Goal: Information Seeking & Learning: Learn about a topic

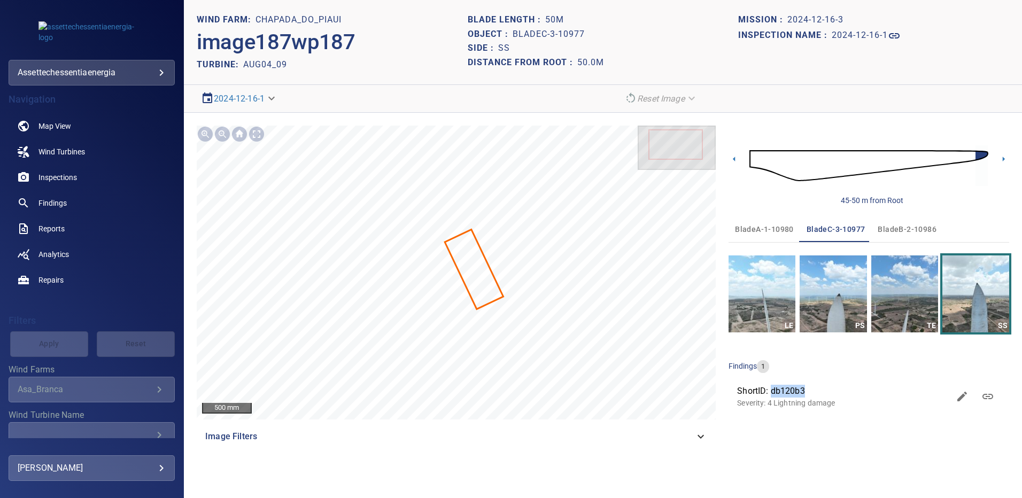
drag, startPoint x: 789, startPoint y: 389, endPoint x: 773, endPoint y: 390, distance: 16.1
click at [773, 390] on span "ShortID: db120b3" at bounding box center [843, 391] width 212 height 13
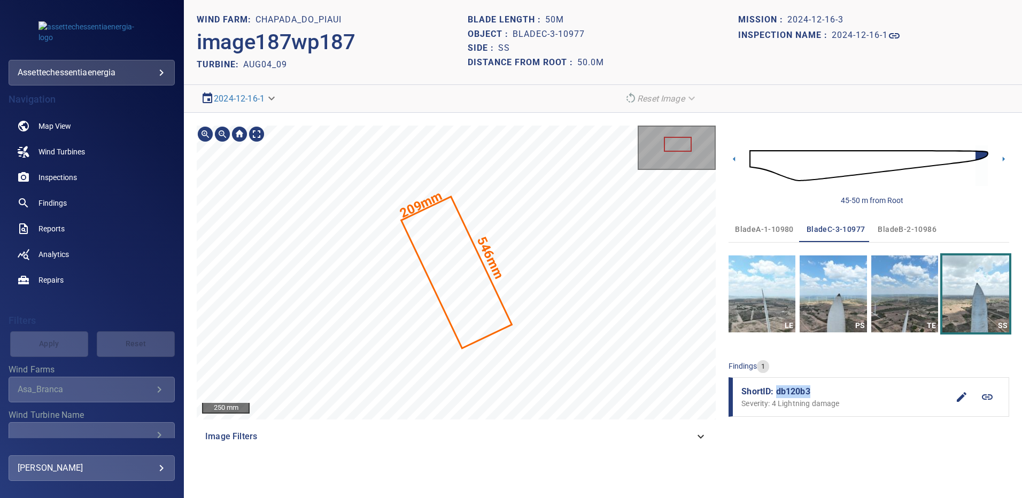
copy span "db120b3"
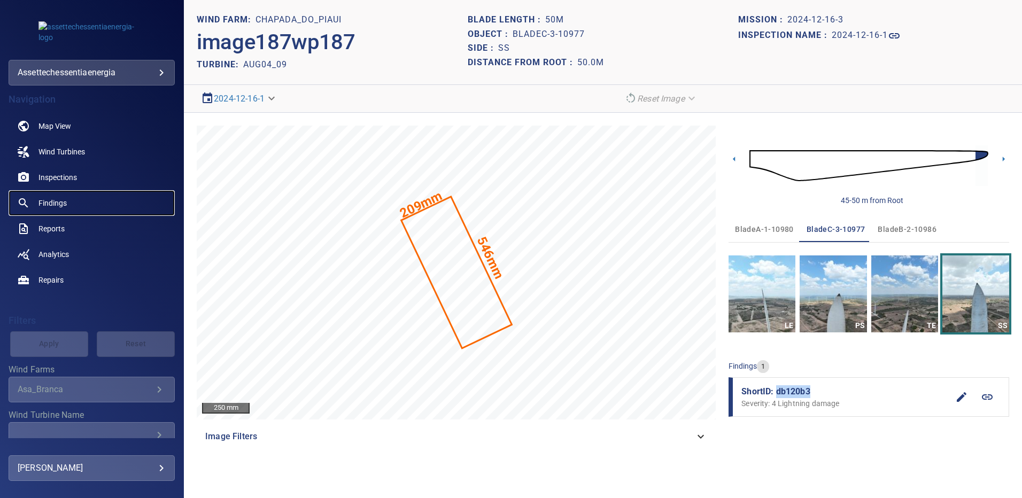
click at [48, 198] on span "Findings" at bounding box center [53, 203] width 28 height 11
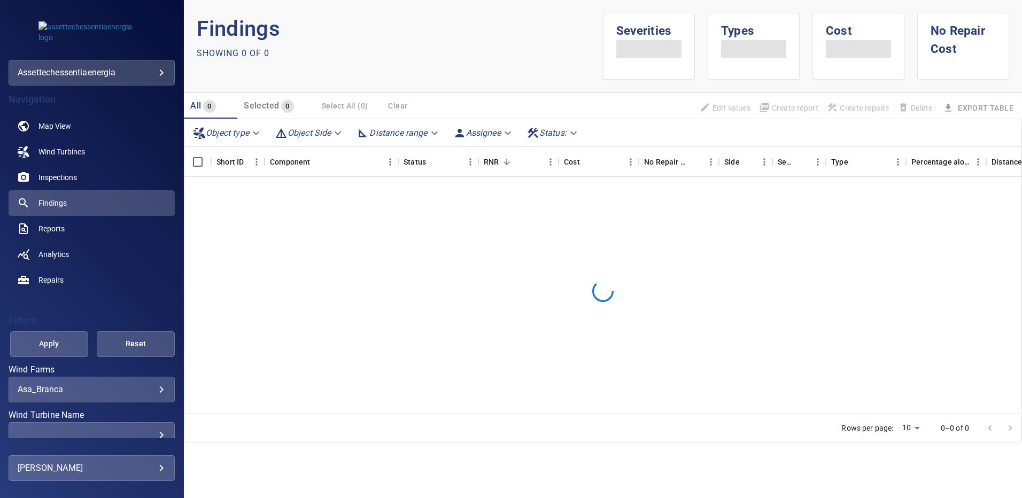
click at [156, 391] on body "**********" at bounding box center [511, 249] width 1022 height 498
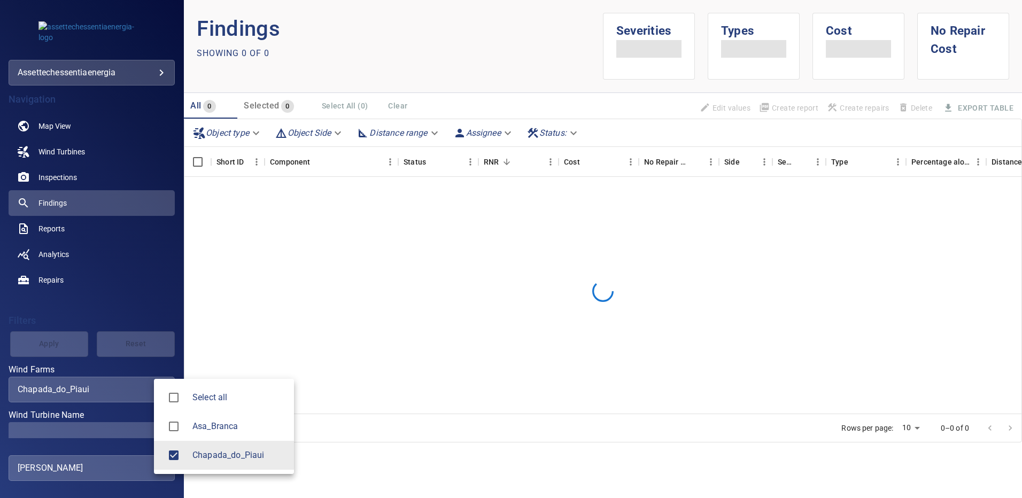
type input "**********"
click at [143, 425] on div at bounding box center [511, 249] width 1022 height 498
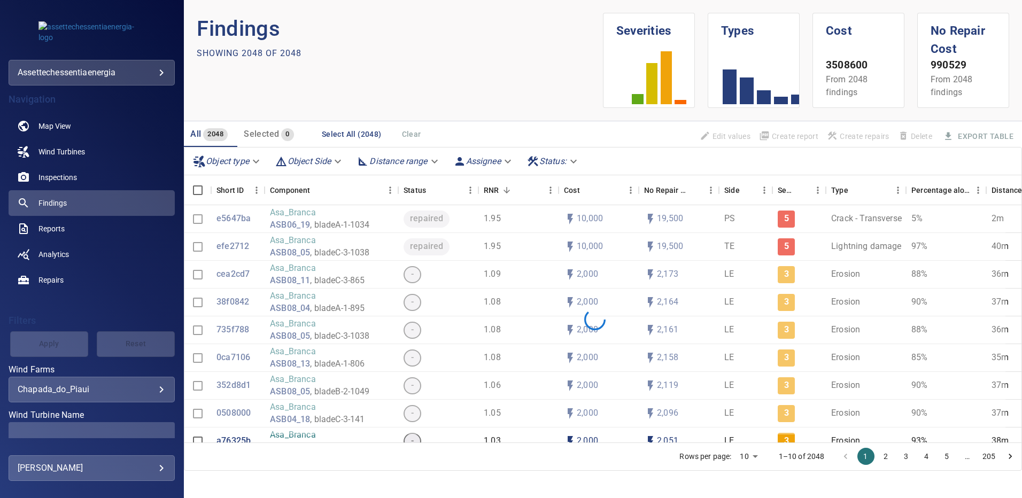
click at [156, 433] on span at bounding box center [92, 435] width 166 height 26
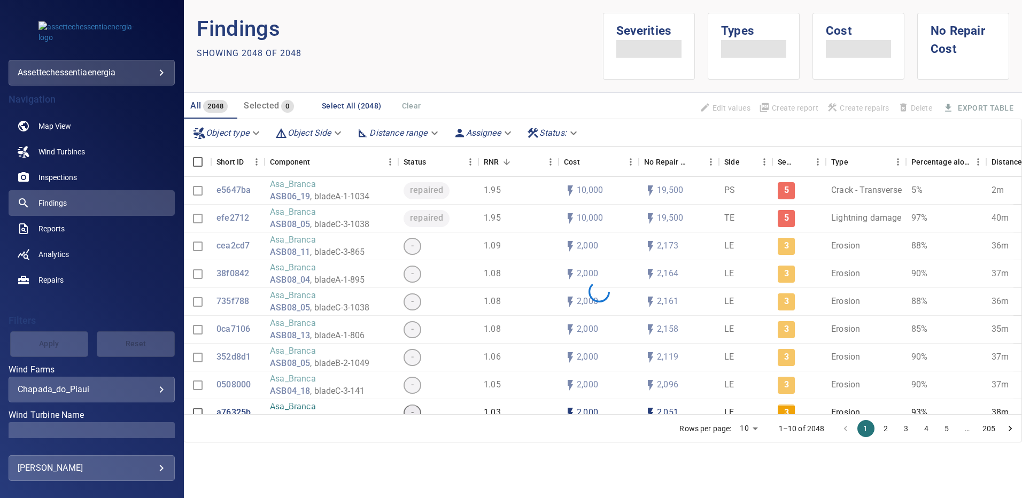
click at [159, 431] on span at bounding box center [92, 435] width 166 height 26
click at [150, 432] on div "​" at bounding box center [92, 435] width 148 height 10
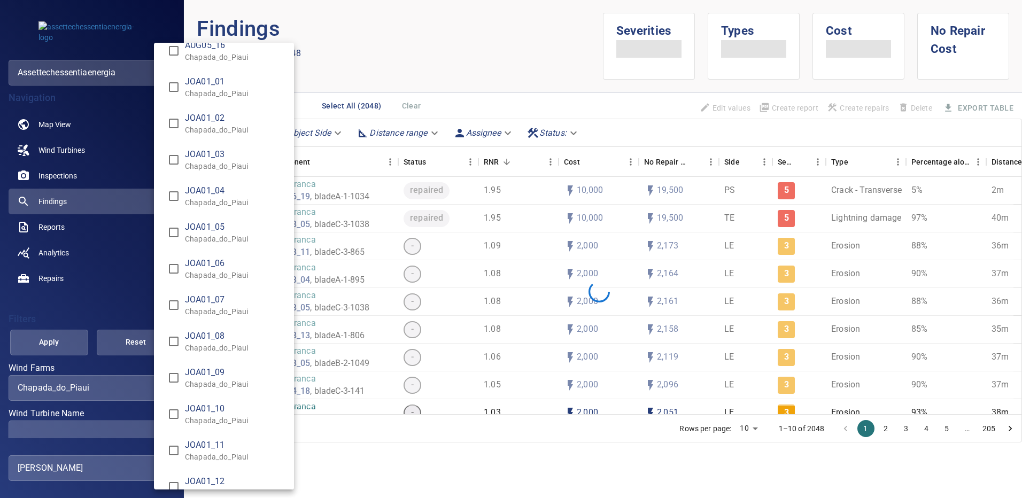
scroll to position [1872, 0]
type input "**********"
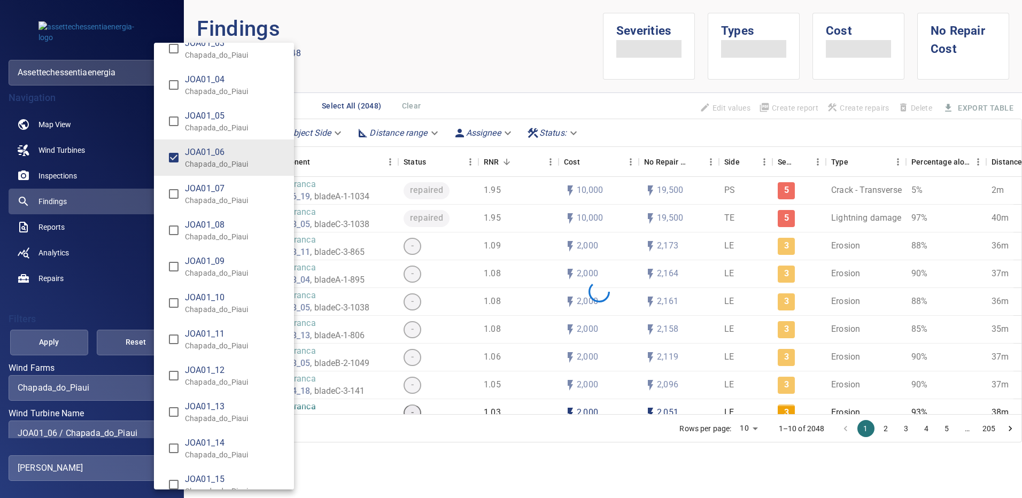
click at [74, 344] on div "Wind Turbine Name" at bounding box center [511, 249] width 1022 height 498
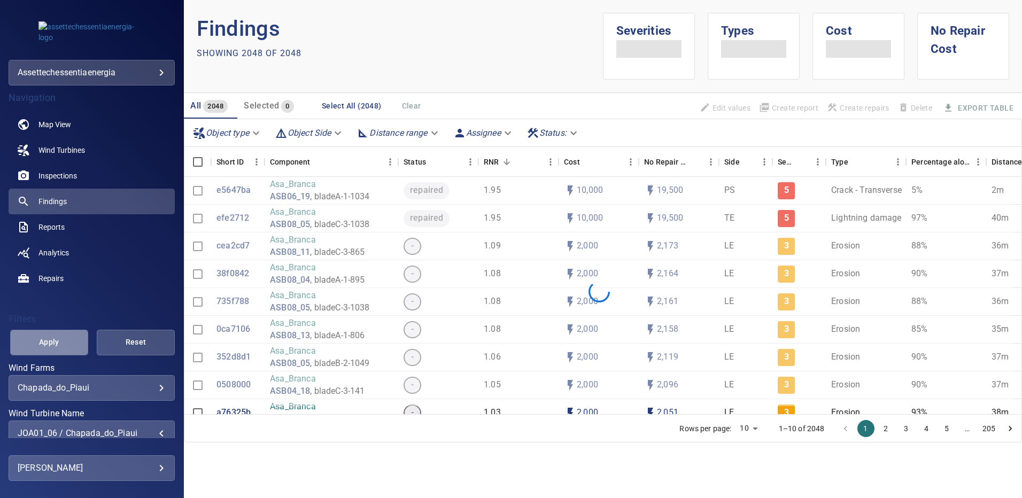
click at [75, 343] on button "Apply" at bounding box center [49, 343] width 78 height 26
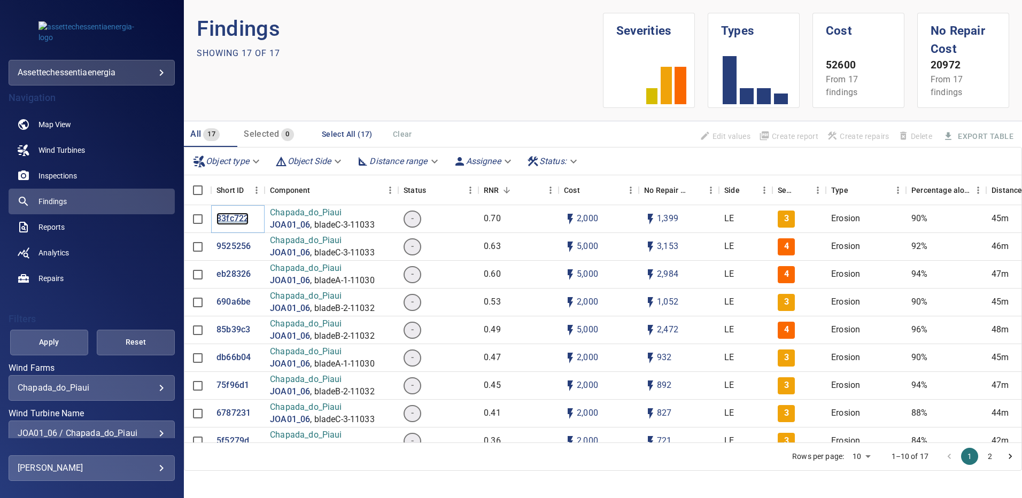
click at [236, 220] on p "83fc722" at bounding box center [233, 219] width 32 height 12
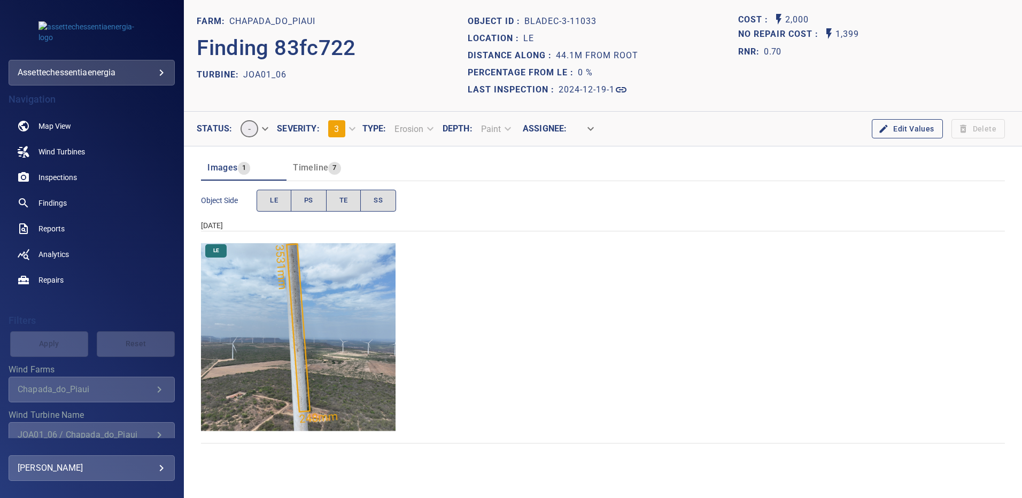
click at [349, 301] on img "Chapada_do_Piaui/JOA01_06/2024-12-19-1/2024-12-19-3/image157wp157.jpg" at bounding box center [298, 337] width 195 height 195
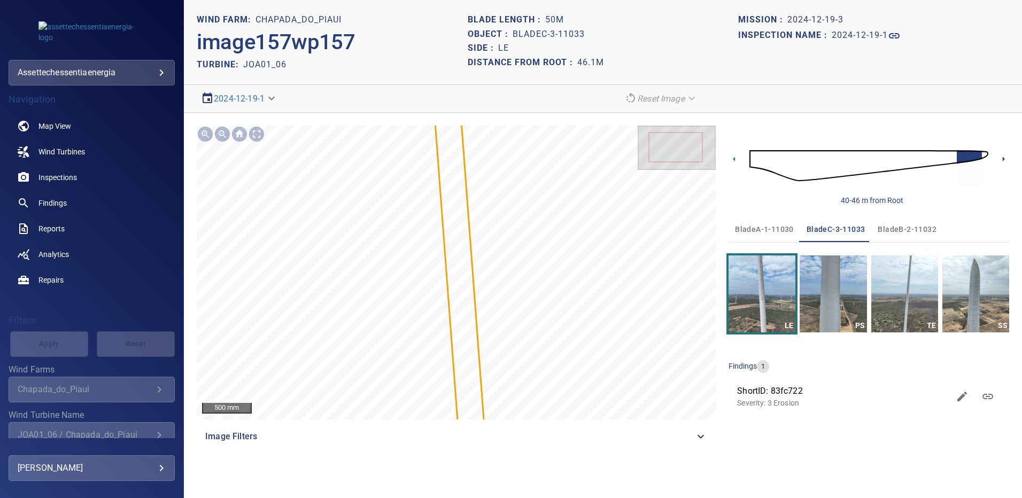
click at [1005, 163] on icon at bounding box center [1003, 158] width 11 height 11
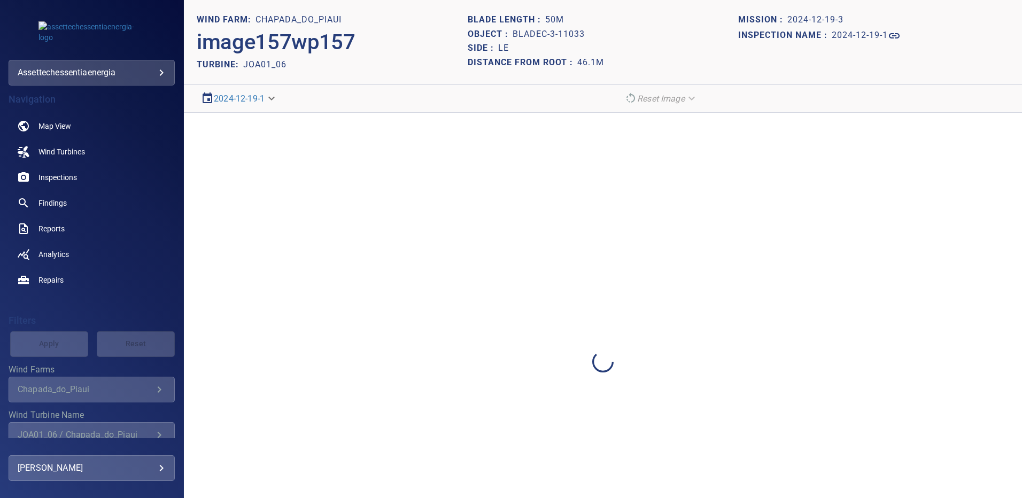
click at [1004, 161] on div at bounding box center [603, 362] width 838 height 498
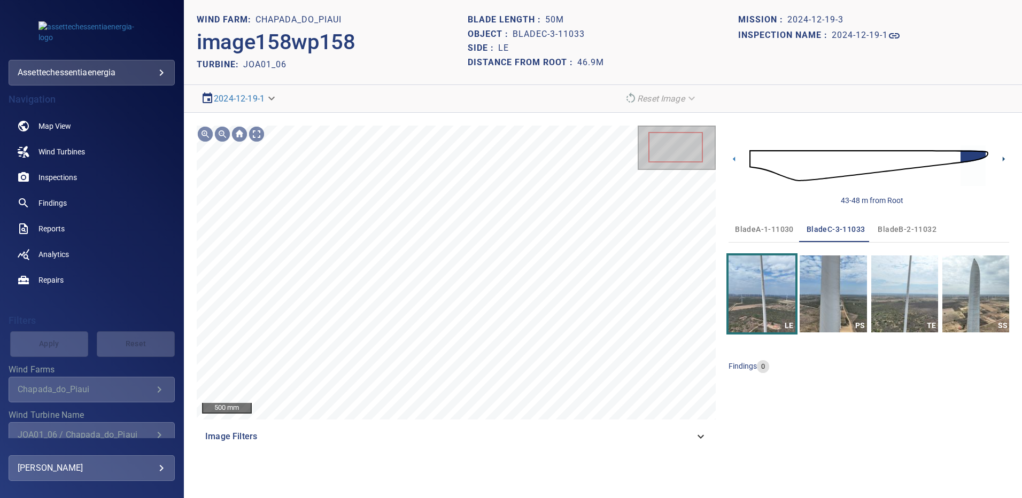
click at [1004, 163] on icon at bounding box center [1003, 158] width 11 height 11
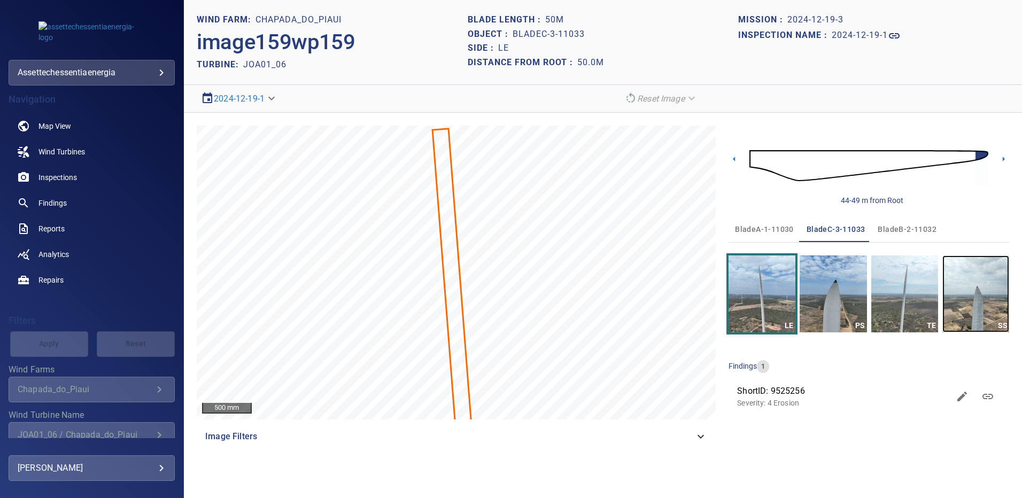
click at [974, 280] on img "button" at bounding box center [976, 294] width 67 height 77
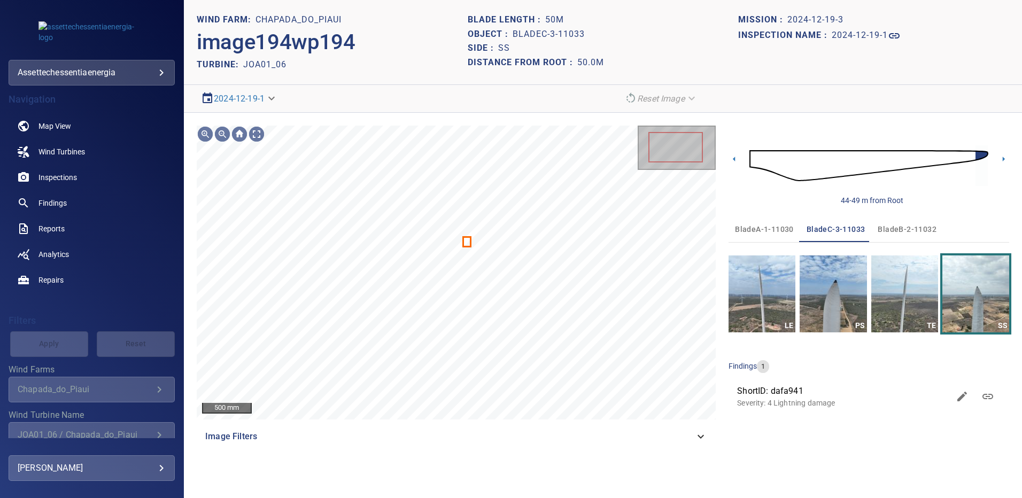
click at [904, 226] on span "bladeB-2-11032" at bounding box center [907, 229] width 59 height 13
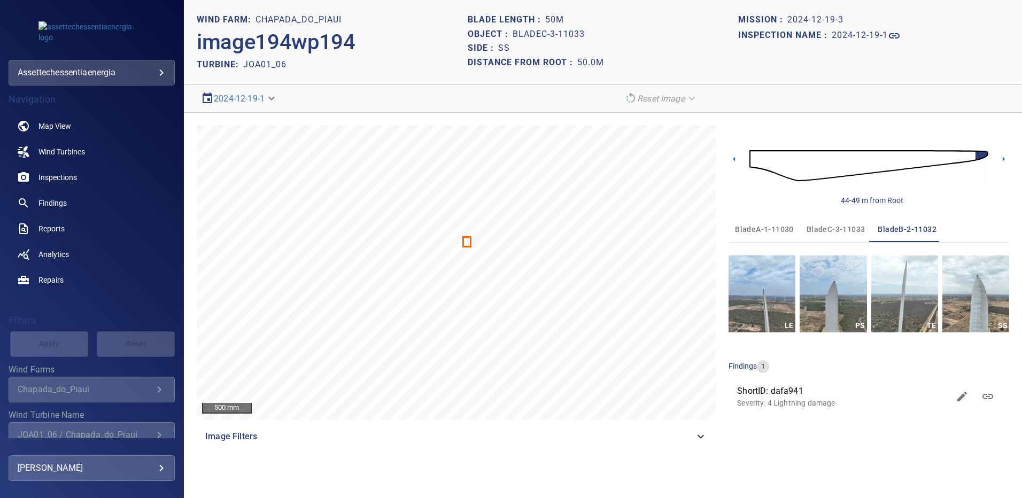
click at [819, 226] on span "bladeC-3-11033" at bounding box center [836, 229] width 59 height 13
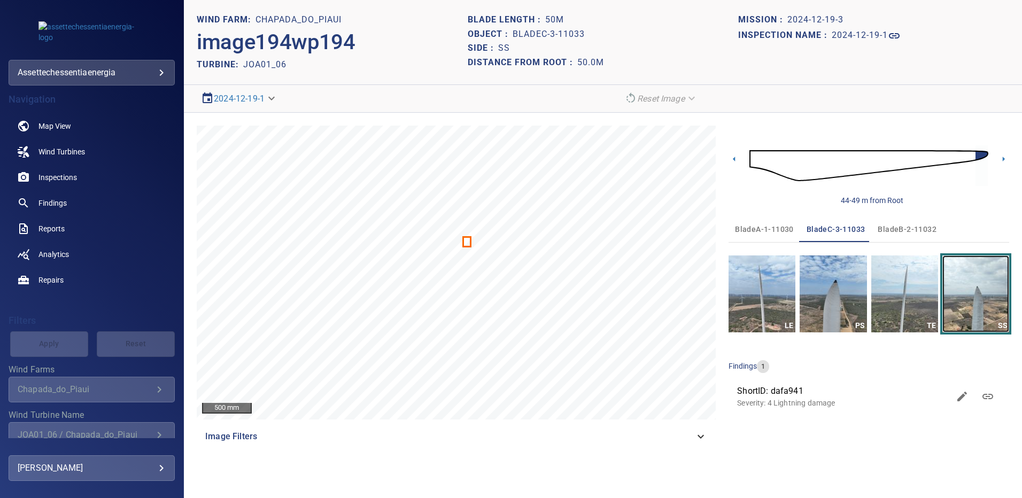
click at [973, 296] on img "button" at bounding box center [976, 294] width 67 height 77
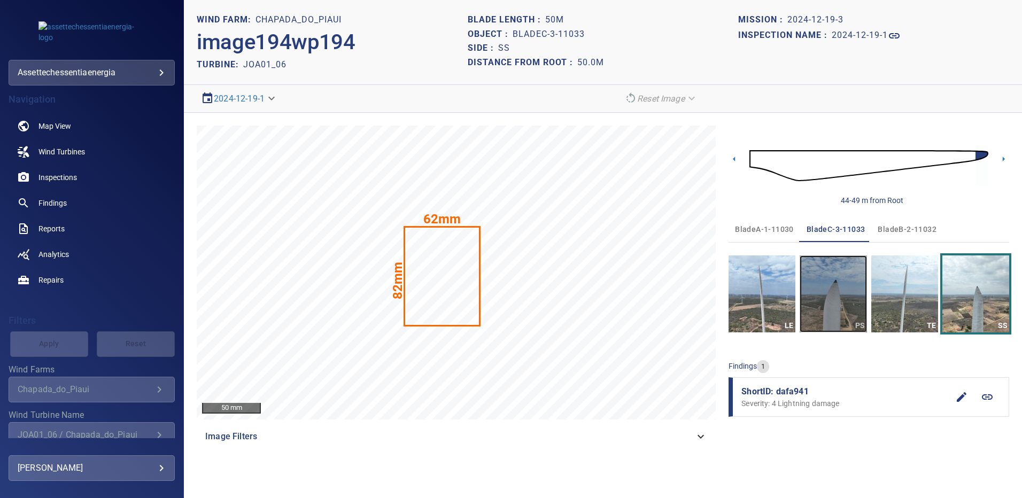
click at [849, 298] on img "button" at bounding box center [833, 294] width 67 height 77
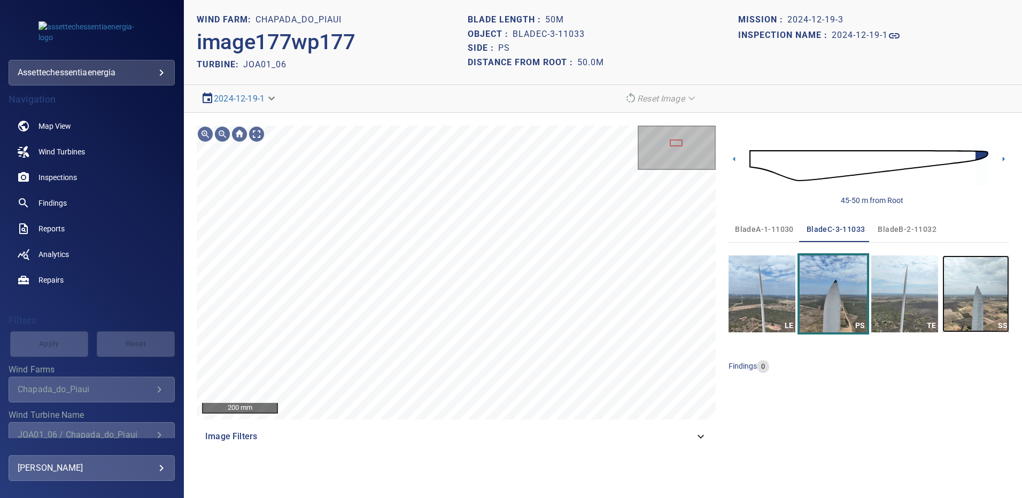
click at [970, 292] on img "button" at bounding box center [976, 294] width 67 height 77
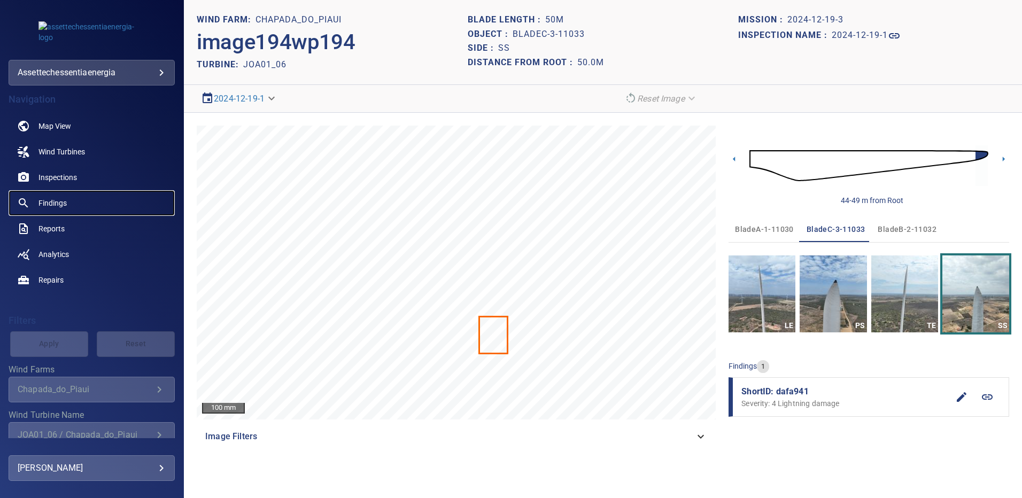
click at [59, 204] on span "Findings" at bounding box center [53, 203] width 28 height 11
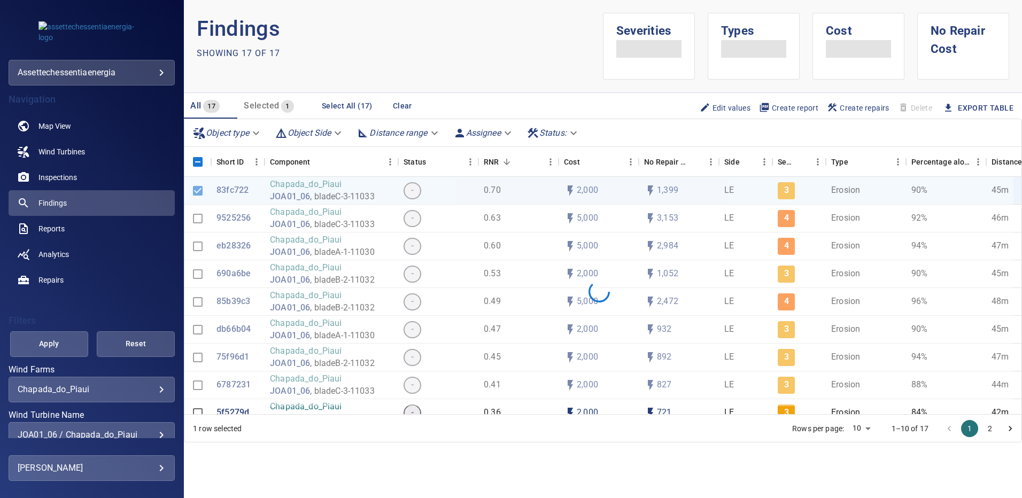
click at [157, 432] on div "JOA01_06 / Chapada_do_Piaui" at bounding box center [92, 435] width 148 height 10
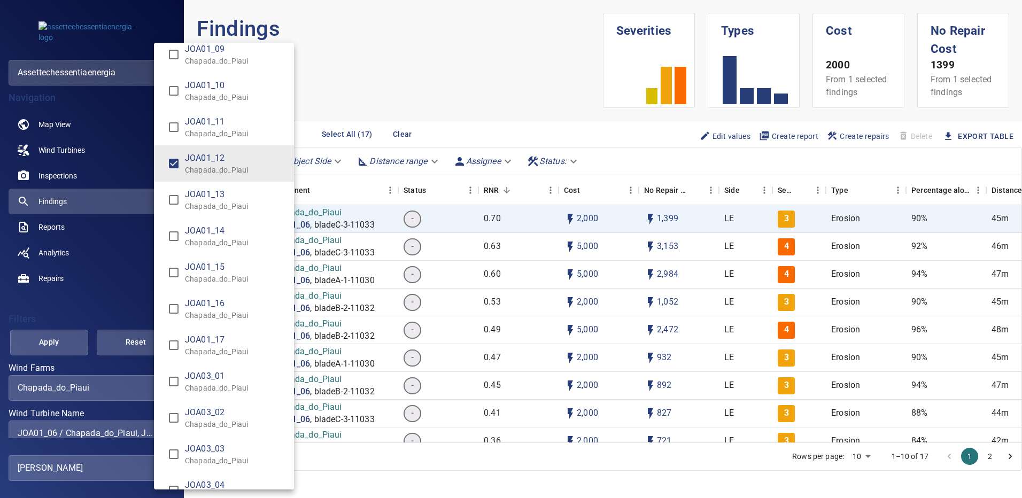
scroll to position [1817, 0]
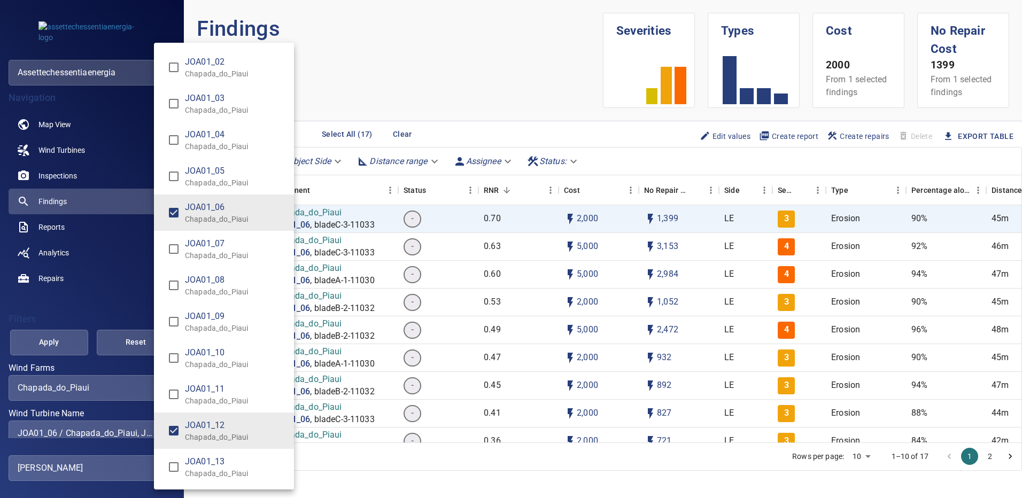
type input "**********"
click at [76, 337] on div "Wind Turbine Name" at bounding box center [511, 249] width 1022 height 498
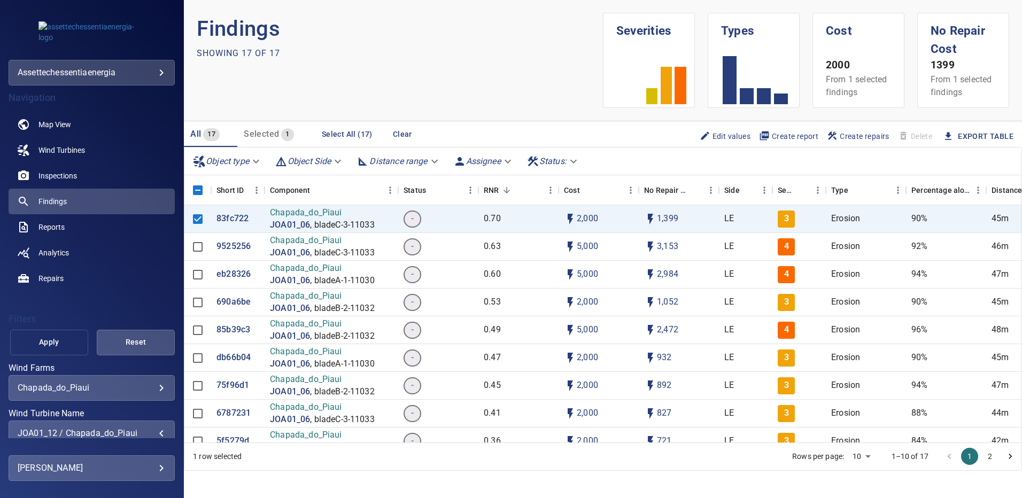
click at [70, 341] on span "Apply" at bounding box center [49, 342] width 51 height 13
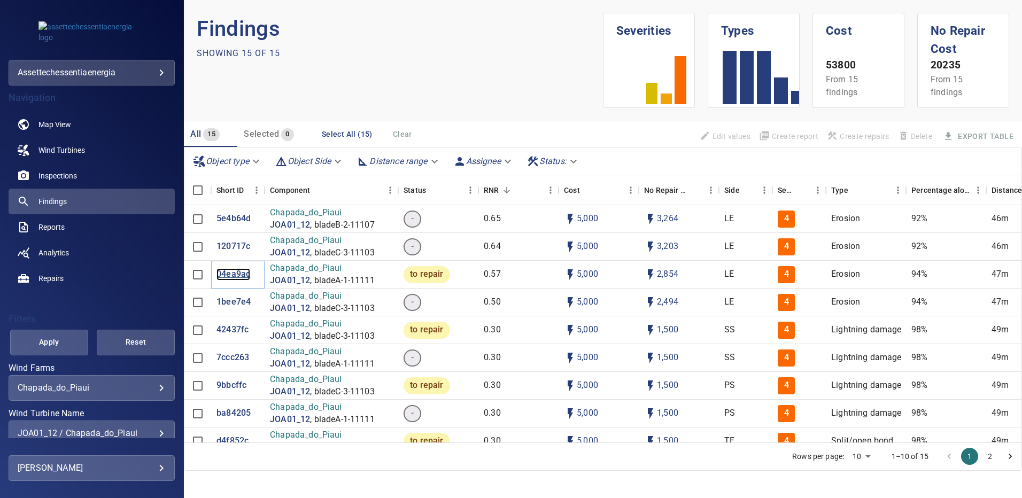
click at [230, 274] on p "04ea9ac" at bounding box center [234, 274] width 34 height 12
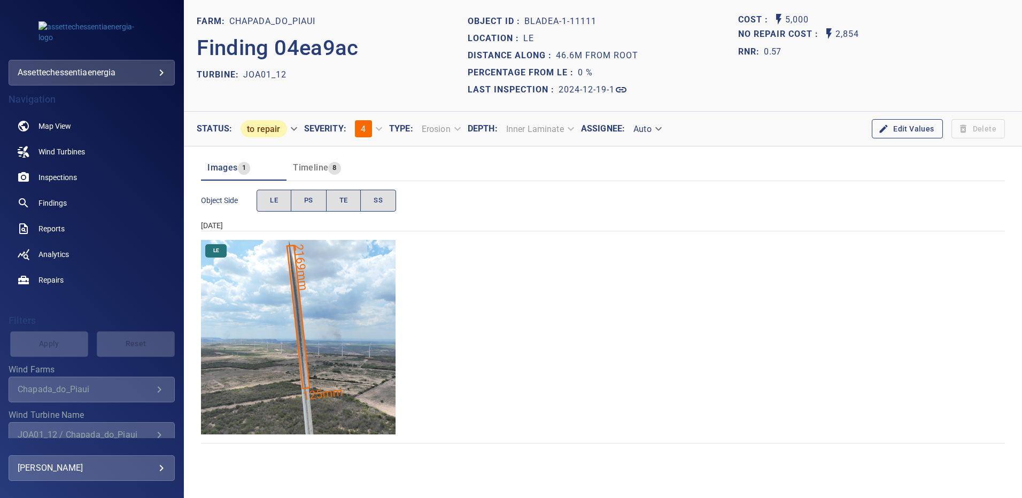
click at [337, 304] on img "Chapada_do_Piaui/JOA01_12/2024-12-19-1/2024-12-19-1/image16wp16.jpg" at bounding box center [298, 337] width 195 height 195
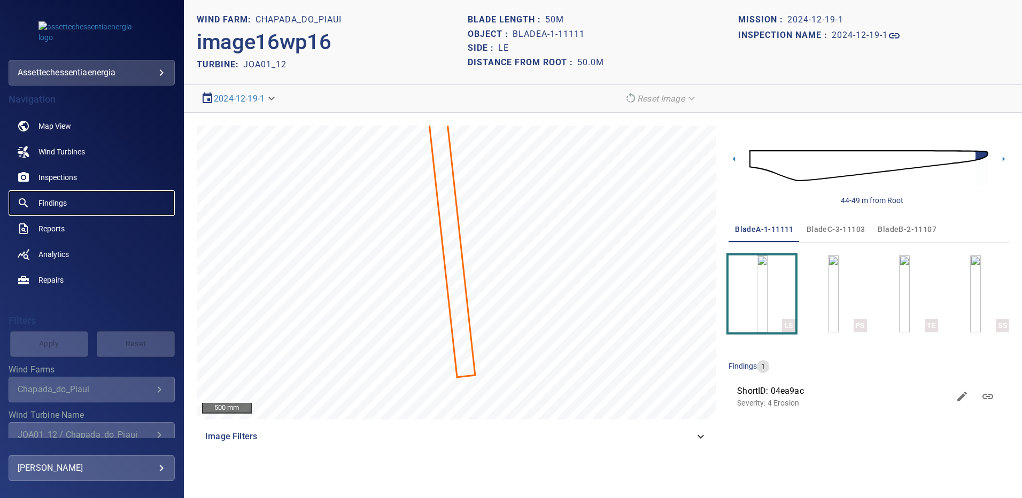
click at [52, 204] on span "Findings" at bounding box center [53, 203] width 28 height 11
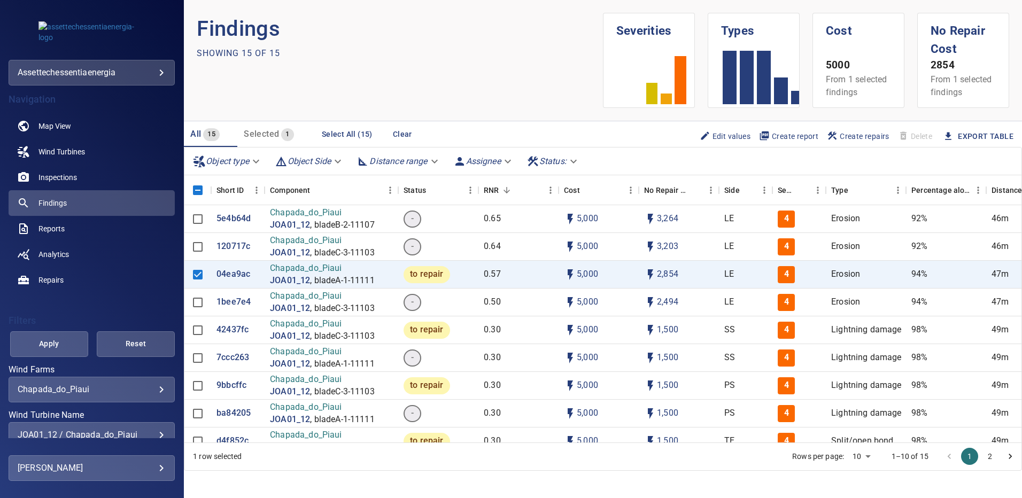
click at [157, 431] on div "JOA01_12 / Chapada_do_Piaui" at bounding box center [92, 435] width 148 height 10
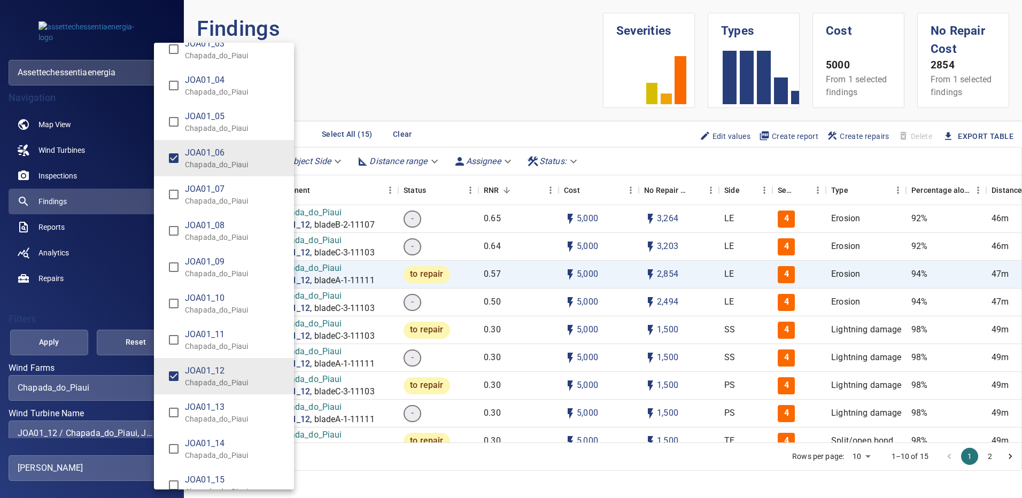
scroll to position [1981, 0]
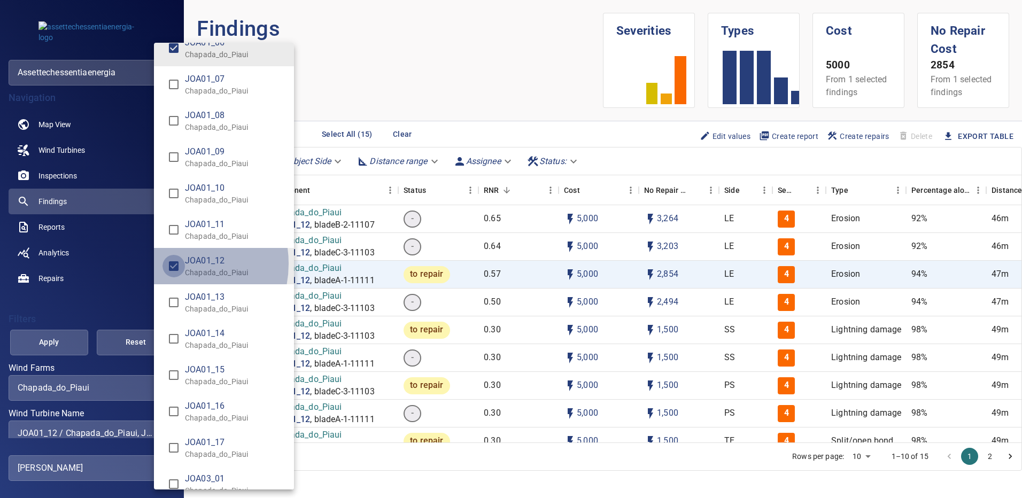
type input "**********"
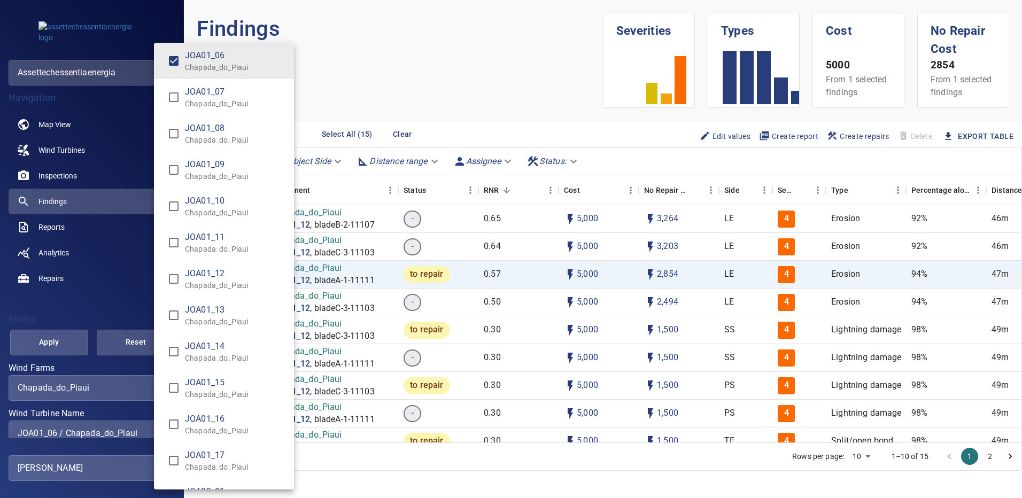
click at [69, 340] on div "Wind Turbine Name" at bounding box center [511, 249] width 1022 height 498
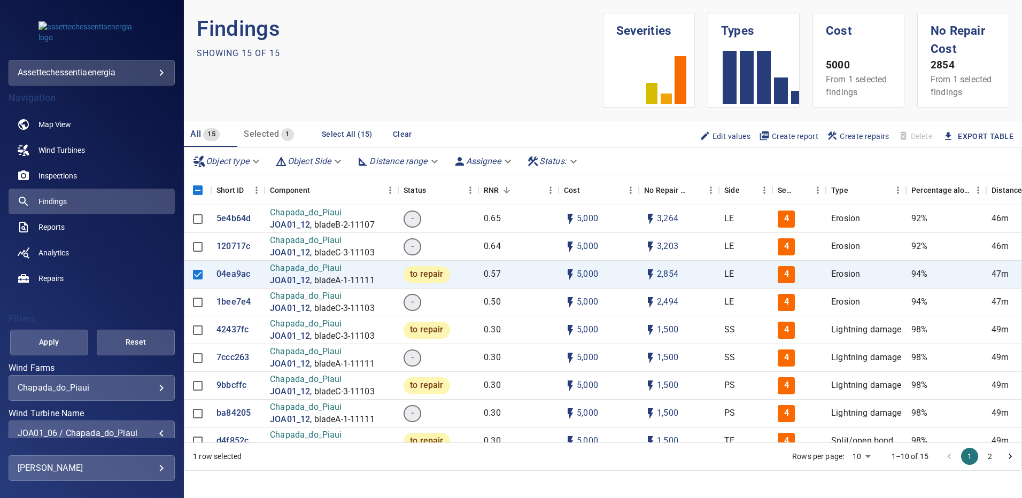
click at [70, 339] on span "Apply" at bounding box center [49, 342] width 51 height 13
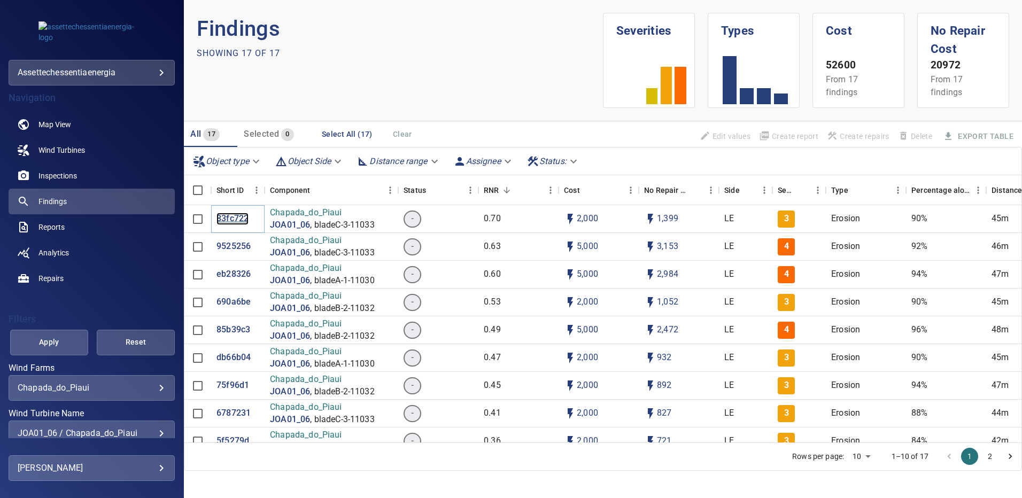
click at [229, 218] on p "83fc722" at bounding box center [233, 219] width 32 height 12
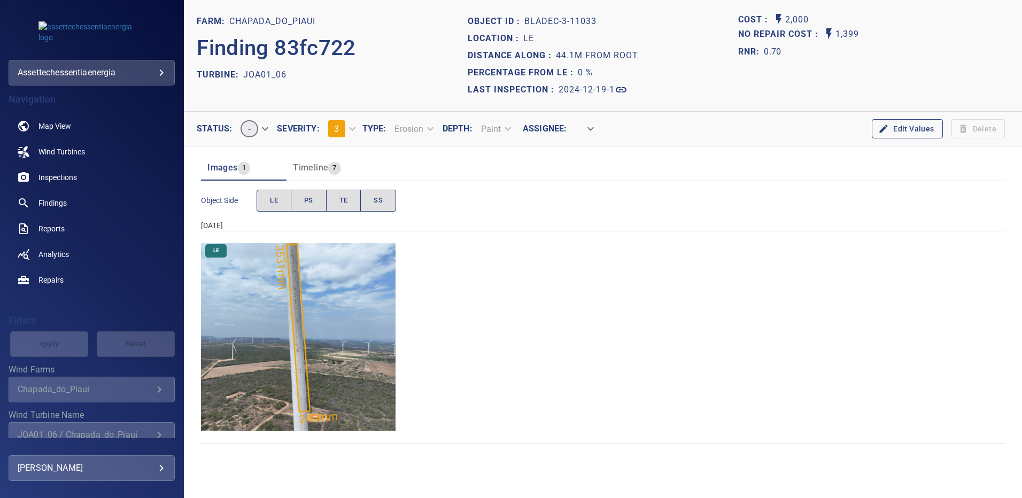
click at [345, 316] on img "Chapada_do_Piaui/JOA01_06/2024-12-19-1/2024-12-19-3/image157wp157.jpg" at bounding box center [298, 337] width 195 height 195
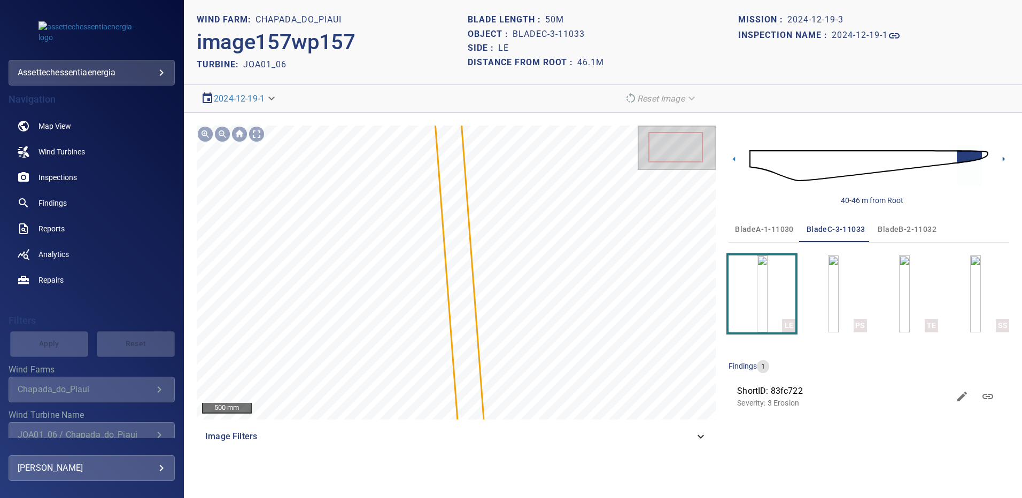
click at [1003, 160] on icon at bounding box center [1004, 159] width 2 height 5
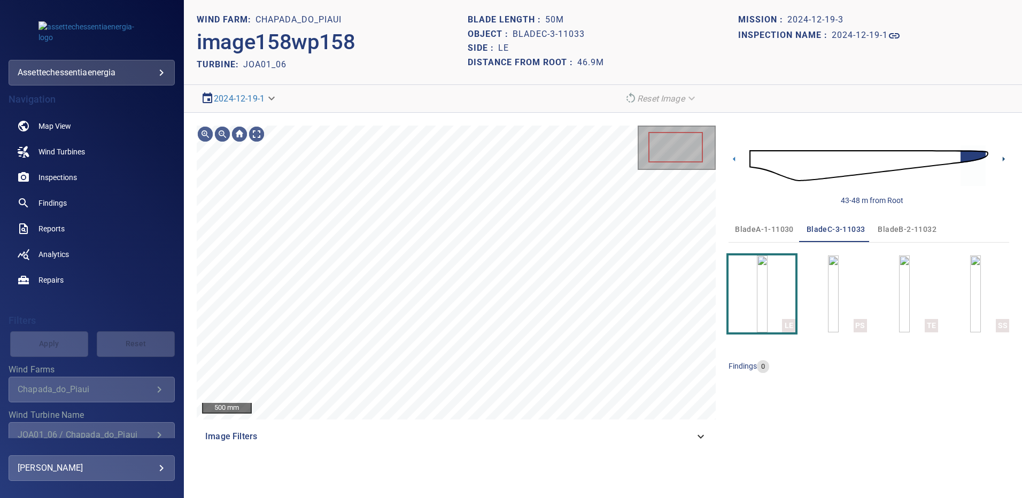
click at [1003, 158] on icon at bounding box center [1003, 158] width 11 height 11
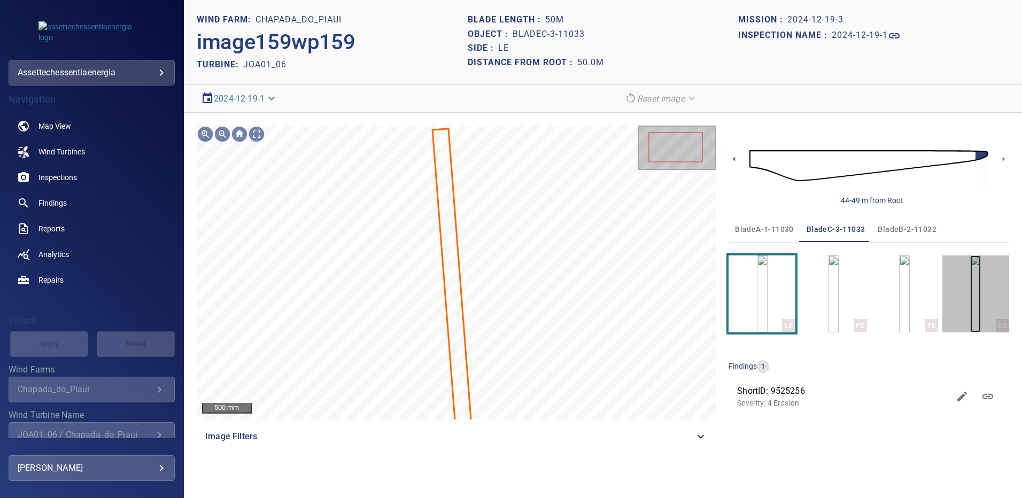
click at [975, 290] on img "button" at bounding box center [976, 294] width 11 height 77
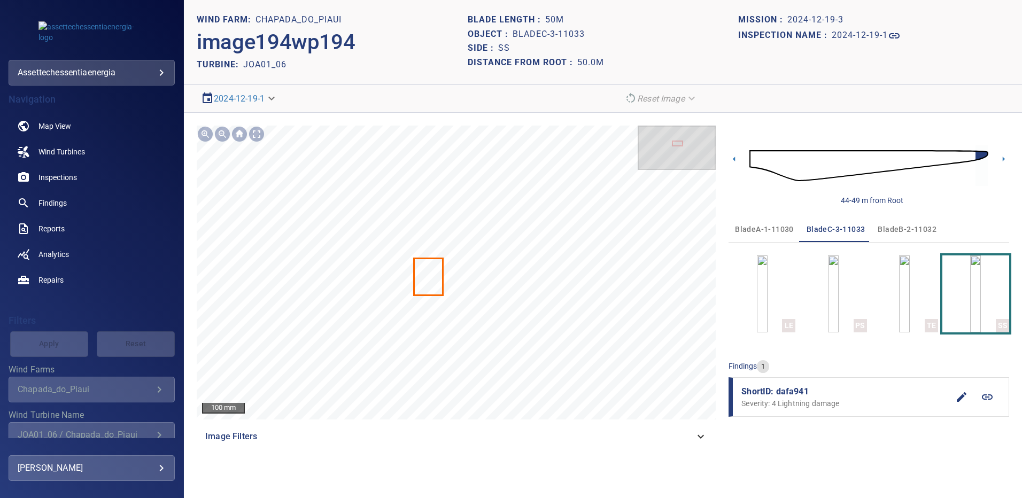
click at [809, 390] on span "ShortID: dafa941" at bounding box center [845, 392] width 207 height 13
drag, startPoint x: 805, startPoint y: 394, endPoint x: 778, endPoint y: 392, distance: 27.3
click at [778, 392] on span "ShortID: dafa941" at bounding box center [845, 392] width 207 height 13
copy span "dafa941"
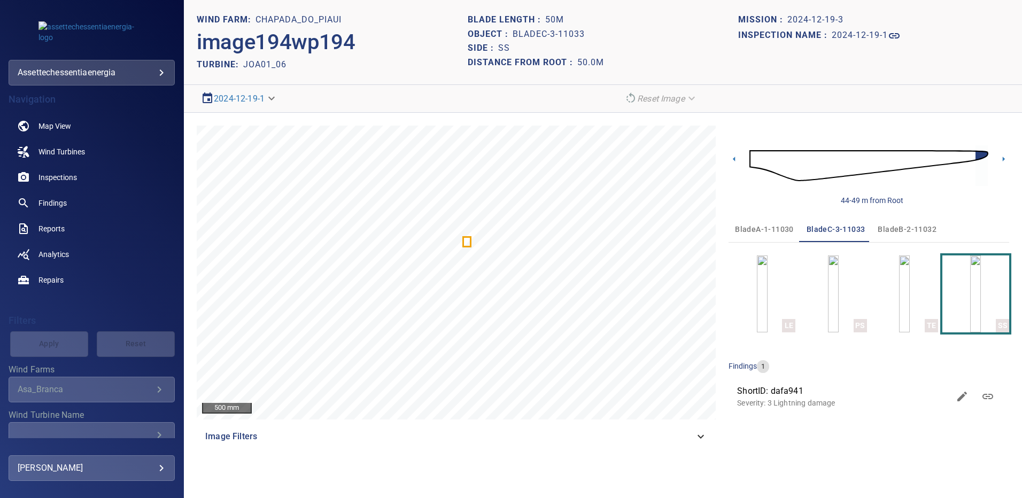
scroll to position [53, 0]
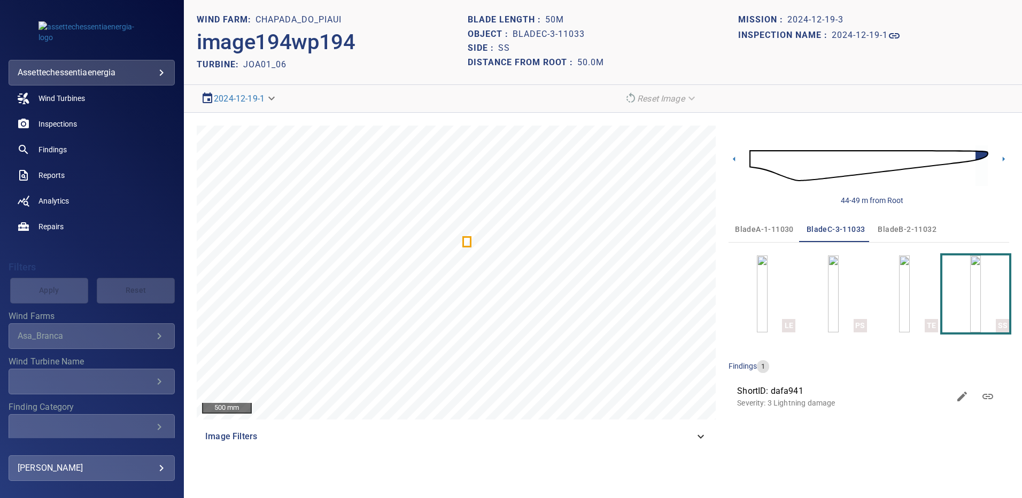
click at [153, 336] on icon "Wind Farms" at bounding box center [159, 336] width 13 height 13
click at [56, 151] on span "Findings" at bounding box center [53, 149] width 28 height 11
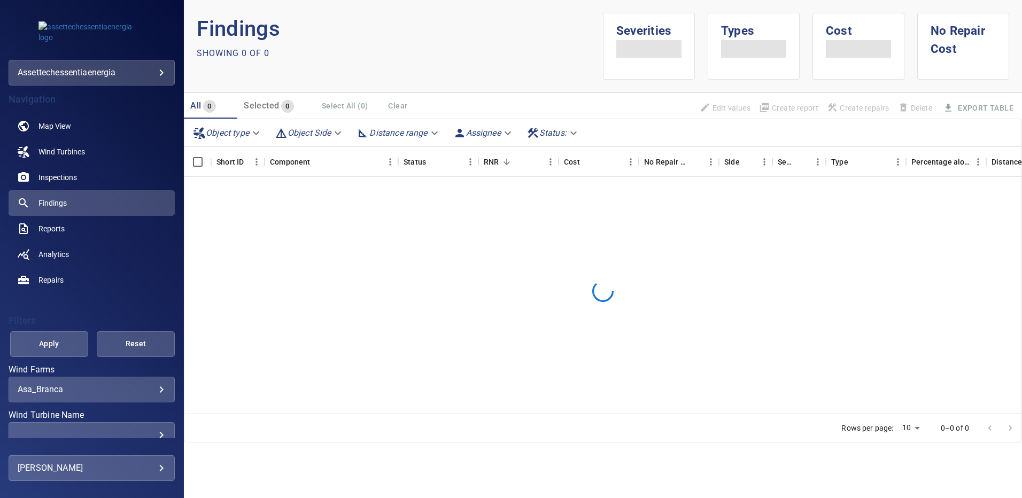
click at [157, 393] on body "**********" at bounding box center [511, 249] width 1022 height 498
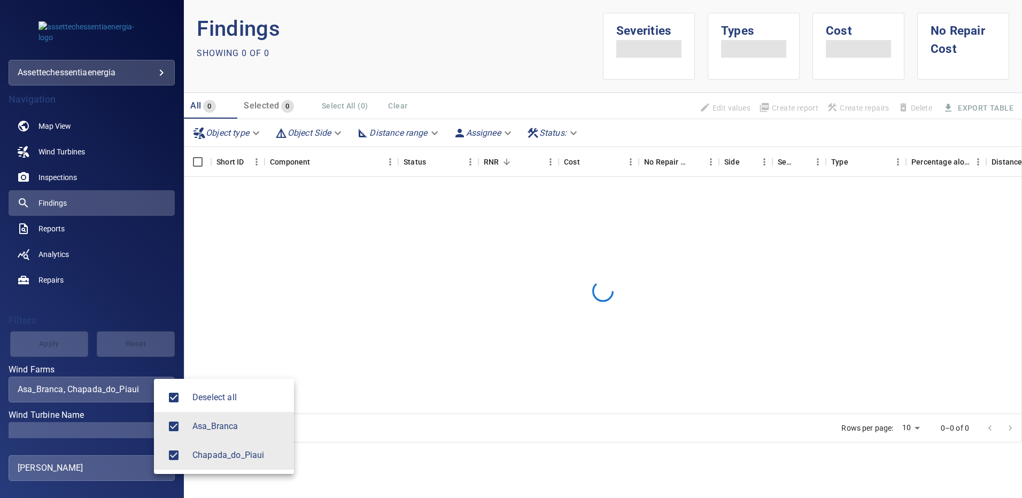
type input "**********"
click at [147, 429] on div at bounding box center [511, 249] width 1022 height 498
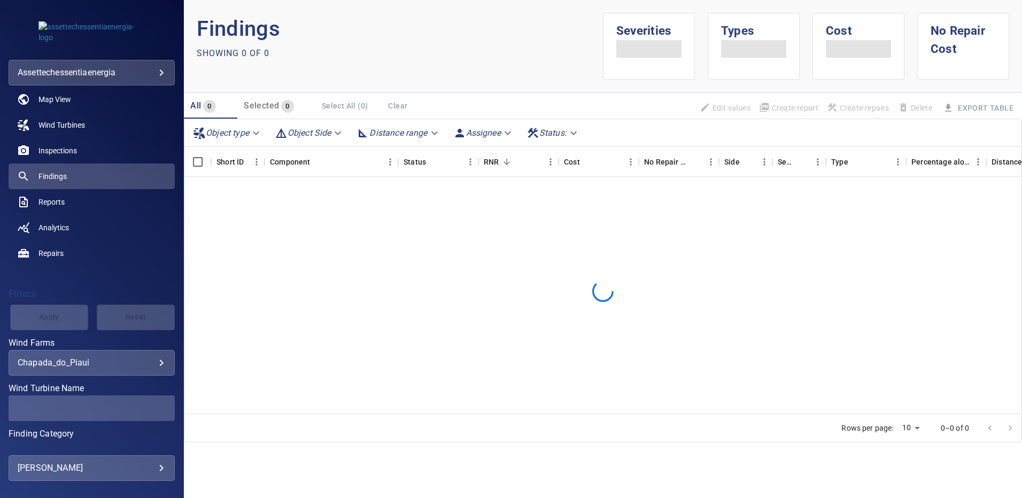
scroll to position [53, 0]
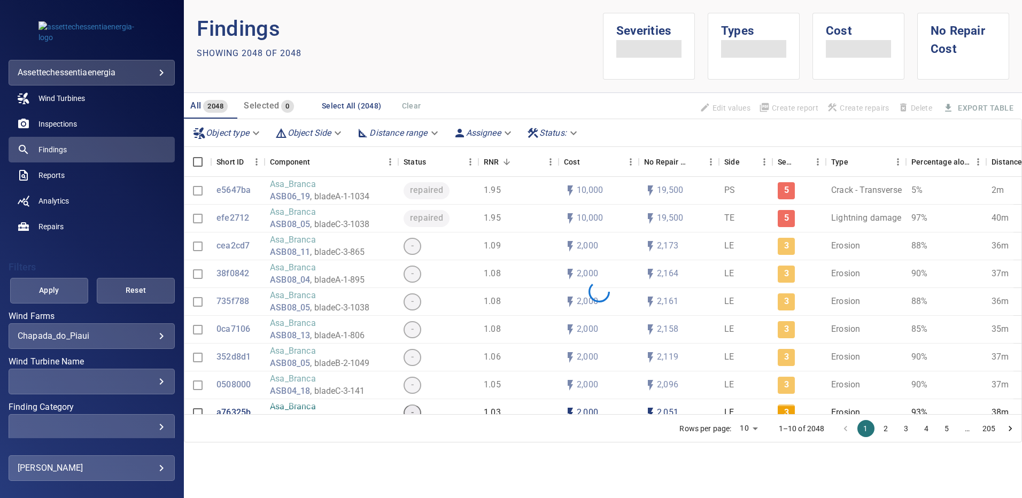
click at [154, 380] on div "​" at bounding box center [92, 381] width 148 height 10
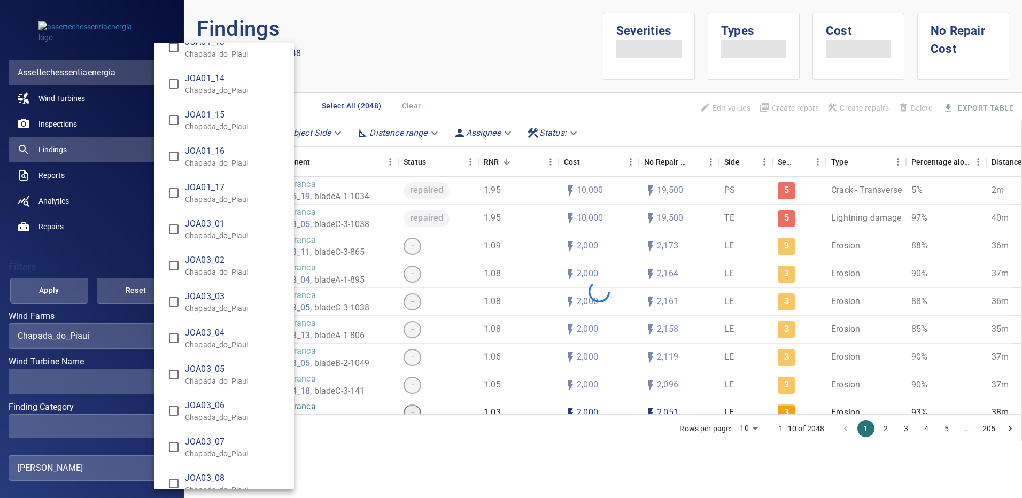
scroll to position [2139, 0]
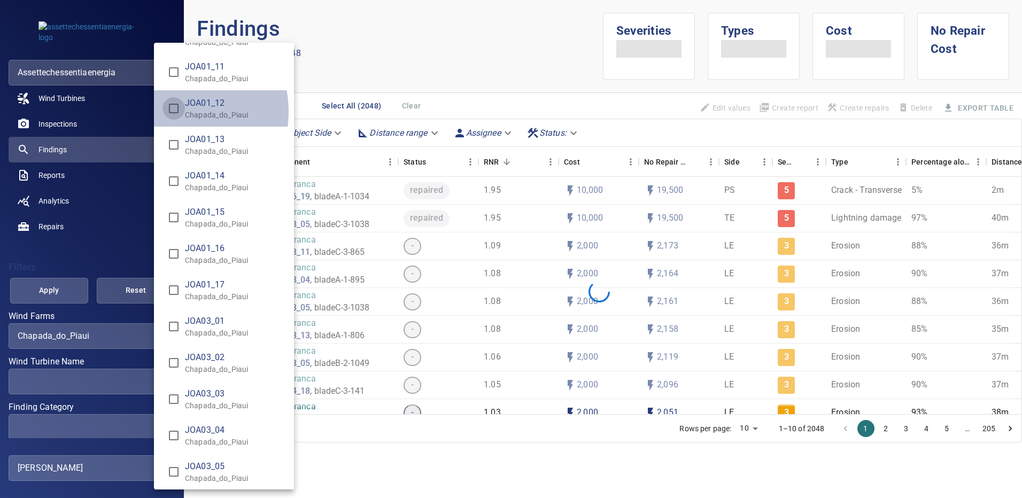
type input "**********"
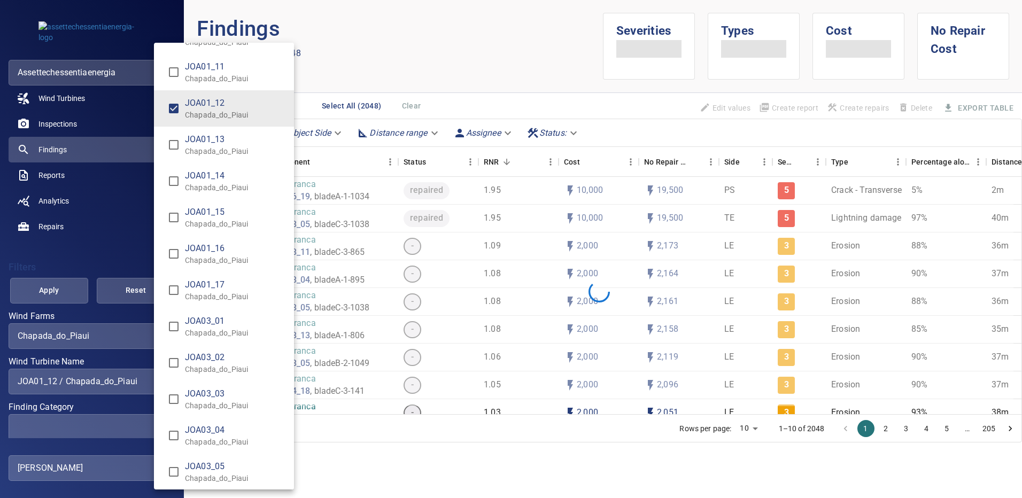
click at [49, 289] on div "Wind Turbine Name" at bounding box center [511, 249] width 1022 height 498
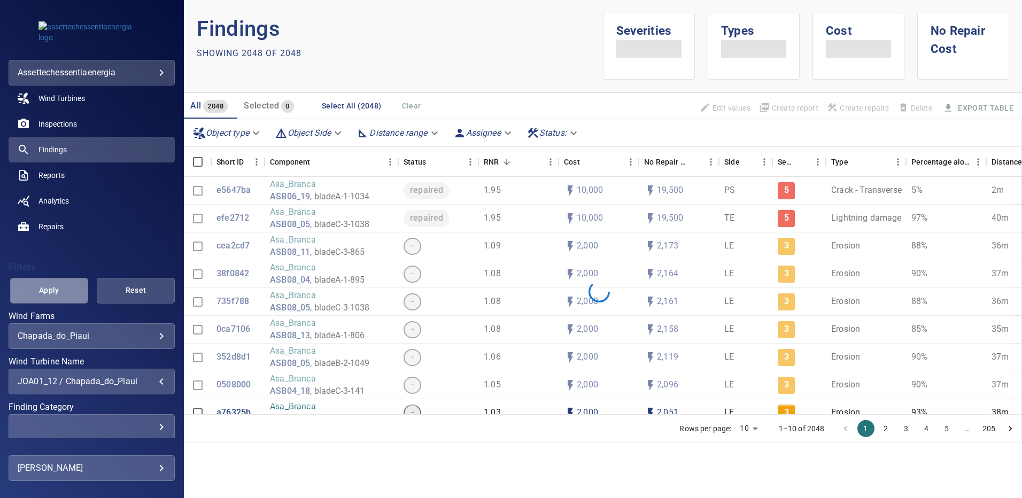
click at [49, 289] on span "Apply" at bounding box center [49, 290] width 51 height 13
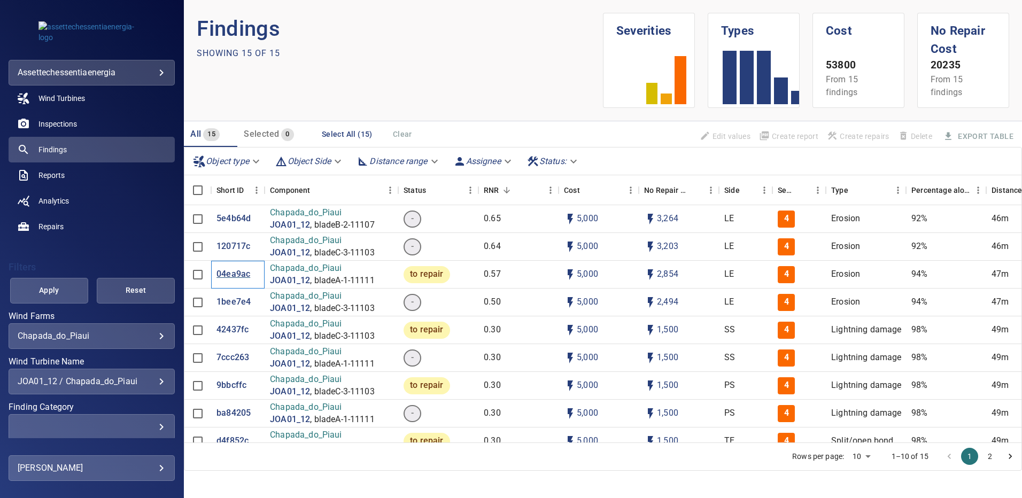
drag, startPoint x: 229, startPoint y: 281, endPoint x: 231, endPoint y: 276, distance: 5.8
click at [229, 281] on div "04ea9ac" at bounding box center [237, 275] width 53 height 28
click at [231, 276] on p "04ea9ac" at bounding box center [234, 274] width 34 height 12
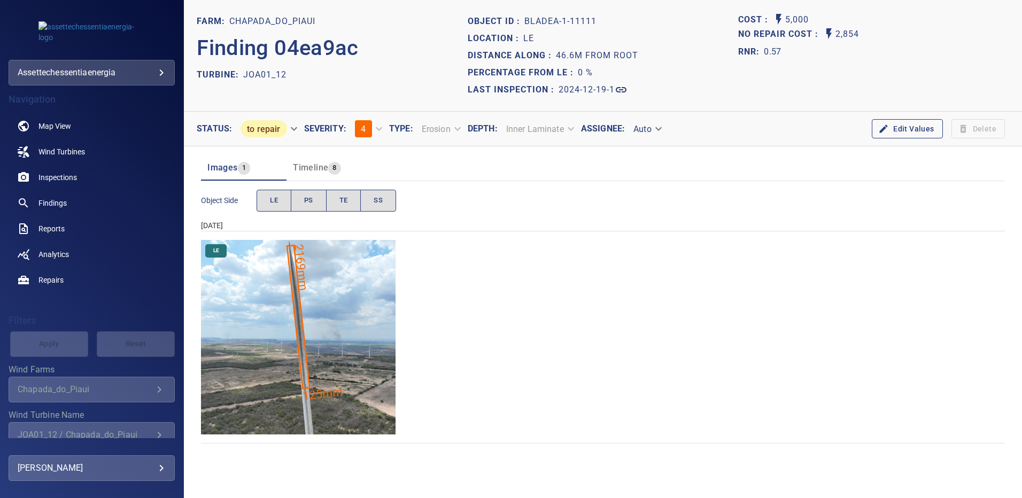
click at [347, 309] on img "Chapada_do_Piaui/JOA01_12/2024-12-19-1/2024-12-19-1/image16wp16.jpg" at bounding box center [298, 337] width 195 height 195
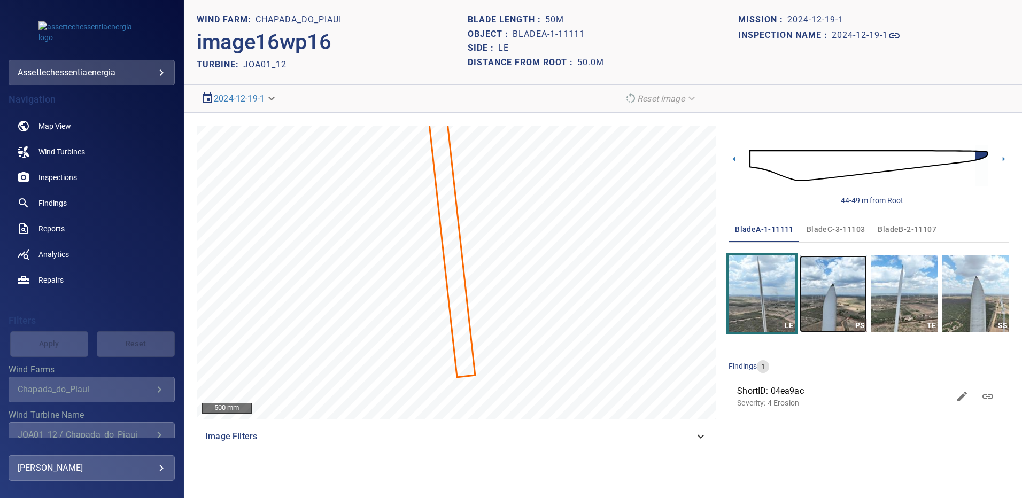
click at [842, 289] on img "button" at bounding box center [833, 294] width 67 height 77
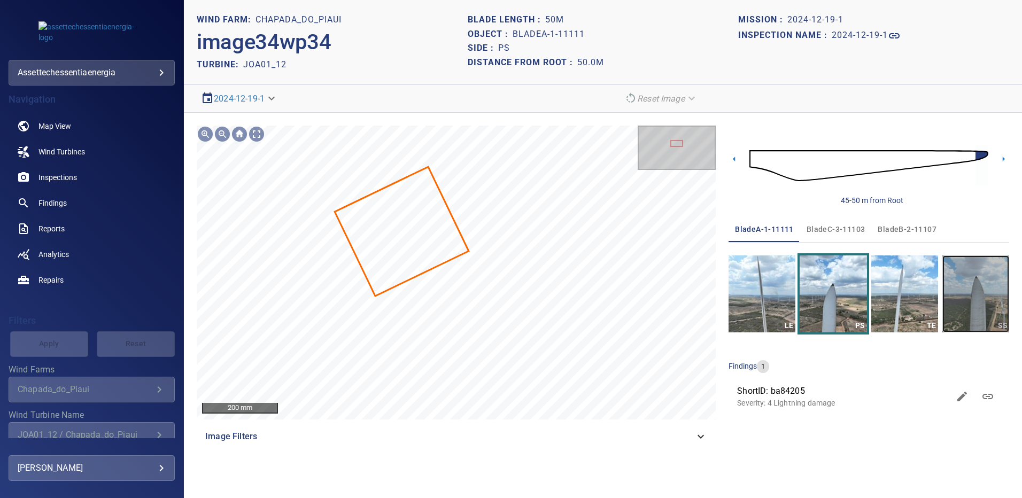
click at [973, 286] on img "button" at bounding box center [976, 294] width 67 height 77
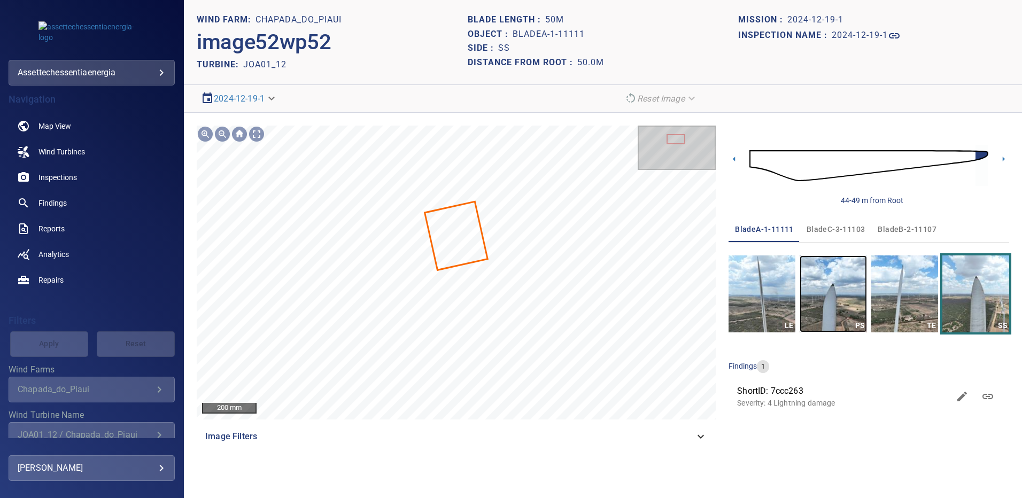
click at [834, 303] on img "button" at bounding box center [833, 294] width 67 height 77
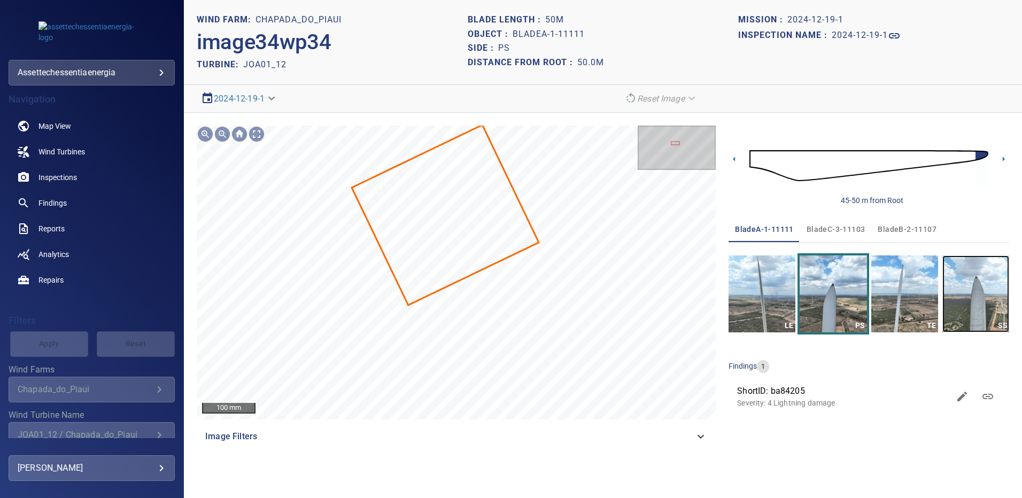
click at [973, 290] on img "button" at bounding box center [976, 294] width 67 height 77
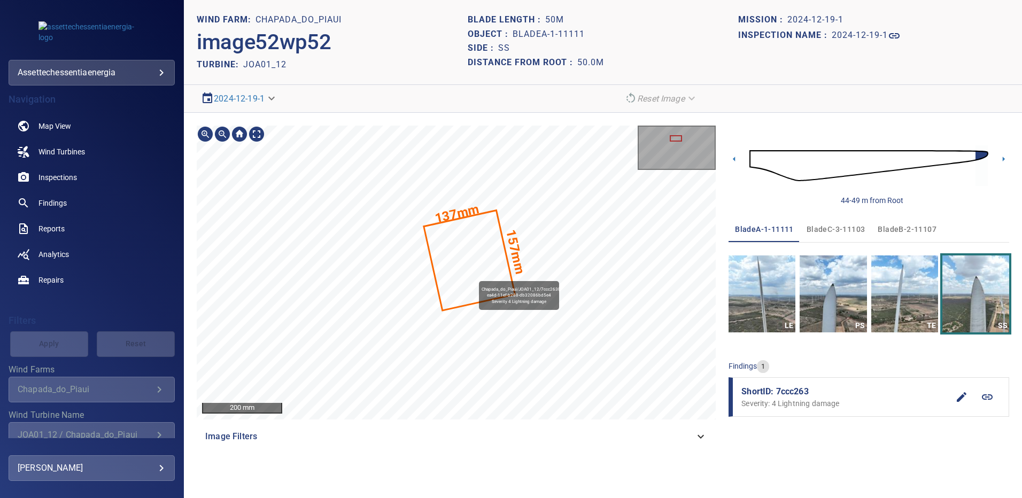
click at [474, 276] on icon at bounding box center [469, 261] width 89 height 98
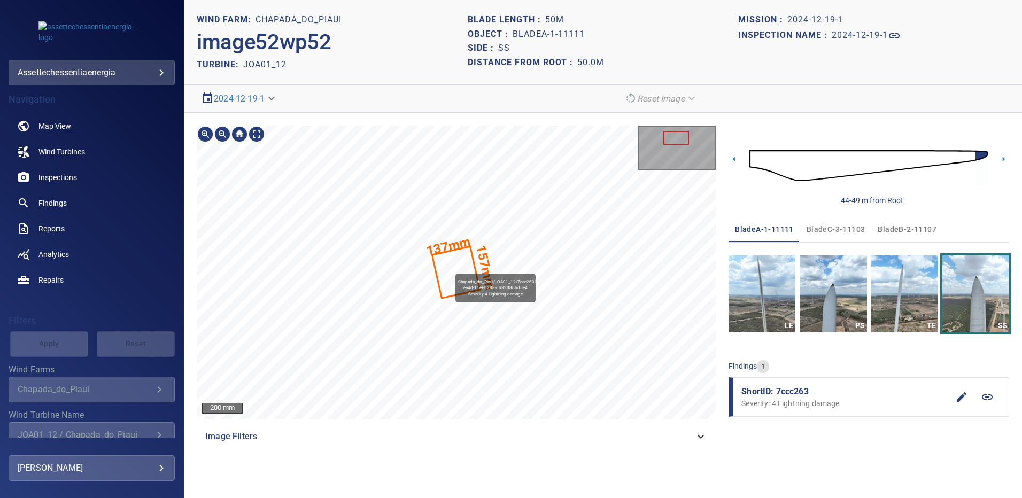
click at [451, 267] on icon at bounding box center [456, 273] width 45 height 50
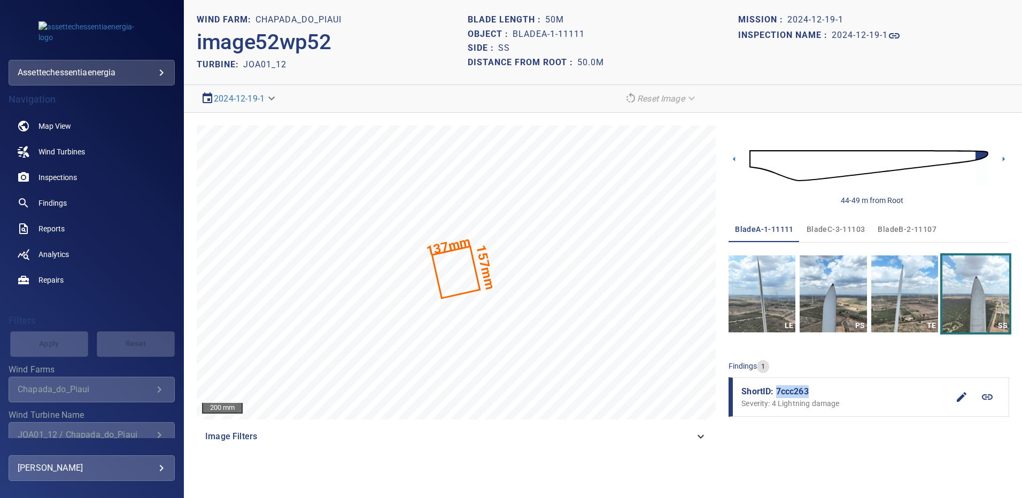
drag, startPoint x: 817, startPoint y: 389, endPoint x: 775, endPoint y: 389, distance: 41.7
click at [775, 389] on span "ShortID: 7ccc263" at bounding box center [845, 392] width 207 height 13
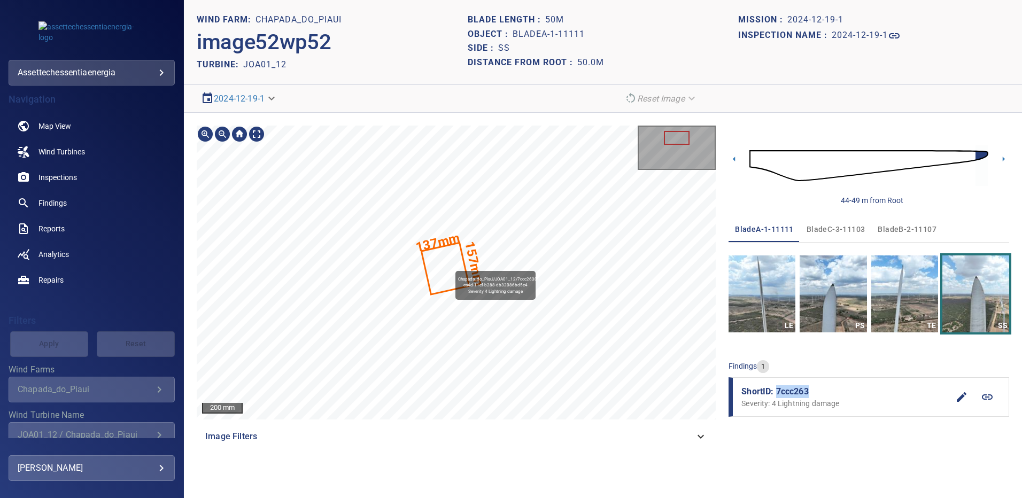
click at [451, 266] on icon at bounding box center [445, 269] width 45 height 50
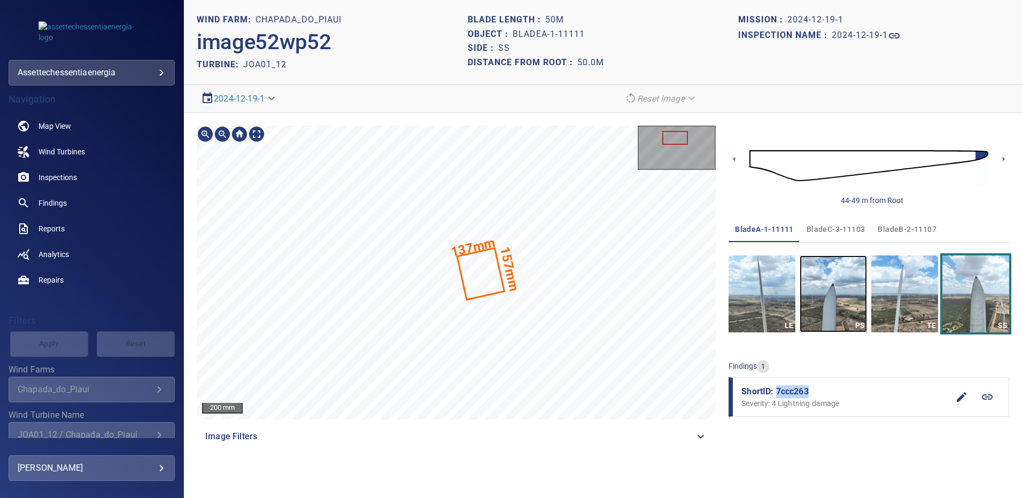
click at [829, 299] on img "button" at bounding box center [833, 294] width 67 height 77
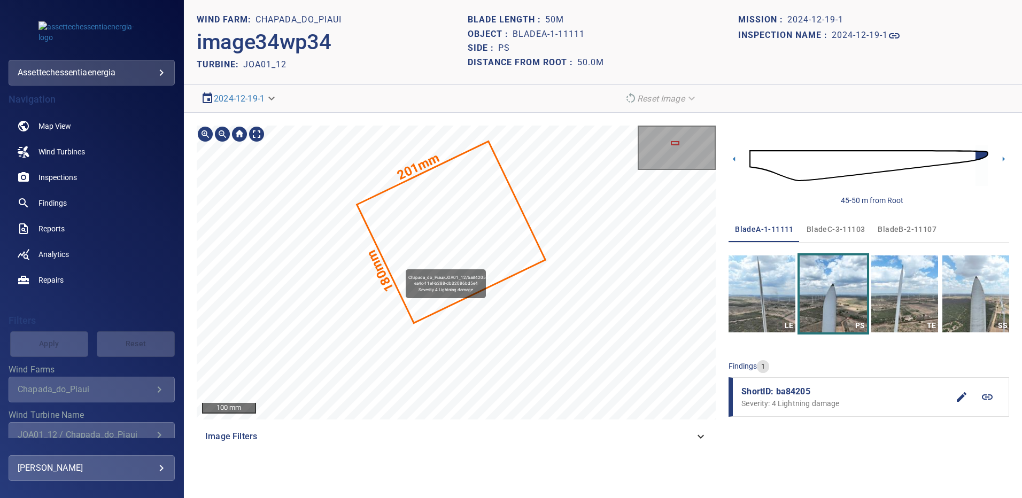
click at [401, 265] on icon at bounding box center [451, 232] width 187 height 180
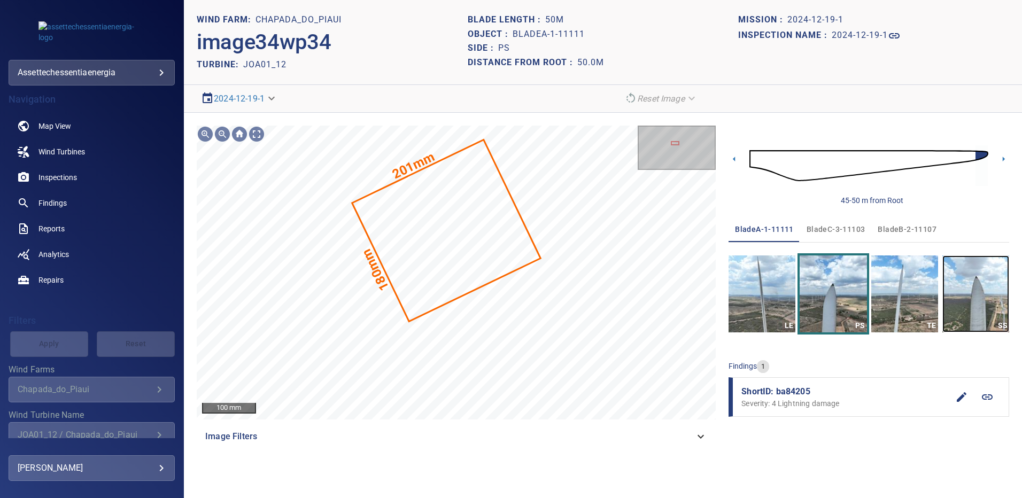
drag, startPoint x: 990, startPoint y: 297, endPoint x: 915, endPoint y: 280, distance: 76.8
click at [990, 297] on img "button" at bounding box center [976, 294] width 67 height 77
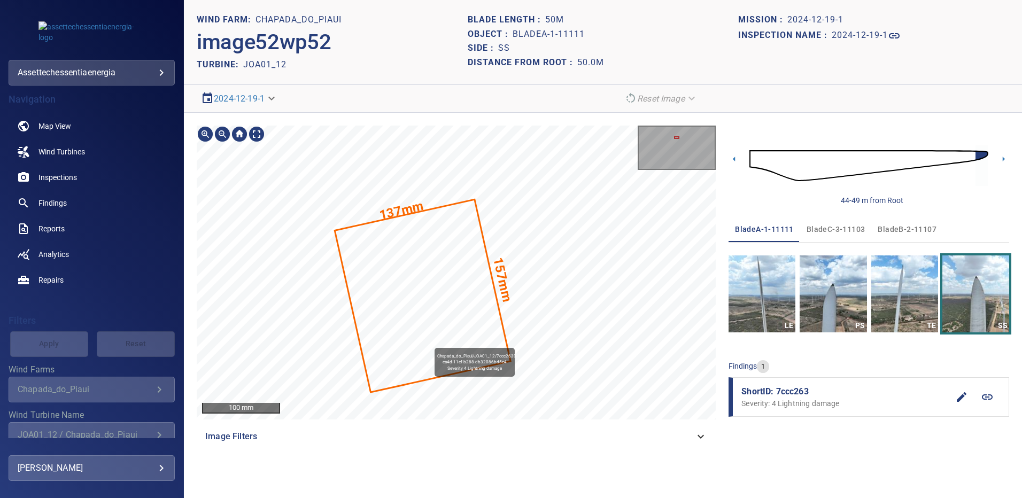
click at [429, 311] on icon at bounding box center [423, 296] width 174 height 191
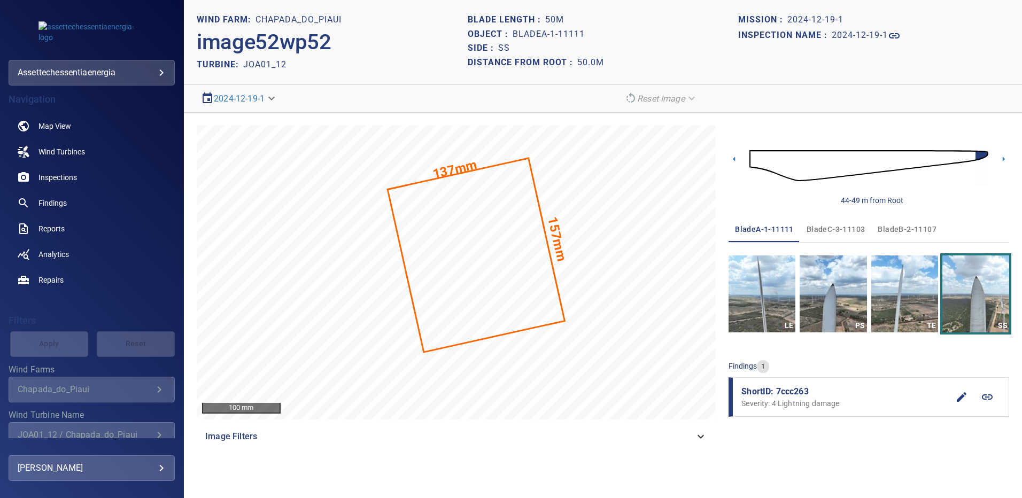
click at [661, 451] on div "157mm 137mm 100 mm Image Filters 44-49 m from Root bladeA-1-11111 bladeC-3-1110…" at bounding box center [603, 288] width 838 height 350
click at [61, 203] on span "Findings" at bounding box center [53, 203] width 28 height 11
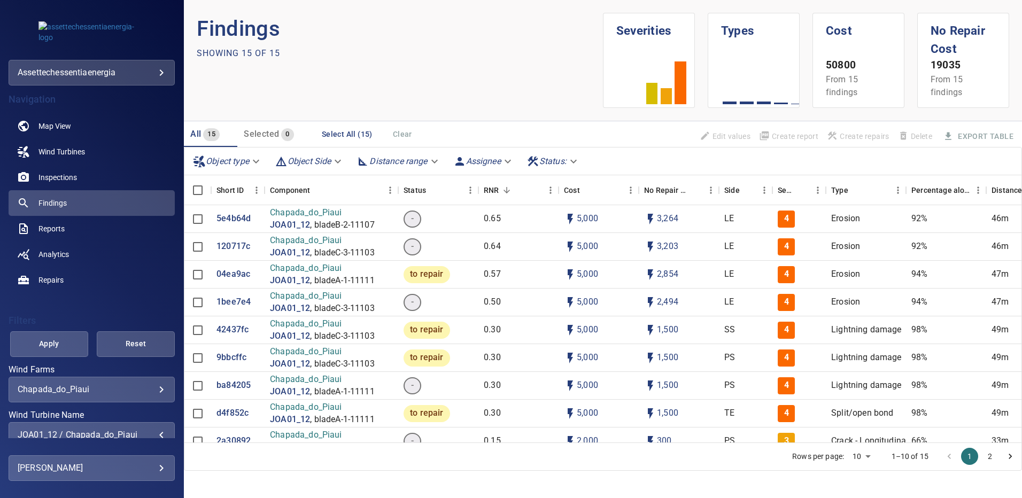
click at [155, 432] on div "JOA01_12 / Chapada_do_Piaui" at bounding box center [92, 435] width 148 height 10
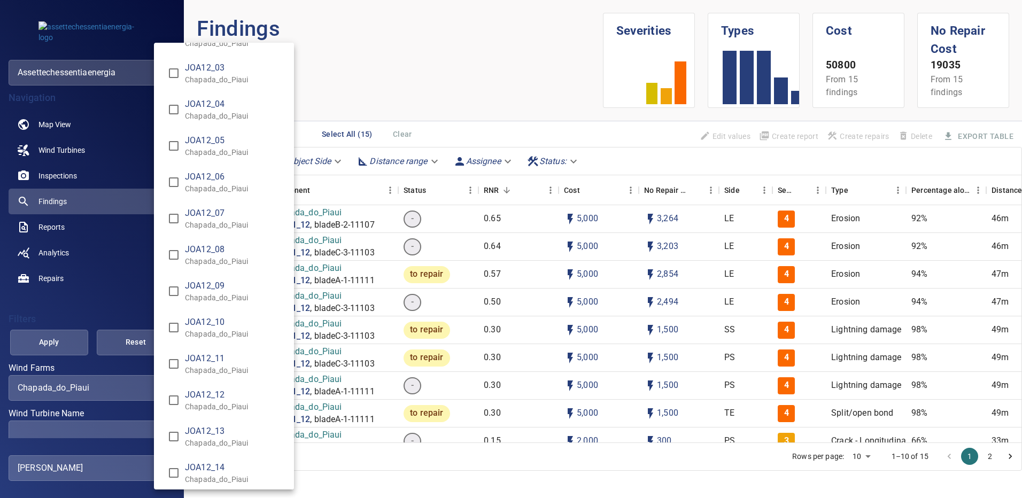
scroll to position [6610, 0]
type input "**********"
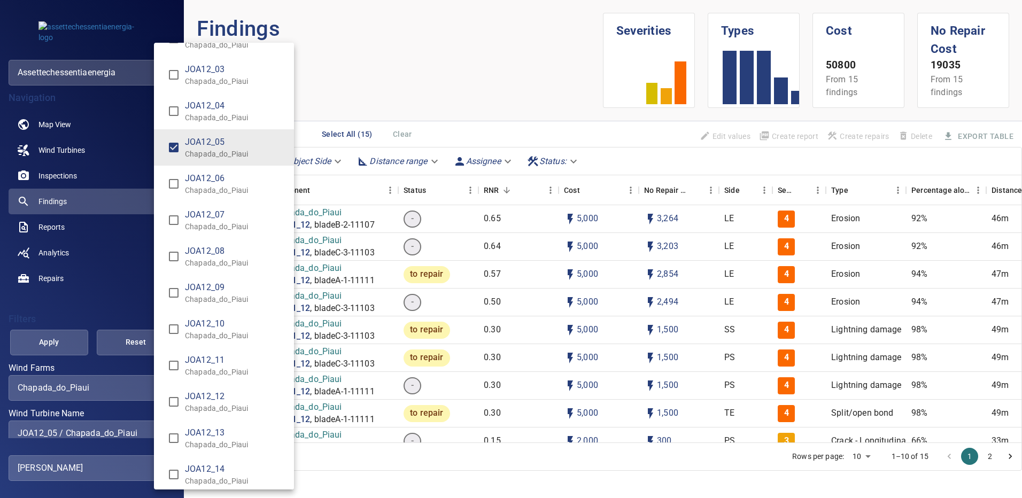
click at [64, 340] on div "Wind Turbine Name" at bounding box center [511, 249] width 1022 height 498
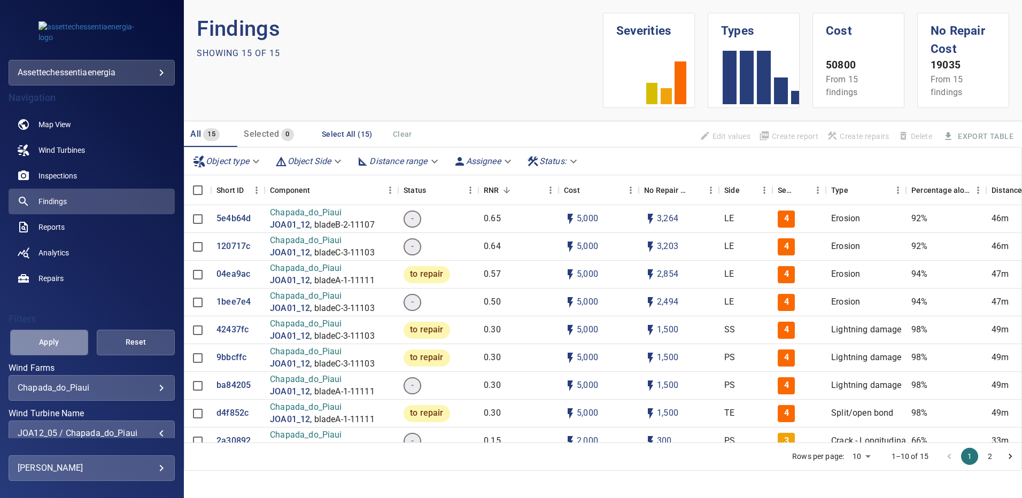
click at [65, 340] on span "Apply" at bounding box center [49, 342] width 51 height 13
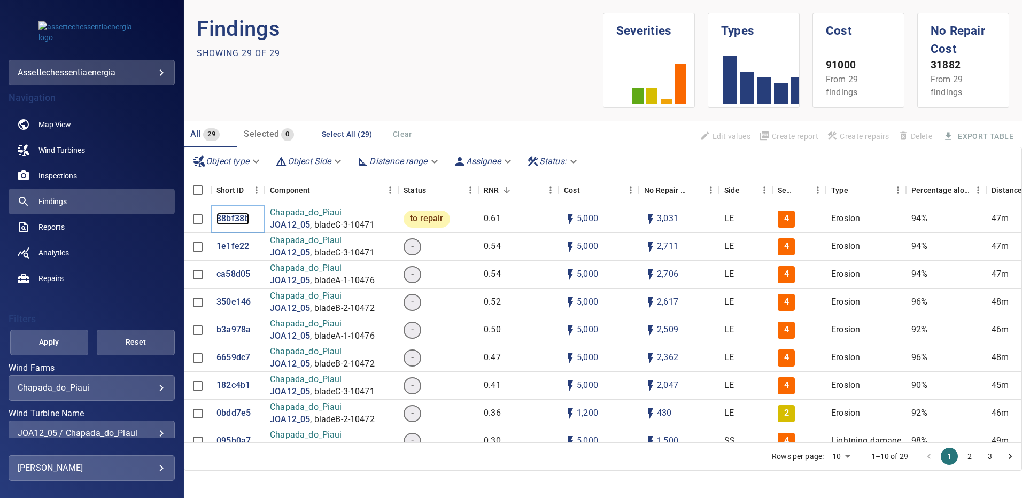
click at [234, 218] on p "38bf38b" at bounding box center [233, 219] width 33 height 12
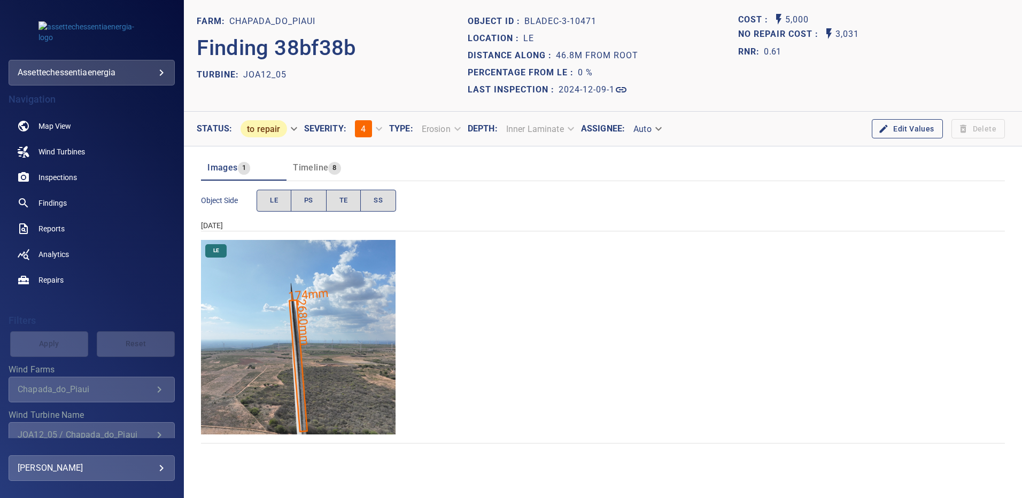
click at [355, 303] on img "Chapada_do_Piaui/JOA12_05/2024-12-09-1/2024-12-09-3/image202wp202.jpg" at bounding box center [298, 337] width 195 height 195
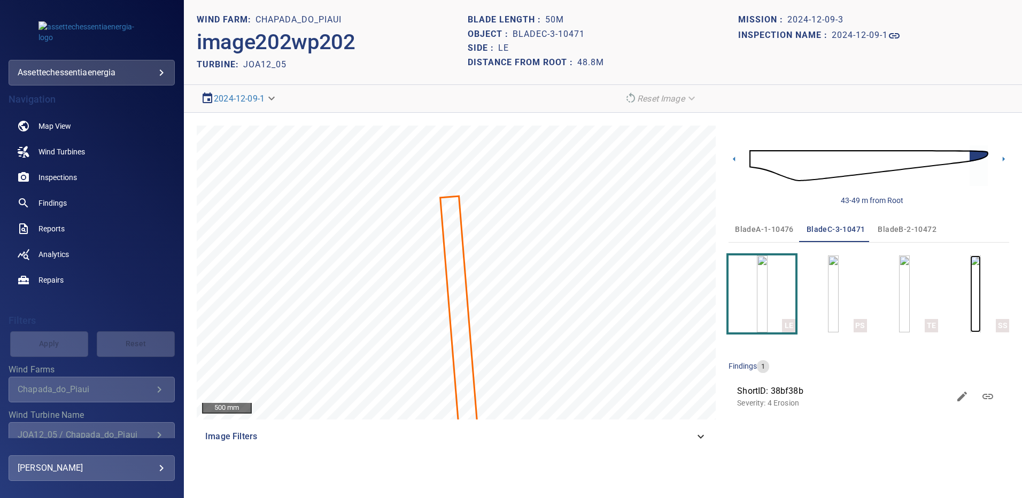
click at [981, 285] on img "button" at bounding box center [976, 294] width 11 height 77
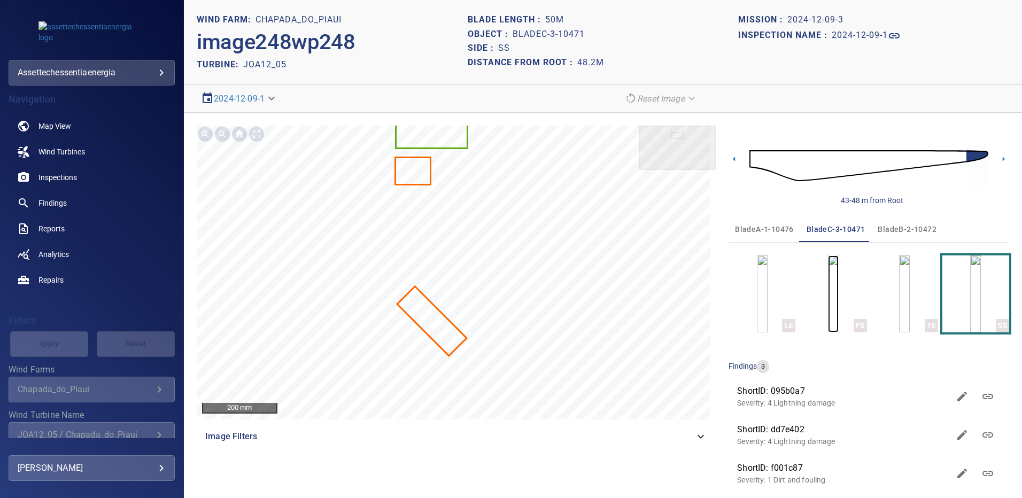
click at [832, 280] on img "button" at bounding box center [833, 294] width 11 height 77
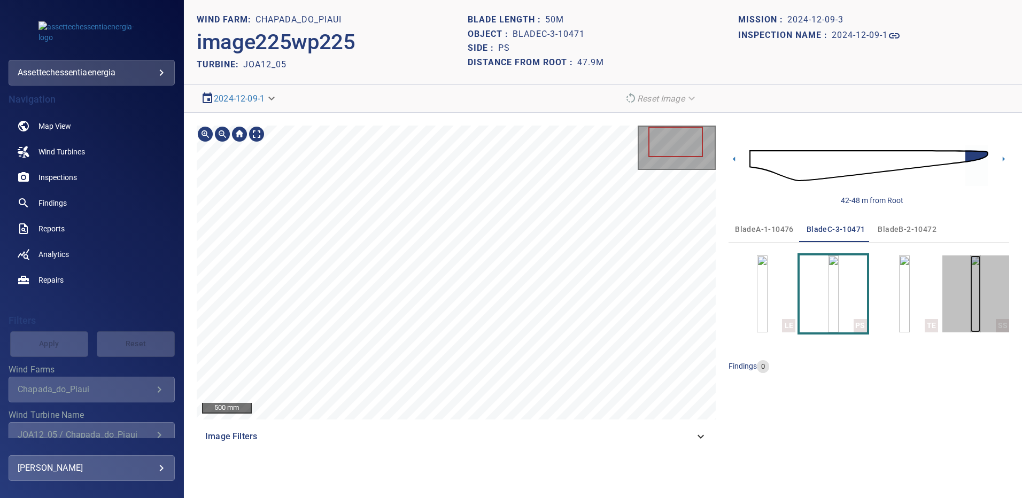
click at [981, 288] on img "button" at bounding box center [976, 294] width 11 height 77
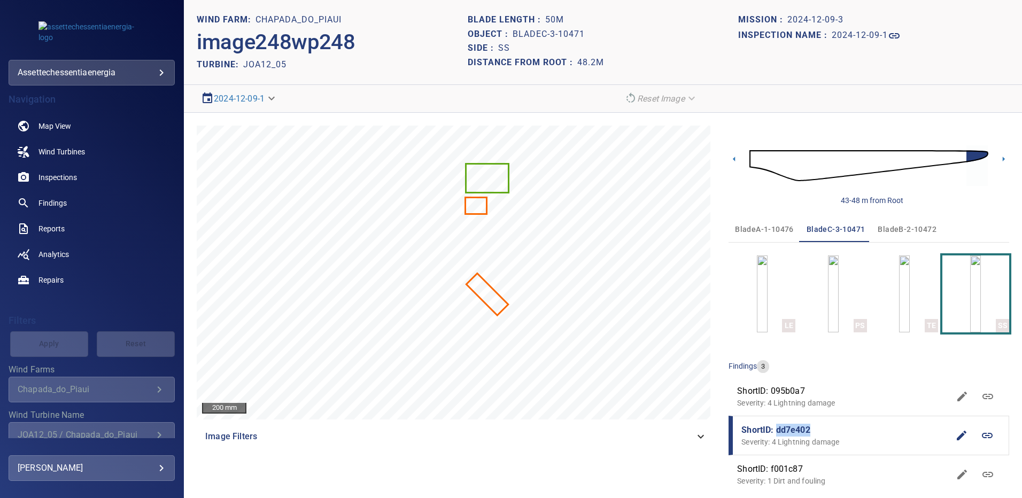
drag, startPoint x: 806, startPoint y: 432, endPoint x: 772, endPoint y: 428, distance: 35.0
click at [772, 428] on span "ShortID: dd7e402" at bounding box center [845, 430] width 207 height 13
copy span "dd7e402"
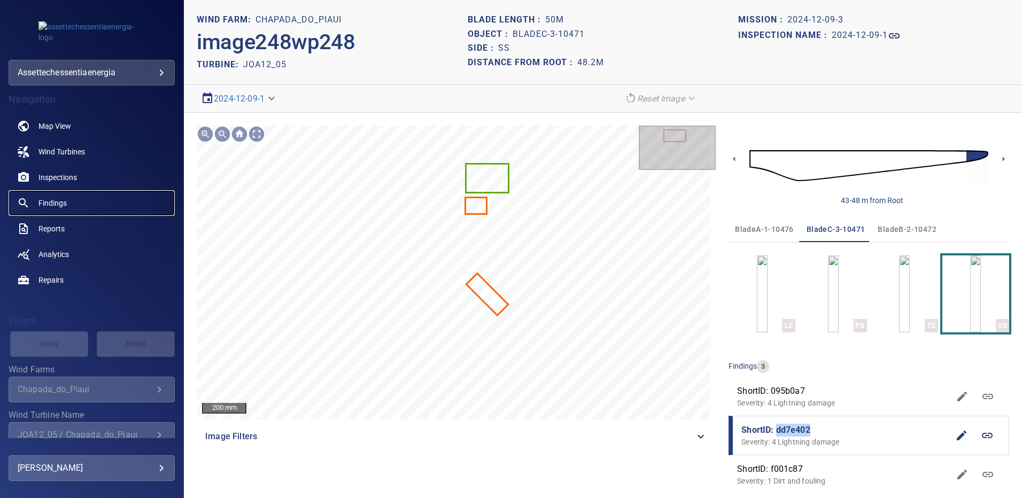
click at [53, 201] on span "Findings" at bounding box center [53, 203] width 28 height 11
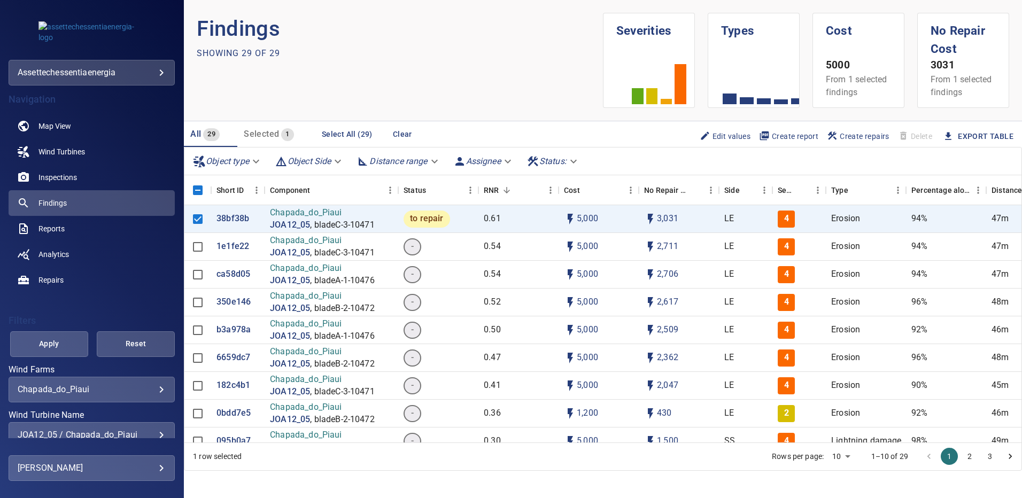
click at [157, 434] on div "JOA12_05 / Chapada_do_Piaui" at bounding box center [92, 435] width 148 height 10
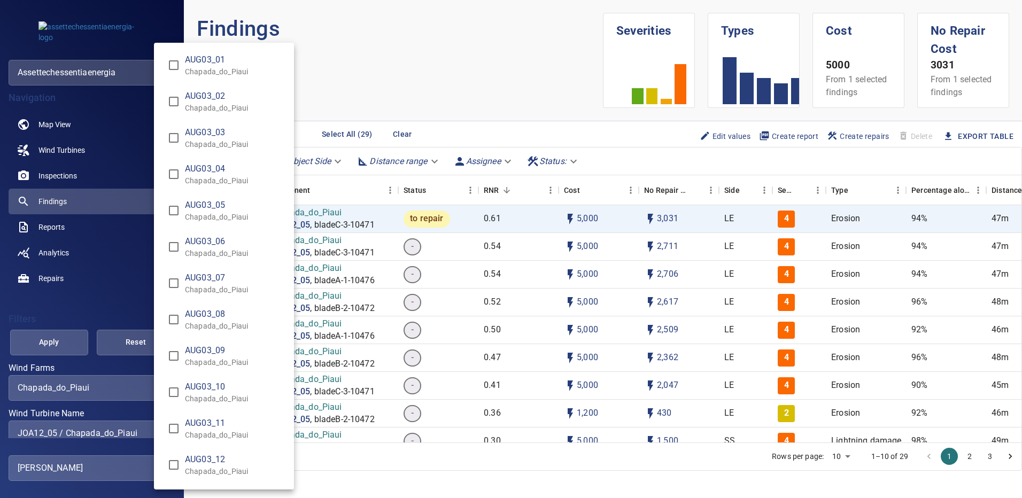
scroll to position [6491, 0]
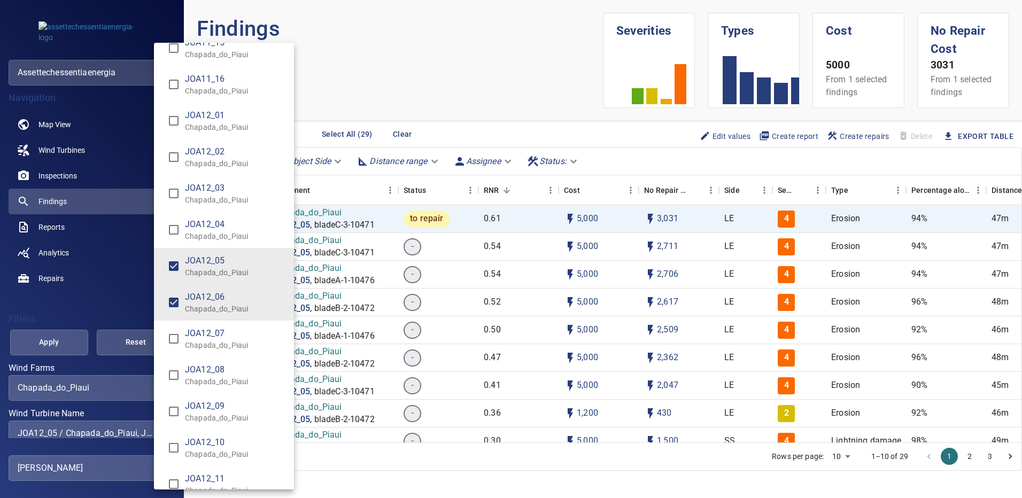
type input "**********"
click at [64, 347] on div "Wind Turbine Name" at bounding box center [511, 249] width 1022 height 498
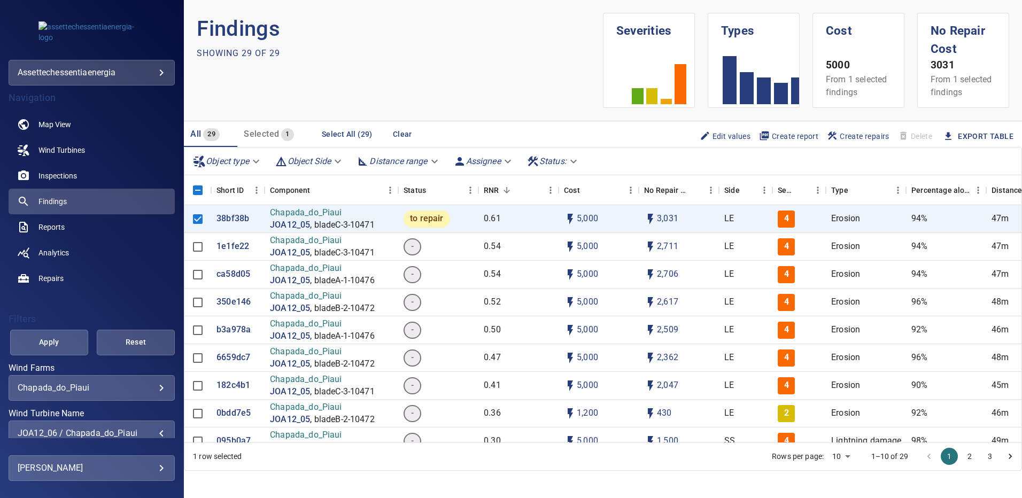
click at [64, 347] on span "Apply" at bounding box center [49, 342] width 51 height 13
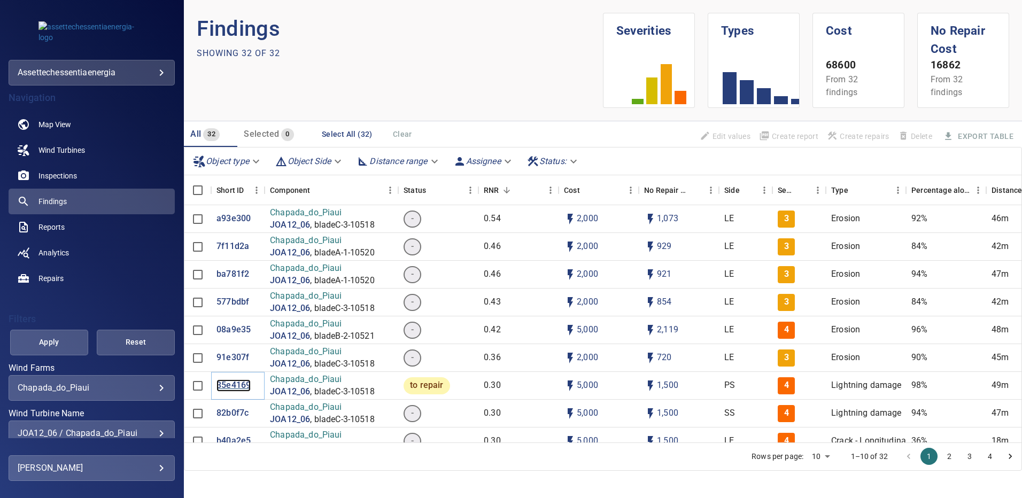
click at [234, 386] on p "35e4169" at bounding box center [234, 386] width 34 height 12
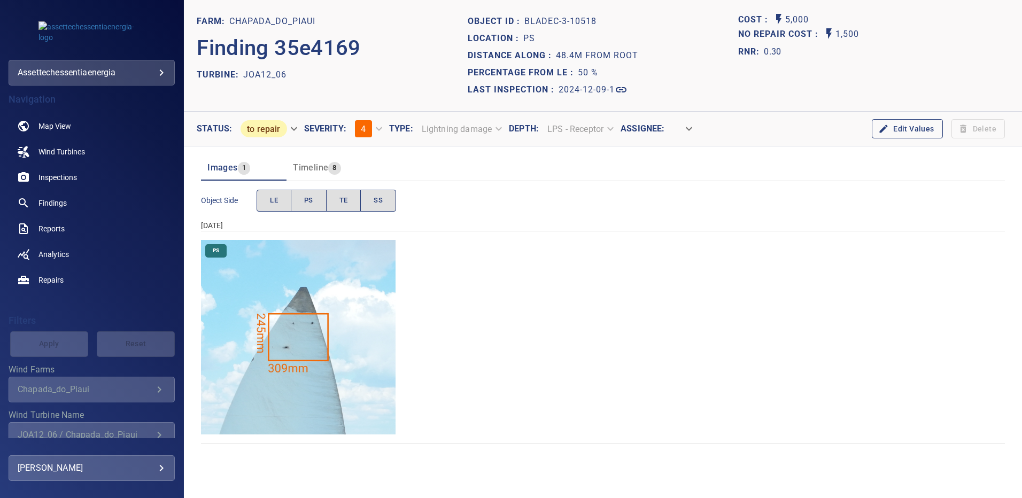
click at [296, 333] on img "Chapada_do_Piaui/JOA12_06/2024-12-09-1/2024-12-09-3/image190wp190.jpg" at bounding box center [298, 337] width 195 height 195
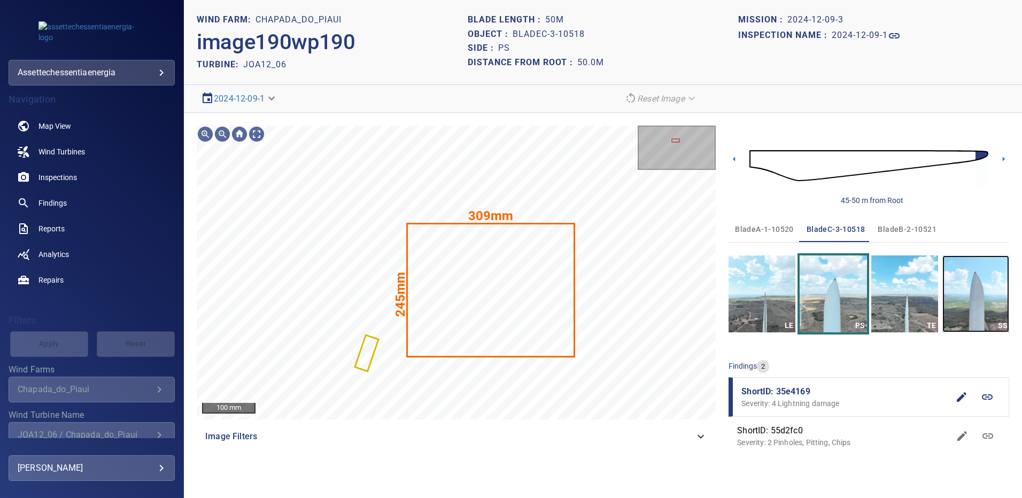
click at [974, 294] on img "button" at bounding box center [976, 294] width 67 height 77
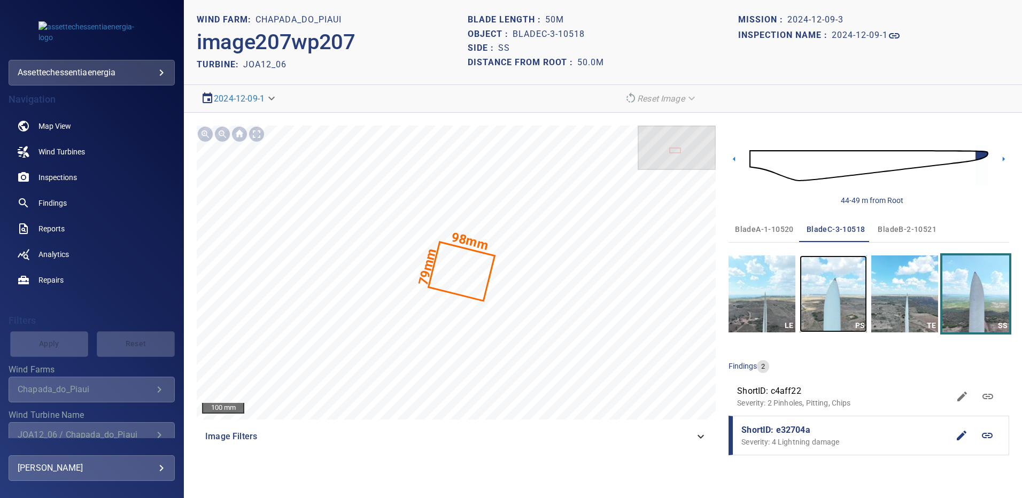
click at [824, 297] on img "button" at bounding box center [833, 294] width 67 height 77
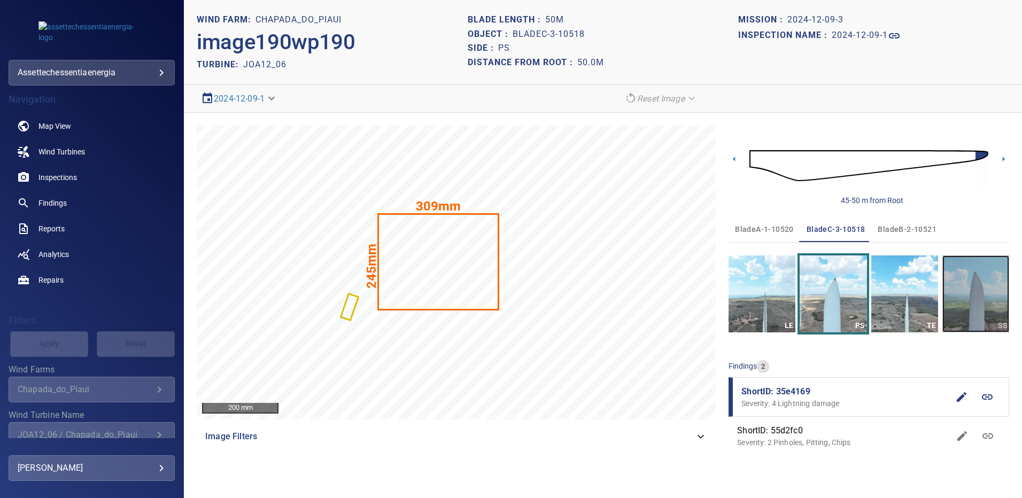
drag, startPoint x: 975, startPoint y: 289, endPoint x: 672, endPoint y: 262, distance: 303.8
click at [975, 289] on img "button" at bounding box center [976, 294] width 67 height 77
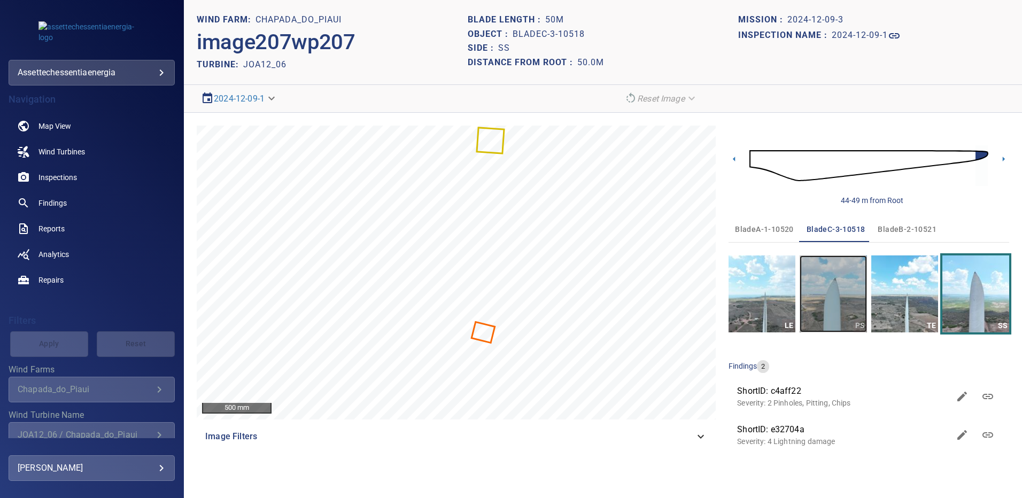
click at [841, 303] on img "button" at bounding box center [833, 294] width 67 height 77
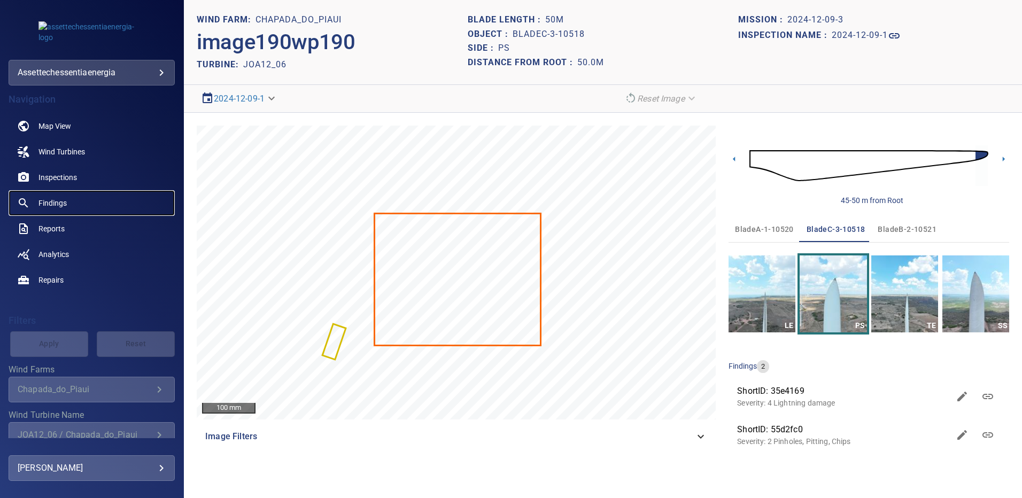
click at [51, 203] on span "Findings" at bounding box center [53, 203] width 28 height 11
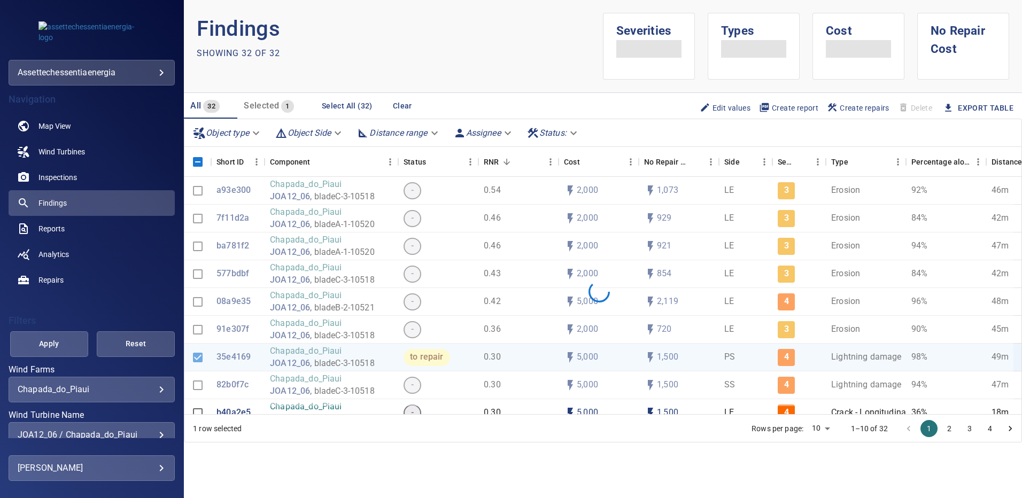
click at [156, 432] on div "JOA12_06 / Chapada_do_Piaui" at bounding box center [92, 435] width 148 height 10
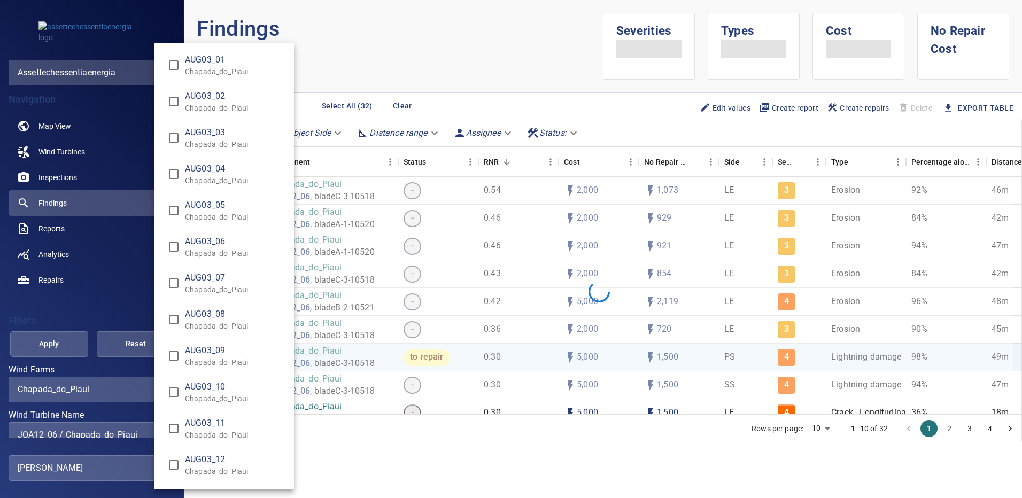
scroll to position [2, 0]
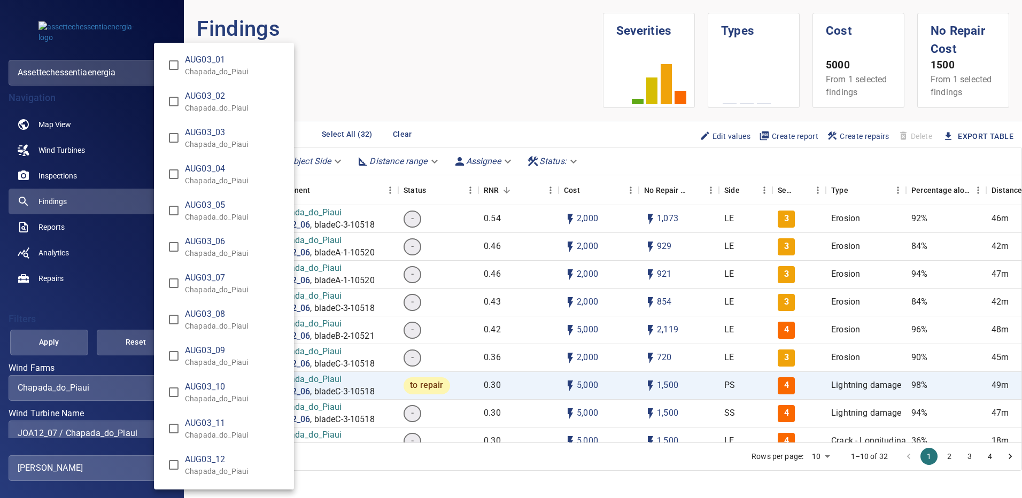
type input "**********"
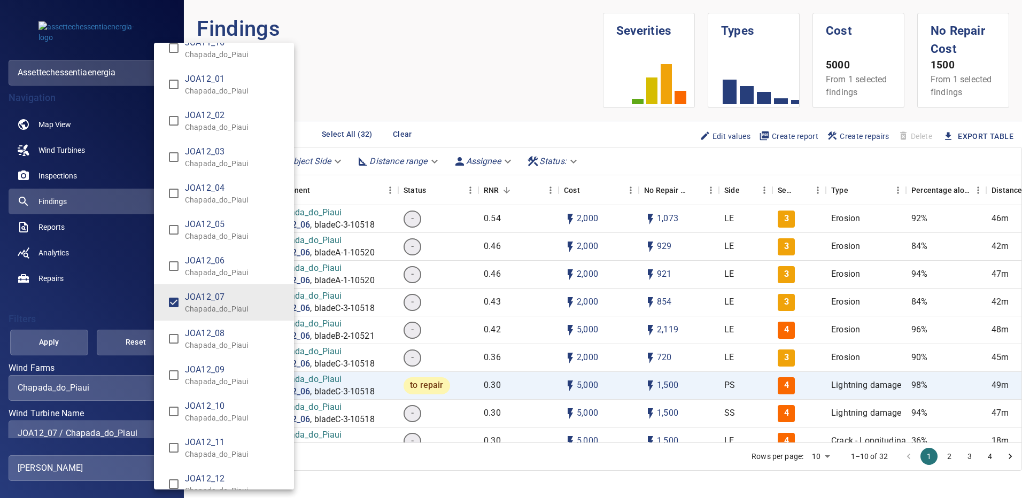
click at [56, 343] on div "Wind Turbine Name" at bounding box center [511, 249] width 1022 height 498
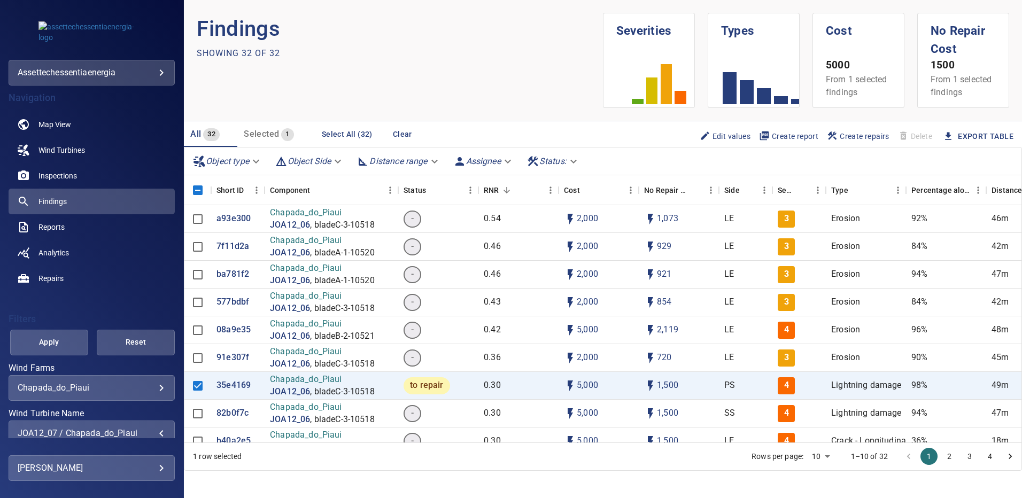
click at [56, 342] on span "Apply" at bounding box center [49, 342] width 51 height 13
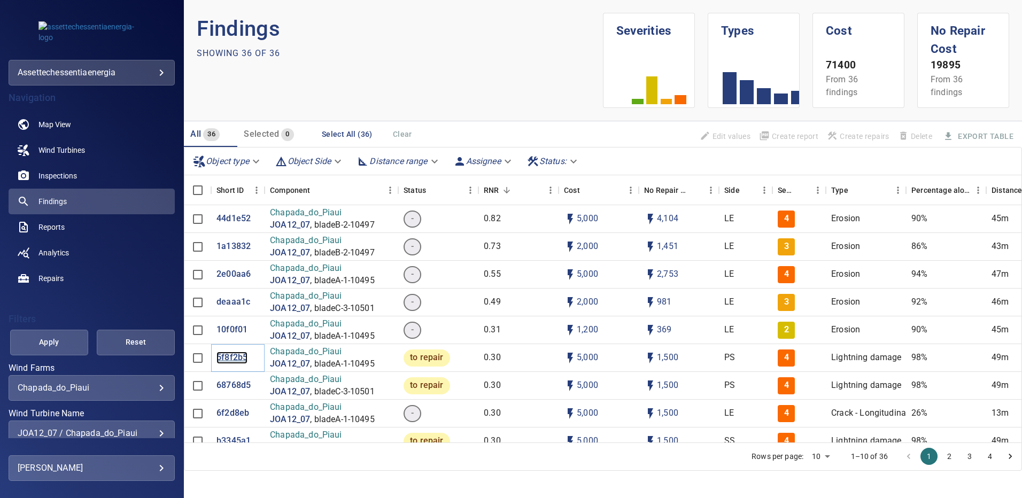
click at [239, 356] on p "5f8f2b5" at bounding box center [232, 358] width 31 height 12
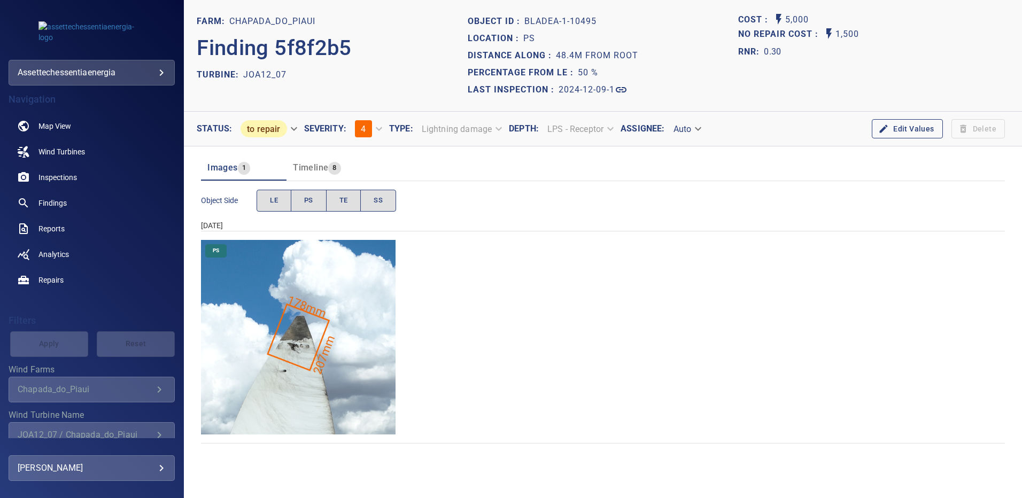
click at [299, 347] on img "Chapada_do_Piaui/JOA12_07/2024-12-09-1/2024-12-09-1/image43wp43.jpg" at bounding box center [298, 337] width 195 height 195
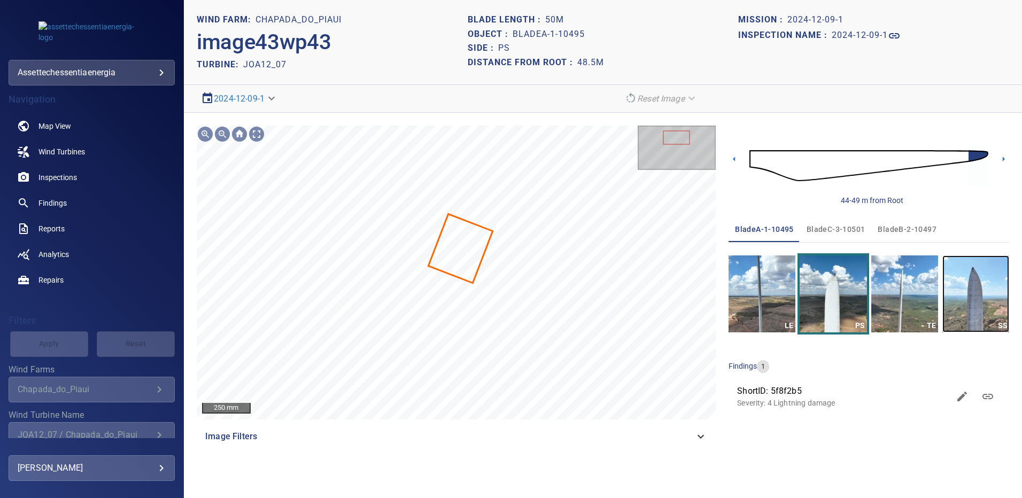
click at [963, 287] on img "button" at bounding box center [976, 294] width 67 height 77
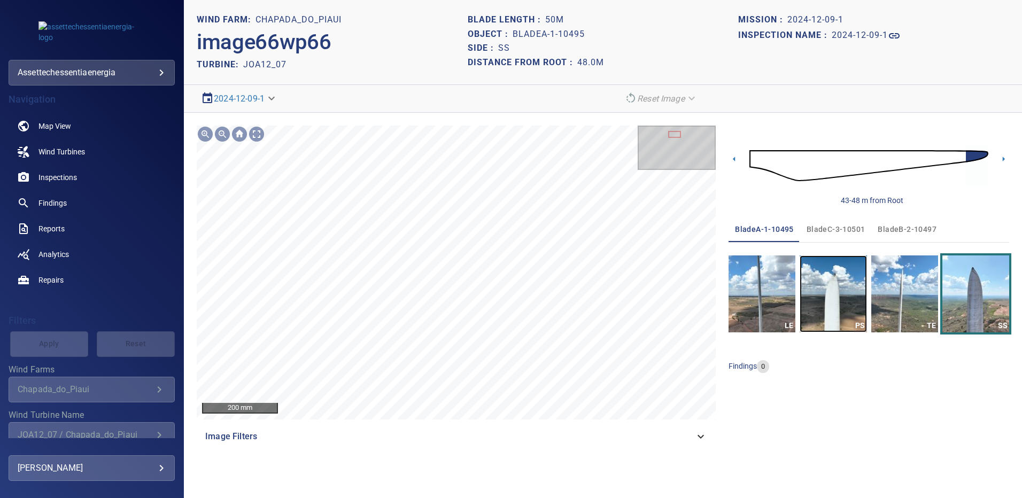
click at [844, 295] on img "button" at bounding box center [833, 294] width 67 height 77
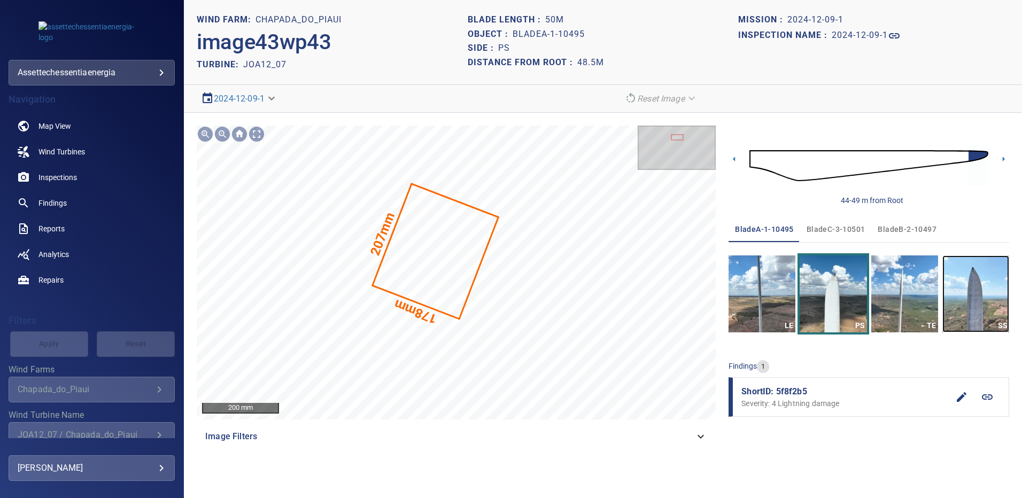
click at [988, 283] on img "button" at bounding box center [976, 294] width 67 height 77
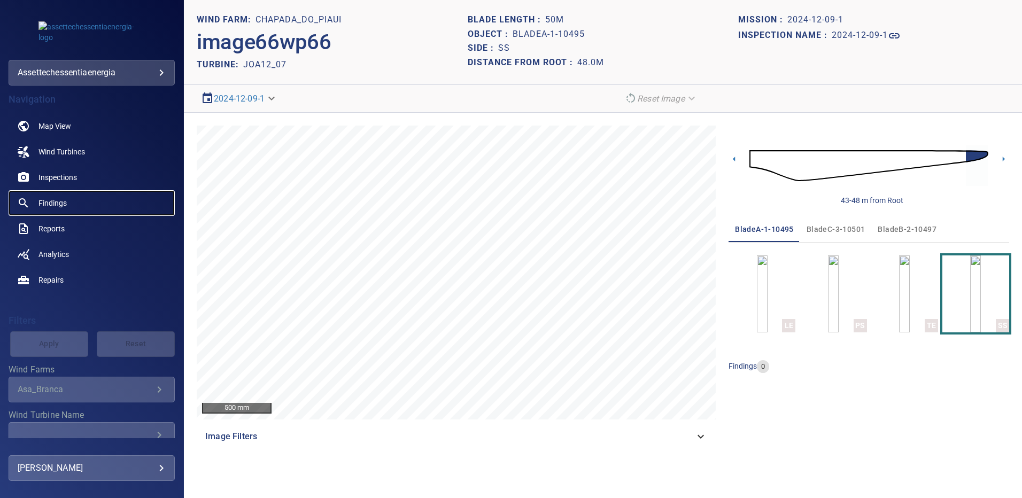
click at [56, 199] on span "Findings" at bounding box center [53, 203] width 28 height 11
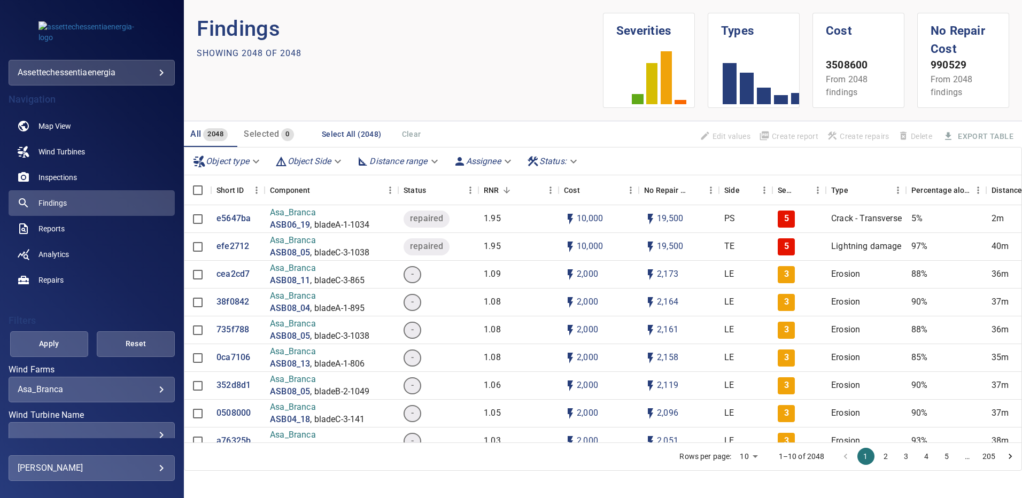
click at [157, 390] on body "**********" at bounding box center [511, 249] width 1022 height 498
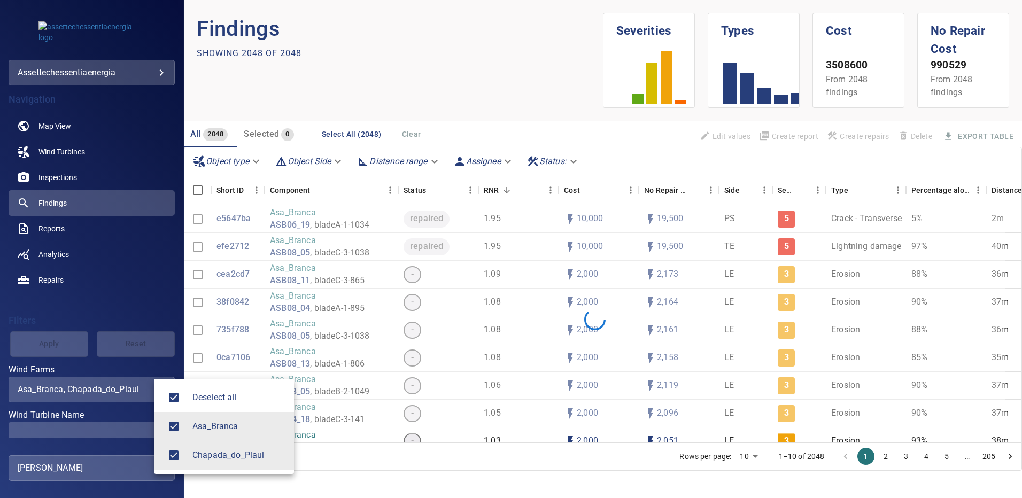
type input "**********"
click at [396, 66] on div at bounding box center [511, 249] width 1022 height 498
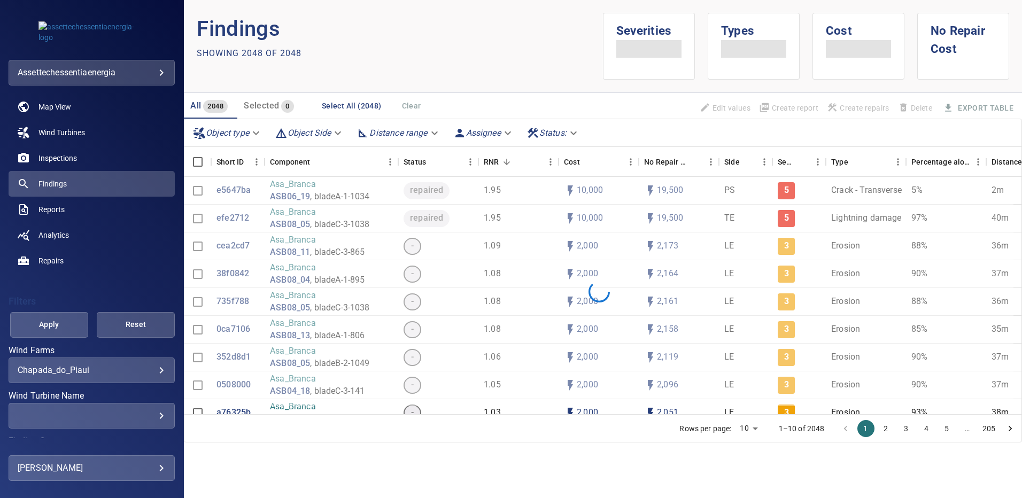
scroll to position [53, 0]
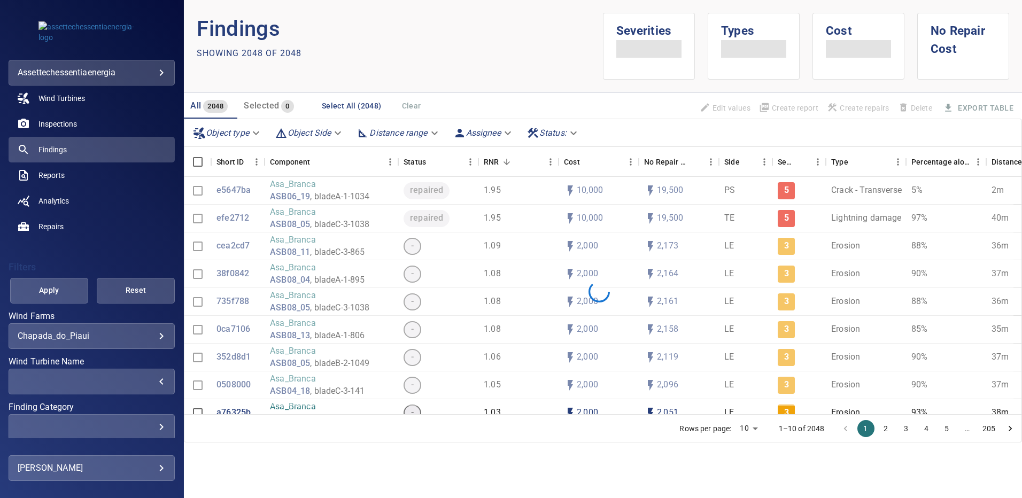
click at [153, 382] on div "​" at bounding box center [92, 381] width 148 height 10
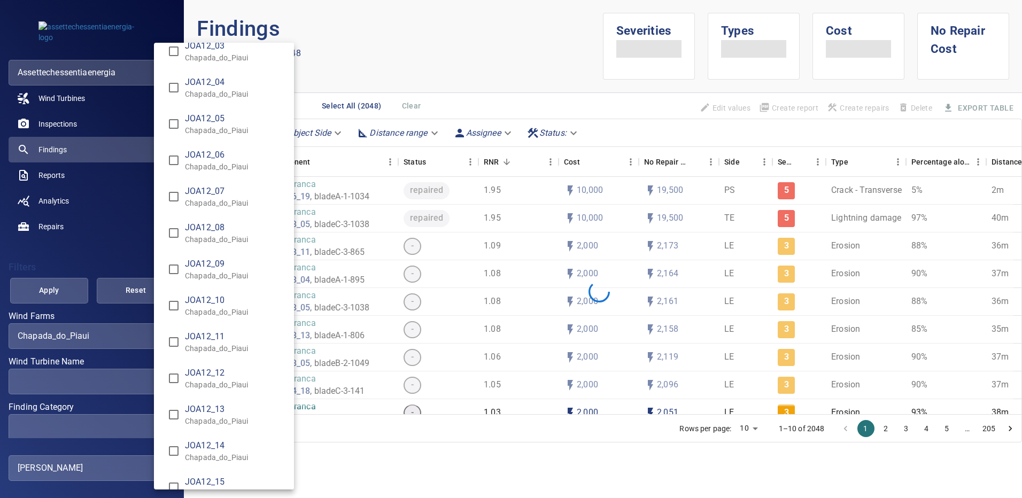
scroll to position [6725, 0]
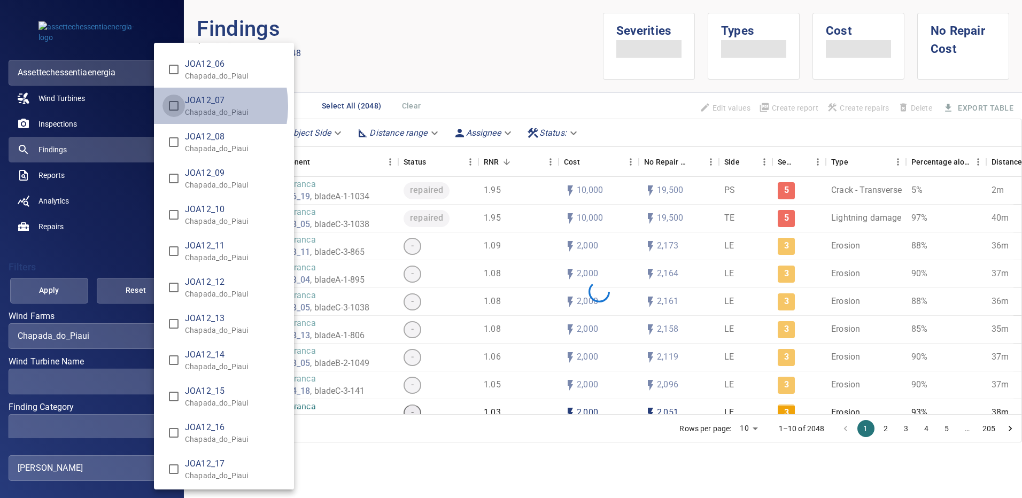
type input "**********"
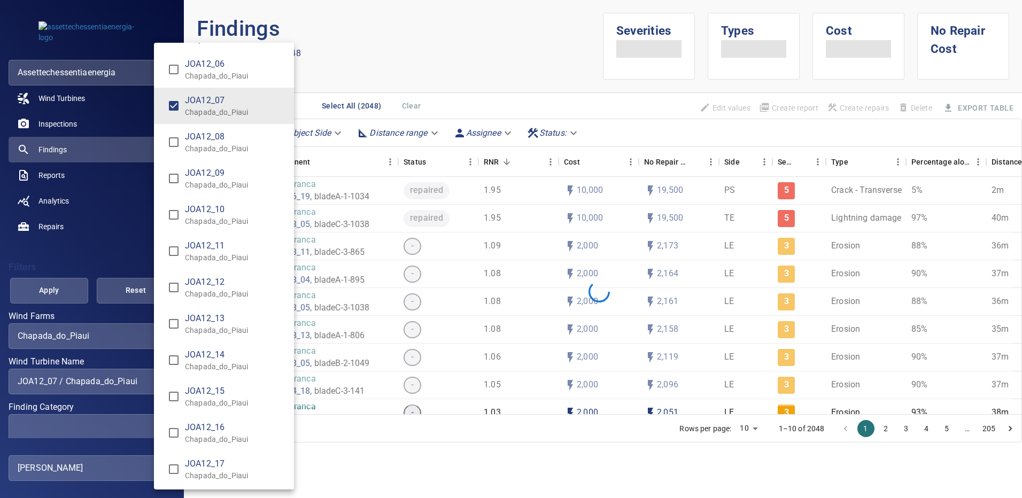
click at [48, 288] on div "Wind Turbine Name" at bounding box center [511, 249] width 1022 height 498
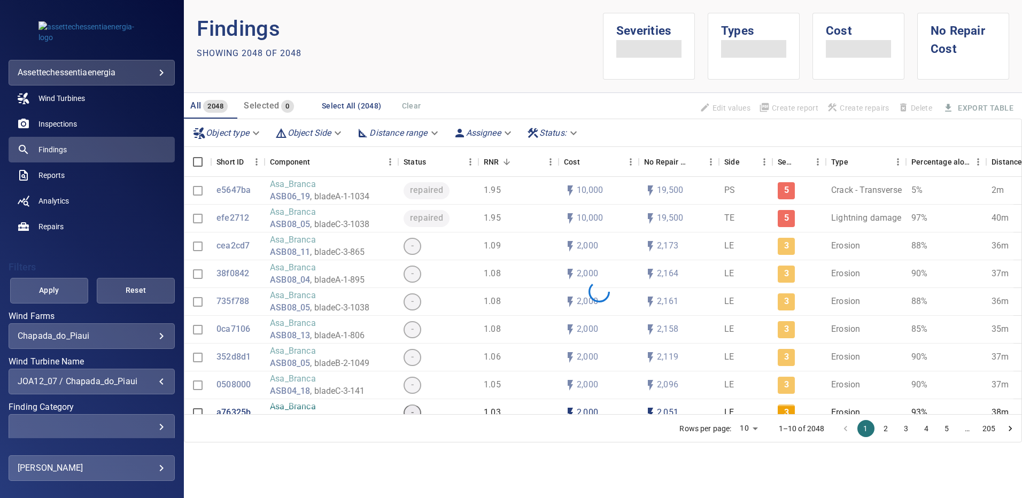
click at [153, 425] on div "​" at bounding box center [92, 427] width 148 height 10
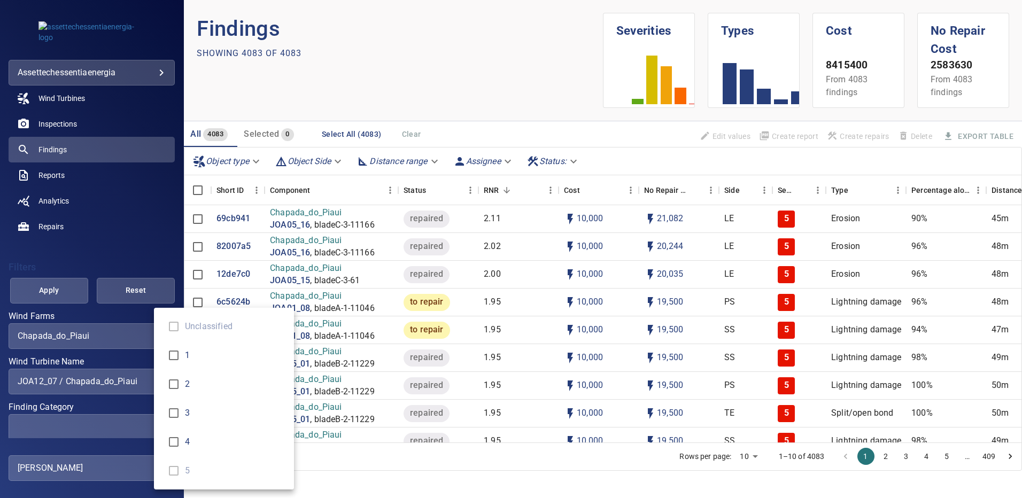
type input "*"
click at [45, 294] on div "Finding Category" at bounding box center [511, 249] width 1022 height 498
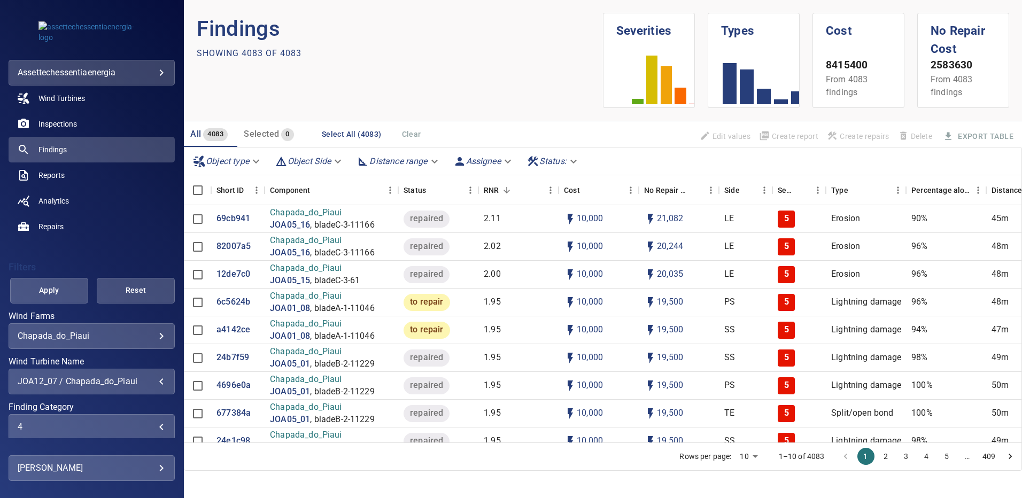
click at [45, 294] on span "Apply" at bounding box center [49, 290] width 51 height 13
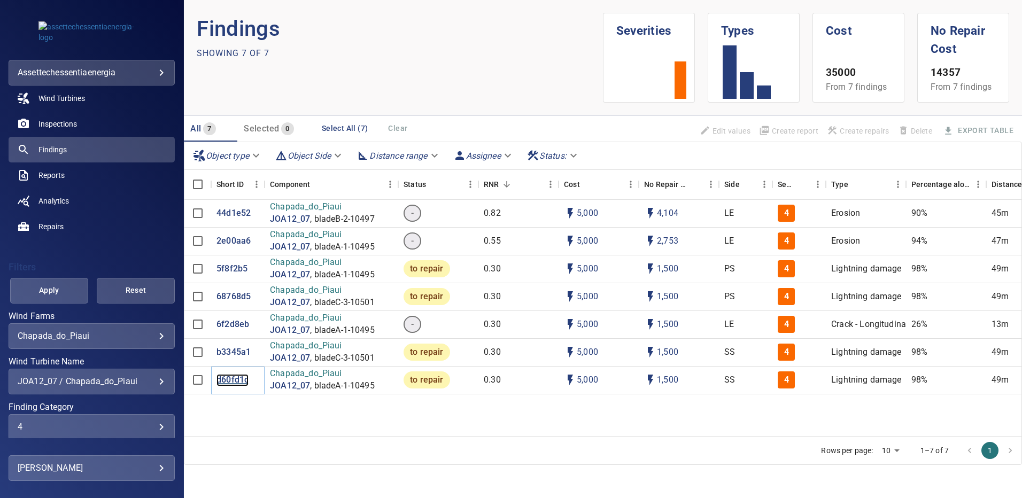
click at [234, 382] on p "d60fd1c" at bounding box center [233, 380] width 32 height 12
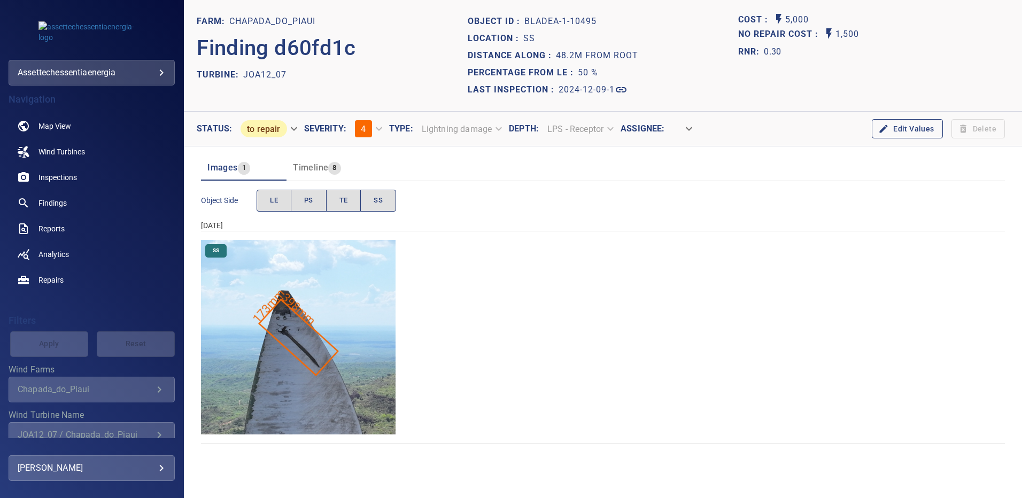
click at [288, 354] on img "Chapada_do_Piaui/JOA12_07/2024-12-09-1/2024-12-09-1/image67wp67.jpg" at bounding box center [298, 337] width 195 height 195
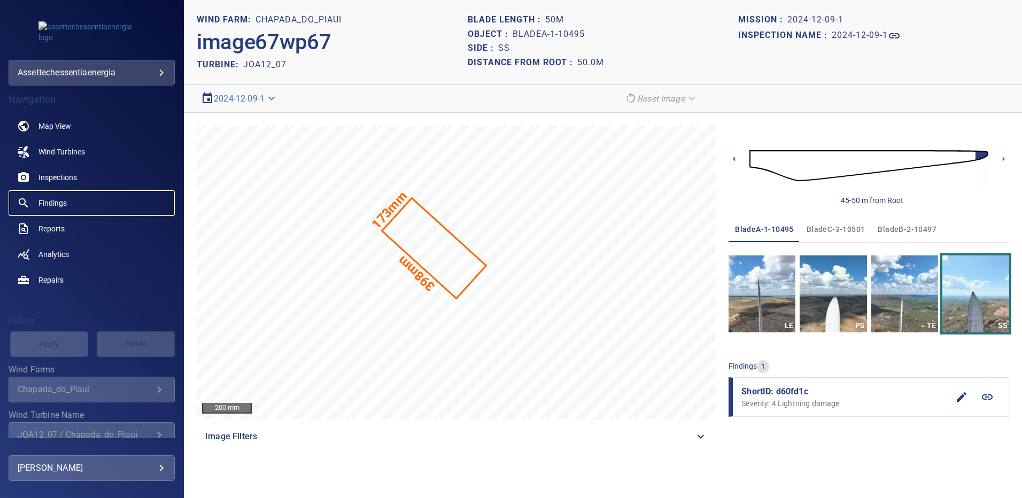
click at [62, 205] on span "Findings" at bounding box center [53, 203] width 28 height 11
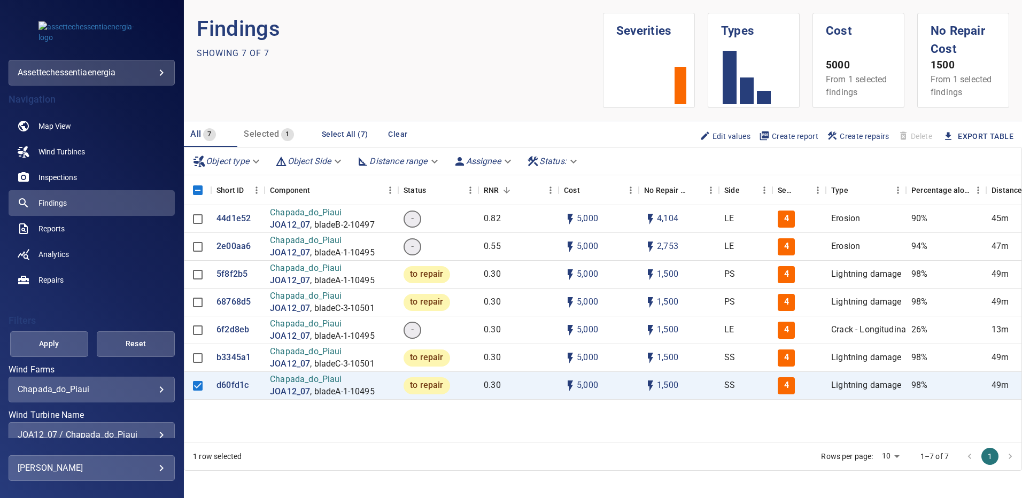
click at [152, 429] on div "**********" at bounding box center [92, 435] width 166 height 26
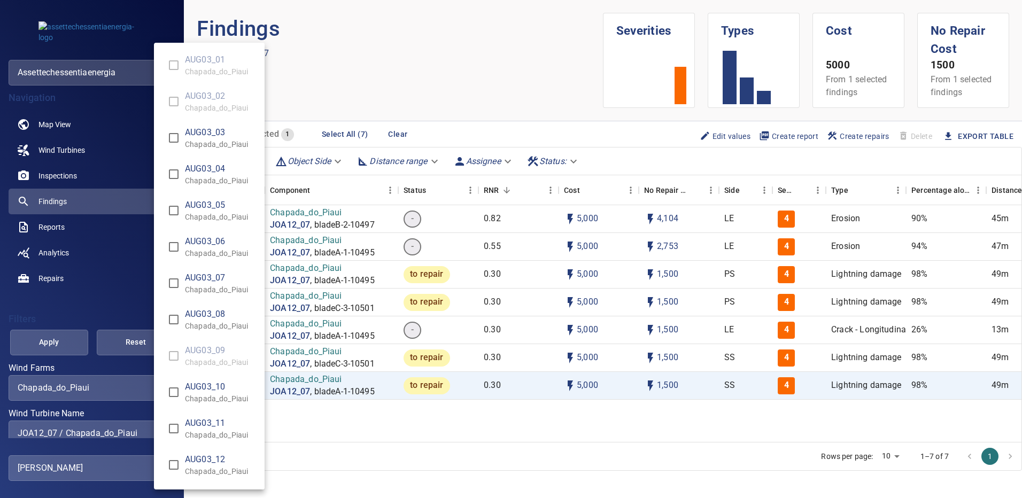
scroll to position [6564, 0]
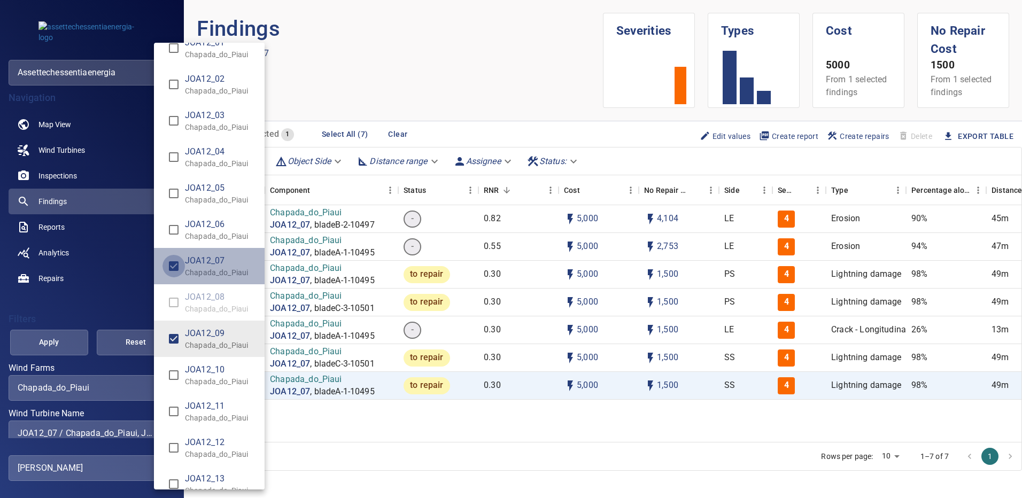
type input "**********"
click at [77, 334] on div "Wind Turbine Name" at bounding box center [511, 249] width 1022 height 498
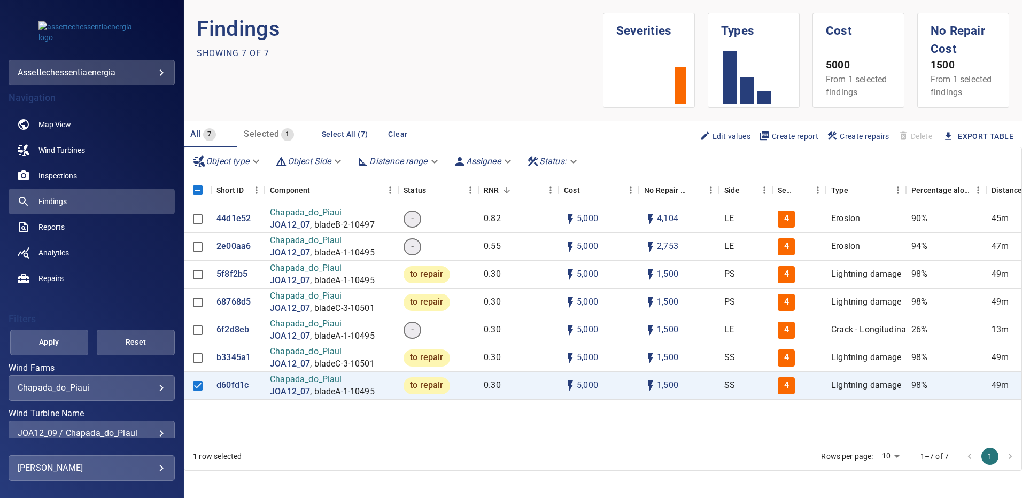
click at [70, 338] on span "Apply" at bounding box center [49, 342] width 51 height 13
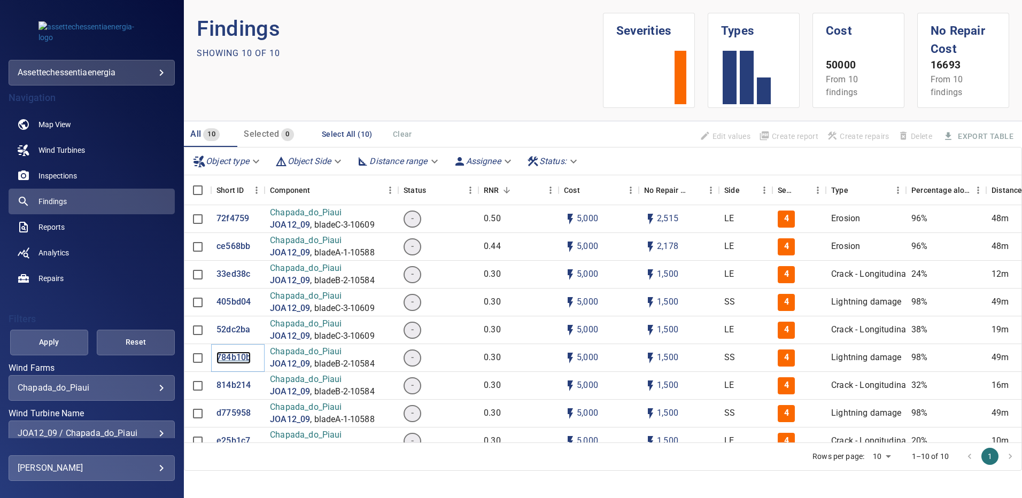
click at [226, 359] on p "784b10b" at bounding box center [234, 358] width 34 height 12
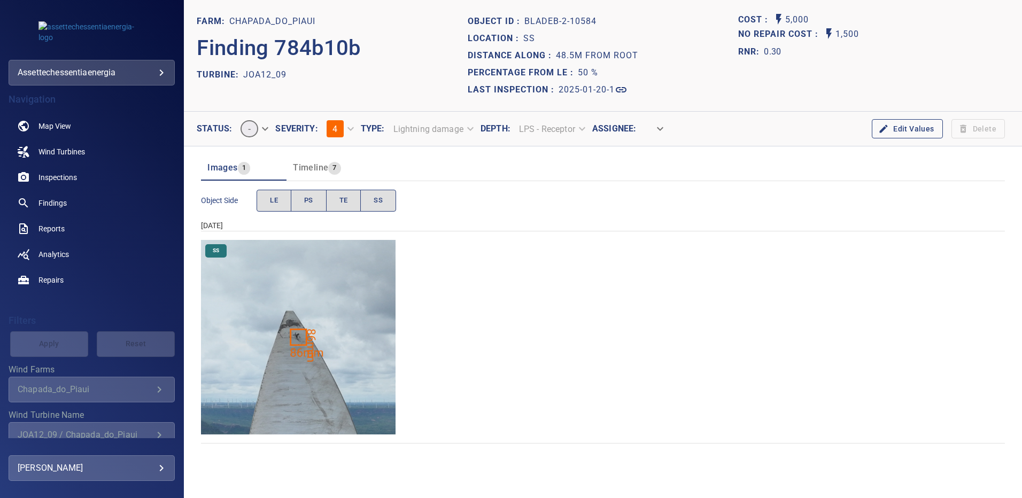
click at [274, 384] on img "Chapada_do_Piaui/JOA12_09/2025-01-20-1/2025-01-20-2/image124wp124.jpg" at bounding box center [298, 337] width 195 height 195
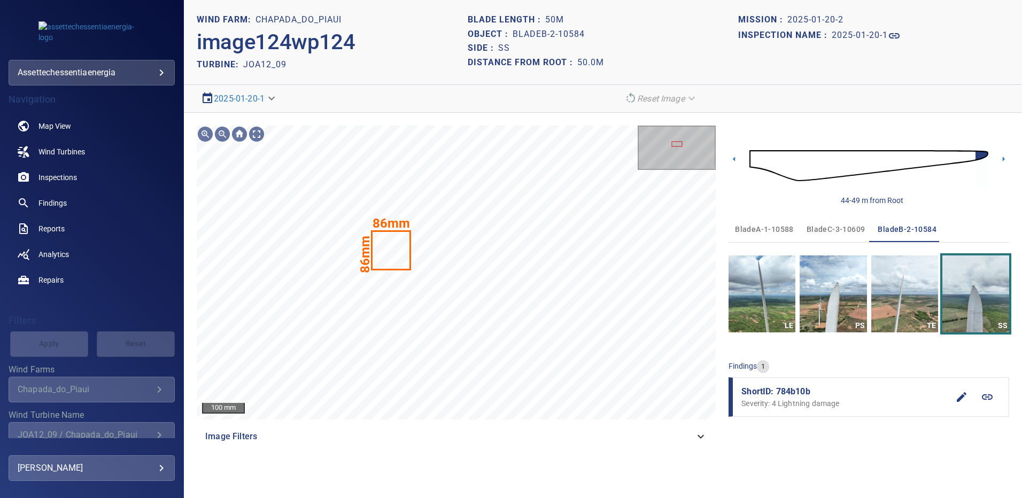
click at [767, 232] on span "bladeA-1-10588" at bounding box center [764, 229] width 59 height 13
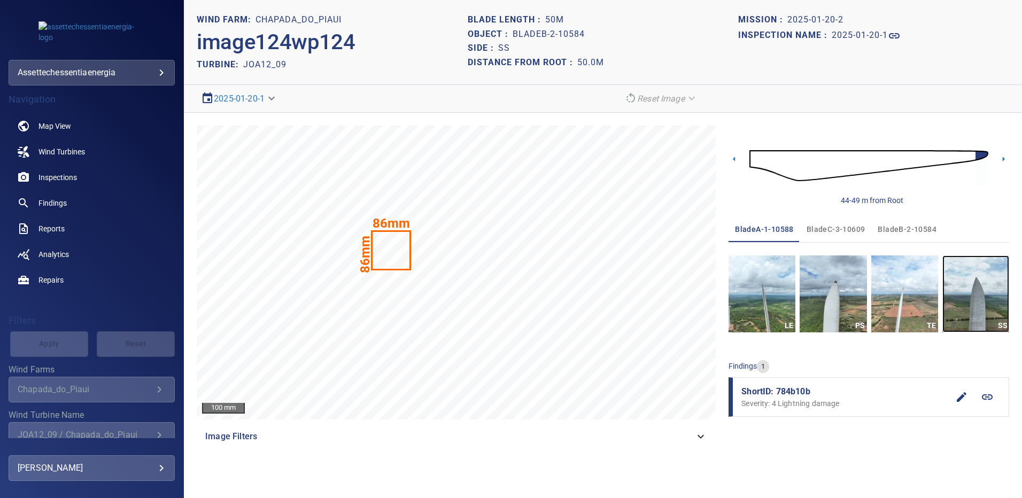
click at [983, 291] on img "button" at bounding box center [976, 294] width 67 height 77
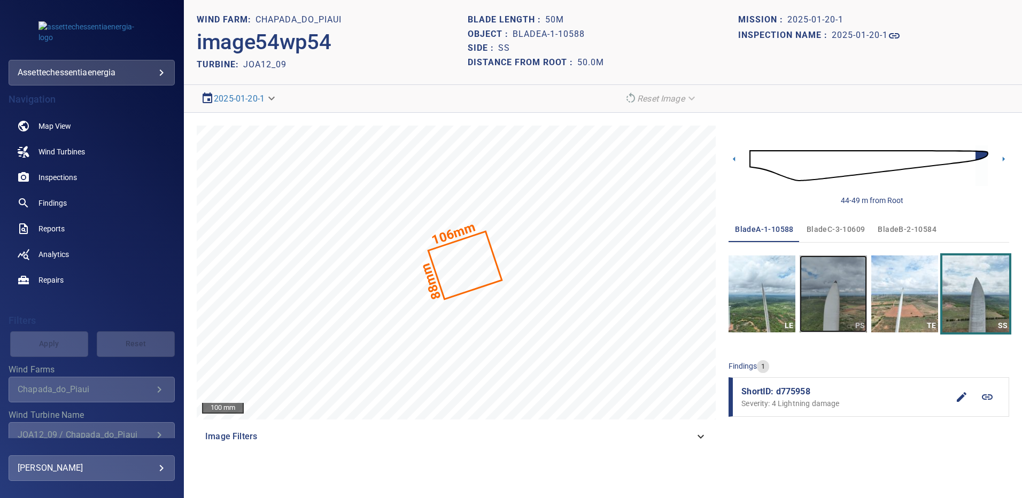
click at [842, 285] on img "button" at bounding box center [833, 294] width 67 height 77
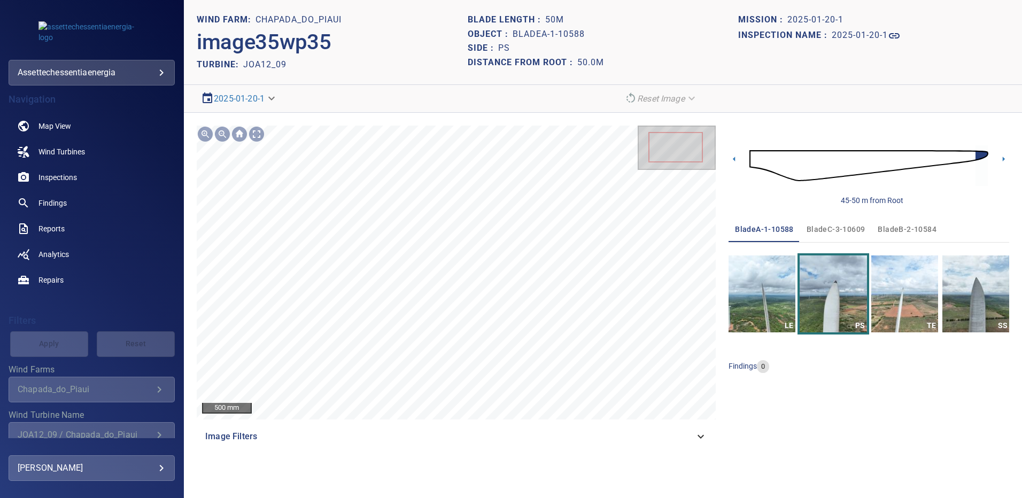
click at [848, 227] on span "bladeC-3-10609" at bounding box center [836, 229] width 59 height 13
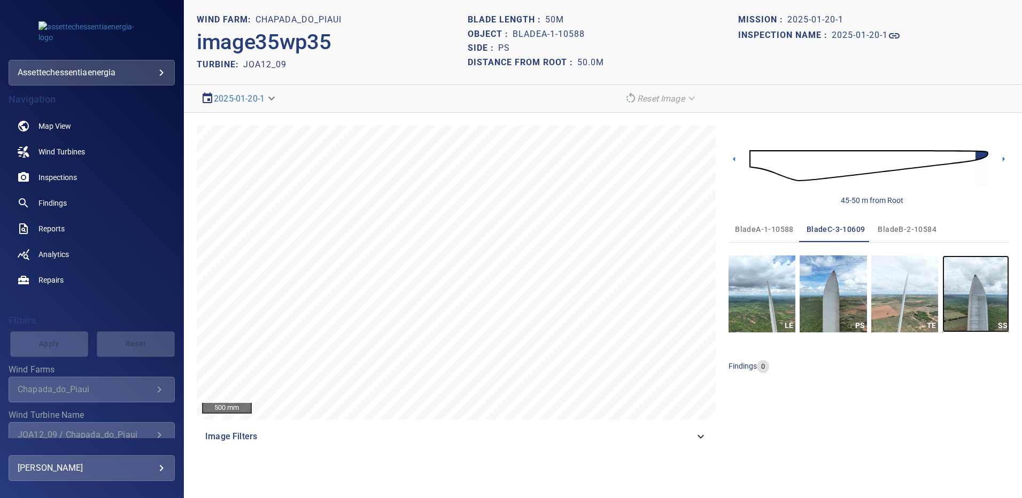
click at [984, 295] on img "button" at bounding box center [976, 294] width 67 height 77
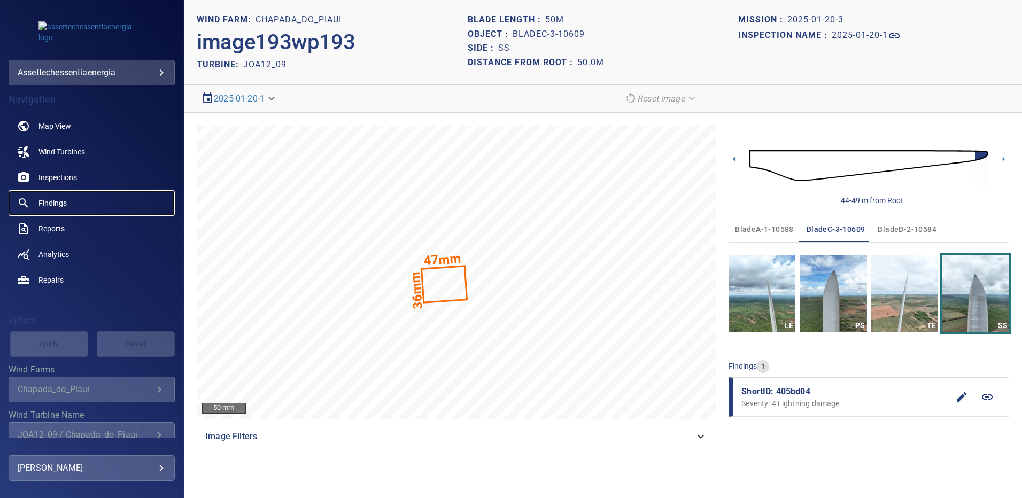
click at [53, 201] on span "Findings" at bounding box center [53, 203] width 28 height 11
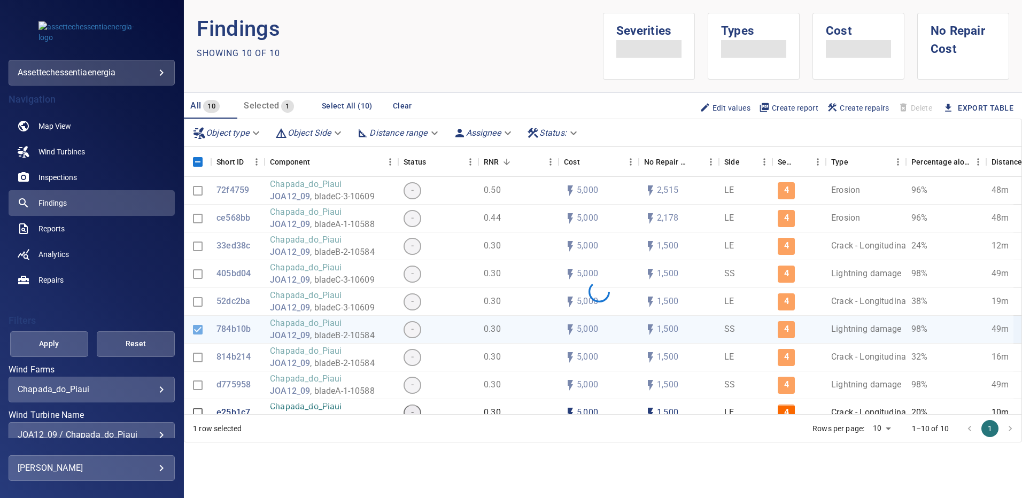
click at [154, 433] on div "JOA12_09 / Chapada_do_Piaui" at bounding box center [92, 435] width 148 height 10
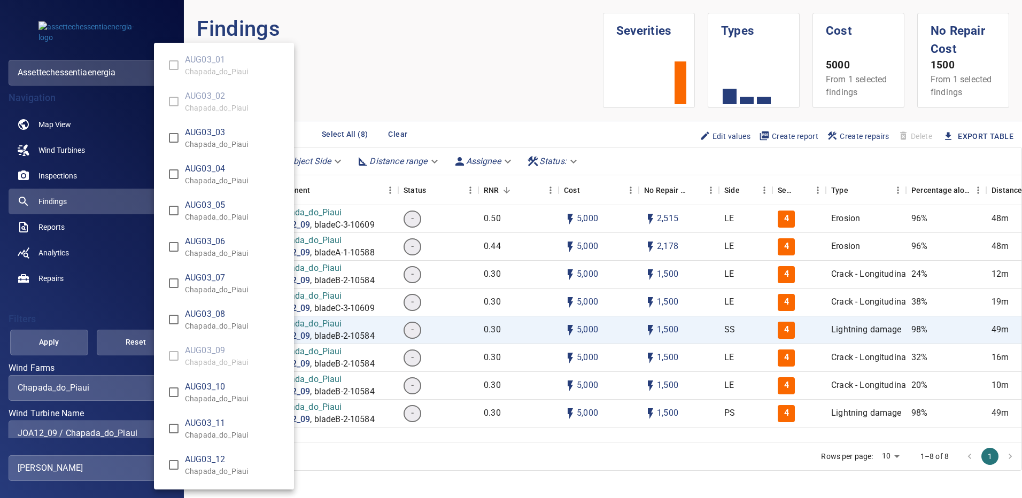
scroll to position [6637, 0]
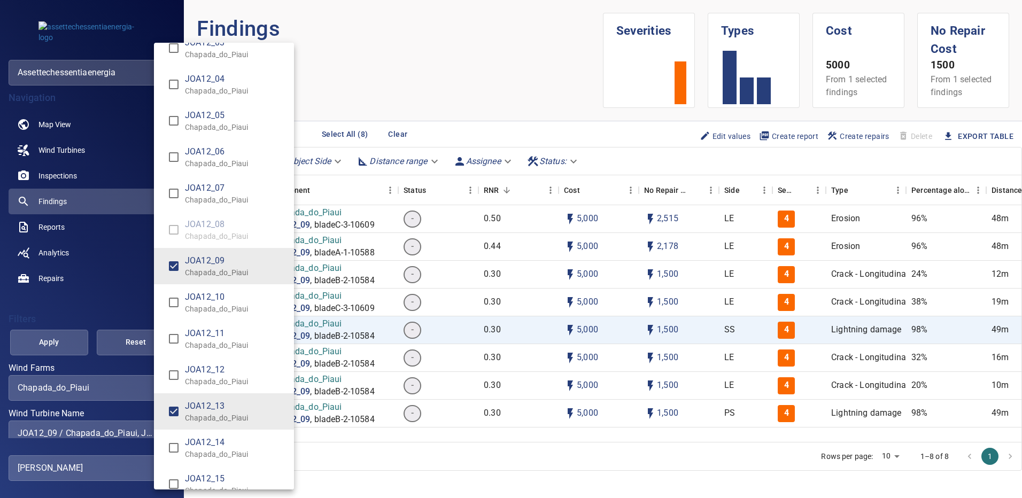
type input "**********"
click at [67, 337] on div "Wind Turbine Name" at bounding box center [511, 249] width 1022 height 498
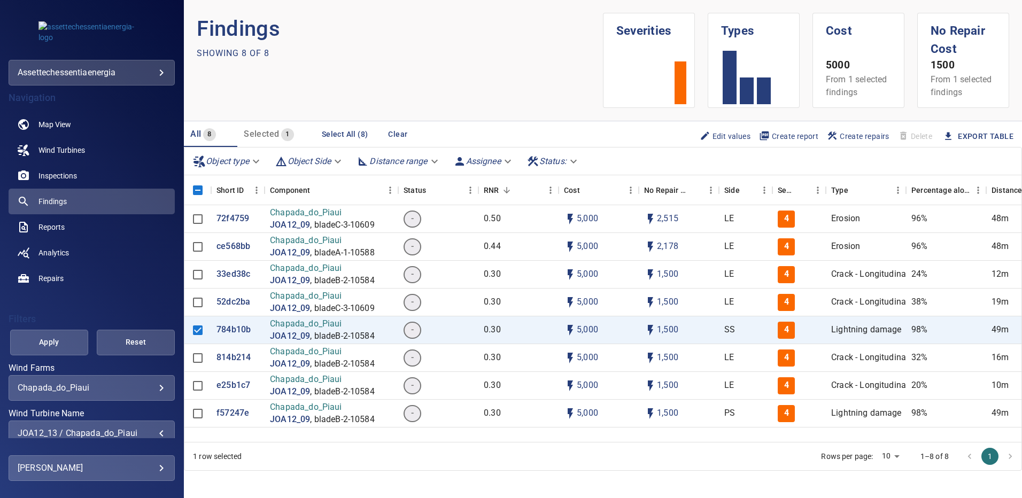
click at [69, 339] on span "Apply" at bounding box center [49, 342] width 51 height 13
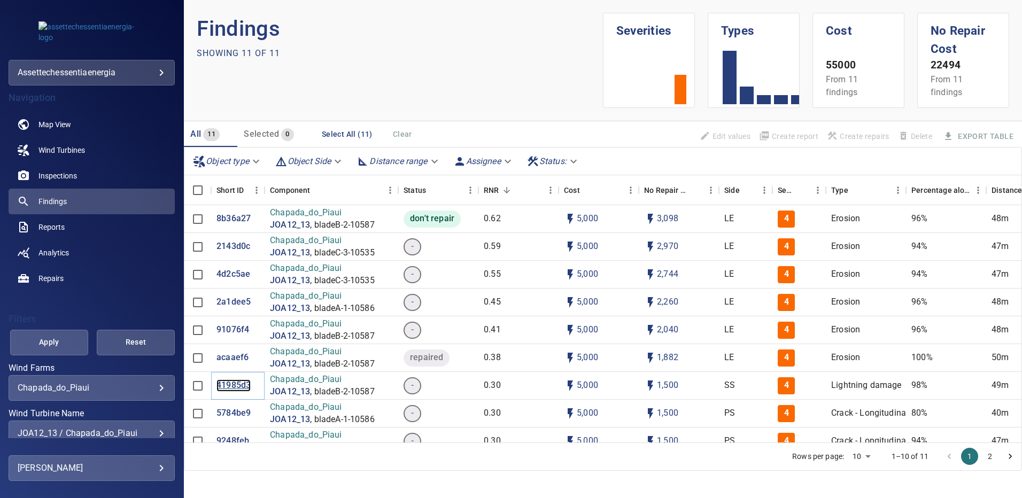
click at [227, 383] on p "41985d3" at bounding box center [234, 386] width 34 height 12
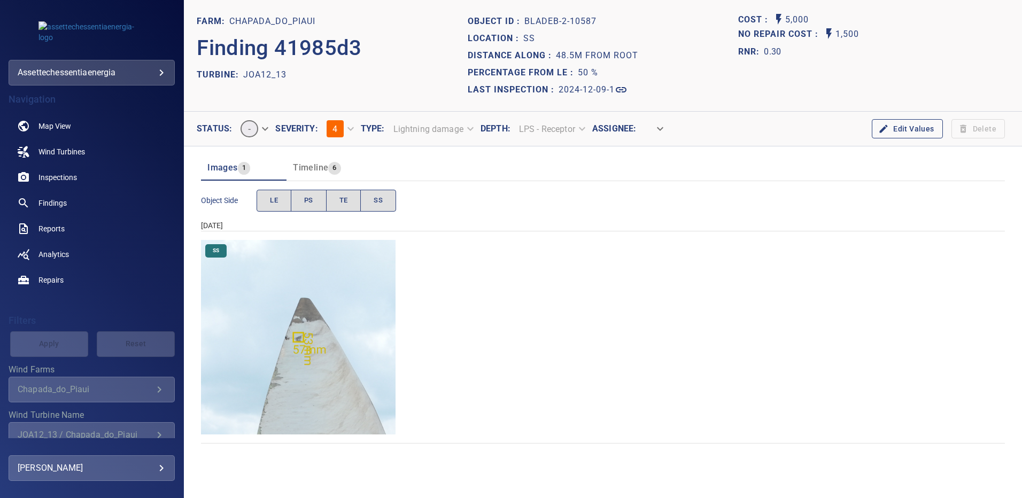
click at [299, 360] on img "Chapada_do_Piaui/JOA12_13/2024-12-09-1/2024-12-09-2/image134wp134.jpg" at bounding box center [298, 337] width 195 height 195
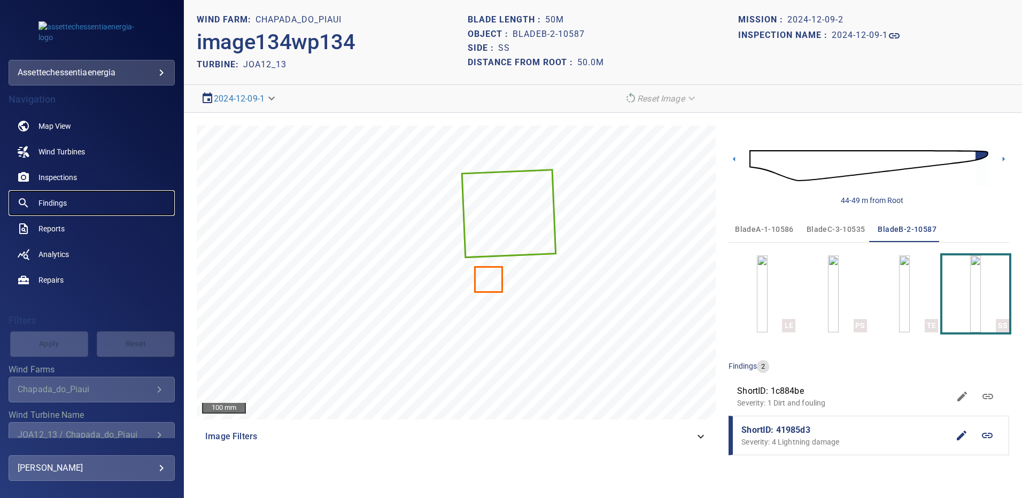
click at [58, 203] on span "Findings" at bounding box center [53, 203] width 28 height 11
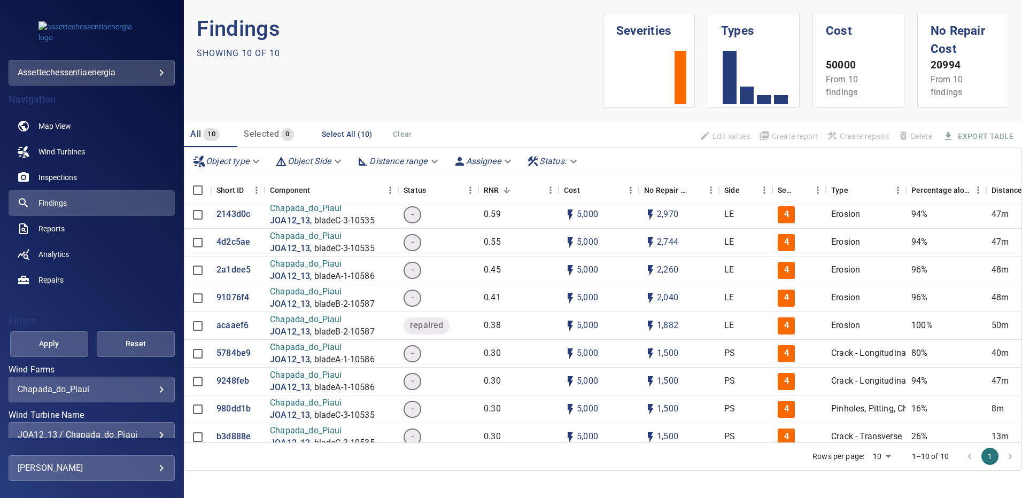
scroll to position [49, 0]
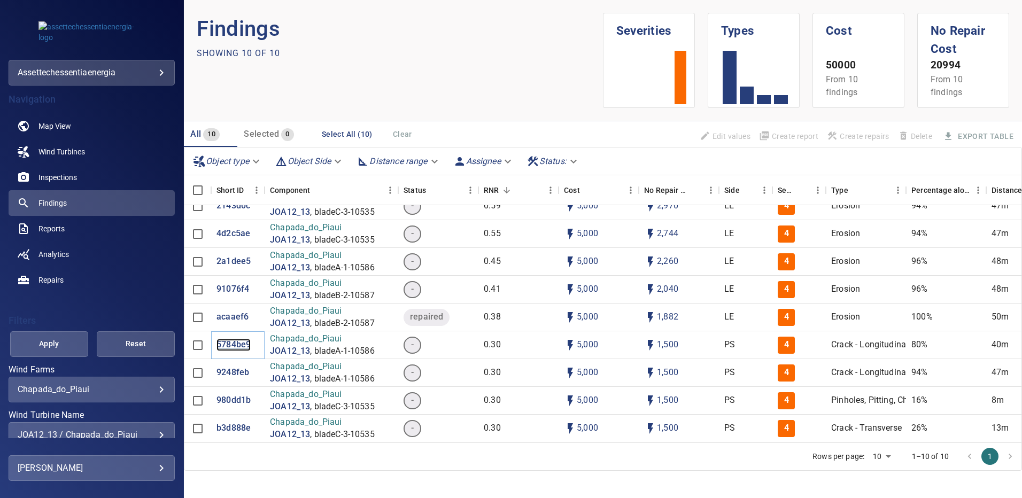
click at [221, 339] on p "5784be9" at bounding box center [234, 345] width 34 height 12
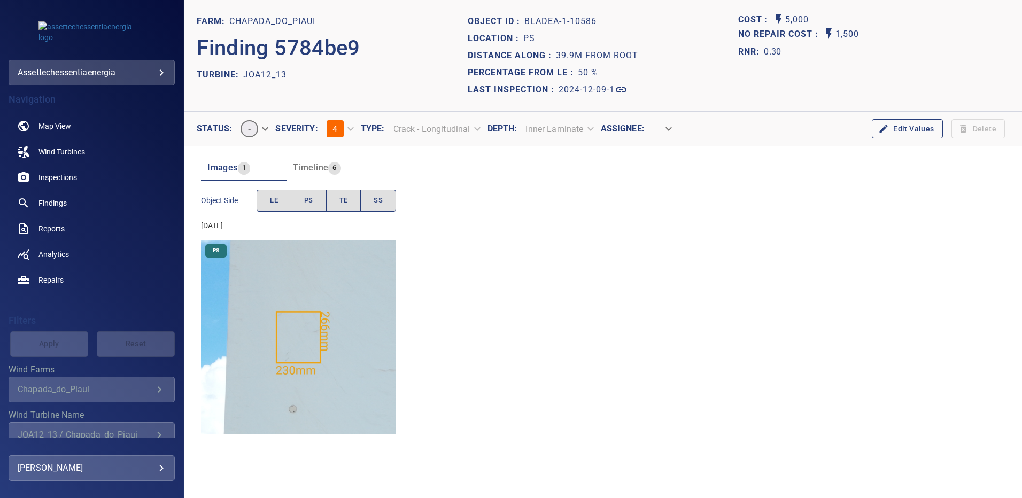
click at [358, 310] on img "Chapada_do_Piaui/JOA12_13/2024-12-09-1/2024-12-09-1/image34wp34.jpg" at bounding box center [298, 337] width 195 height 195
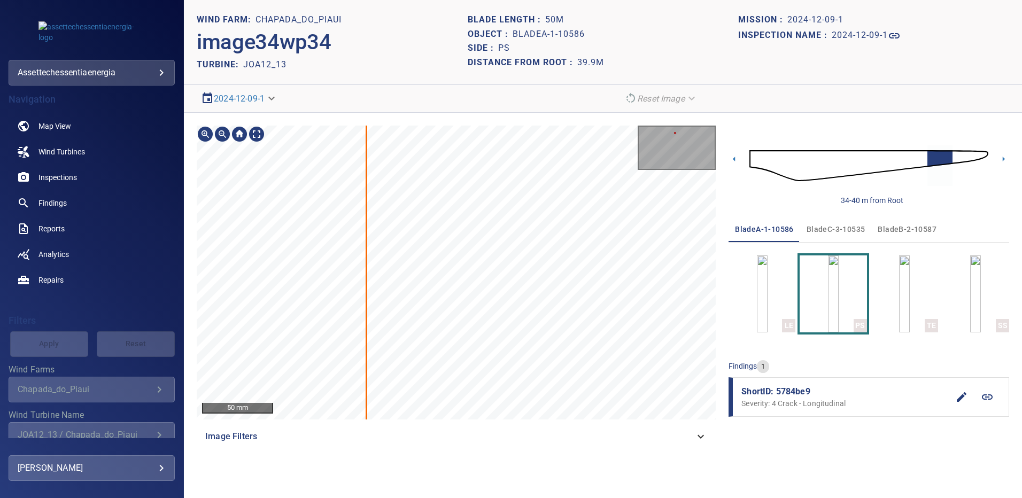
click at [732, 283] on div "230mm 266mm 50 mm Image Filters 34-40 m from Root bladeA-1-10586 bladeC-3-10535…" at bounding box center [603, 288] width 838 height 350
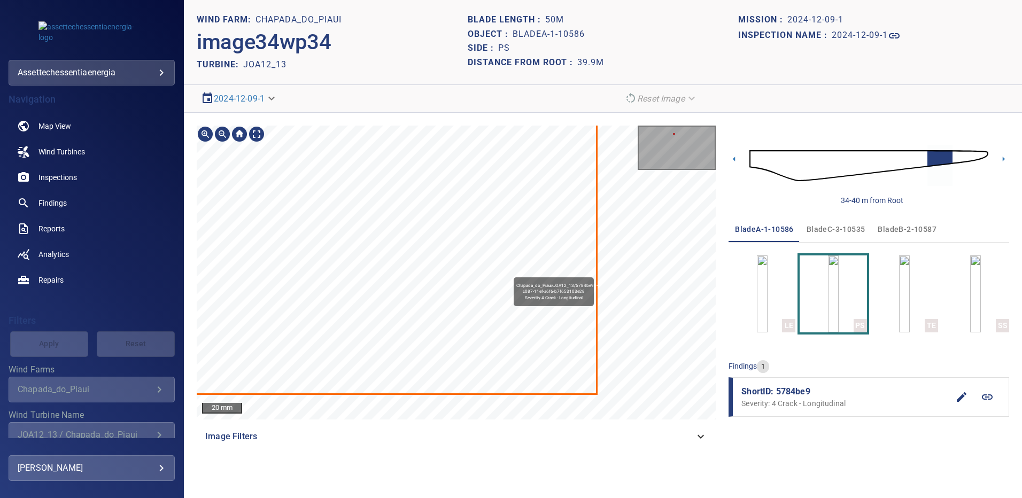
click at [525, 375] on icon at bounding box center [364, 125] width 463 height 535
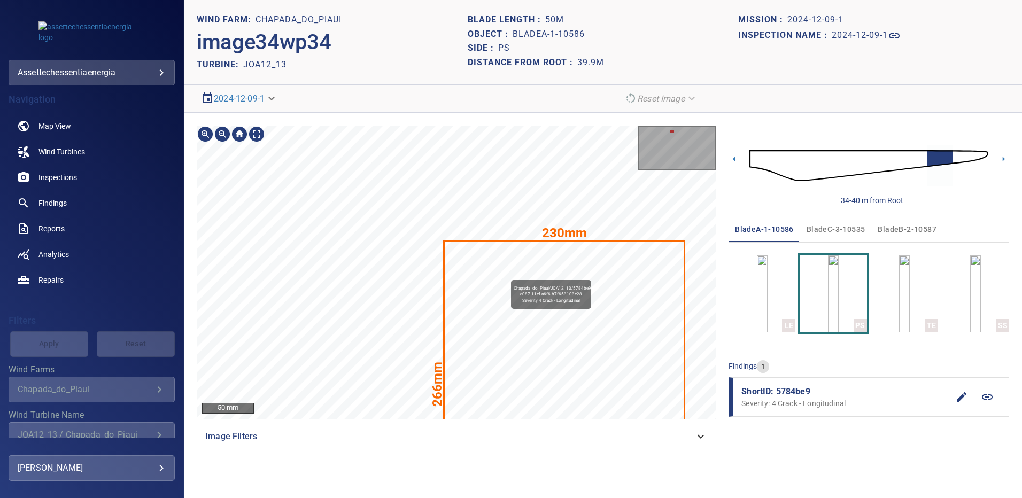
click at [453, 242] on icon at bounding box center [564, 380] width 239 height 276
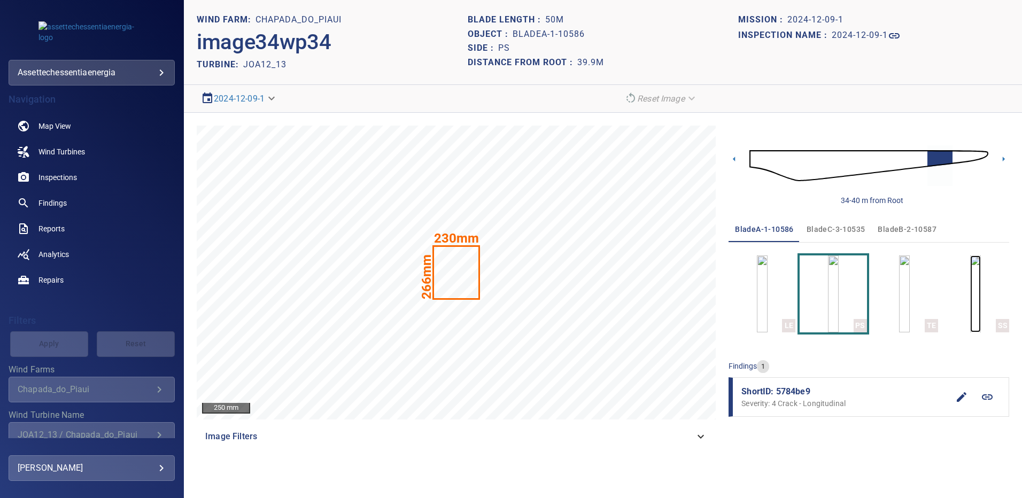
click at [981, 295] on img "button" at bounding box center [976, 294] width 11 height 77
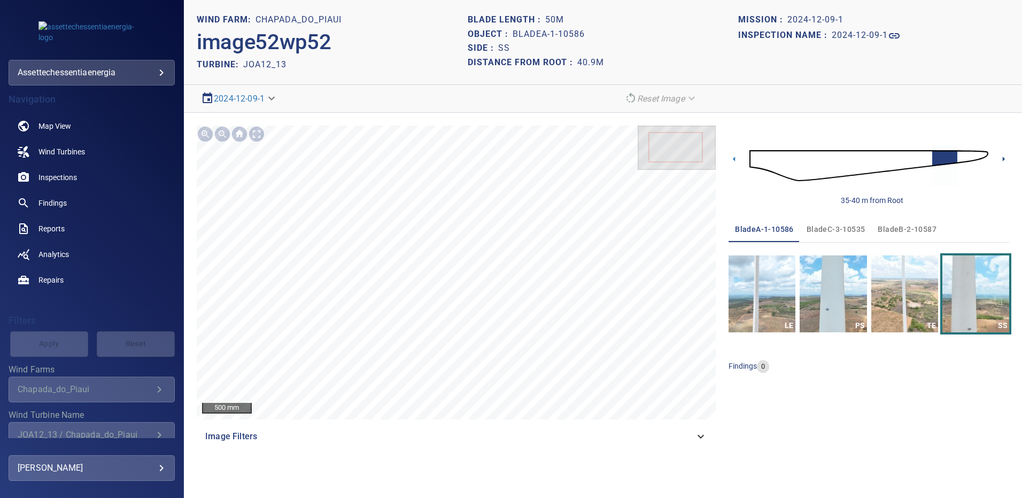
click at [1003, 162] on icon at bounding box center [1003, 158] width 11 height 11
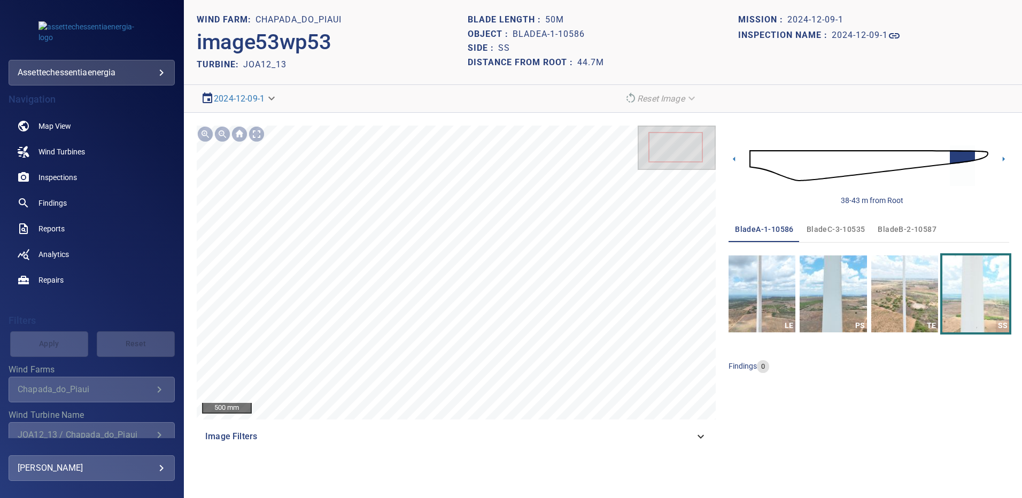
click at [997, 159] on div "38-43 m from Root" at bounding box center [869, 166] width 281 height 80
click at [1003, 159] on icon at bounding box center [1004, 159] width 2 height 5
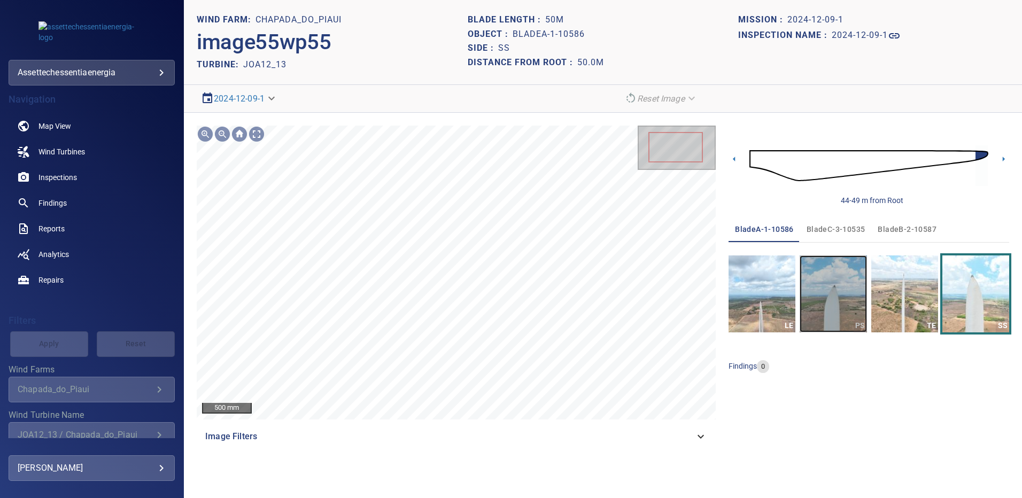
click at [845, 291] on img "button" at bounding box center [833, 294] width 67 height 77
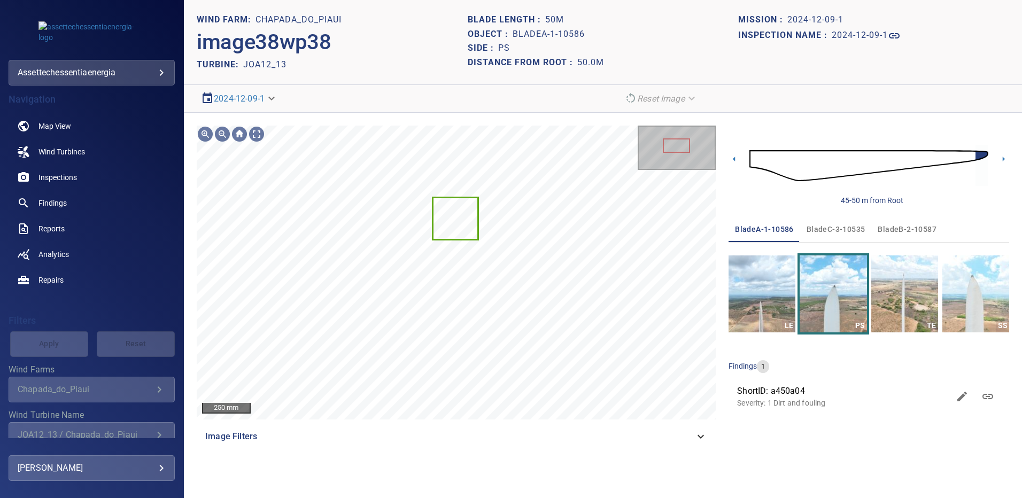
click at [902, 232] on span "bladeB-2-10587" at bounding box center [907, 229] width 59 height 13
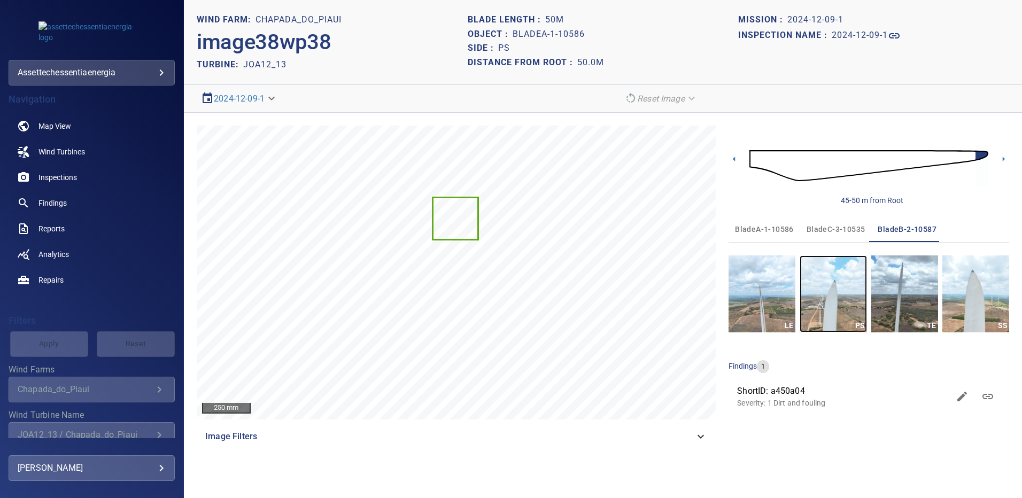
click at [834, 291] on img "button" at bounding box center [833, 294] width 67 height 77
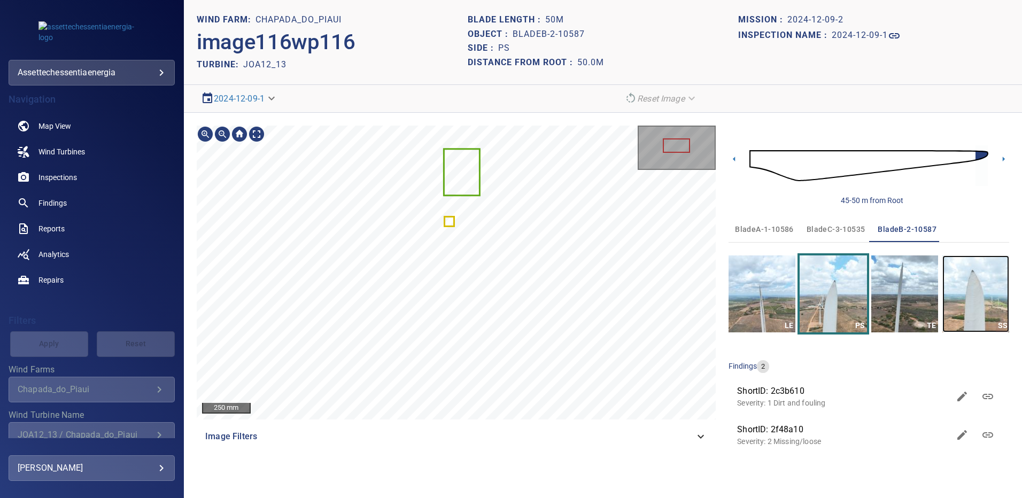
click at [987, 276] on img "button" at bounding box center [976, 294] width 67 height 77
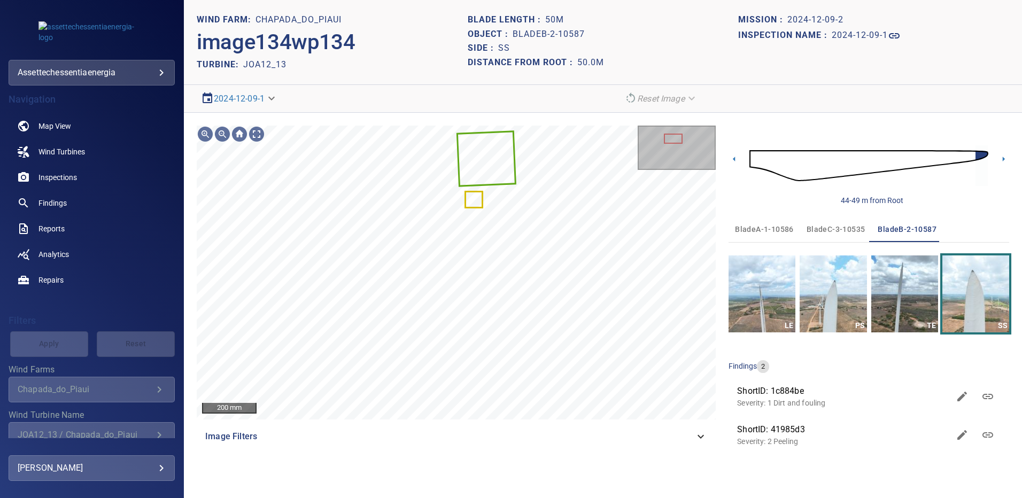
click at [828, 230] on span "bladeC-3-10535" at bounding box center [836, 229] width 59 height 13
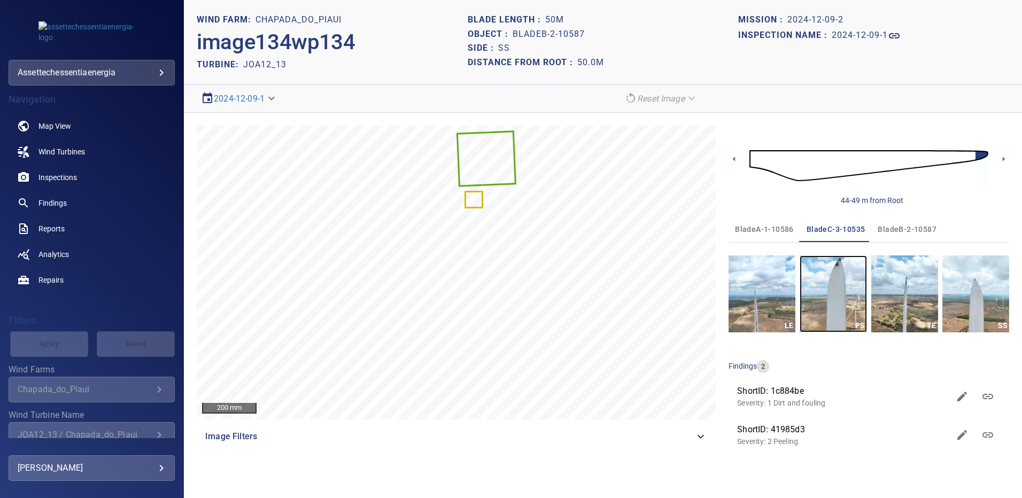
click at [840, 295] on img "button" at bounding box center [833, 294] width 67 height 77
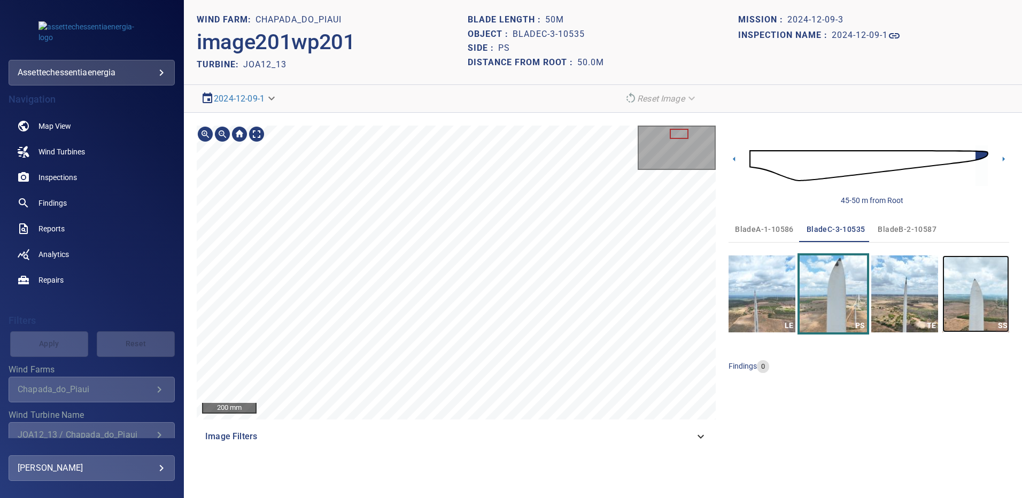
click at [974, 297] on img "button" at bounding box center [976, 294] width 67 height 77
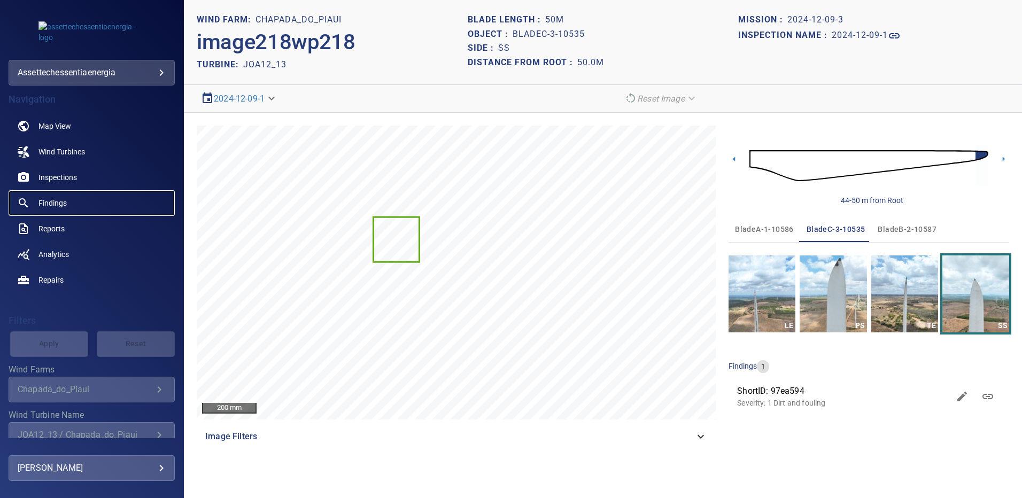
click at [52, 205] on span "Findings" at bounding box center [53, 203] width 28 height 11
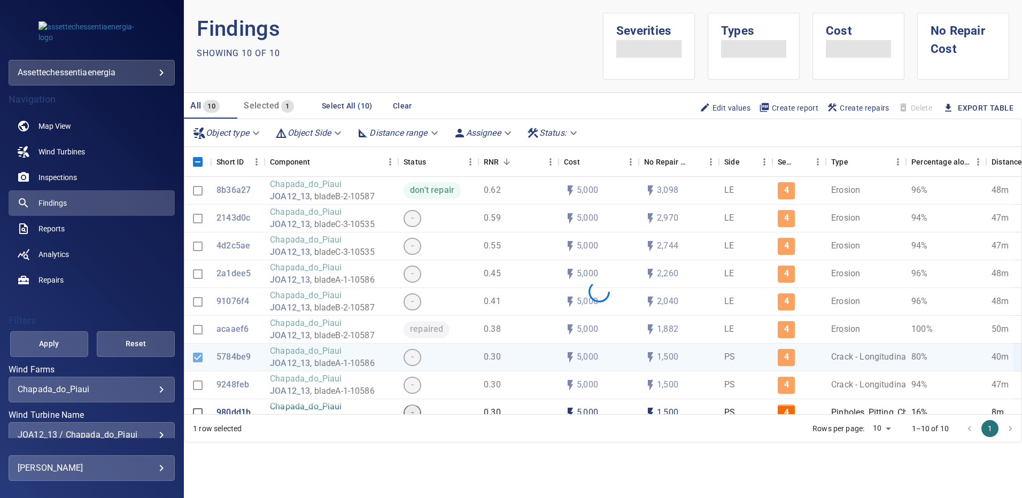
click at [162, 433] on div "**********" at bounding box center [92, 435] width 166 height 26
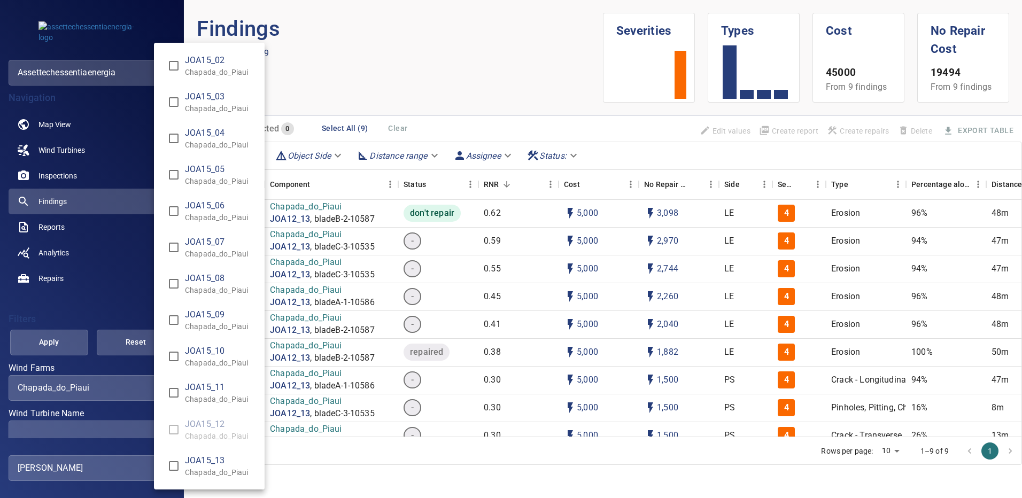
scroll to position [7976, 0]
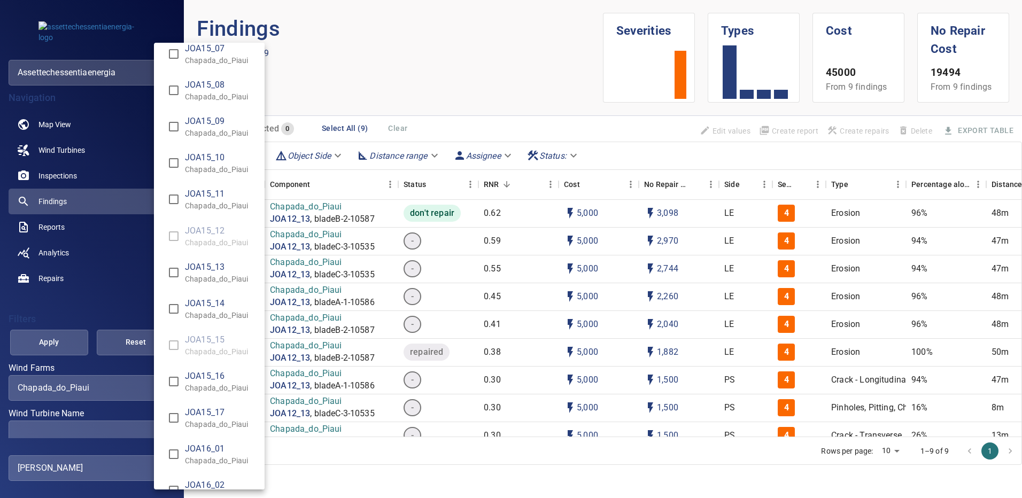
type input "**********"
click at [68, 342] on div "Wind Turbine Name" at bounding box center [511, 249] width 1022 height 498
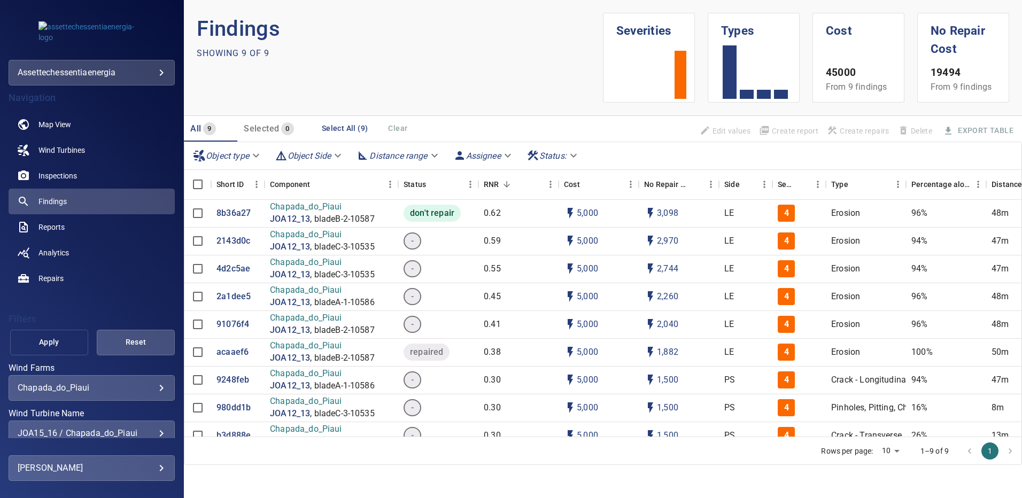
click at [53, 349] on span "Apply" at bounding box center [49, 342] width 51 height 13
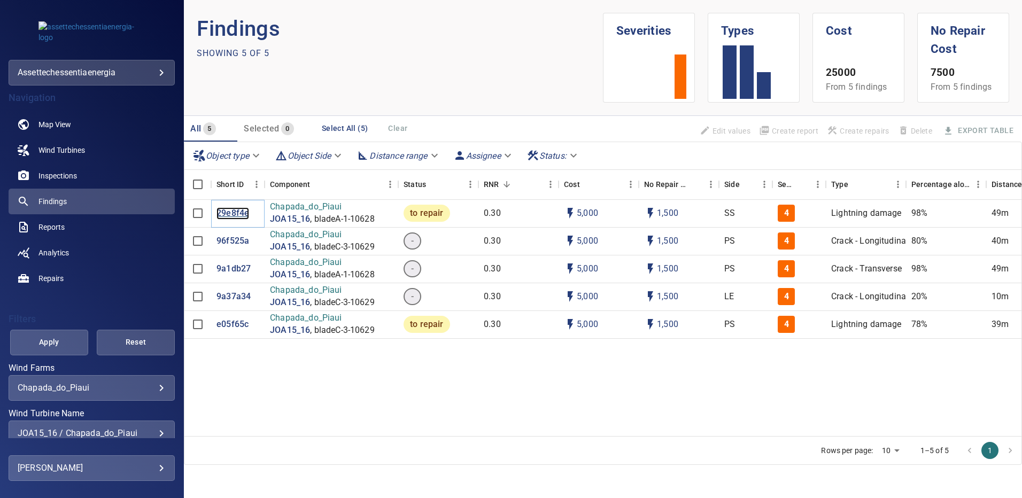
click at [235, 212] on p "29e8f4e" at bounding box center [233, 213] width 33 height 12
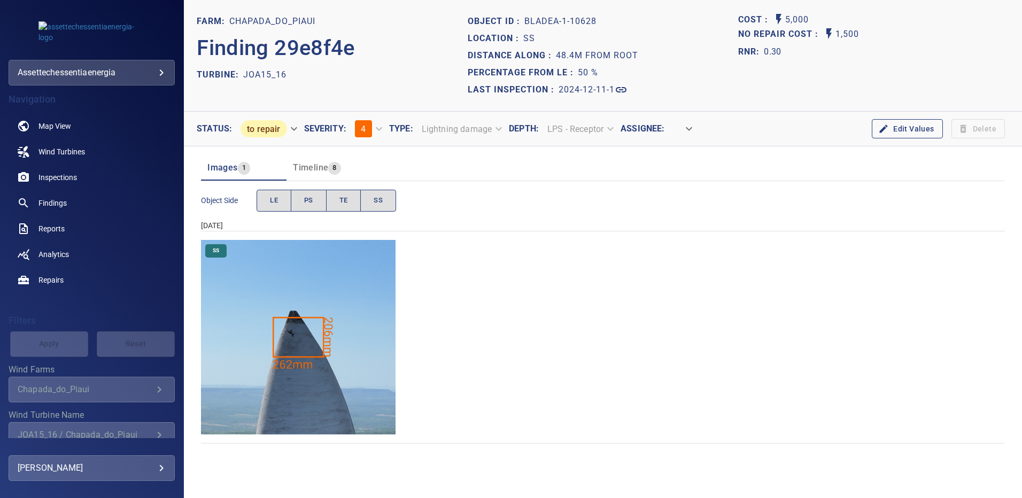
click at [297, 261] on img "Chapada_do_Piaui/JOA15_16/2024-12-11-1/2024-12-11-1/image50wp50.jpg" at bounding box center [298, 337] width 195 height 195
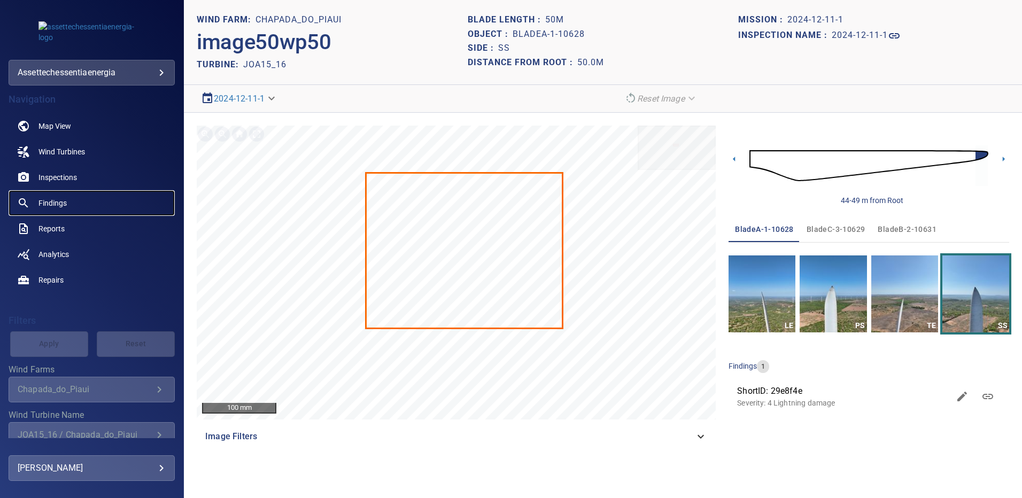
click at [53, 204] on span "Findings" at bounding box center [53, 203] width 28 height 11
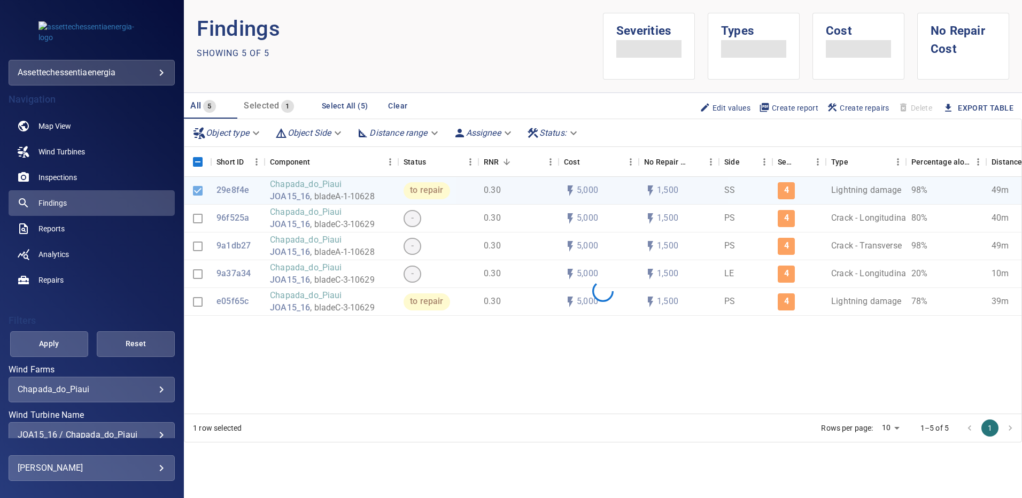
click at [157, 432] on div "JOA15_16 / Chapada_do_Piaui" at bounding box center [92, 435] width 148 height 10
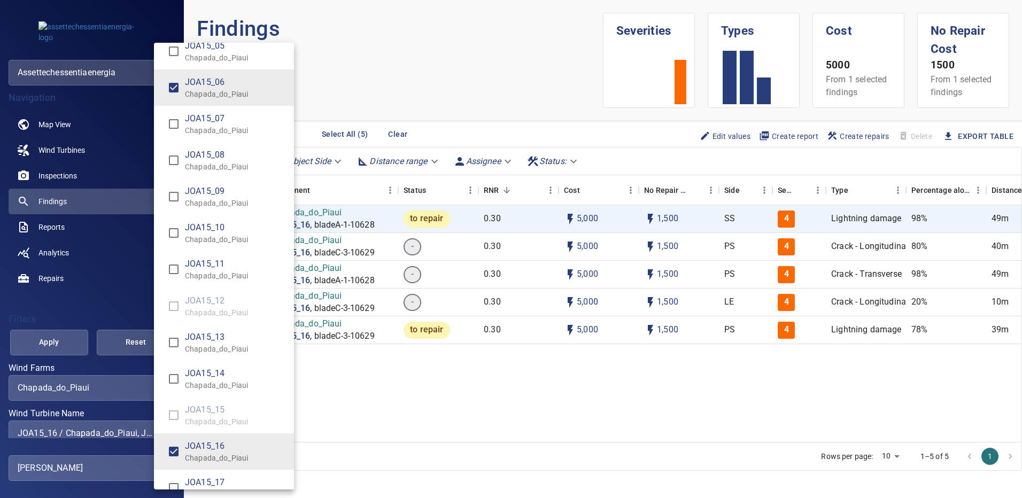
scroll to position [7931, 0]
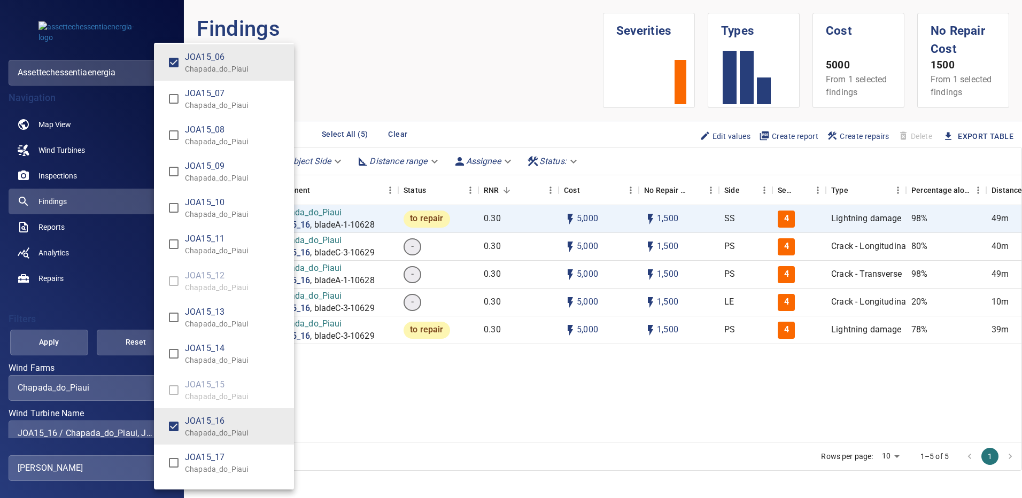
type input "**********"
click at [60, 340] on div "Wind Turbine Name" at bounding box center [511, 249] width 1022 height 498
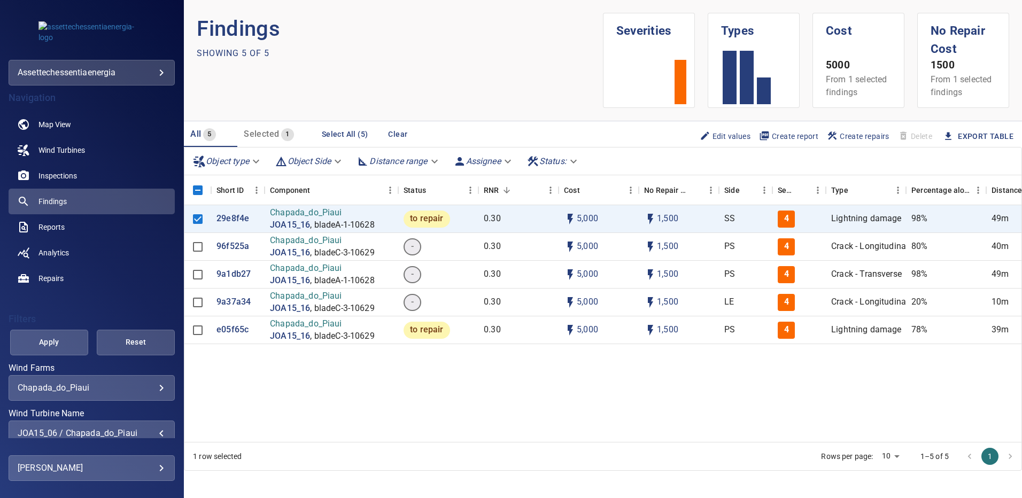
click at [61, 341] on span "Apply" at bounding box center [49, 342] width 51 height 13
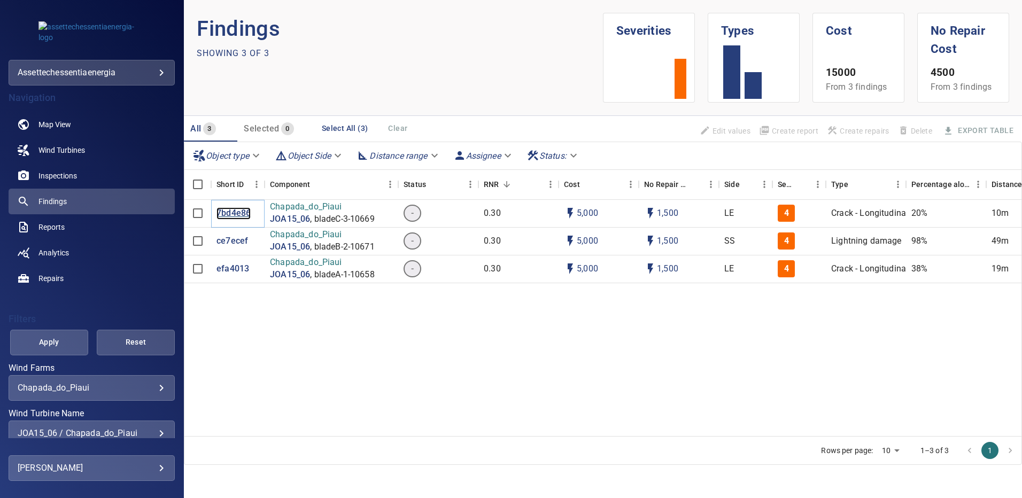
click at [239, 210] on p "7bd4e86" at bounding box center [234, 213] width 34 height 12
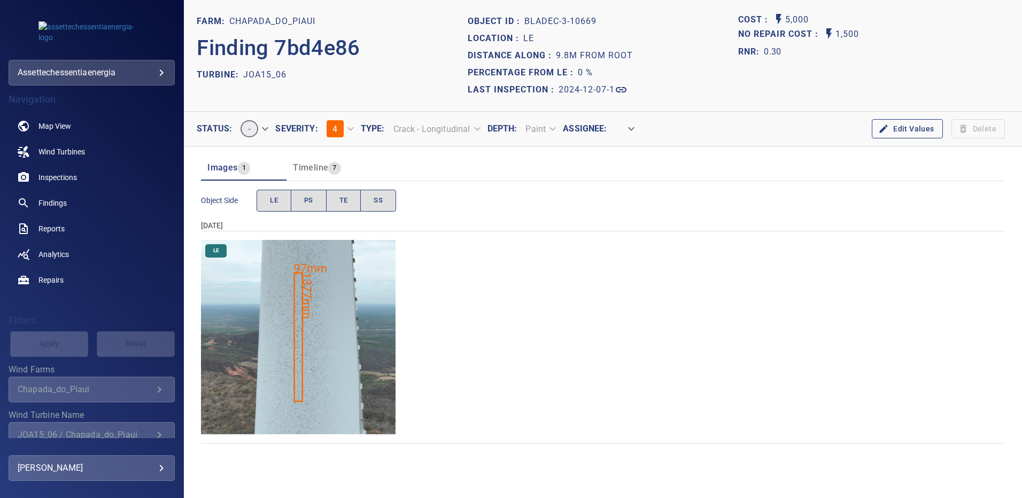
click at [363, 266] on img "Chapada_do_Piaui/JOA15_06/2024-12-07-1/2024-12-07-3/image182wp182.jpg" at bounding box center [298, 337] width 195 height 195
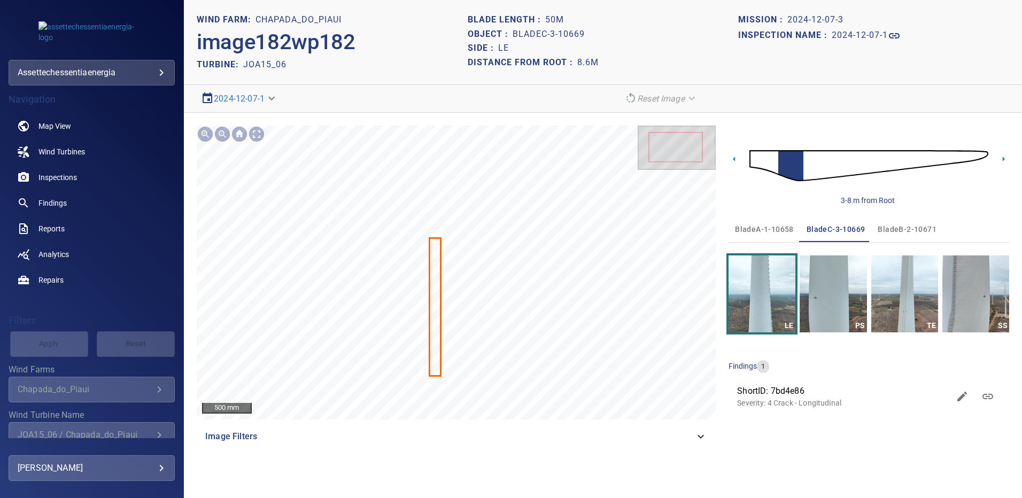
click at [982, 158] on img at bounding box center [869, 166] width 239 height 58
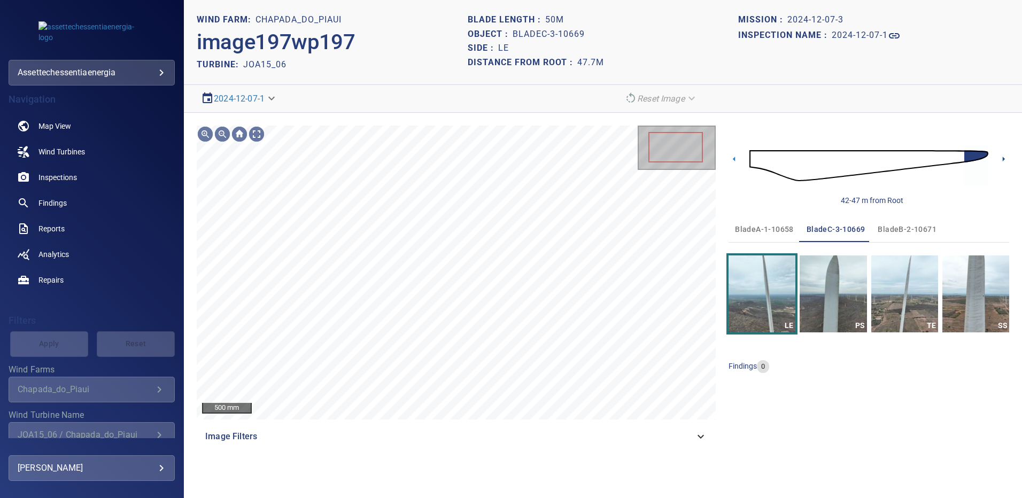
click at [1003, 159] on icon at bounding box center [1003, 158] width 11 height 11
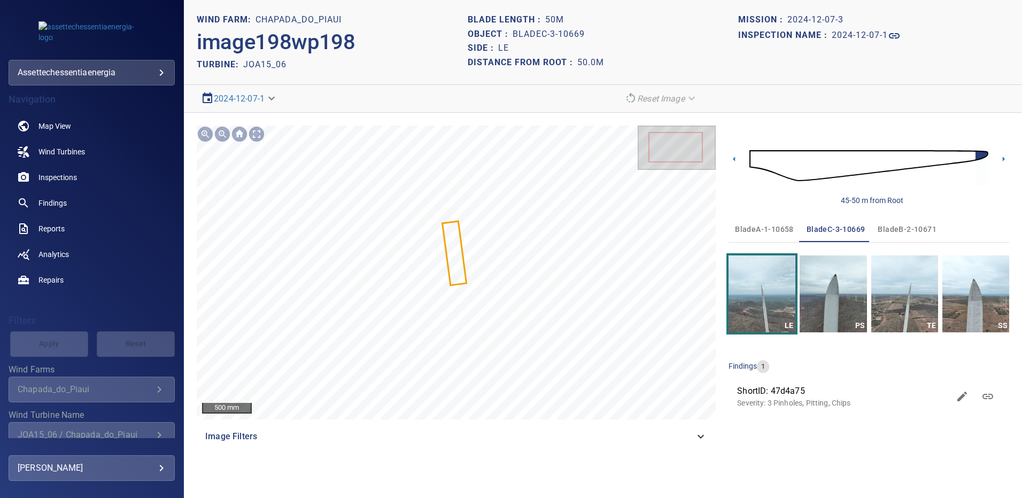
click at [752, 228] on span "bladeA-1-10658" at bounding box center [764, 229] width 59 height 13
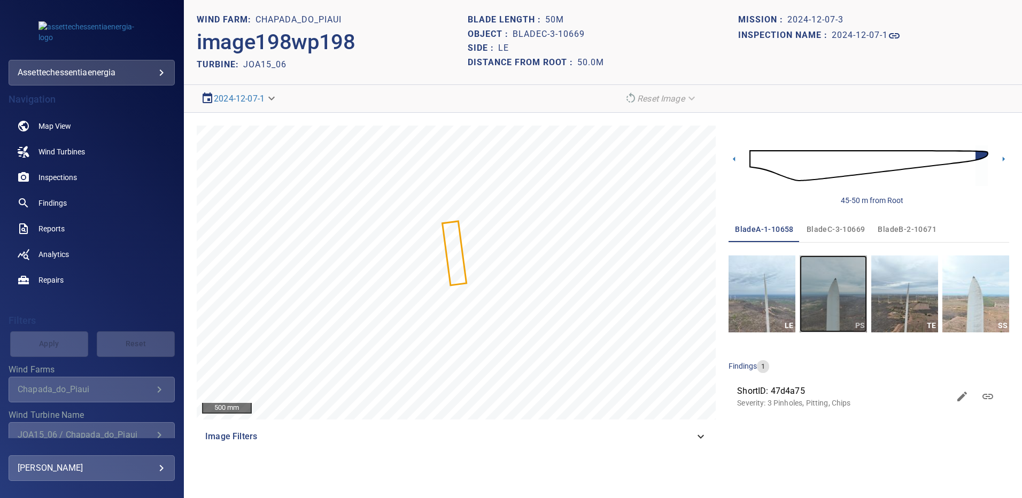
click at [838, 296] on img "button" at bounding box center [833, 294] width 67 height 77
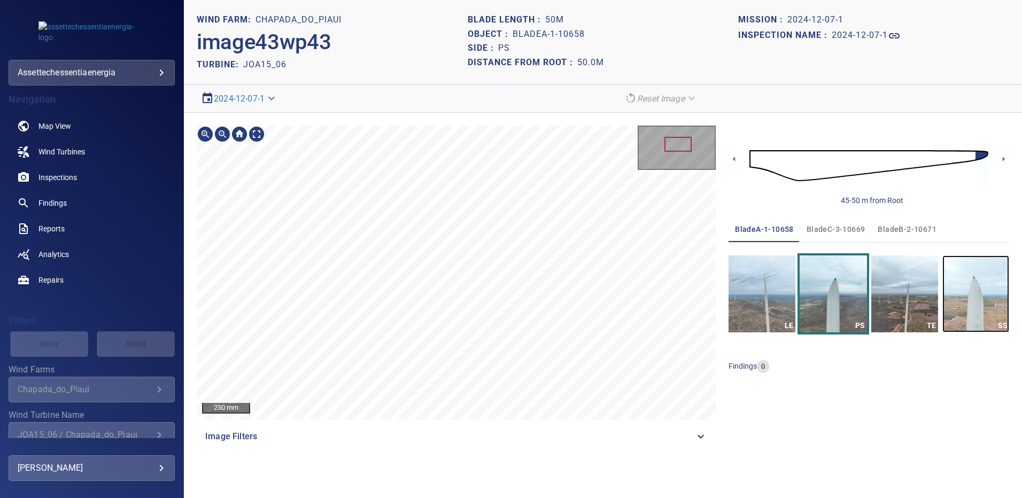
click at [987, 297] on img "button" at bounding box center [976, 294] width 67 height 77
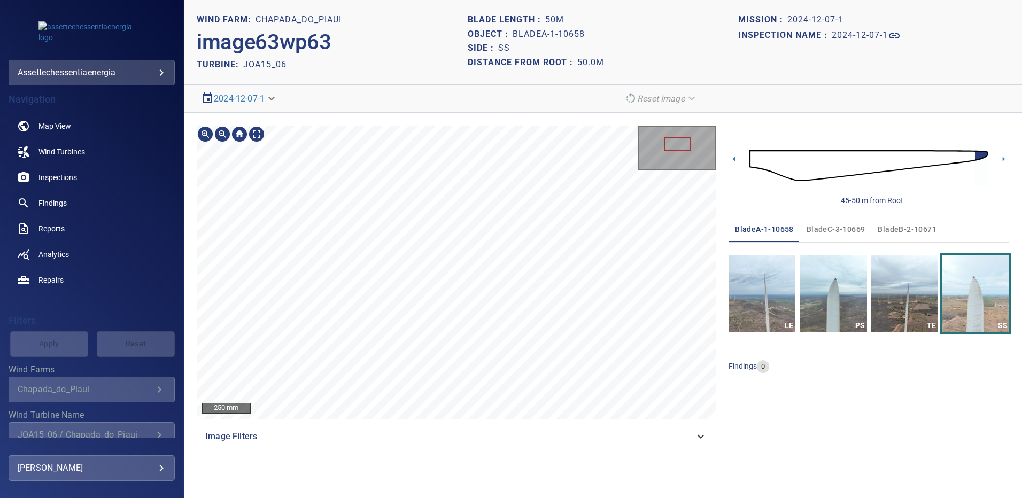
click at [905, 227] on span "bladeB-2-10671" at bounding box center [907, 229] width 59 height 13
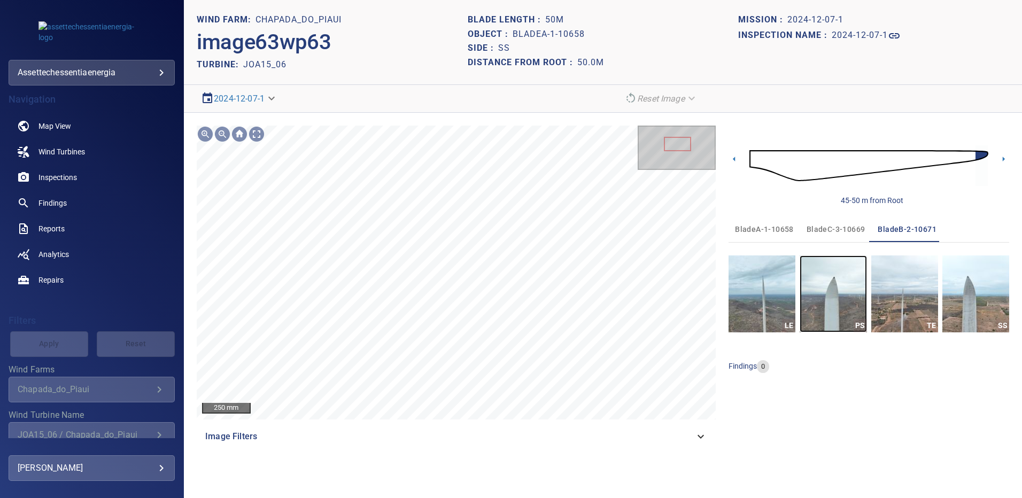
click at [850, 294] on img "button" at bounding box center [833, 294] width 67 height 77
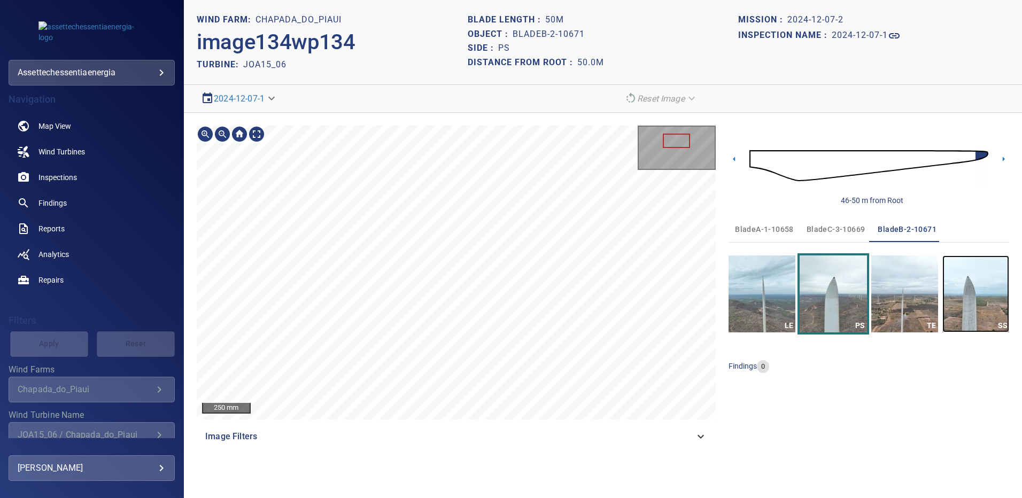
click at [977, 298] on img "button" at bounding box center [976, 294] width 67 height 77
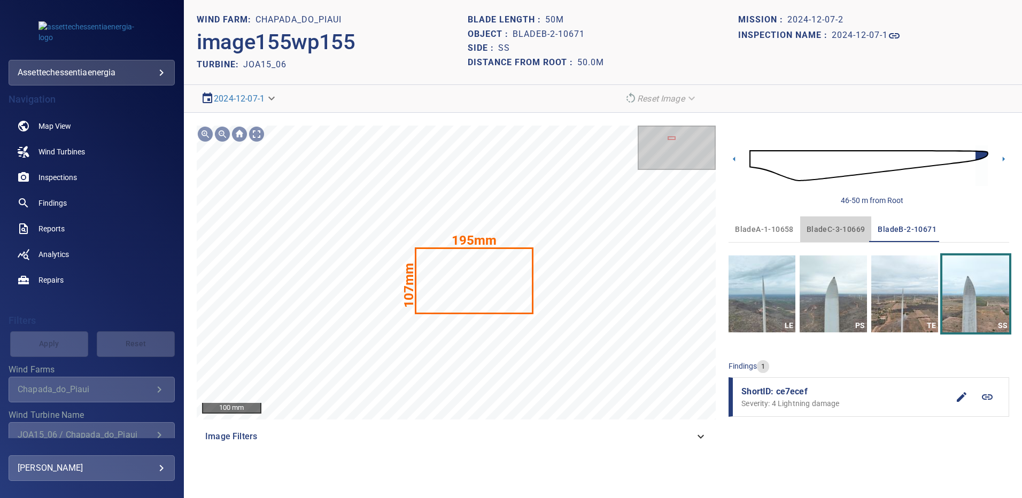
click at [812, 228] on span "bladeC-3-10669" at bounding box center [836, 229] width 59 height 13
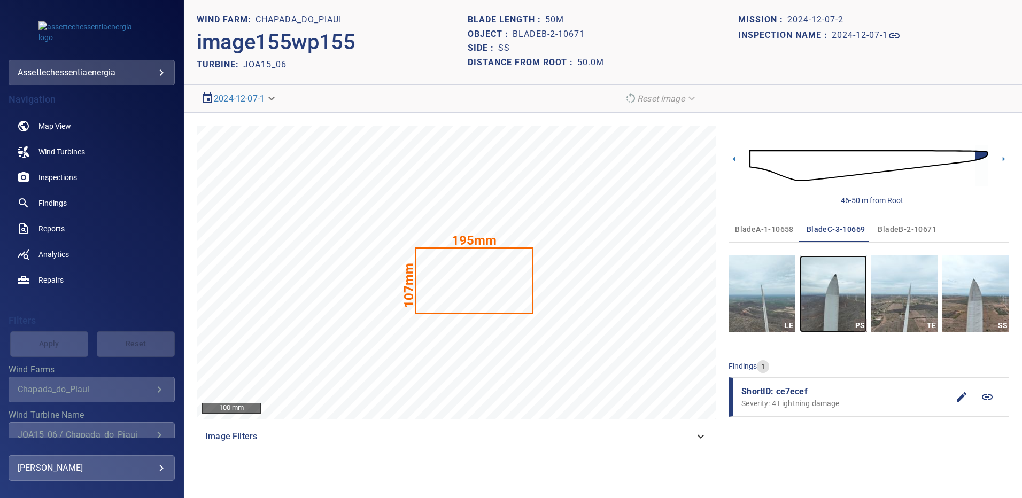
click at [830, 273] on img "button" at bounding box center [833, 294] width 67 height 77
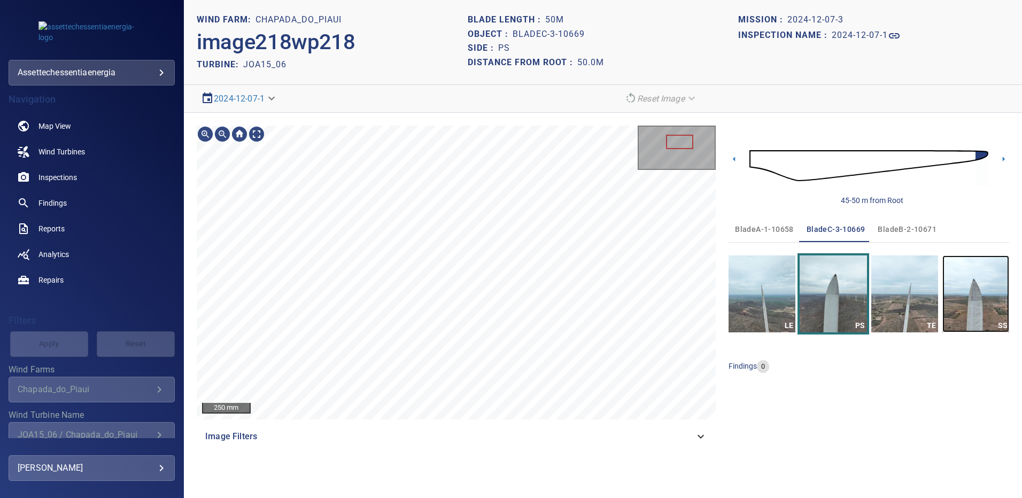
click at [997, 290] on img "button" at bounding box center [976, 294] width 67 height 77
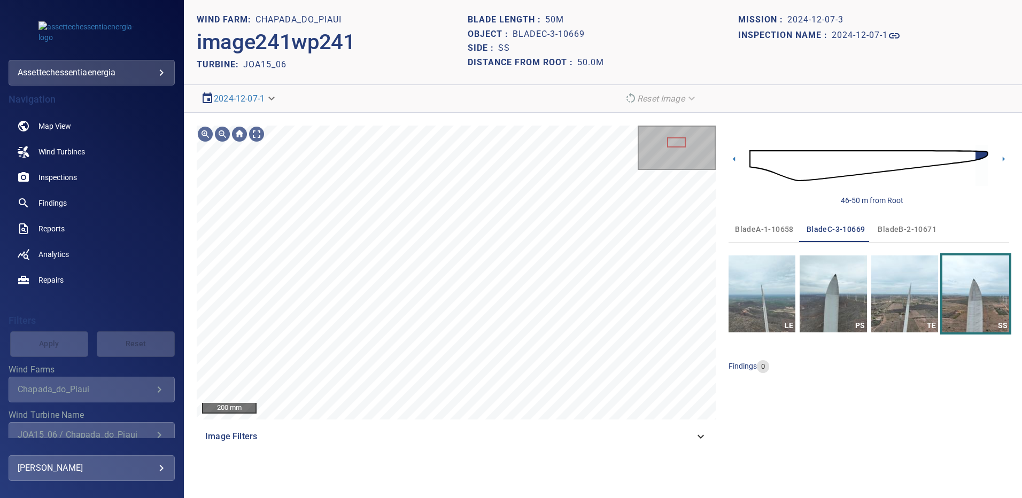
click at [904, 230] on span "bladeB-2-10671" at bounding box center [907, 229] width 59 height 13
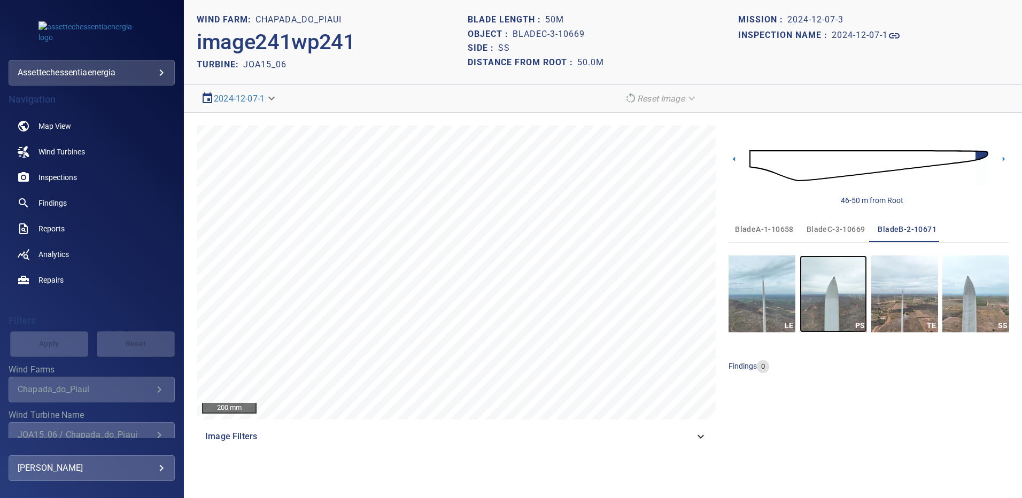
click at [820, 280] on img "button" at bounding box center [833, 294] width 67 height 77
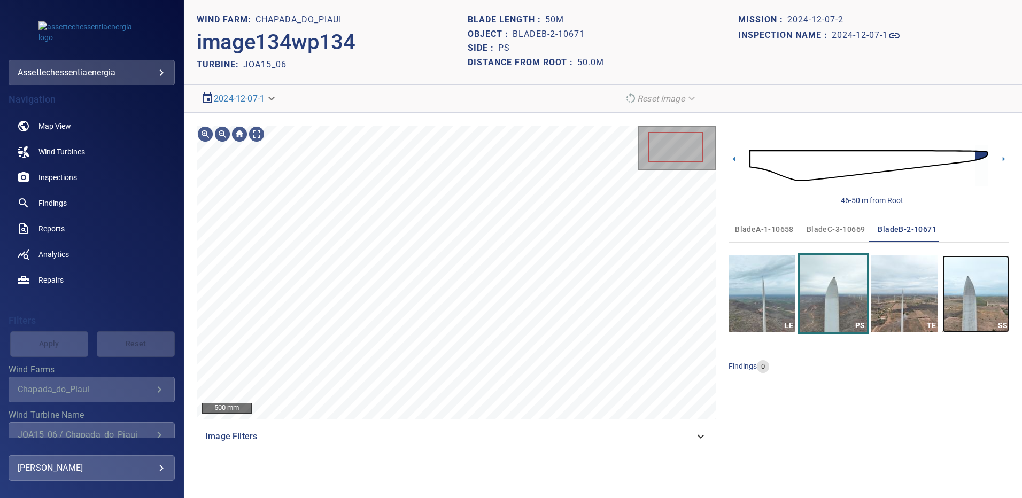
click at [987, 280] on img "button" at bounding box center [976, 294] width 67 height 77
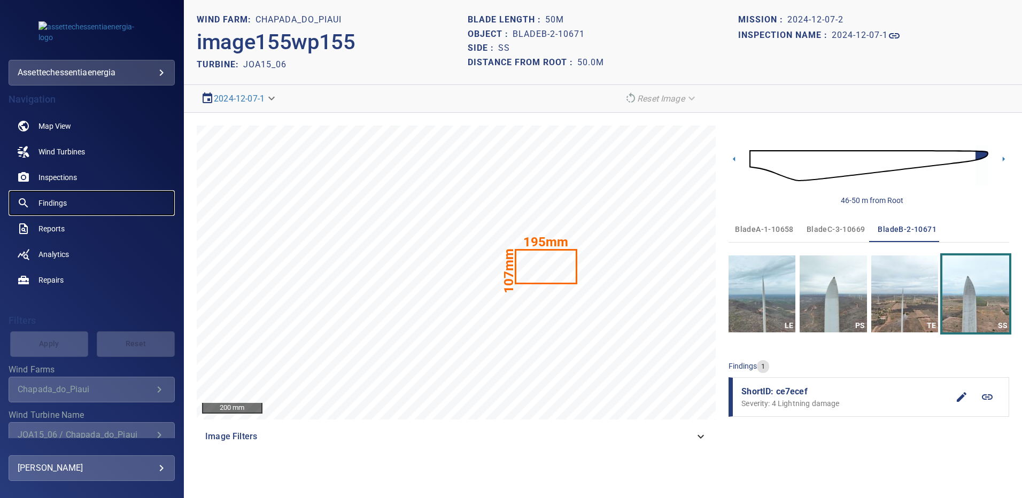
click at [60, 202] on span "Findings" at bounding box center [53, 203] width 28 height 11
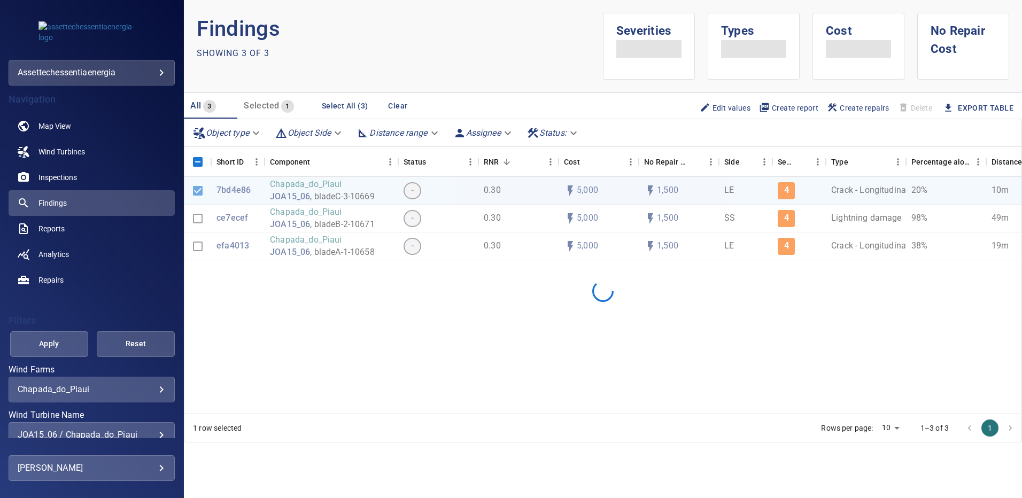
click at [151, 430] on div "JOA15_06 / Chapada_do_Piaui" at bounding box center [92, 435] width 148 height 10
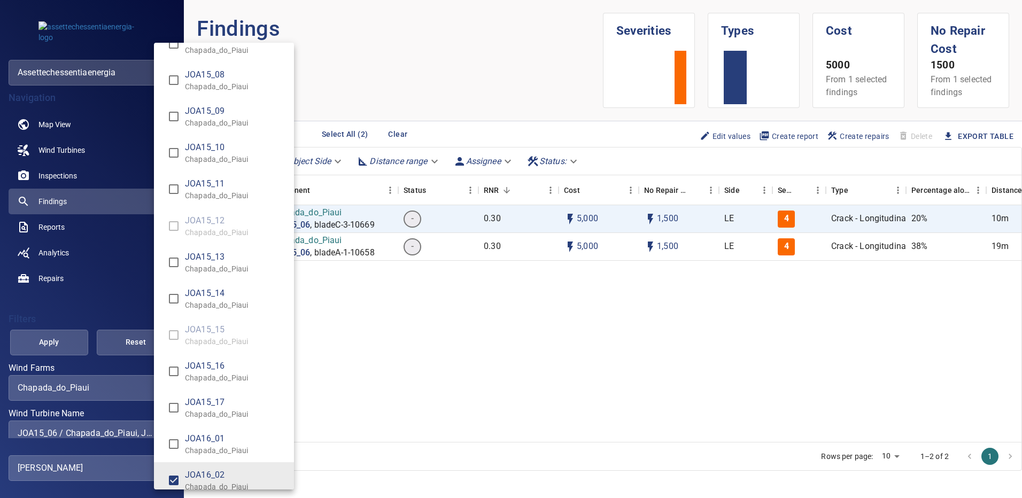
scroll to position [7835, 0]
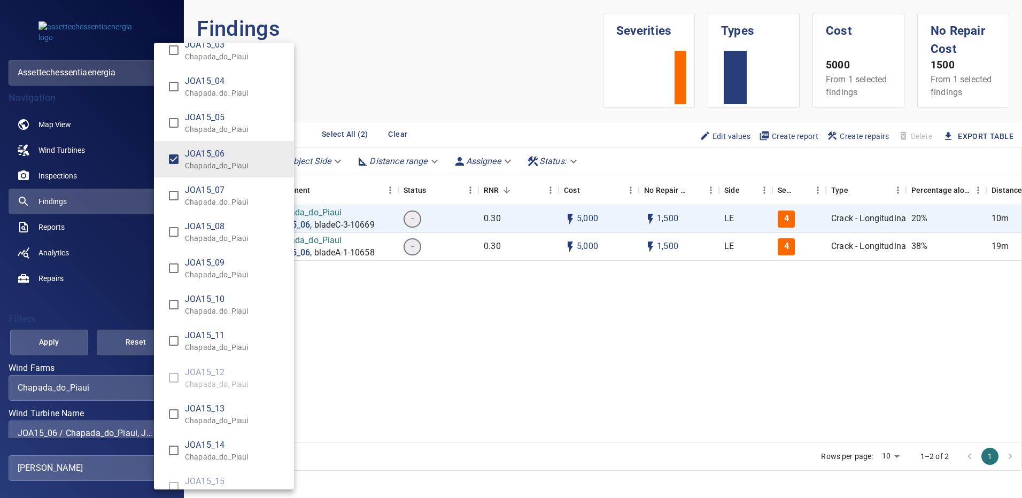
type input "**********"
click at [66, 338] on div "Wind Turbine Name" at bounding box center [511, 249] width 1022 height 498
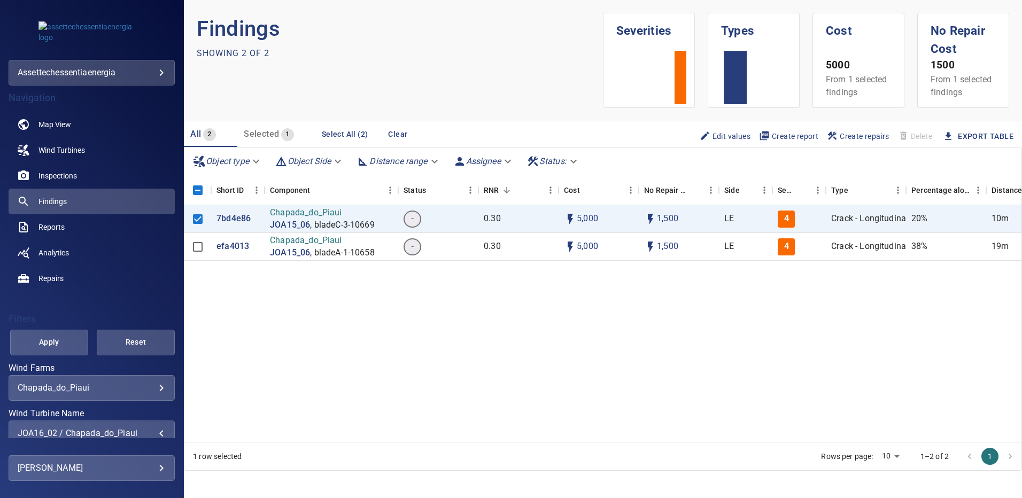
click at [67, 338] on span "Apply" at bounding box center [49, 342] width 51 height 13
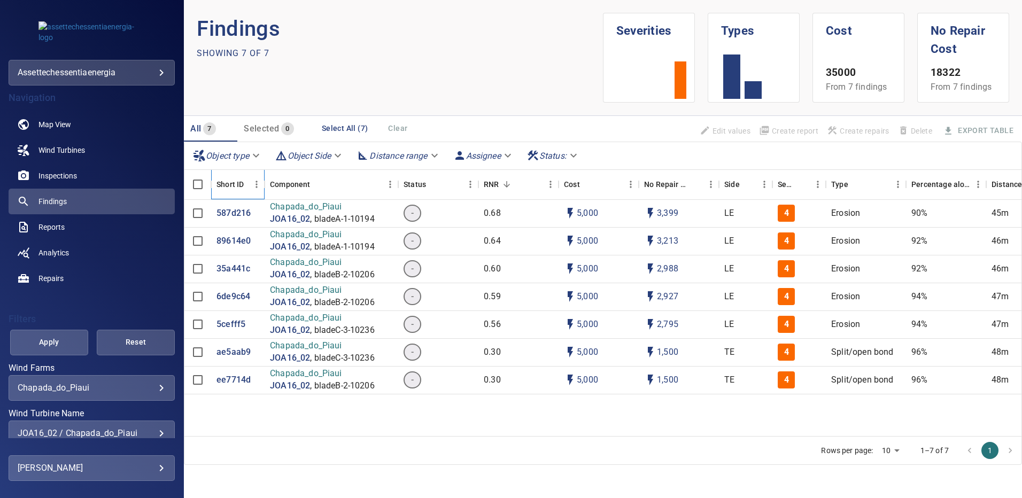
click at [230, 183] on div "Short ID" at bounding box center [230, 185] width 27 height 30
click at [226, 212] on p "587d216" at bounding box center [234, 213] width 34 height 12
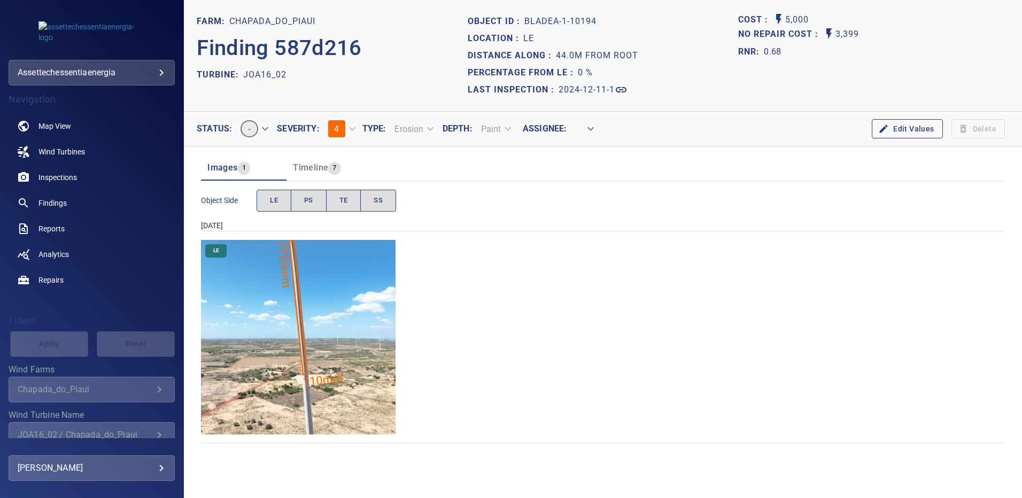
click at [343, 281] on img "Chapada_do_Piaui/JOA16_02/2024-12-11-1/2024-12-11-1/image16wp16.jpg" at bounding box center [298, 337] width 195 height 195
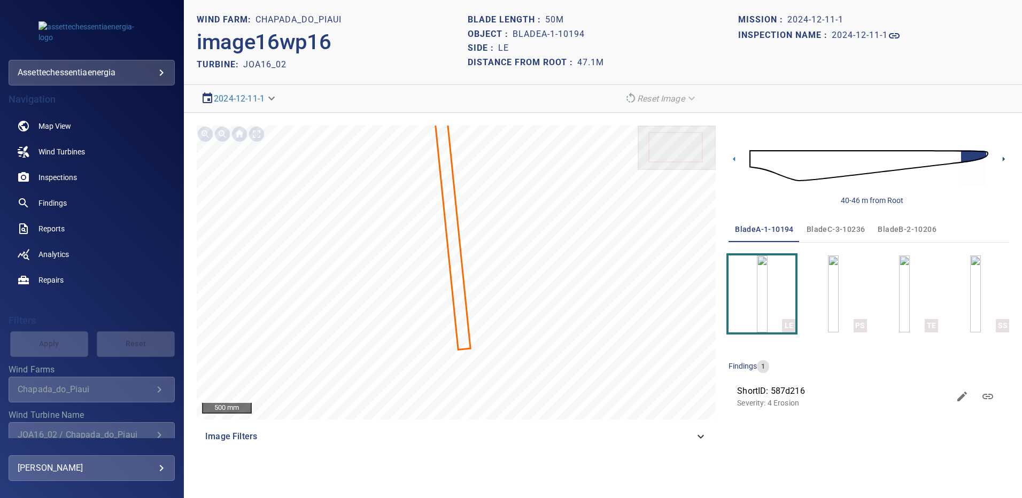
click at [1005, 158] on icon at bounding box center [1003, 158] width 11 height 11
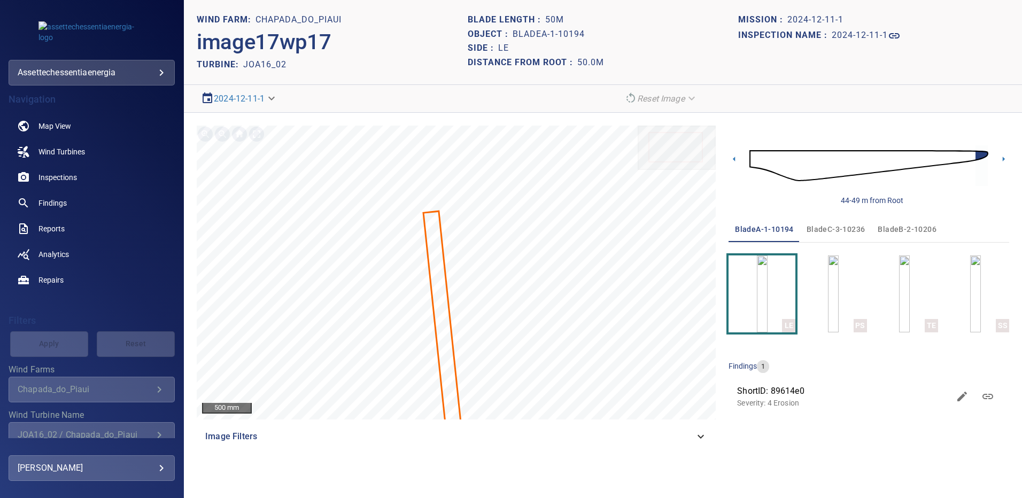
click at [841, 228] on span "bladeC-3-10236" at bounding box center [836, 229] width 59 height 13
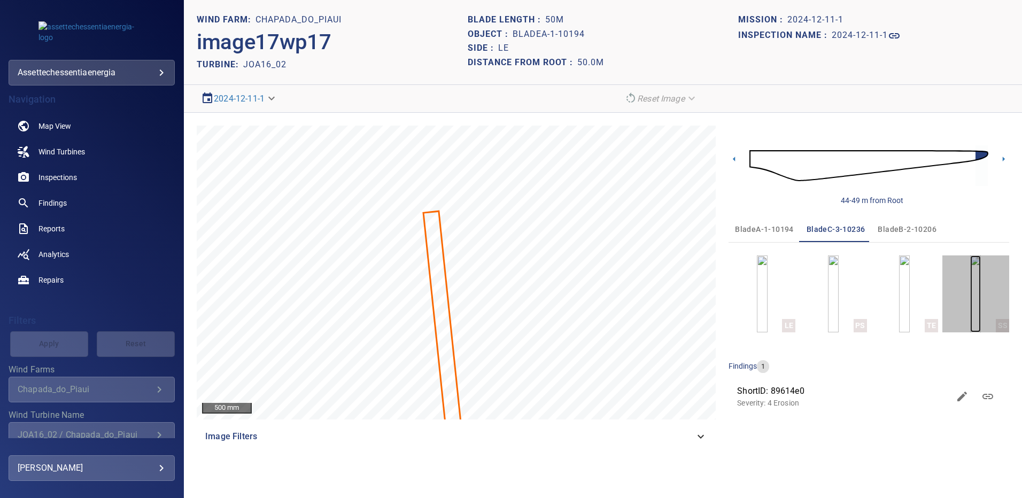
click at [972, 299] on img "button" at bounding box center [976, 294] width 11 height 77
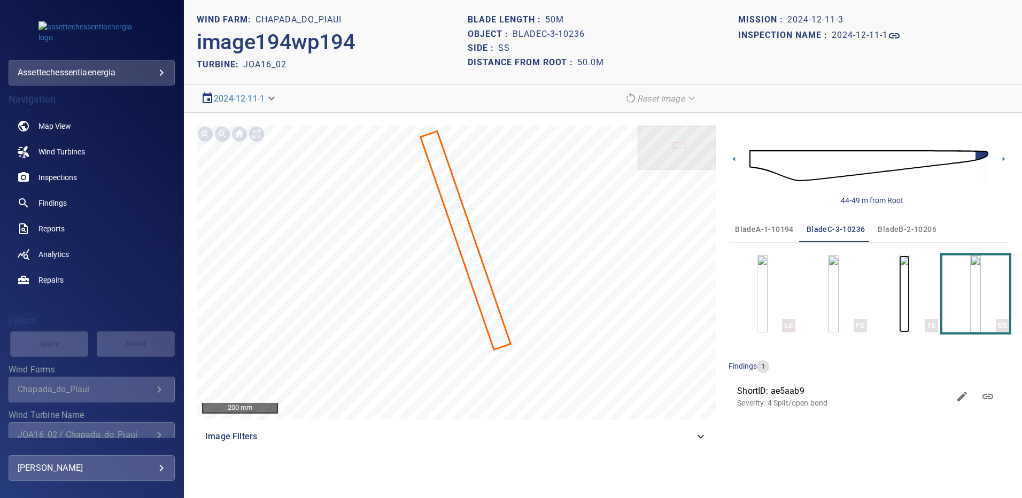
click at [905, 286] on img "button" at bounding box center [904, 294] width 11 height 77
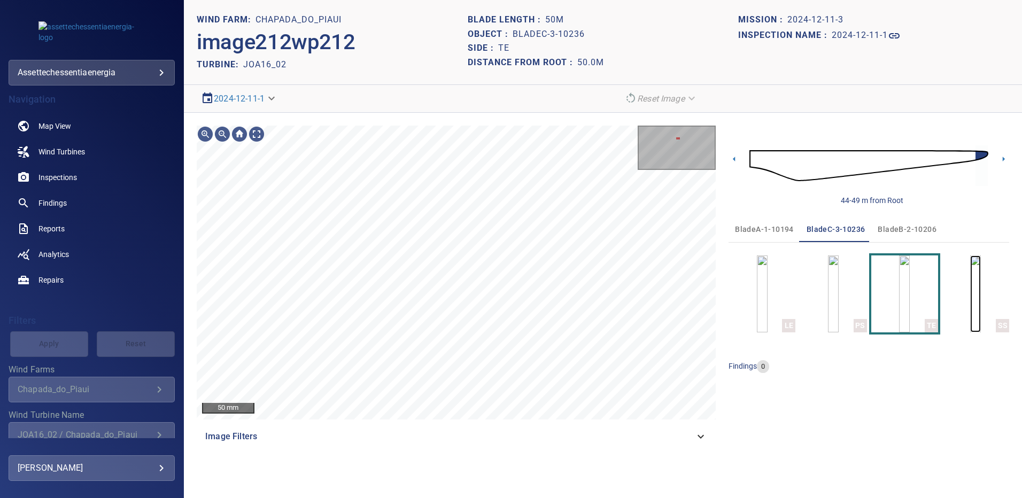
click at [976, 287] on img "button" at bounding box center [976, 294] width 11 height 77
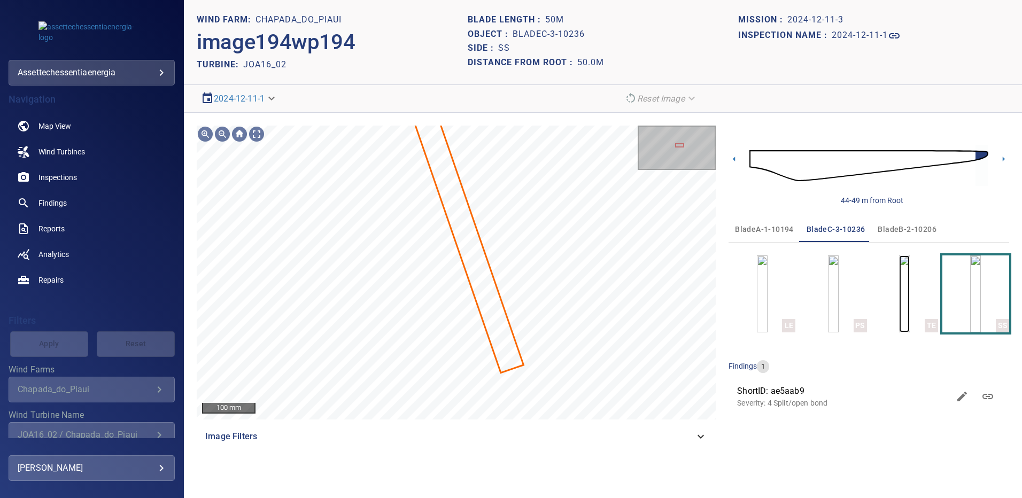
drag, startPoint x: 909, startPoint y: 296, endPoint x: 904, endPoint y: 298, distance: 5.8
click at [909, 296] on img "button" at bounding box center [904, 294] width 11 height 77
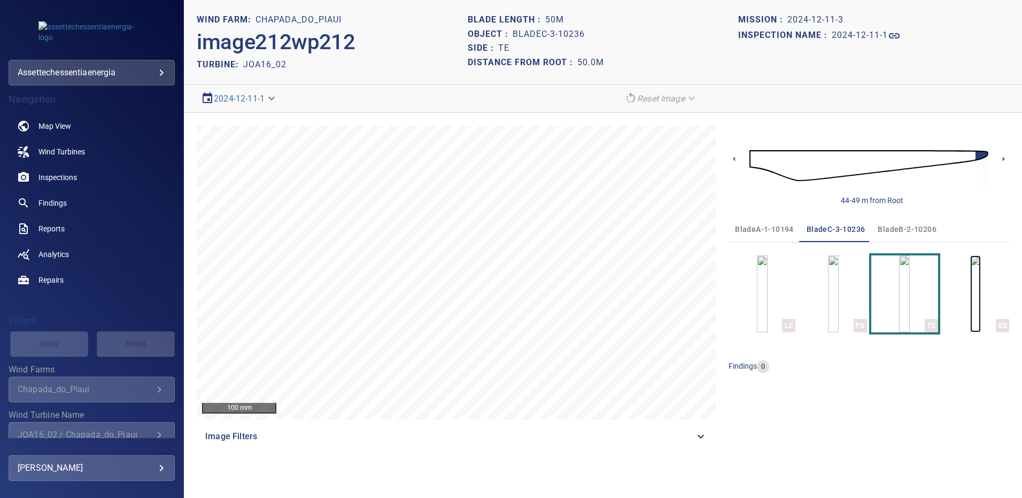
click at [981, 295] on img "button" at bounding box center [976, 294] width 11 height 77
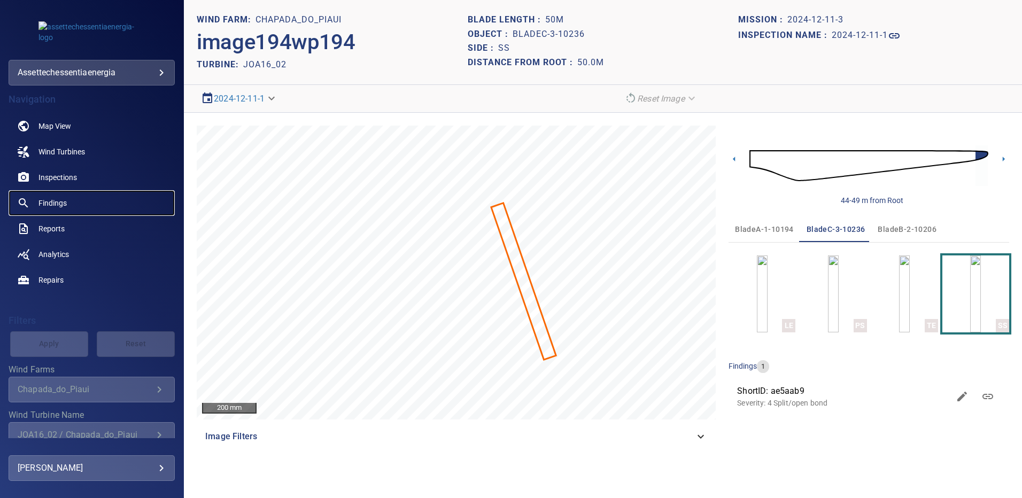
click at [59, 202] on span "Findings" at bounding box center [53, 203] width 28 height 11
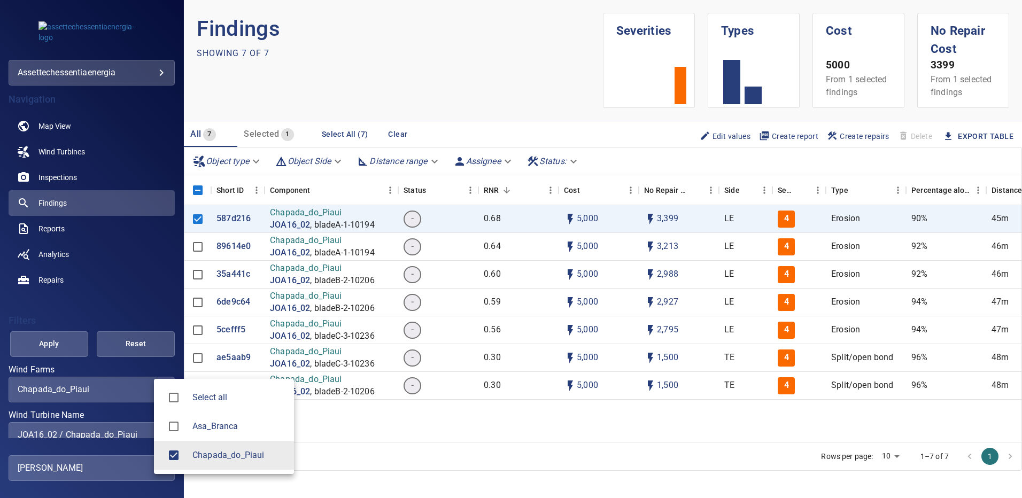
click at [154, 389] on body "**********" at bounding box center [511, 249] width 1022 height 498
click at [136, 432] on div at bounding box center [511, 249] width 1022 height 498
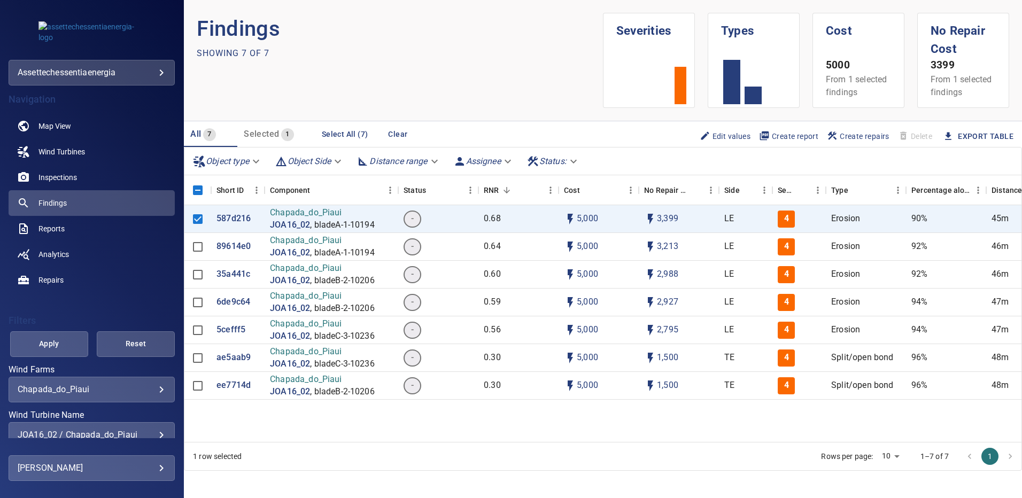
click at [153, 431] on div "JOA16_02 / Chapada_do_Piaui" at bounding box center [92, 435] width 148 height 10
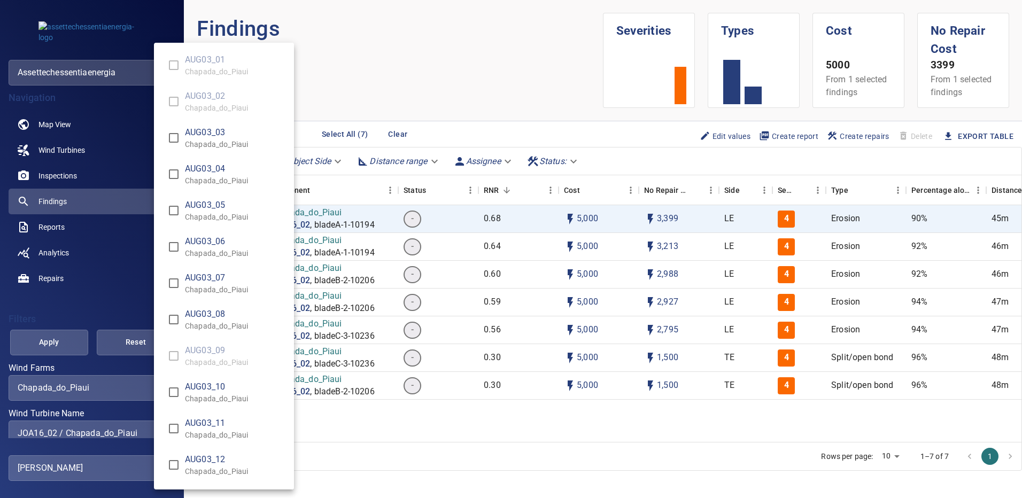
scroll to position [8201, 0]
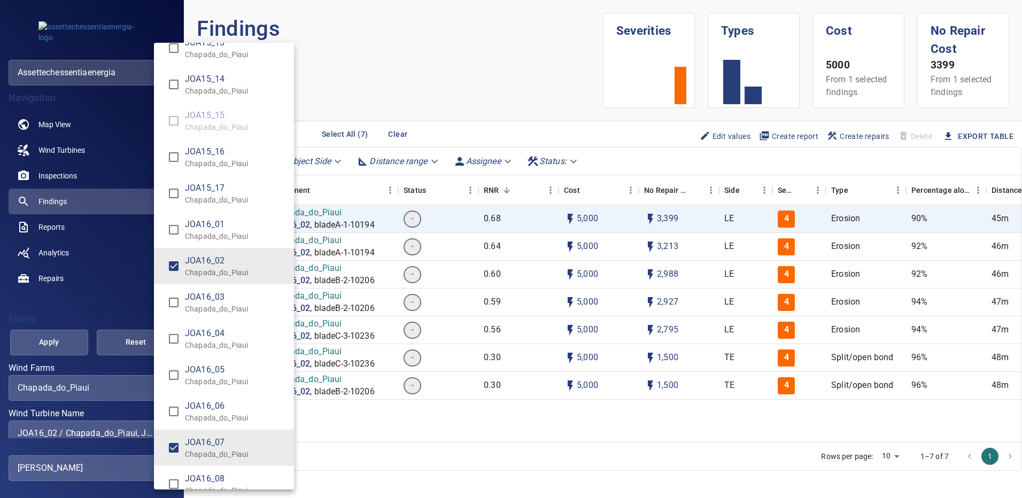
type input "**********"
click at [65, 339] on div "Wind Turbine Name" at bounding box center [511, 249] width 1022 height 498
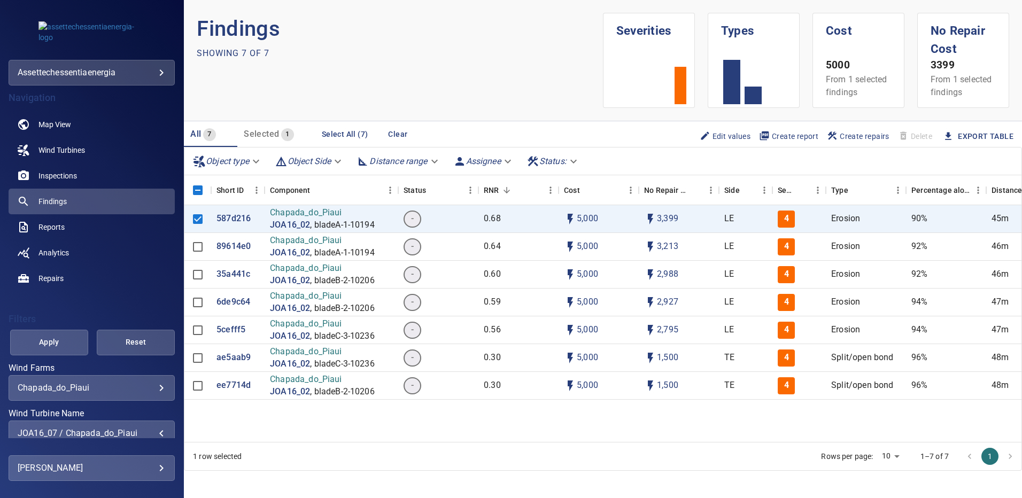
click at [164, 467] on body "**********" at bounding box center [511, 249] width 1022 height 498
drag, startPoint x: 181, startPoint y: 313, endPoint x: 182, endPoint y: 362, distance: 49.2
click at [182, 362] on div at bounding box center [511, 249] width 1022 height 498
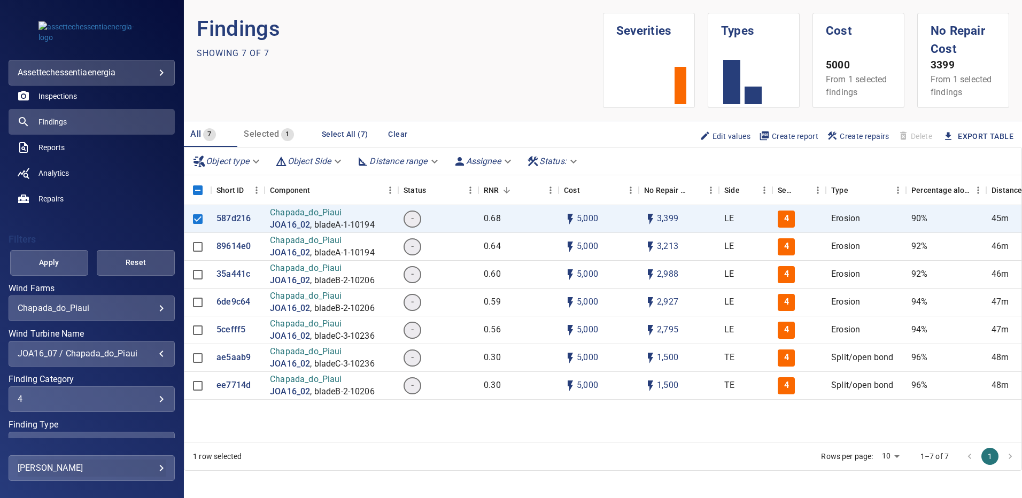
scroll to position [88, 0]
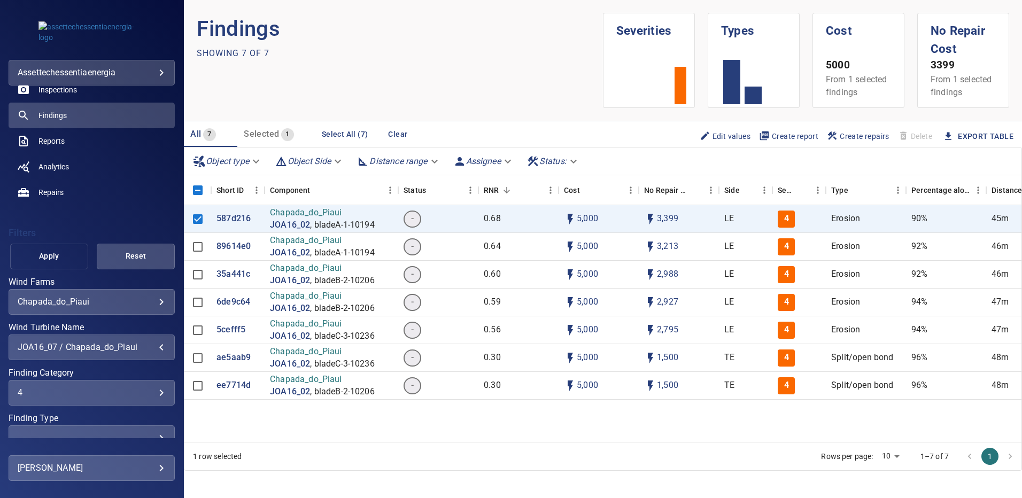
click at [51, 253] on span "Apply" at bounding box center [49, 256] width 51 height 13
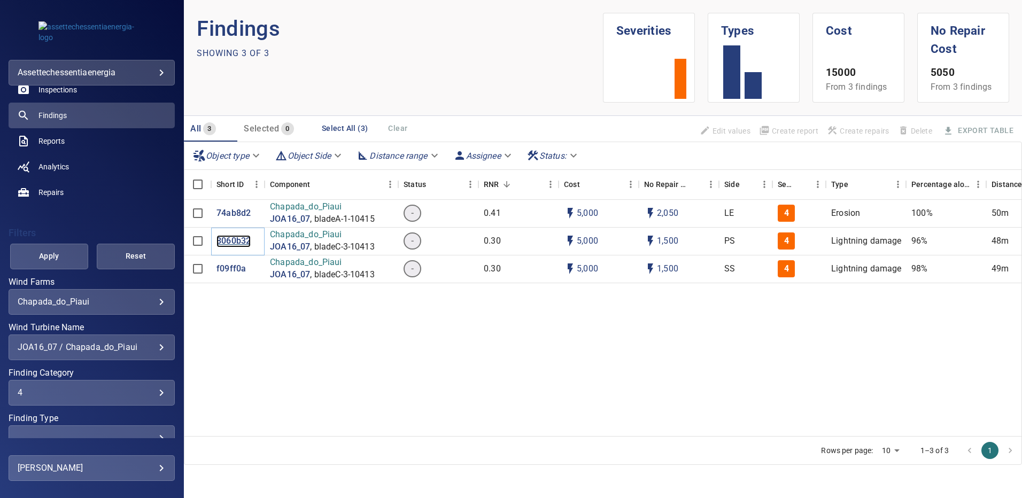
click at [230, 243] on p "8060b32" at bounding box center [234, 241] width 34 height 12
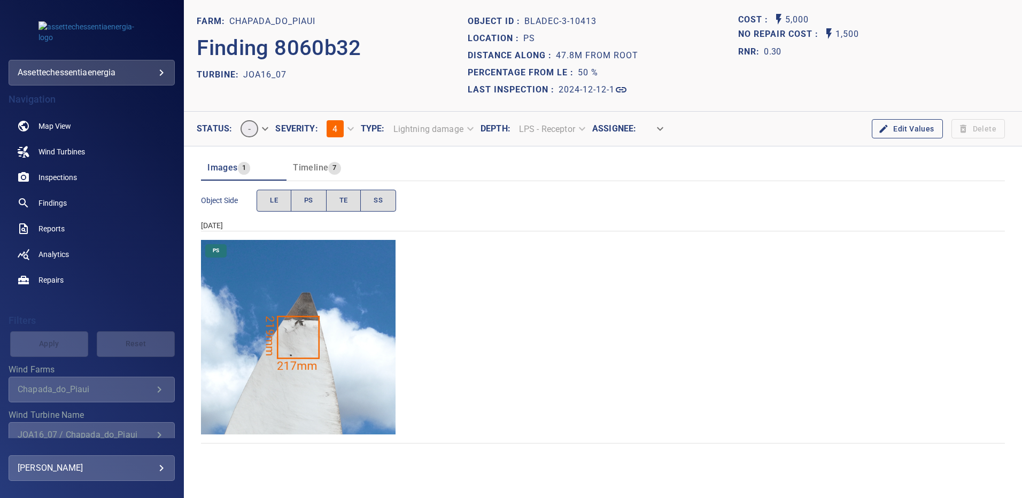
click at [301, 328] on img "Chapada_do_Piaui/JOA16_07/2024-12-12-1/2024-12-12-3/image168wp168.jpg" at bounding box center [298, 337] width 195 height 195
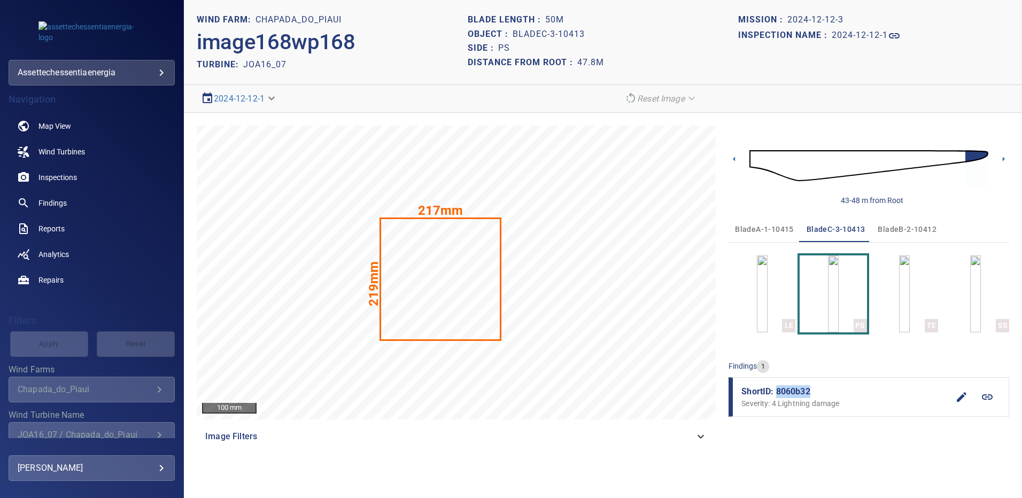
drag, startPoint x: 814, startPoint y: 388, endPoint x: 778, endPoint y: 394, distance: 36.8
click at [778, 394] on span "ShortID: 8060b32" at bounding box center [845, 392] width 207 height 13
copy span "8060b32"
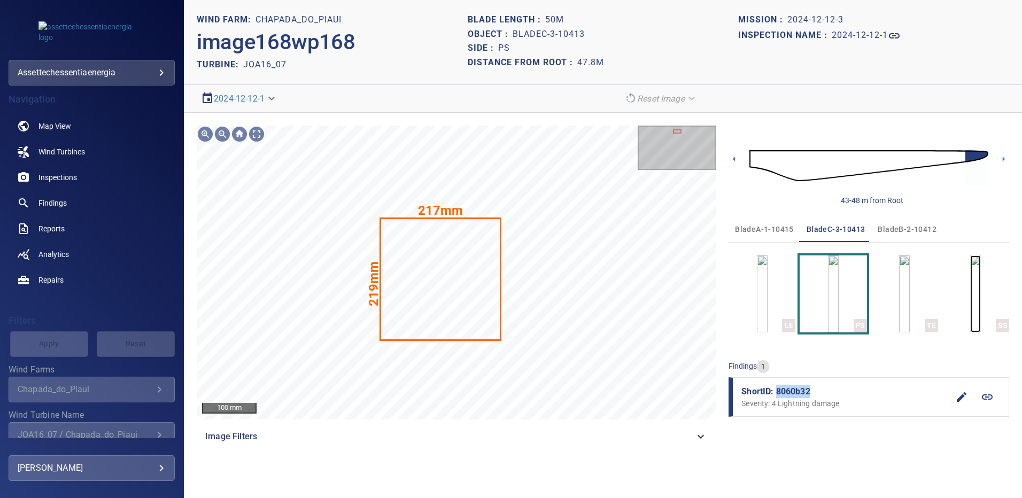
click at [981, 286] on img "button" at bounding box center [976, 294] width 11 height 77
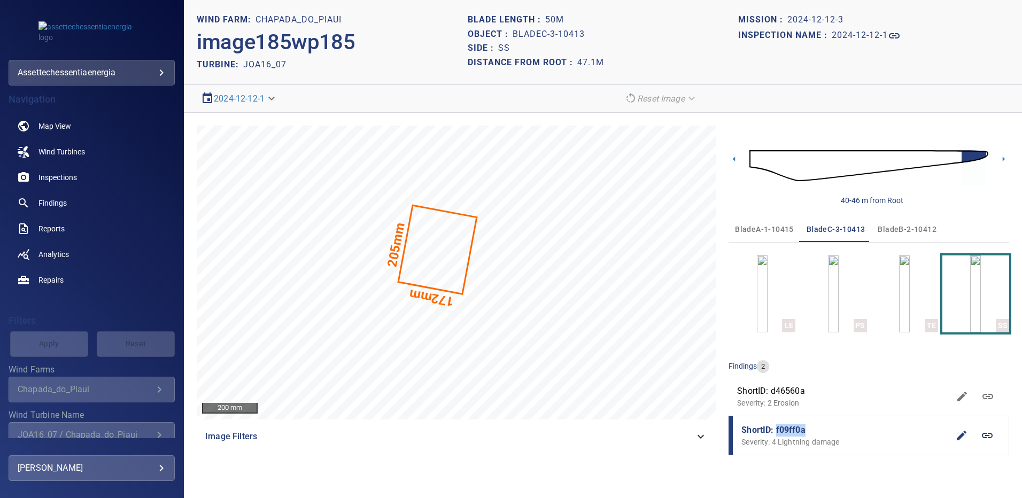
drag, startPoint x: 803, startPoint y: 427, endPoint x: 776, endPoint y: 430, distance: 27.5
click at [776, 430] on span "ShortID: f09ff0a" at bounding box center [845, 430] width 207 height 13
copy span "f09ff0a"
click at [50, 201] on span "Findings" at bounding box center [53, 203] width 28 height 11
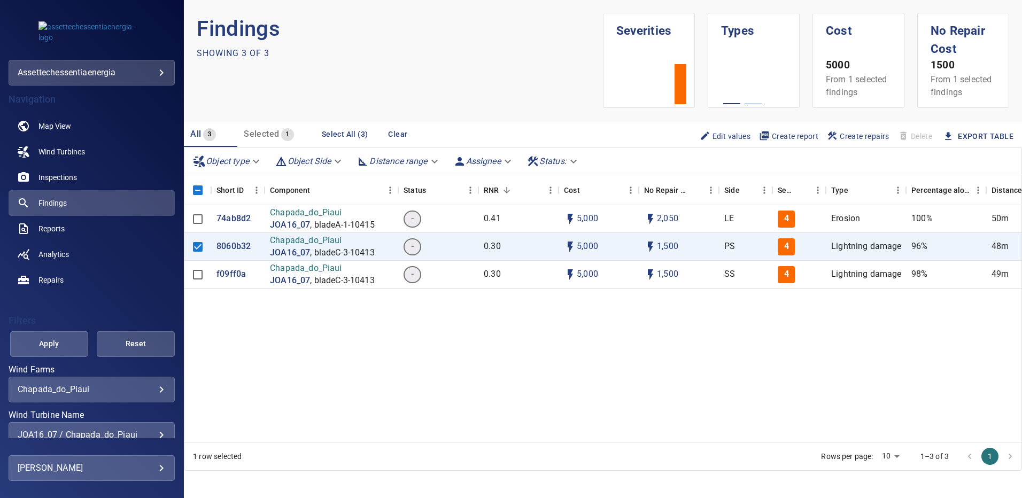
click at [155, 431] on div "JOA16_07 / Chapada_do_Piaui" at bounding box center [92, 435] width 148 height 10
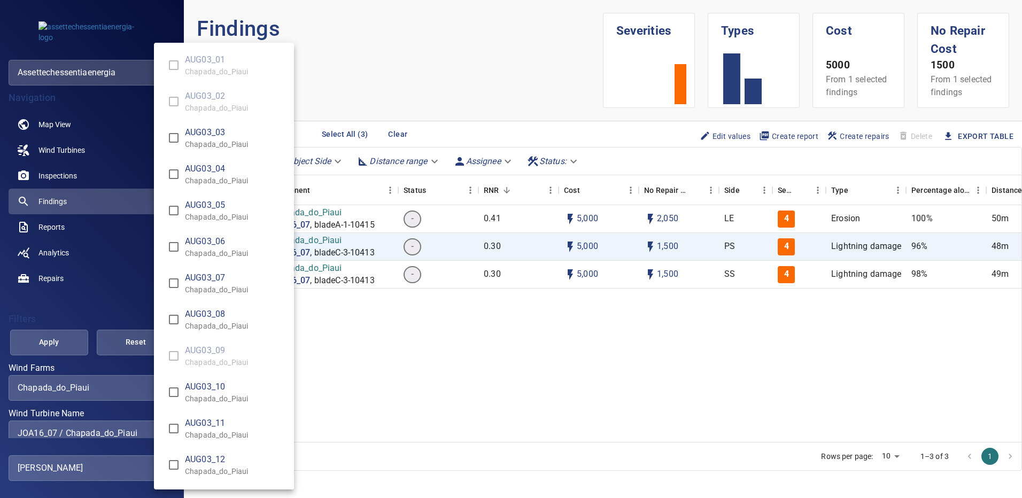
scroll to position [8383, 0]
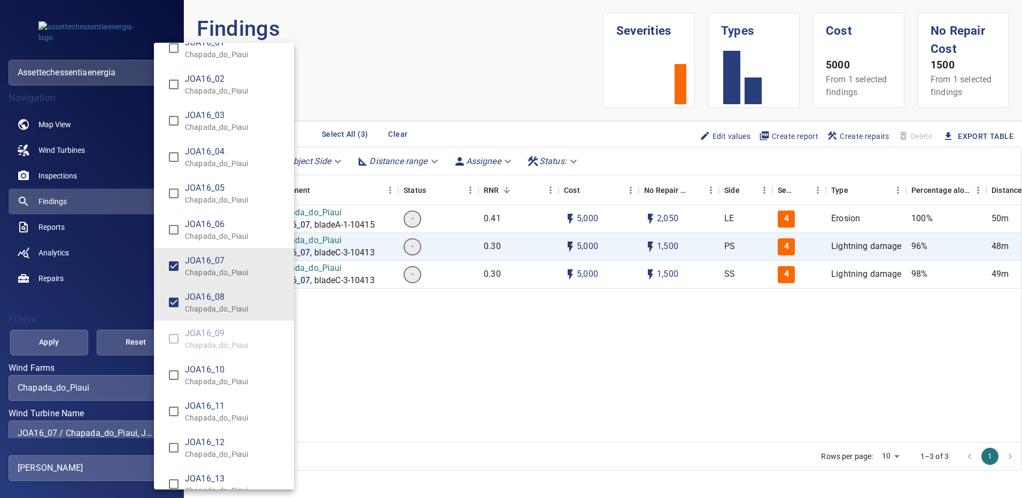
type input "**********"
click at [52, 347] on div "Wind Turbine Name" at bounding box center [511, 249] width 1022 height 498
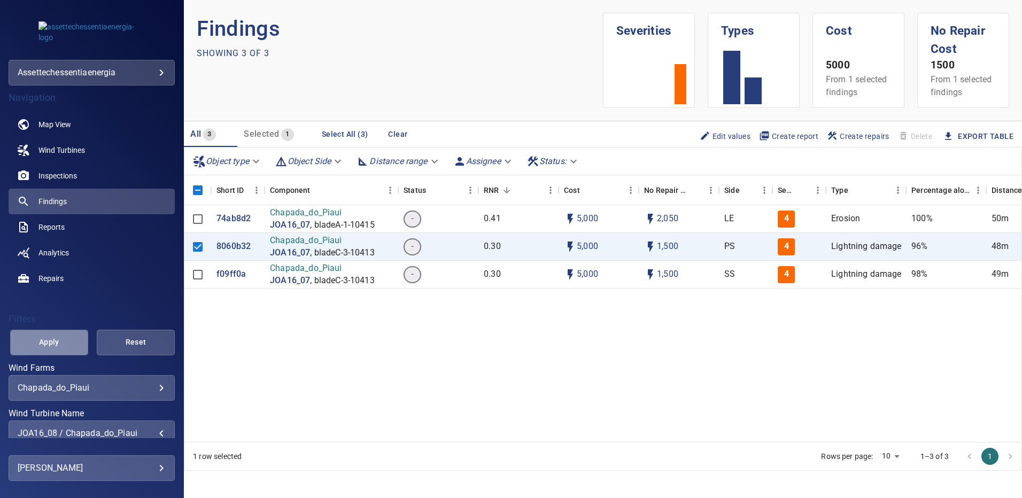
click at [55, 343] on span "Apply" at bounding box center [49, 342] width 51 height 13
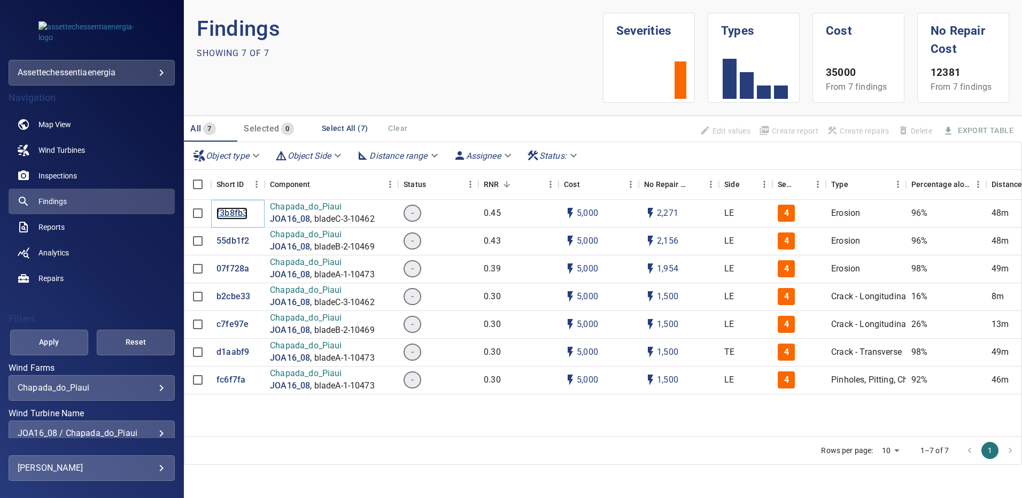
click at [238, 215] on p "f3b8fb3" at bounding box center [232, 213] width 31 height 12
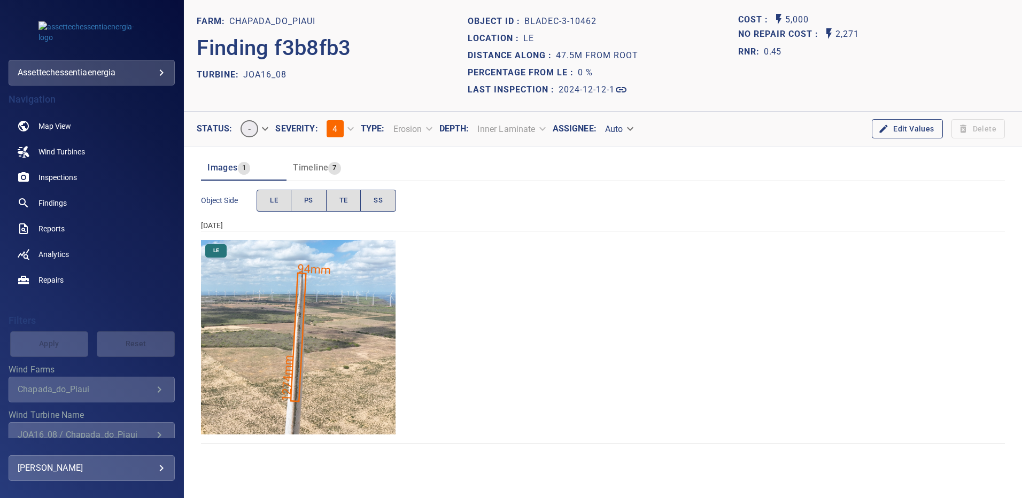
click at [355, 298] on img "Chapada_do_Piaui/JOA16_08/2024-12-12-1/2024-12-12-3/image162wp162.jpg" at bounding box center [298, 337] width 195 height 195
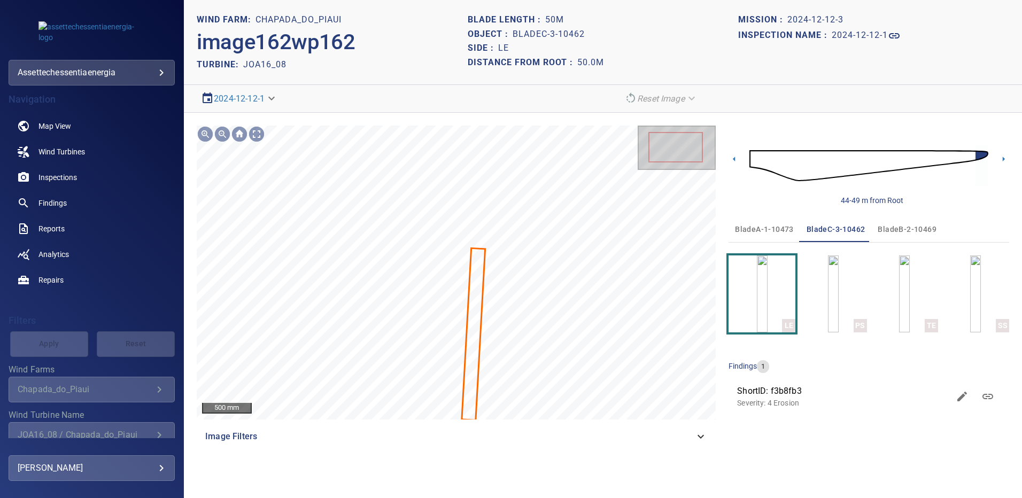
click at [773, 231] on span "bladeA-1-10473" at bounding box center [764, 229] width 59 height 13
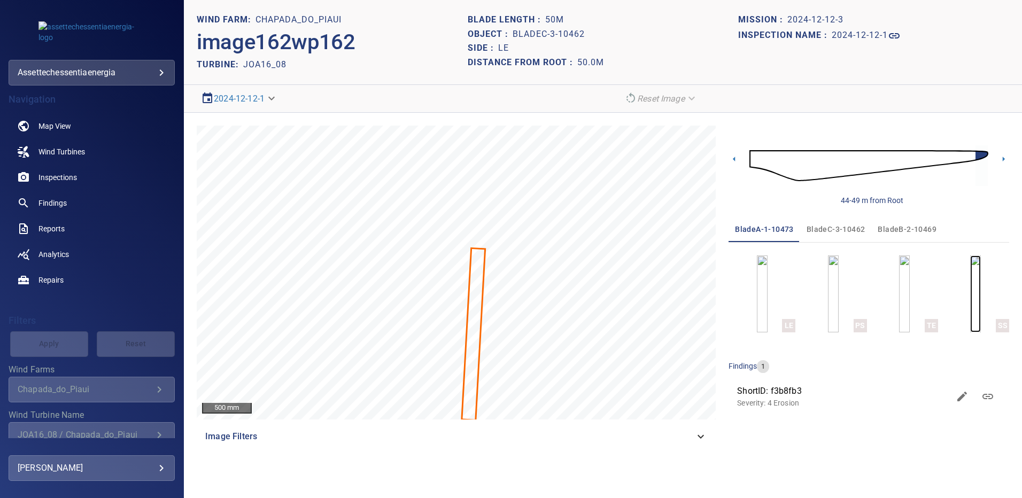
click at [981, 293] on img "button" at bounding box center [976, 294] width 11 height 77
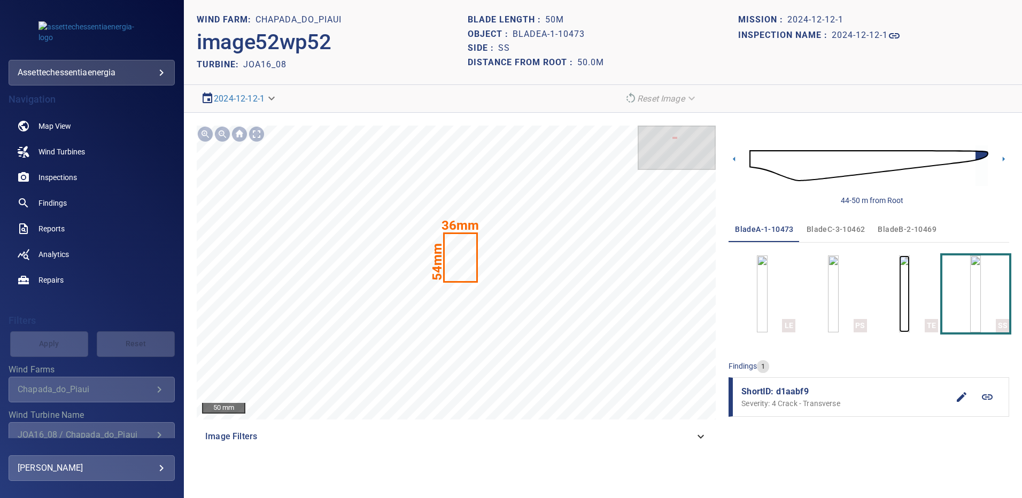
click at [899, 299] on img "button" at bounding box center [904, 294] width 11 height 77
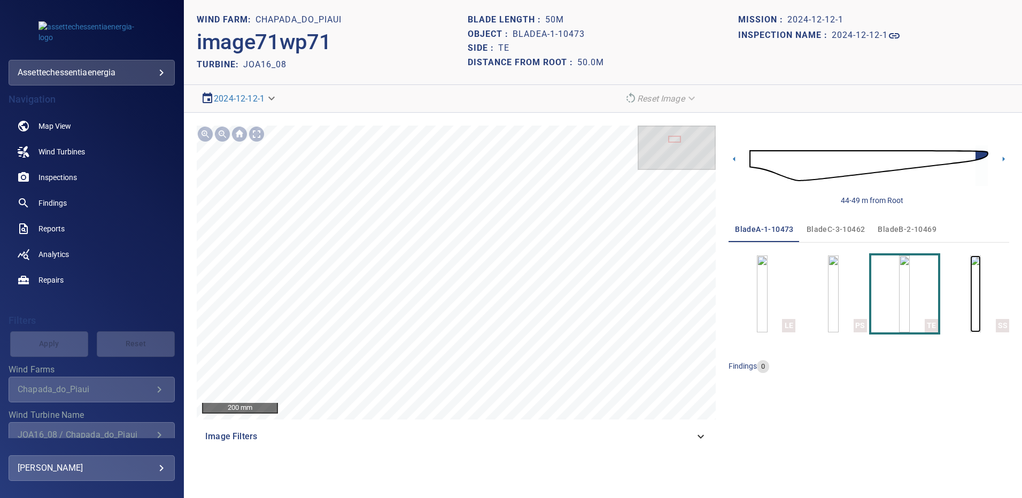
click at [981, 289] on img "button" at bounding box center [976, 294] width 11 height 77
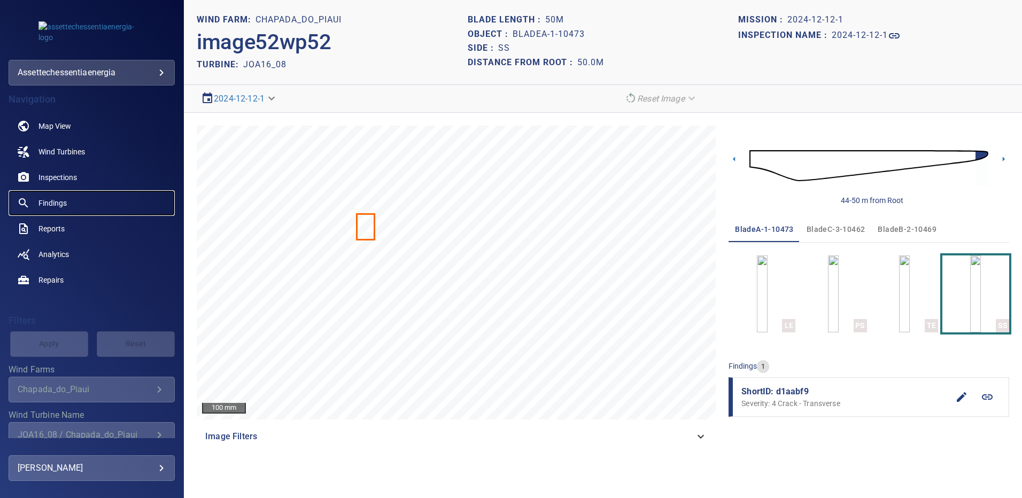
click at [50, 203] on span "Findings" at bounding box center [53, 203] width 28 height 11
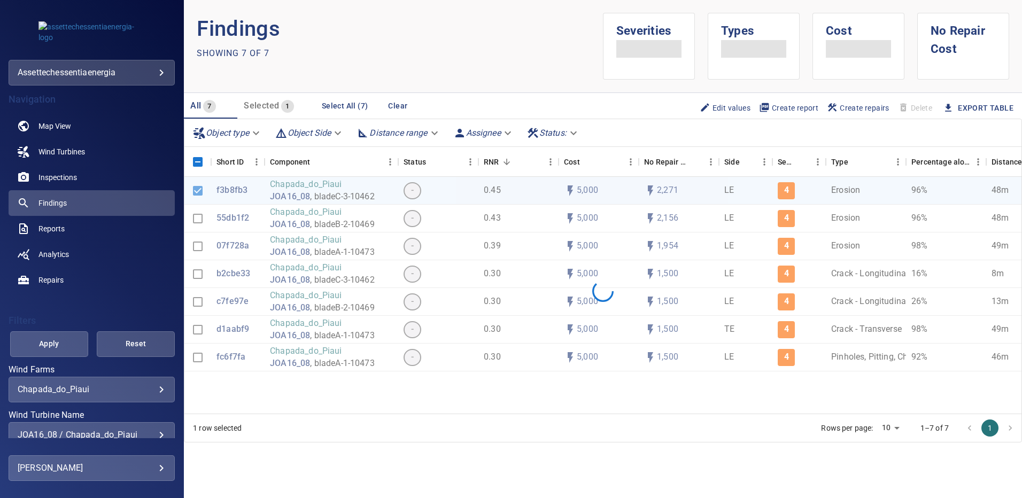
click at [152, 433] on div "JOA16_08 / Chapada_do_Piaui" at bounding box center [92, 435] width 148 height 10
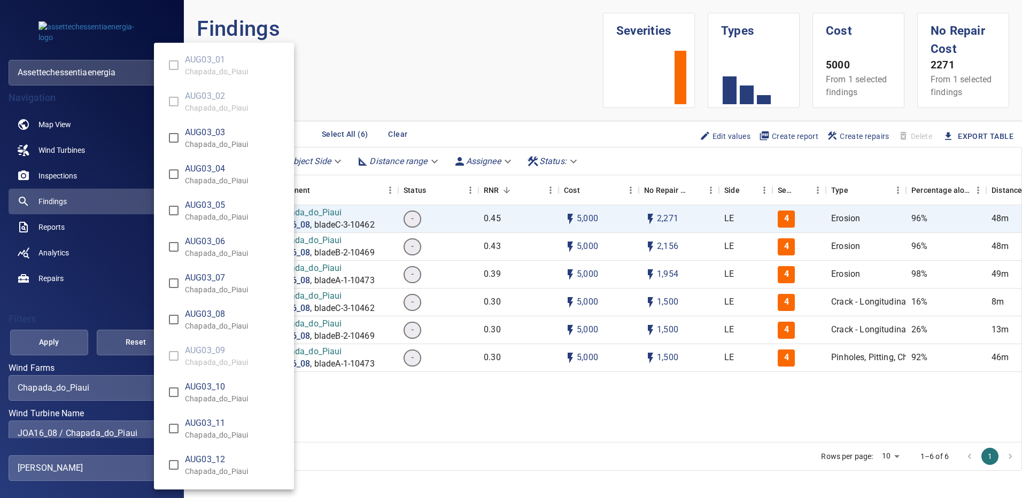
scroll to position [8419, 0]
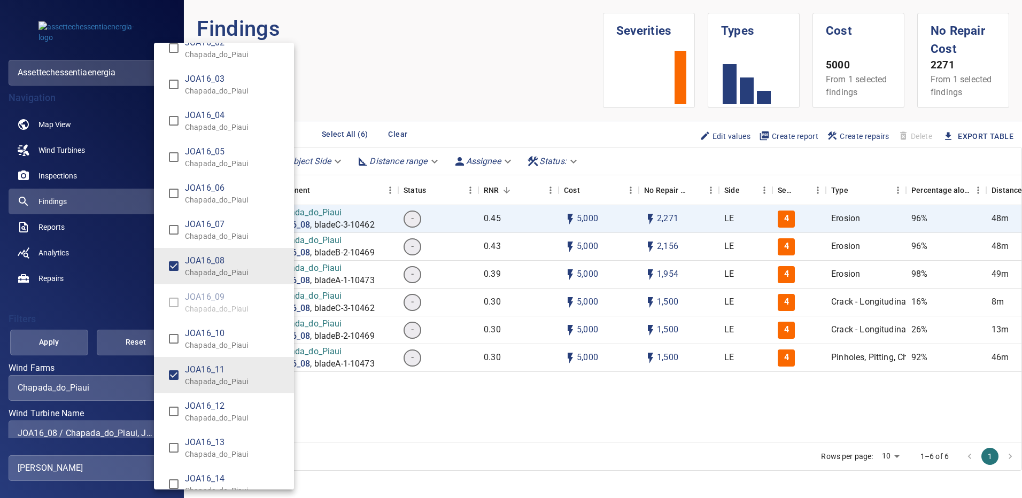
type input "**********"
click at [52, 345] on div "Wind Turbine Name" at bounding box center [511, 249] width 1022 height 498
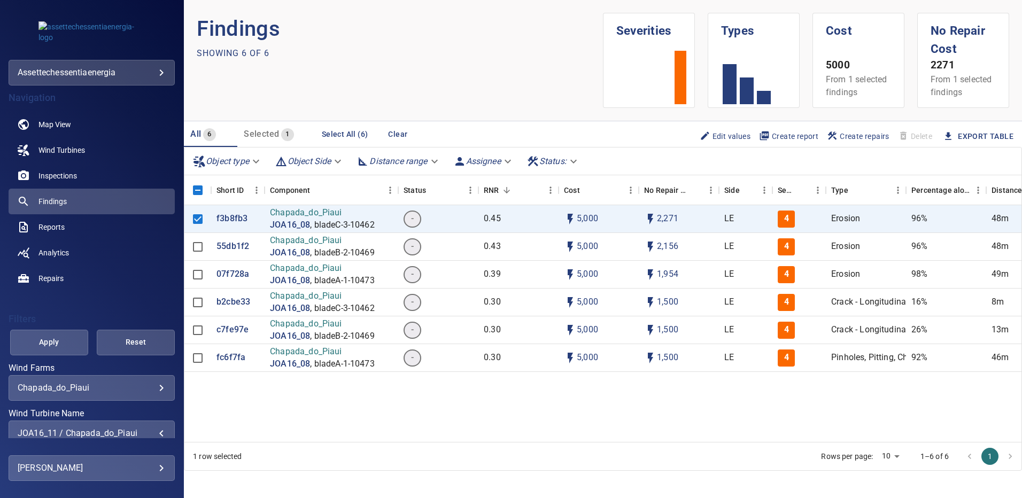
click at [54, 344] on span "Apply" at bounding box center [49, 342] width 51 height 13
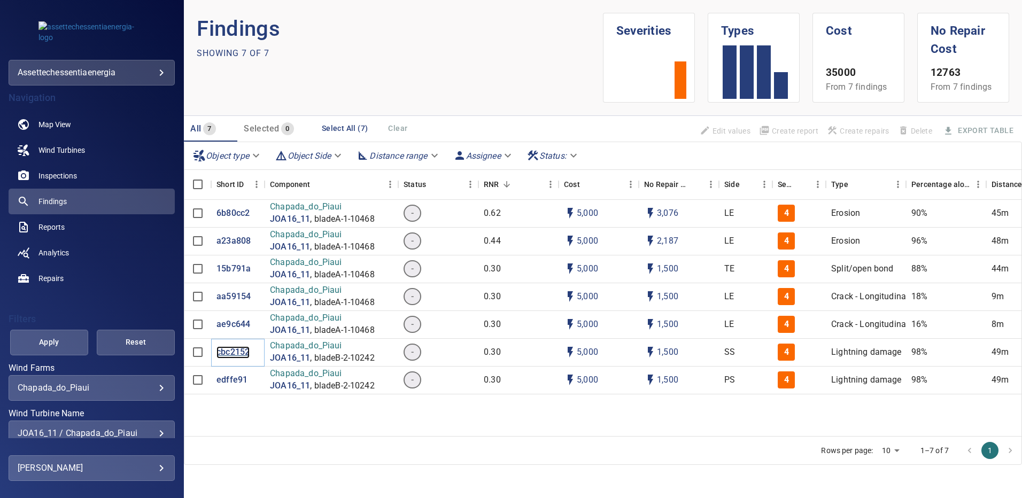
click at [233, 355] on p "cbc2152" at bounding box center [233, 353] width 33 height 12
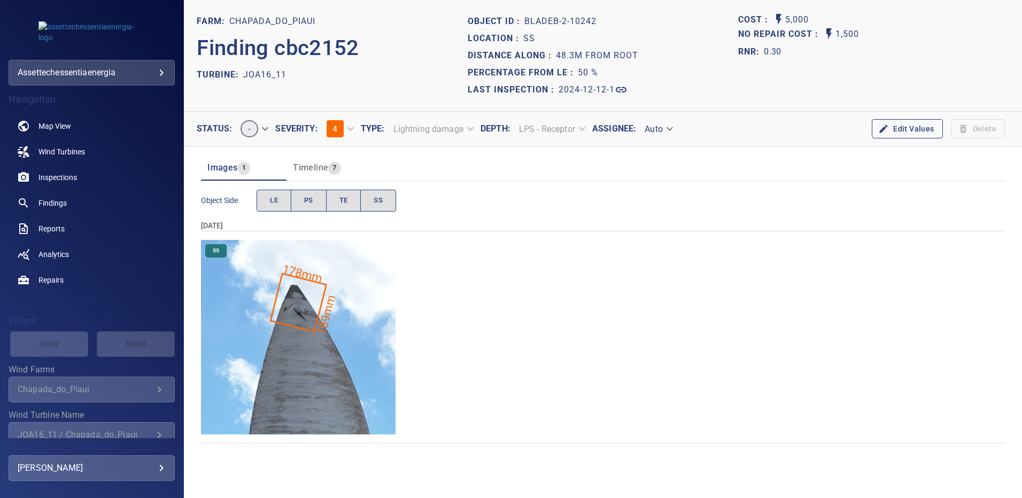
click at [291, 295] on img "Chapada_do_Piaui/JOA16_11/2024-12-12-1/2024-12-12-2/image116wp116.jpg" at bounding box center [298, 337] width 195 height 195
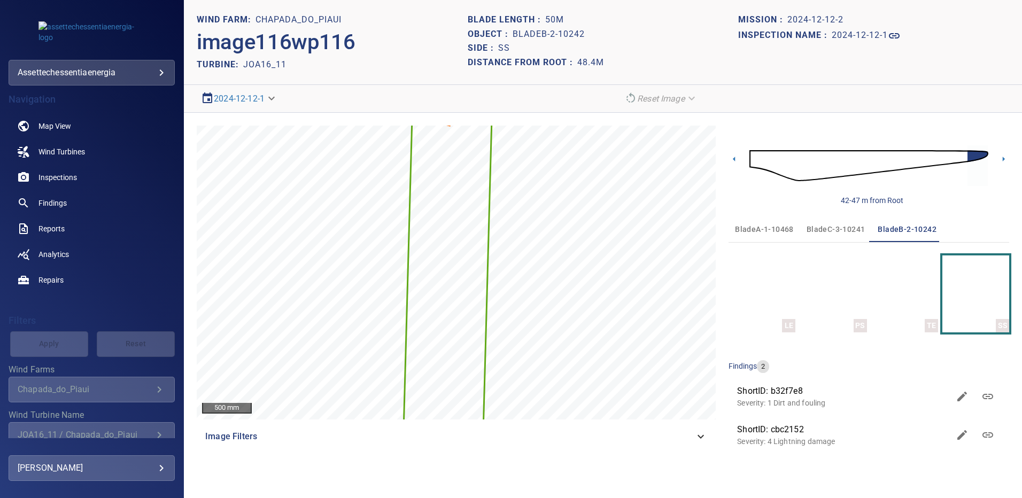
click at [535, 422] on div "500 mm Image Filters" at bounding box center [456, 293] width 519 height 334
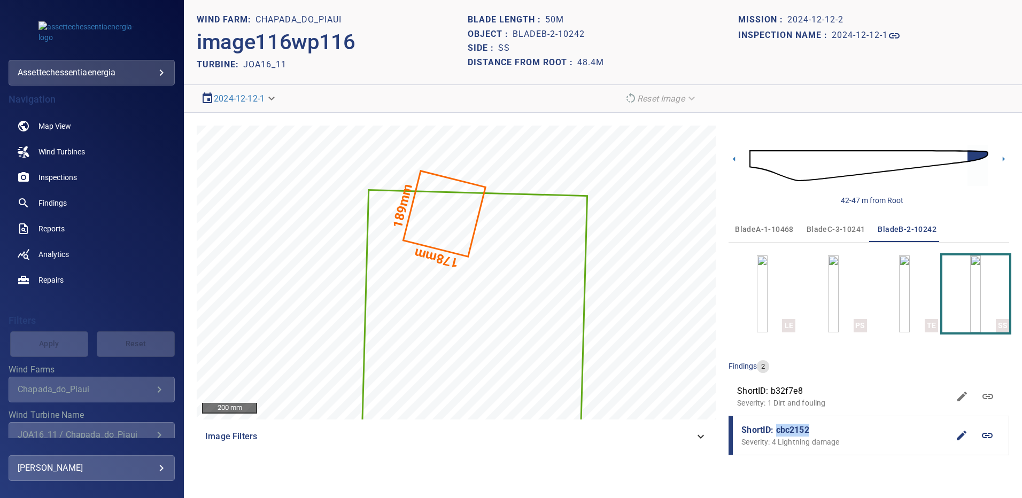
drag, startPoint x: 813, startPoint y: 432, endPoint x: 776, endPoint y: 434, distance: 37.5
click at [776, 435] on span "ShortID: cbc2152" at bounding box center [845, 430] width 207 height 13
copy span "cbc2152"
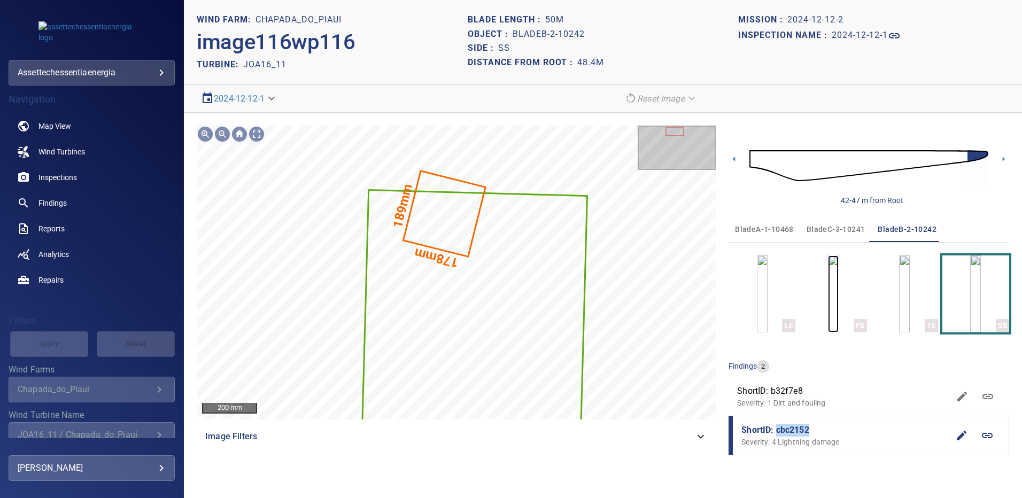
click at [839, 293] on img "button" at bounding box center [833, 294] width 11 height 77
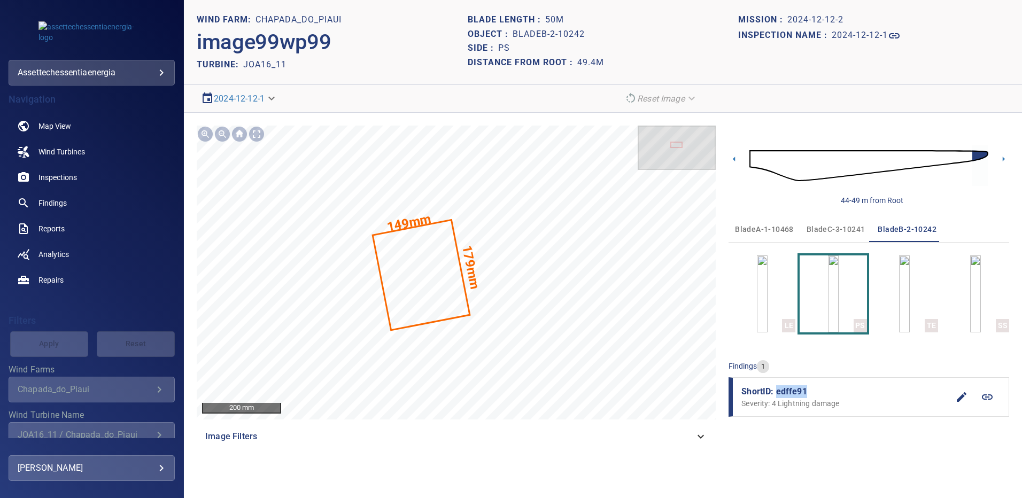
drag, startPoint x: 806, startPoint y: 386, endPoint x: 776, endPoint y: 390, distance: 30.2
click at [776, 390] on span "ShortID: edffe91" at bounding box center [845, 392] width 207 height 13
copy span "edffe91"
click at [53, 204] on span "Findings" at bounding box center [53, 203] width 28 height 11
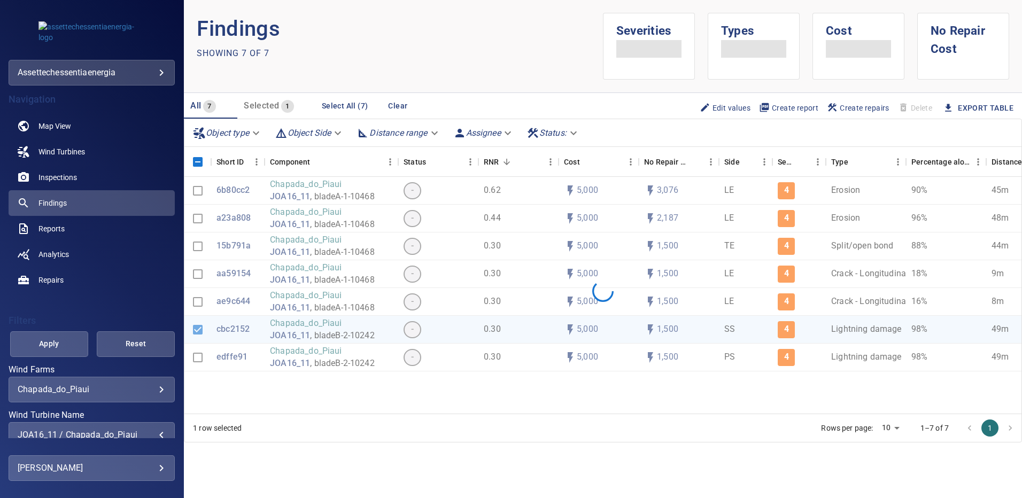
click at [156, 433] on div "JOA16_11 / Chapada_do_Piaui" at bounding box center [92, 435] width 148 height 10
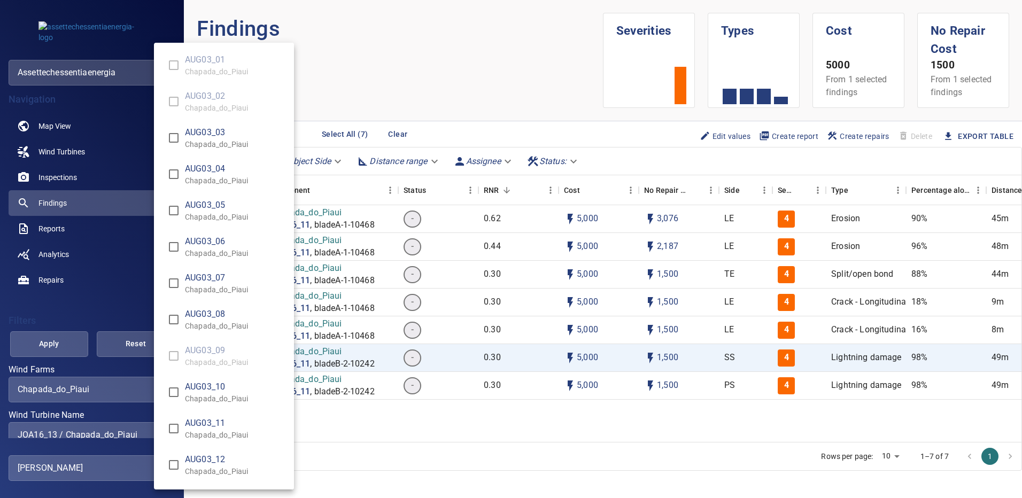
scroll to position [2, 0]
type input "**********"
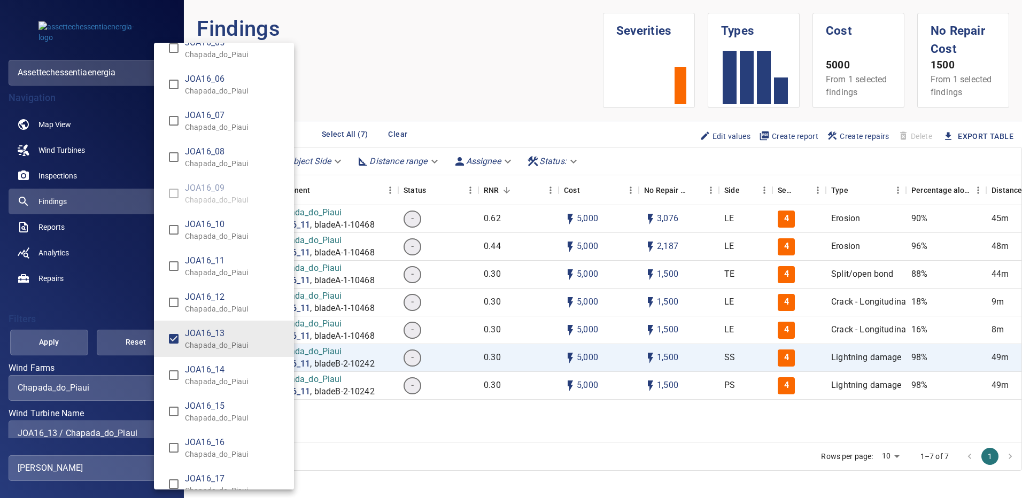
click at [56, 353] on div "Wind Turbine Name" at bounding box center [511, 249] width 1022 height 498
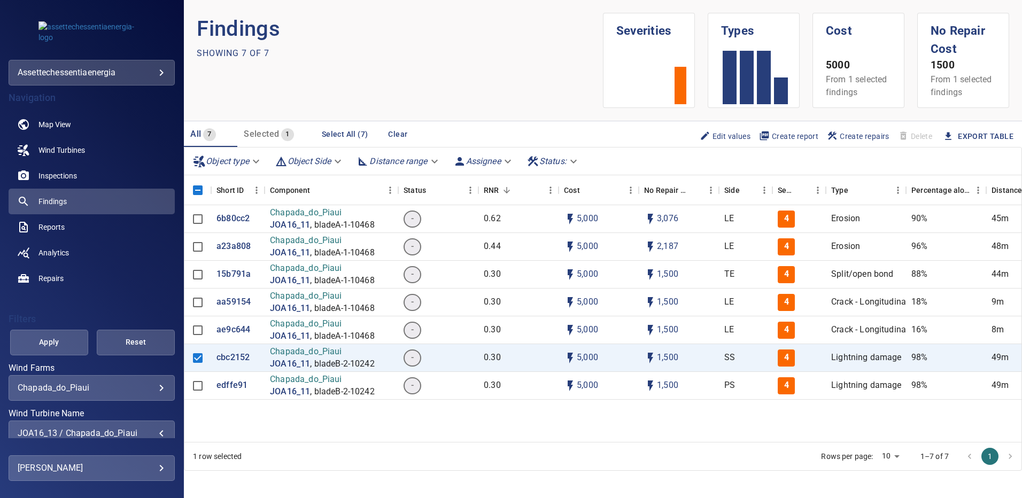
click at [57, 350] on button "Apply" at bounding box center [49, 343] width 78 height 26
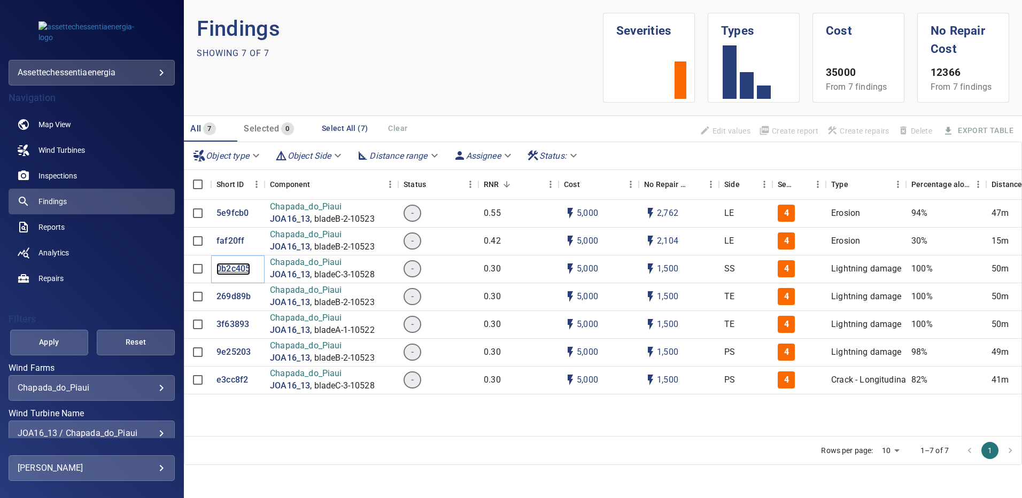
click at [232, 272] on p "0b2c405" at bounding box center [234, 269] width 34 height 12
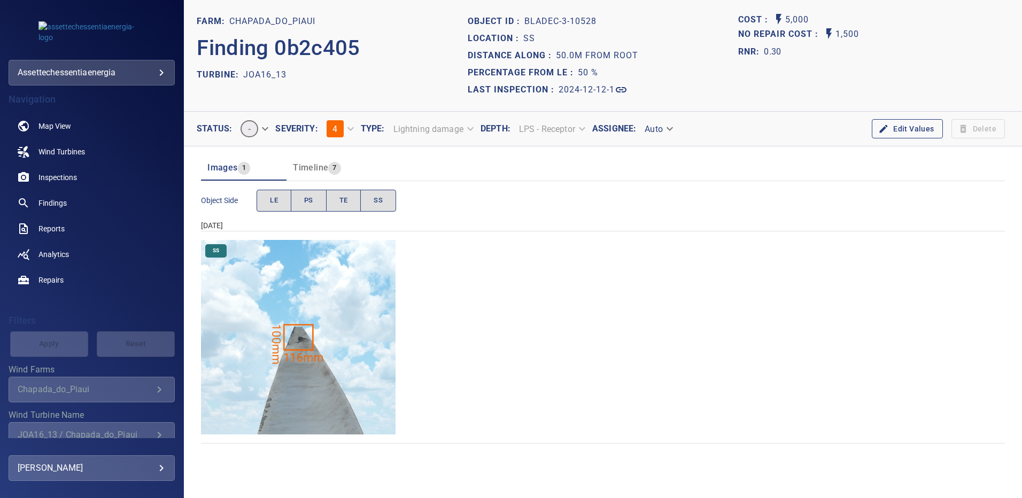
click at [349, 416] on img "Chapada_do_Piaui/JOA16_13/2024-12-12-1/2024-12-12-3/image188wp188.jpg" at bounding box center [298, 337] width 195 height 195
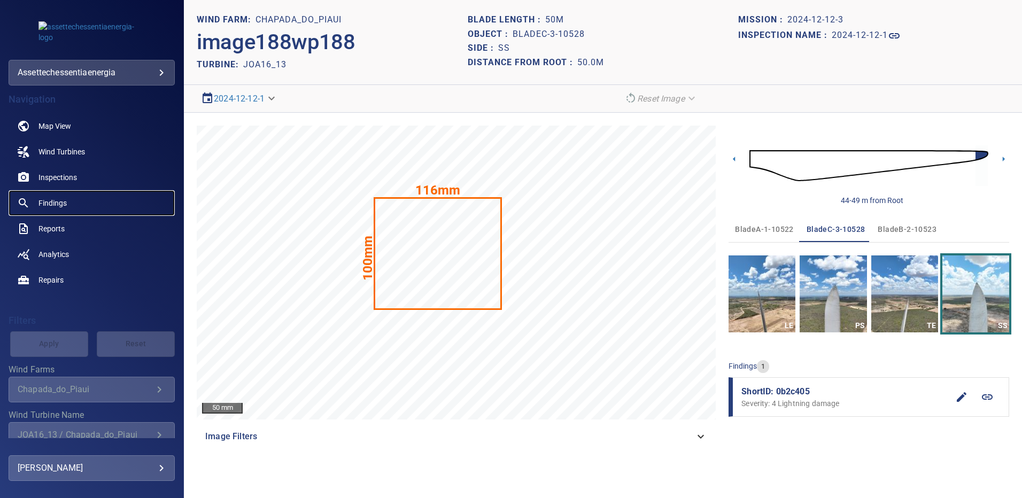
click at [61, 198] on span "Findings" at bounding box center [53, 203] width 28 height 11
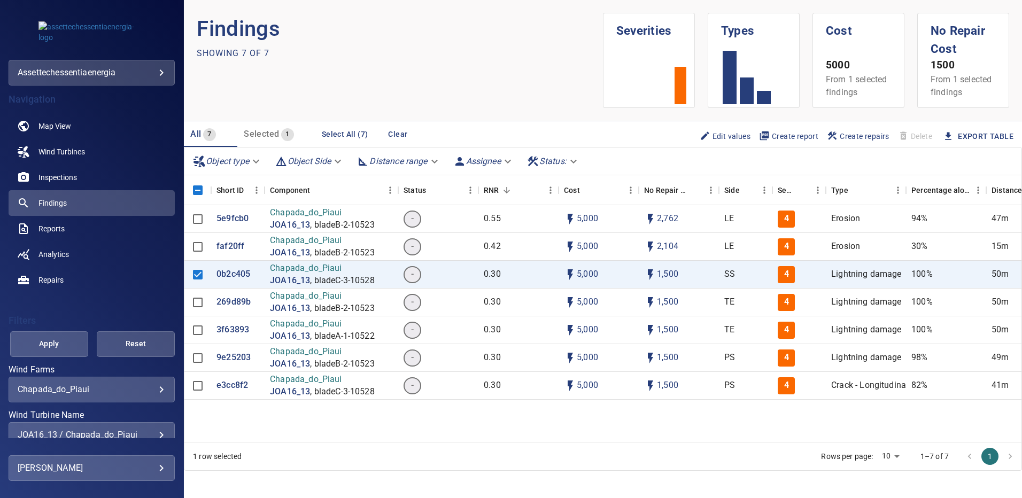
click at [155, 434] on div "JOA16_13 / Chapada_do_Piaui" at bounding box center [92, 435] width 148 height 10
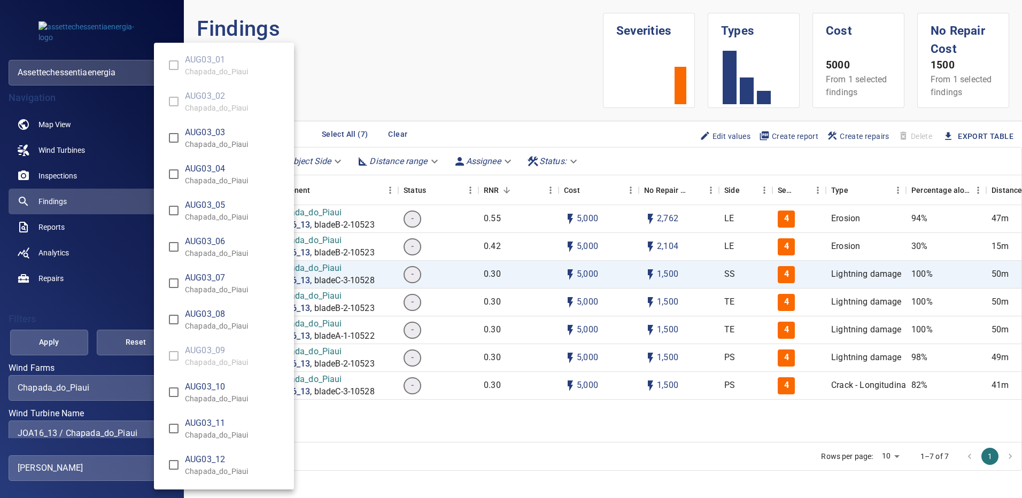
scroll to position [8545, 0]
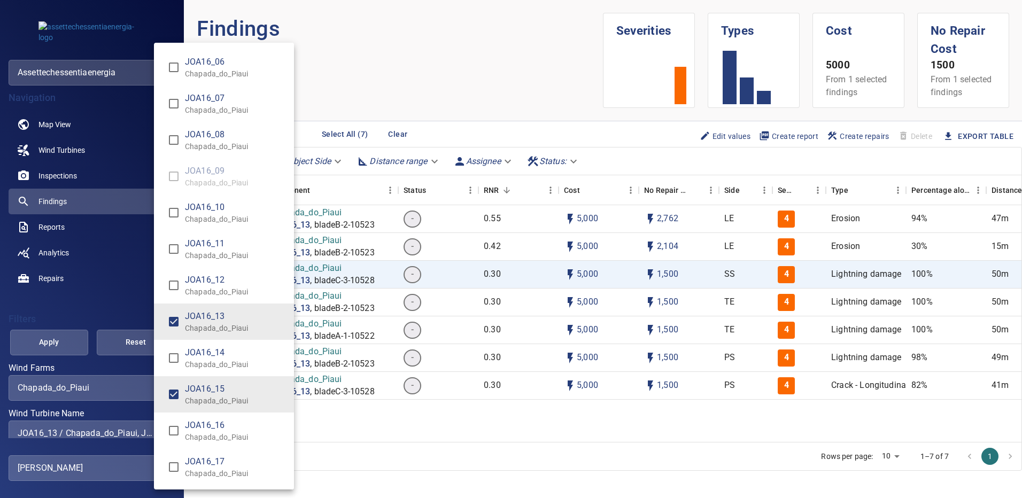
type input "**********"
click at [60, 335] on div "Wind Turbine Name" at bounding box center [511, 249] width 1022 height 498
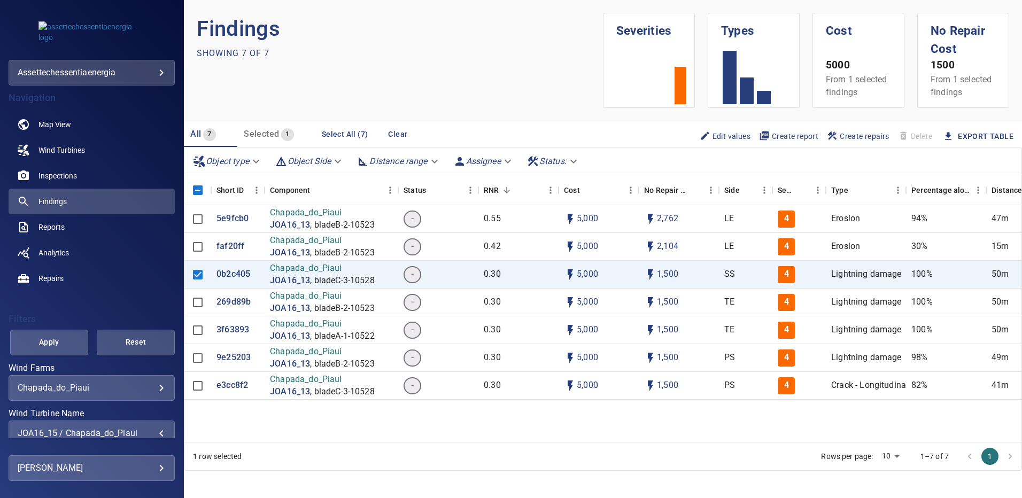
click at [59, 339] on span "Apply" at bounding box center [49, 342] width 51 height 13
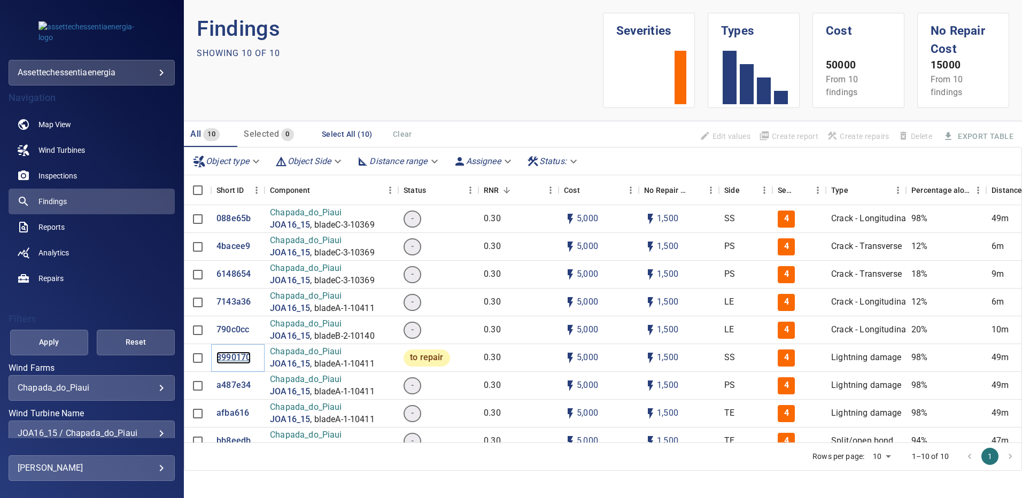
click at [233, 358] on p "8990170" at bounding box center [234, 358] width 34 height 12
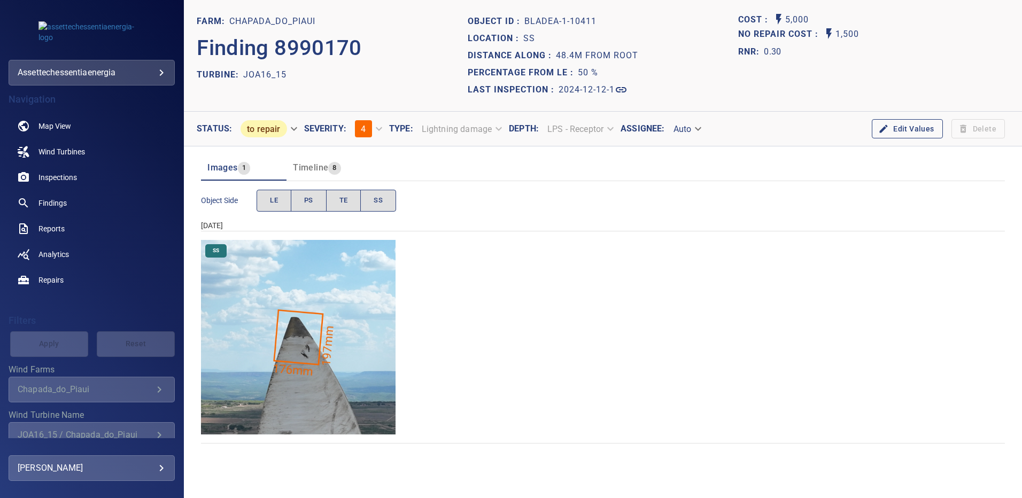
click at [258, 350] on img "Chapada_do_Piaui/JOA16_15/2024-12-12-1/2024-12-12-1/image50wp50.jpg" at bounding box center [298, 337] width 195 height 195
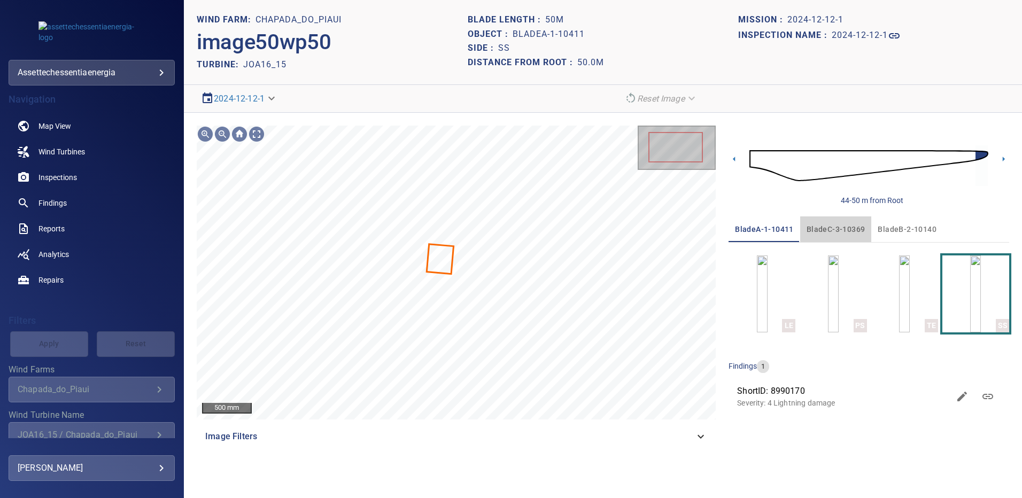
click at [842, 227] on span "bladeC-3-10369" at bounding box center [836, 229] width 59 height 13
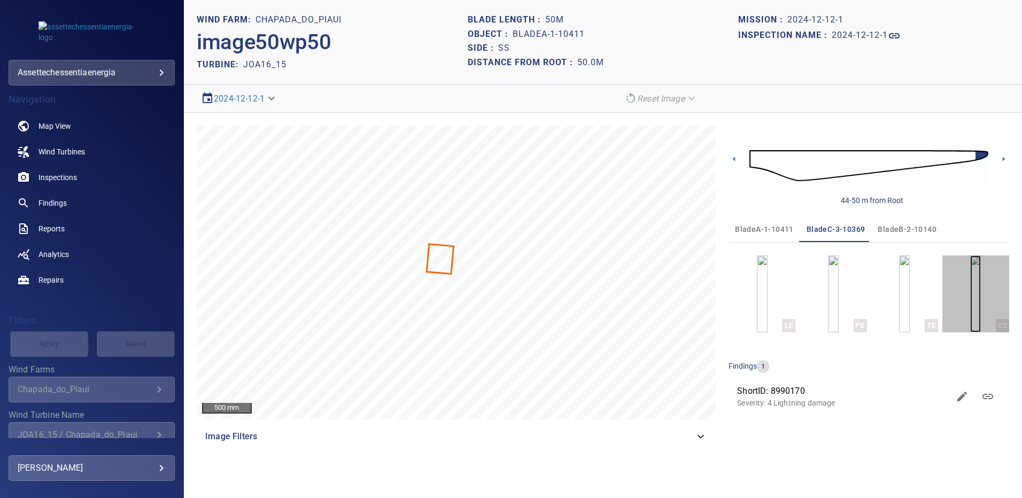
click at [978, 305] on img "button" at bounding box center [976, 294] width 11 height 77
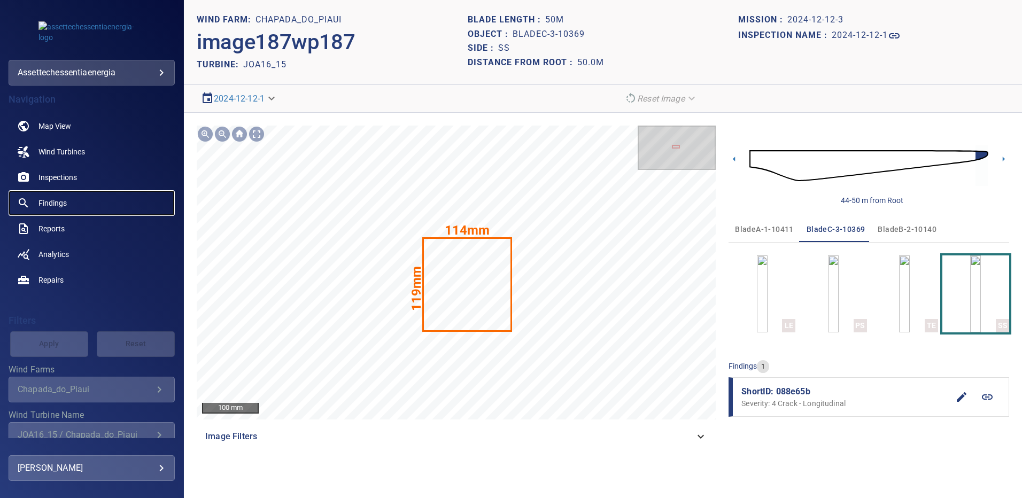
click at [58, 205] on span "Findings" at bounding box center [53, 203] width 28 height 11
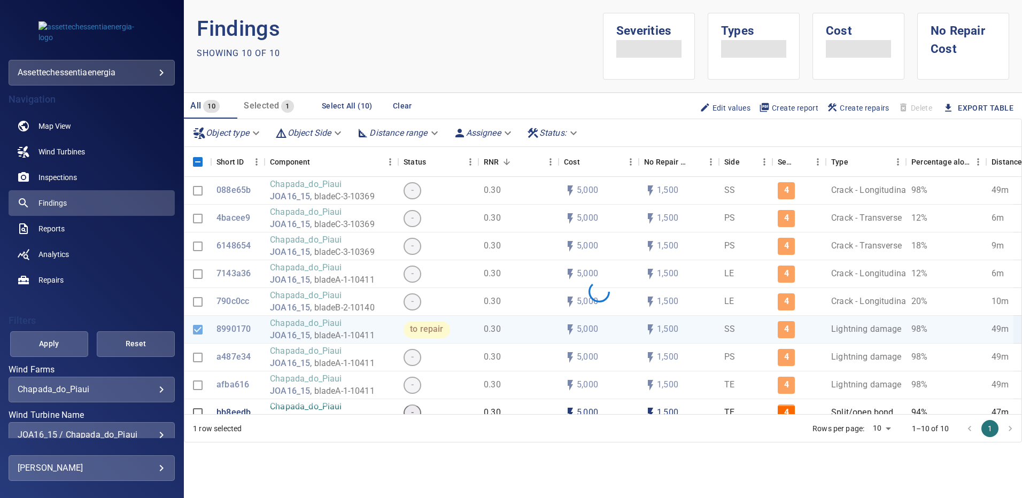
click at [155, 432] on div "JOA16_15 / Chapada_do_Piaui" at bounding box center [92, 435] width 148 height 10
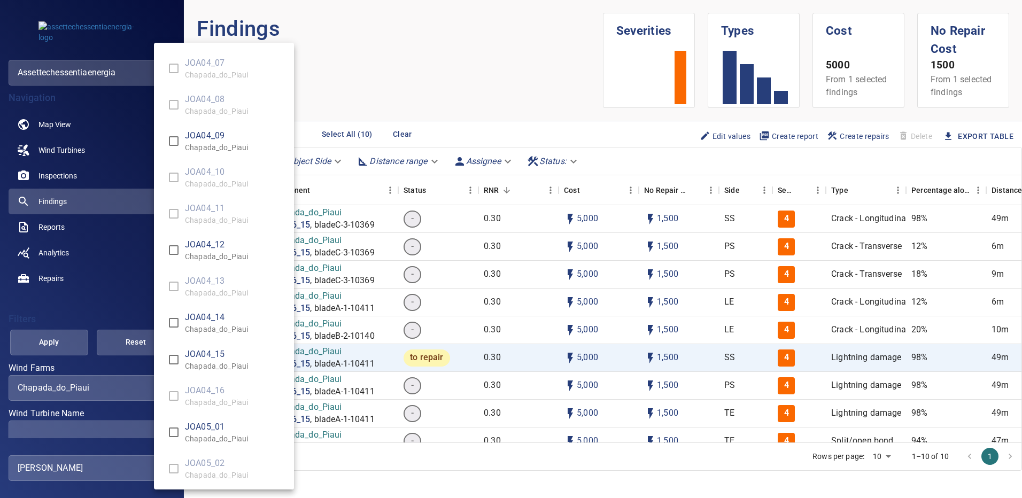
scroll to position [3193, 0]
click at [133, 430] on div "Wind Turbine Name" at bounding box center [511, 249] width 1022 height 498
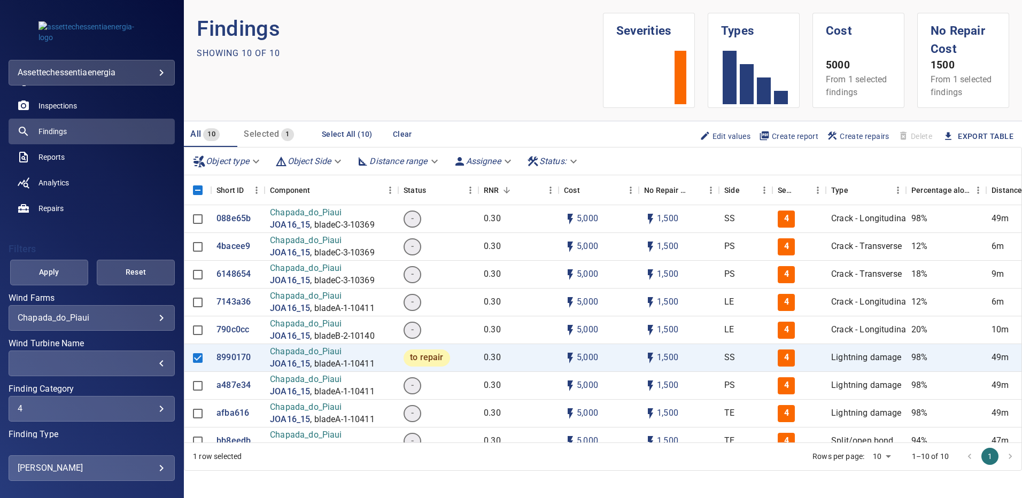
scroll to position [78, 0]
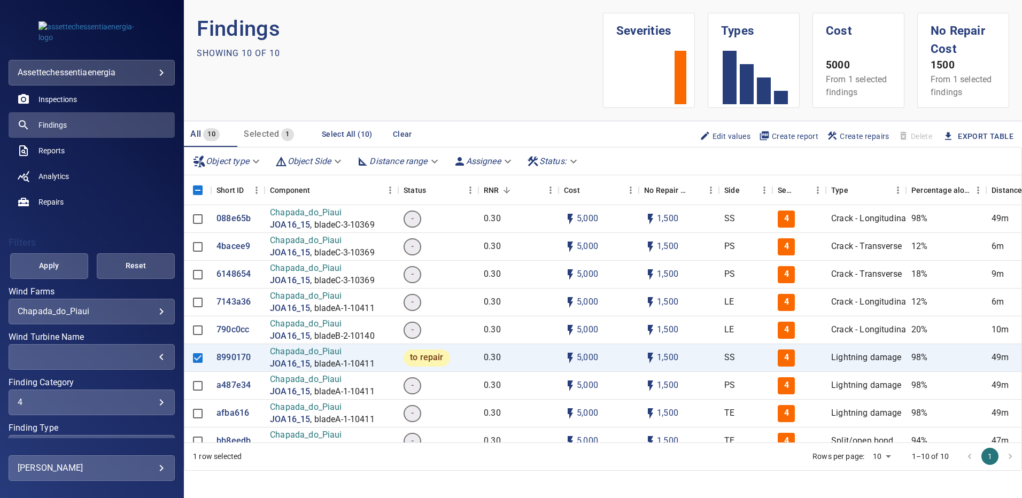
click at [150, 401] on div "4" at bounding box center [92, 402] width 148 height 10
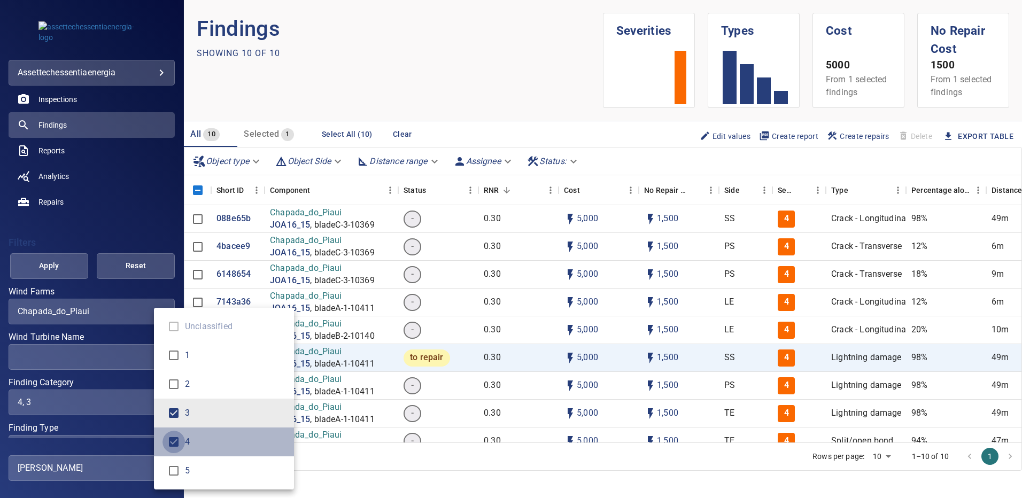
type input "*"
click at [181, 229] on div "Finding Category" at bounding box center [511, 249] width 1022 height 498
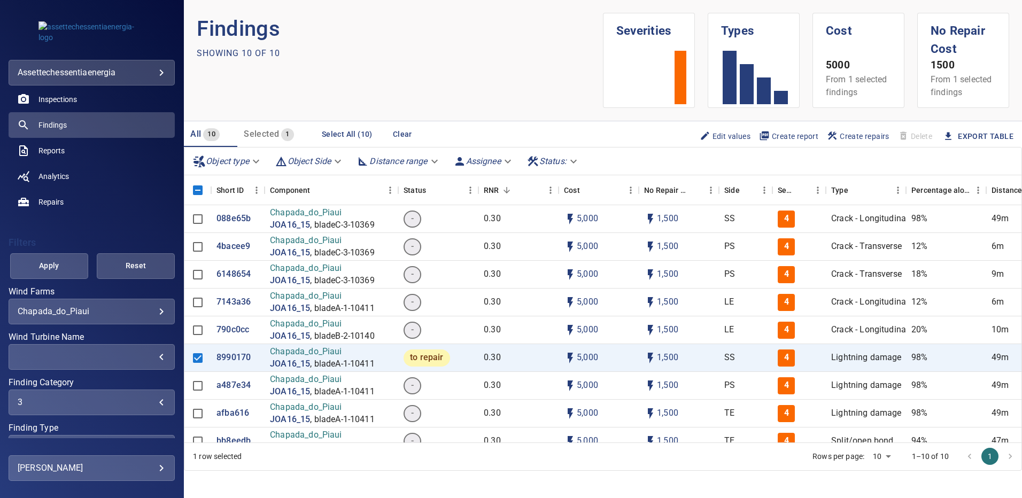
click at [157, 351] on div "​ ​" at bounding box center [92, 357] width 166 height 26
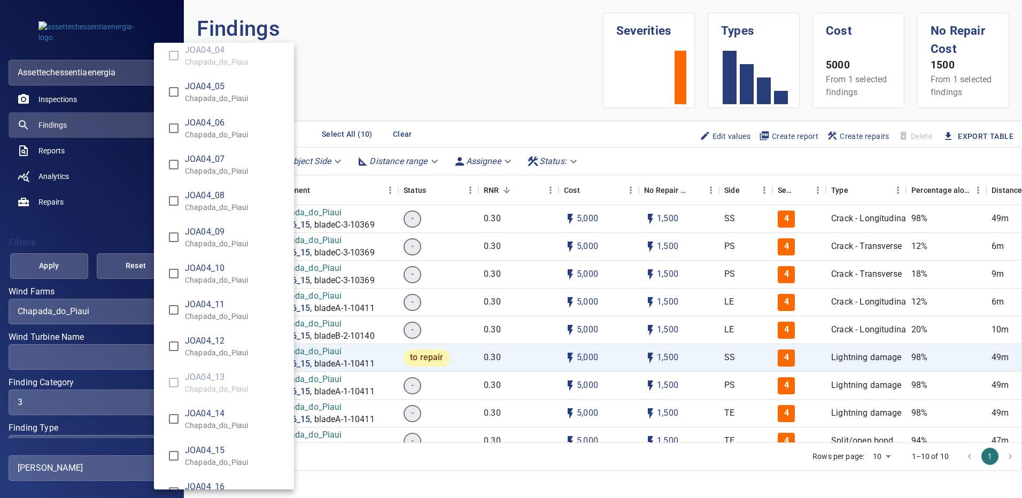
scroll to position [3102, 0]
type input "**********"
click at [62, 267] on div "Wind Turbine Name" at bounding box center [511, 249] width 1022 height 498
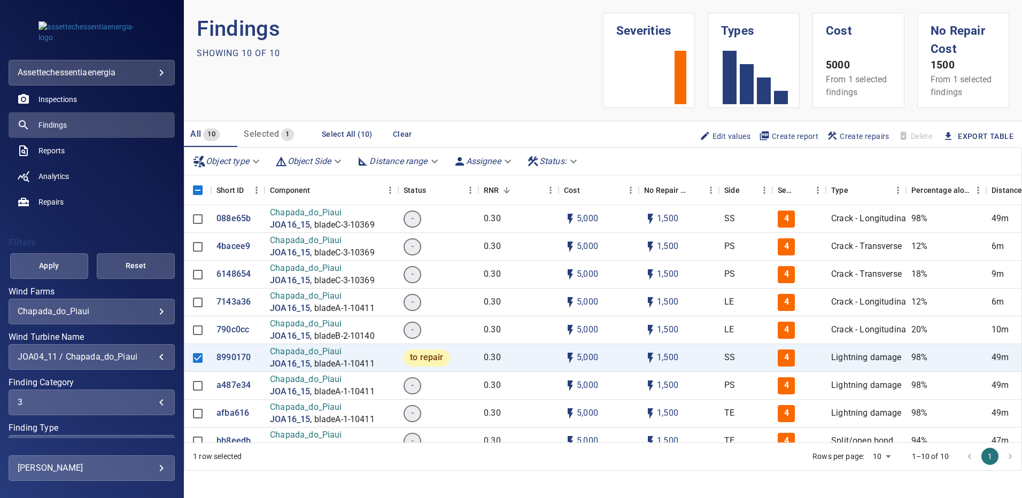
click at [62, 266] on span "Apply" at bounding box center [49, 265] width 51 height 13
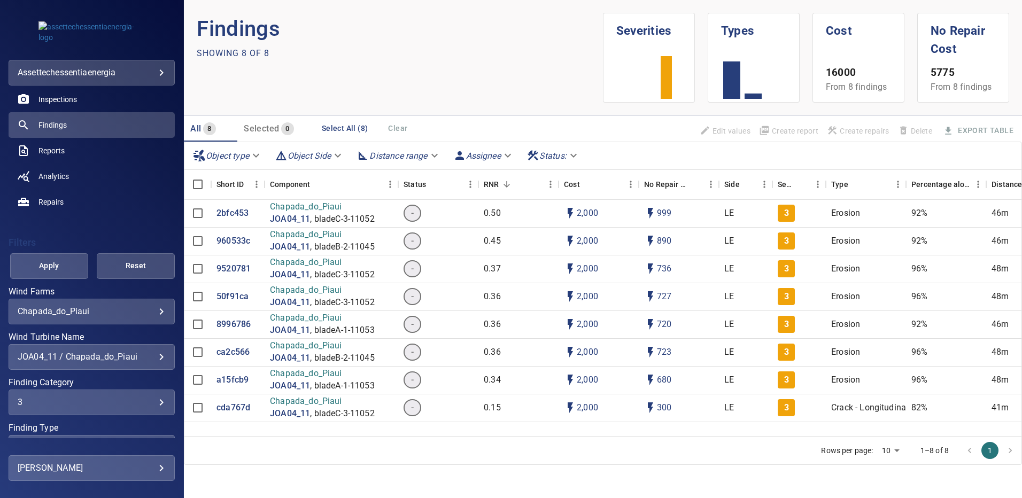
click at [151, 357] on div "JOA04_11 / Chapada_do_Piaui" at bounding box center [92, 357] width 148 height 10
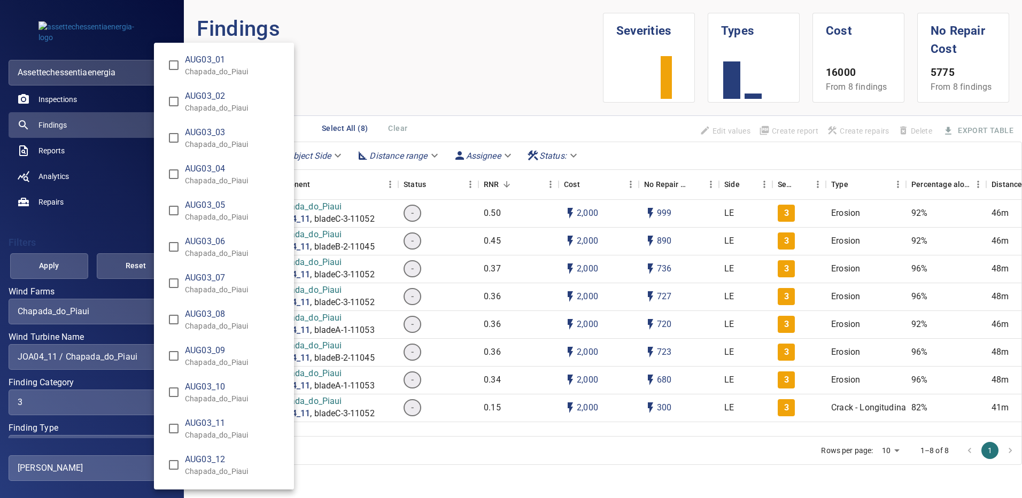
scroll to position [3145, 0]
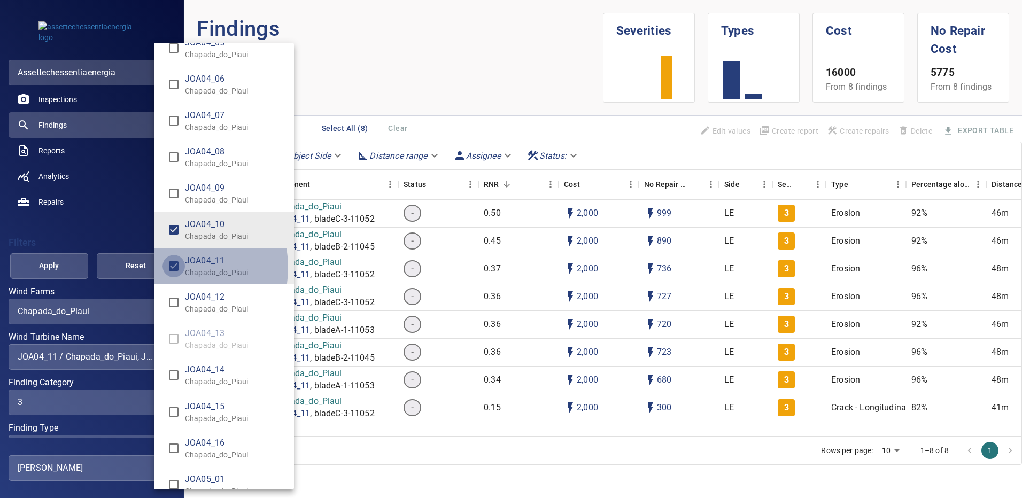
click at [67, 267] on div "Wind Turbine Name" at bounding box center [511, 249] width 1022 height 498
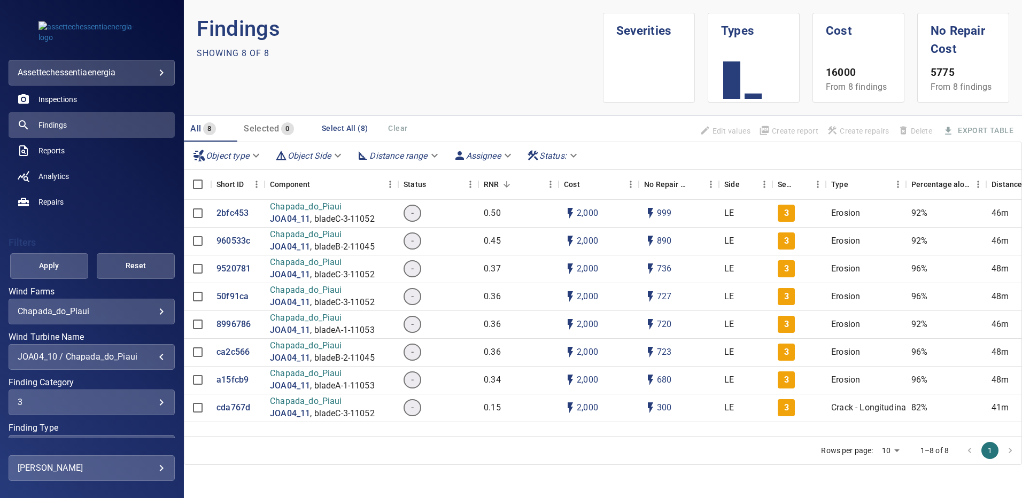
type input "**********"
click at [67, 268] on span "Apply" at bounding box center [49, 265] width 51 height 13
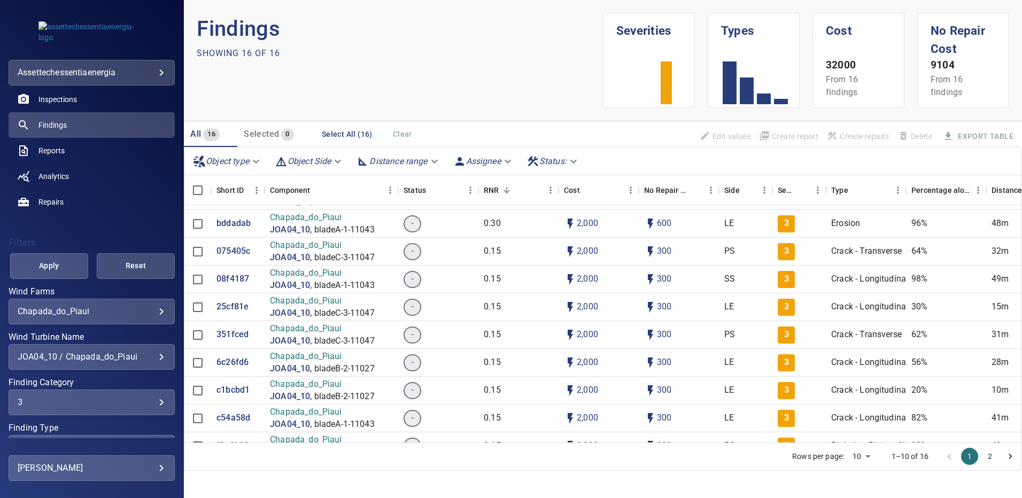
scroll to position [214, 0]
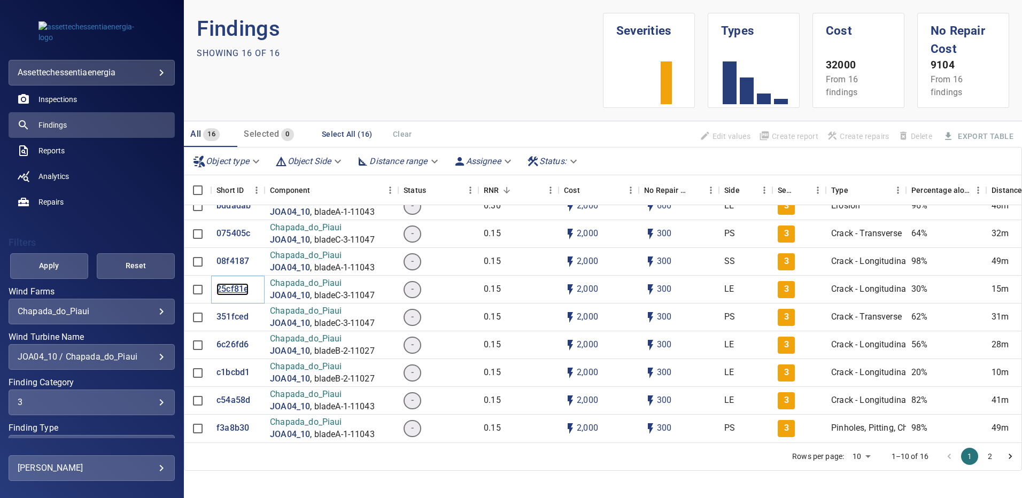
click at [227, 283] on p "25cf81e" at bounding box center [233, 289] width 32 height 12
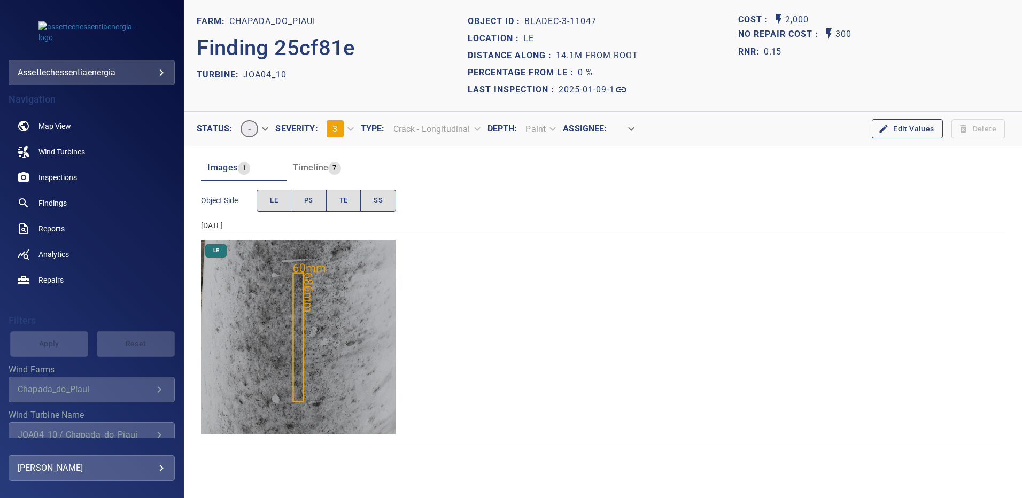
click at [311, 336] on img "Chapada_do_Piaui/JOA04_10/2025-01-09-1/2025-01-09-3/image146wp146.jpg" at bounding box center [298, 337] width 195 height 195
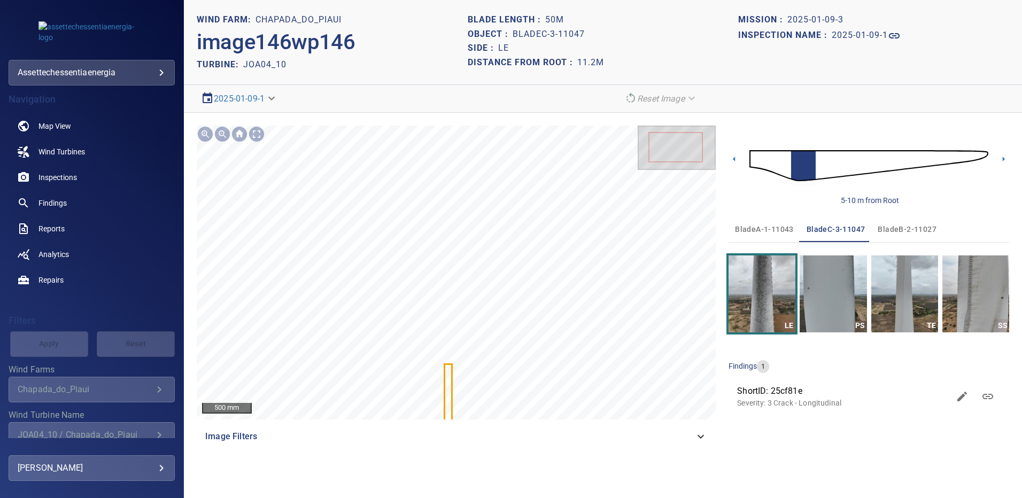
click at [981, 157] on img at bounding box center [869, 166] width 239 height 58
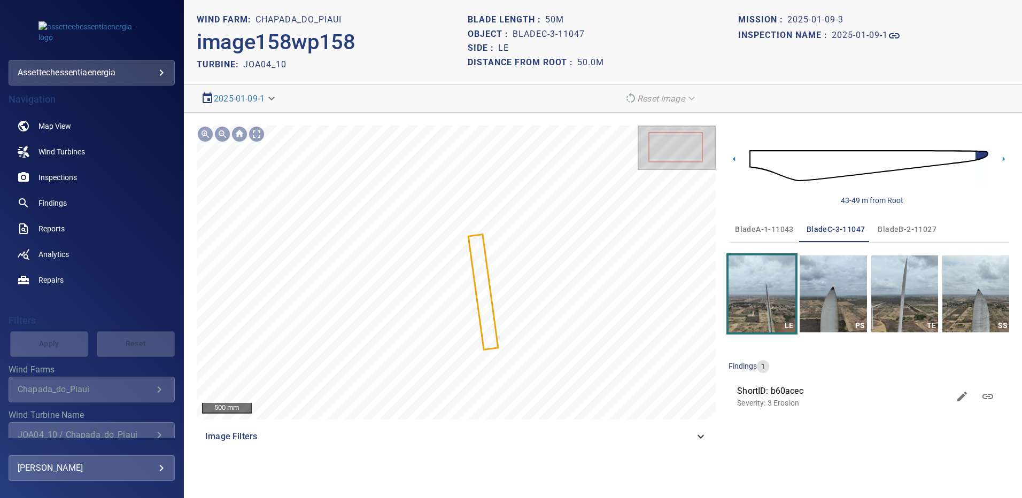
click at [772, 227] on span "bladeA-1-11043" at bounding box center [764, 229] width 59 height 13
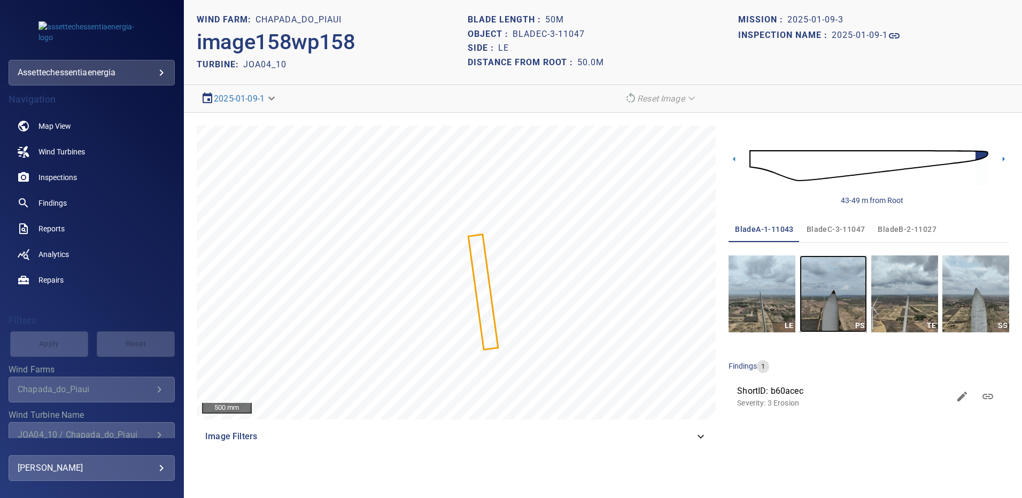
click at [843, 298] on img "button" at bounding box center [833, 294] width 67 height 77
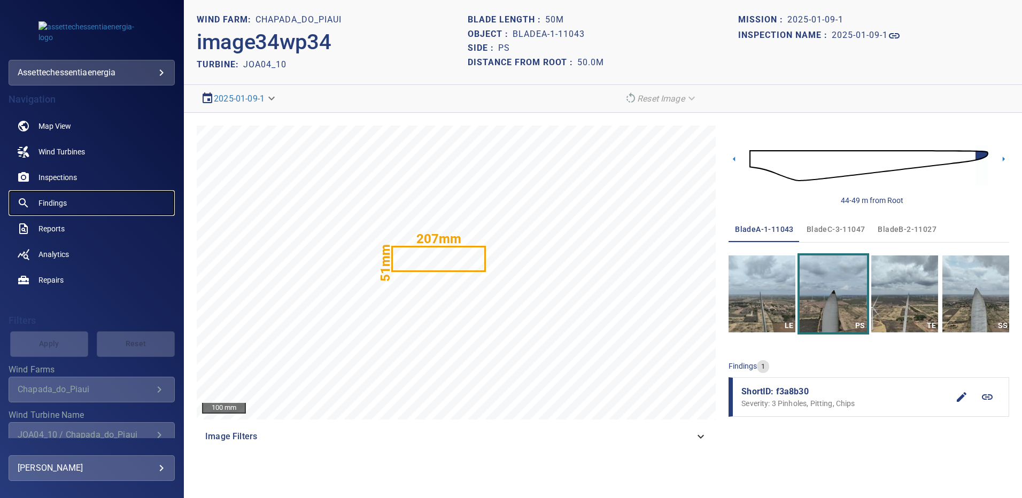
click at [58, 201] on span "Findings" at bounding box center [53, 203] width 28 height 11
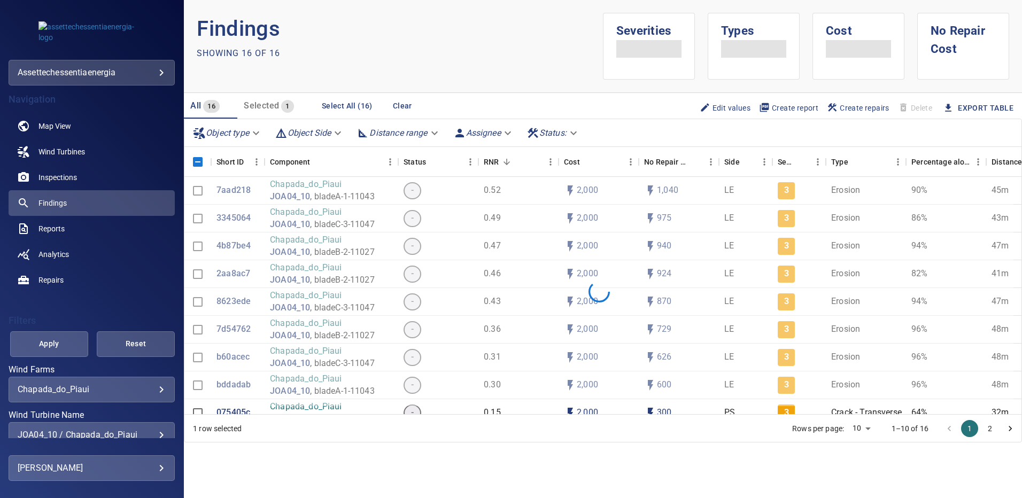
click at [157, 430] on div "**********" at bounding box center [92, 435] width 166 height 26
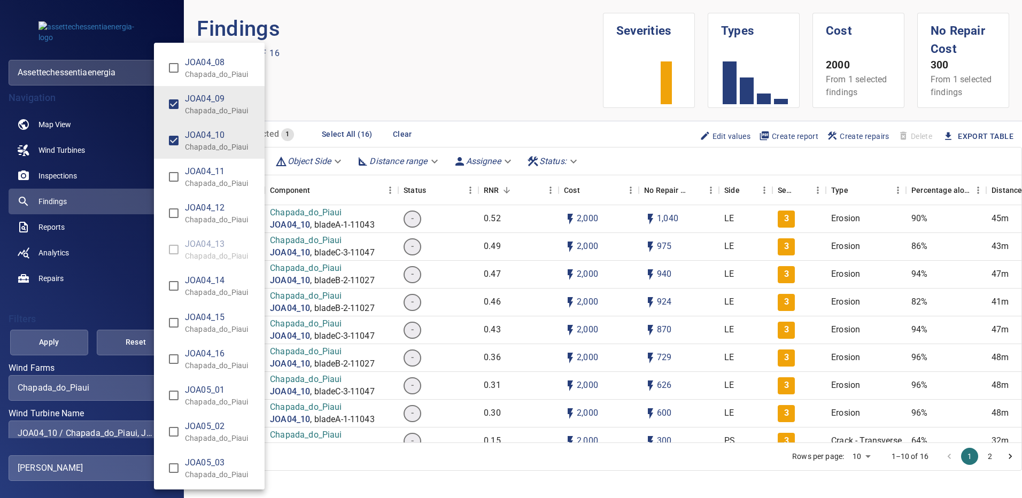
scroll to position [3055, 0]
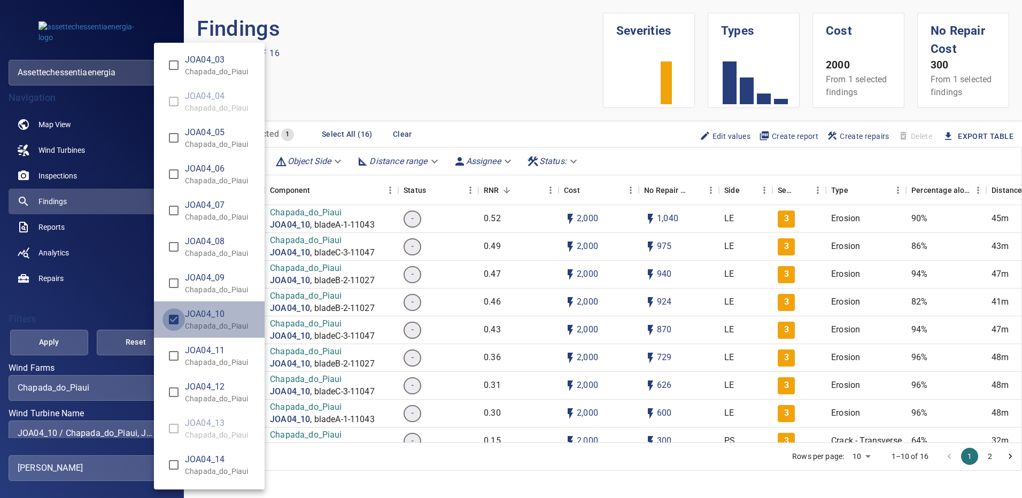
type input "**********"
click at [55, 347] on div "Wind Turbine Name" at bounding box center [511, 249] width 1022 height 498
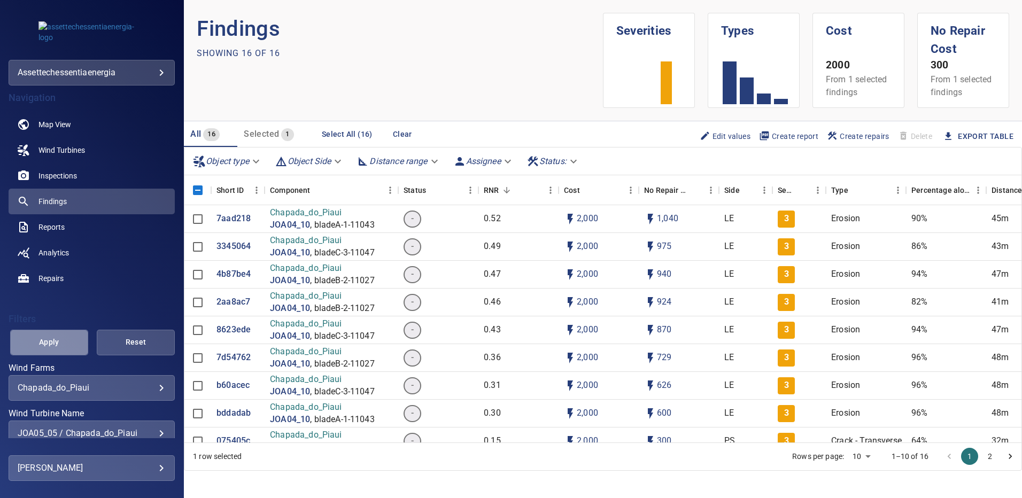
click at [56, 347] on span "Apply" at bounding box center [49, 342] width 51 height 13
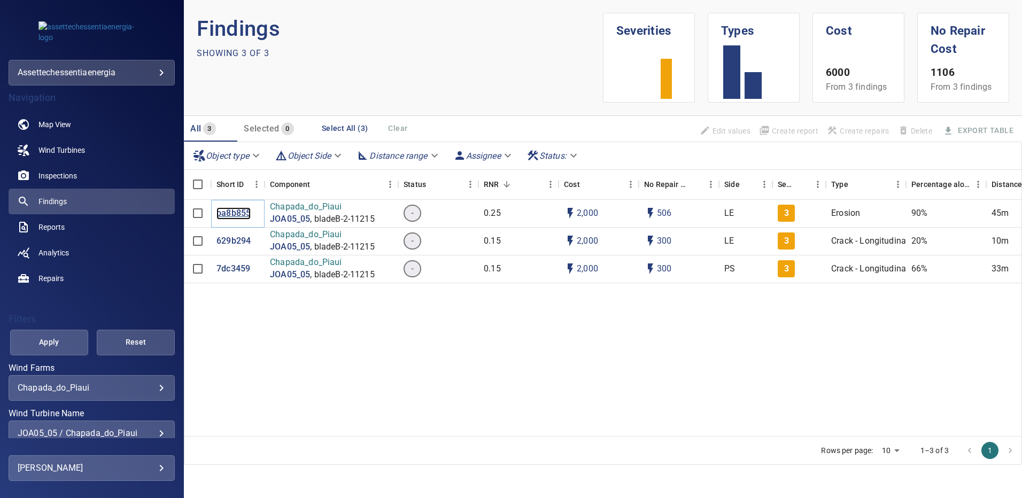
click at [243, 213] on p "ba8b855" at bounding box center [234, 213] width 34 height 12
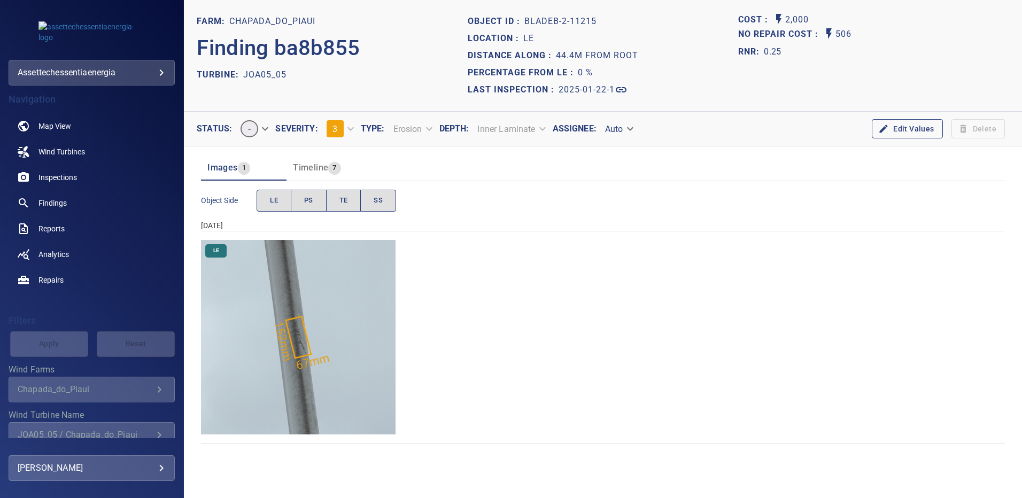
click at [349, 276] on img "Chapada_do_Piaui/JOA05_05/2025-01-22-1/2025-01-22-2/image83wp83.jpg" at bounding box center [298, 337] width 195 height 195
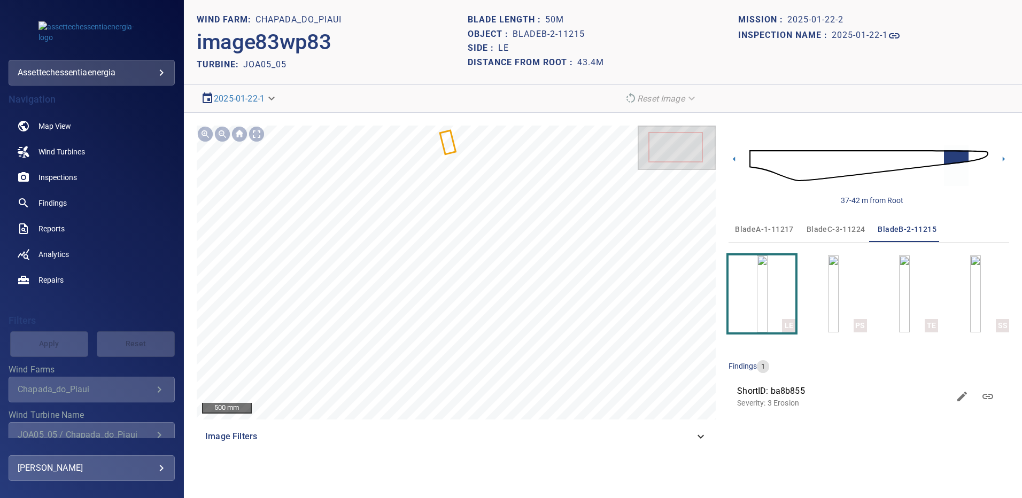
click at [981, 159] on img at bounding box center [869, 166] width 239 height 58
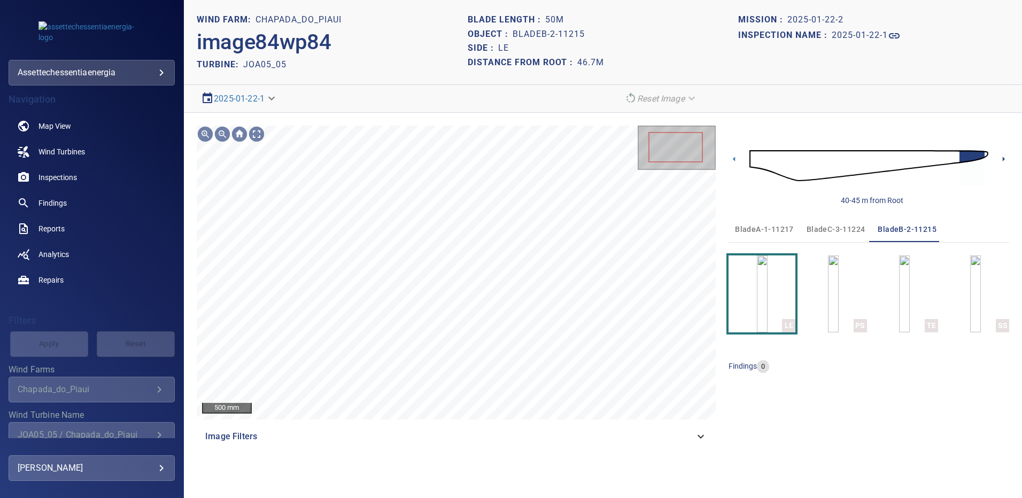
click at [999, 159] on icon at bounding box center [1003, 158] width 11 height 11
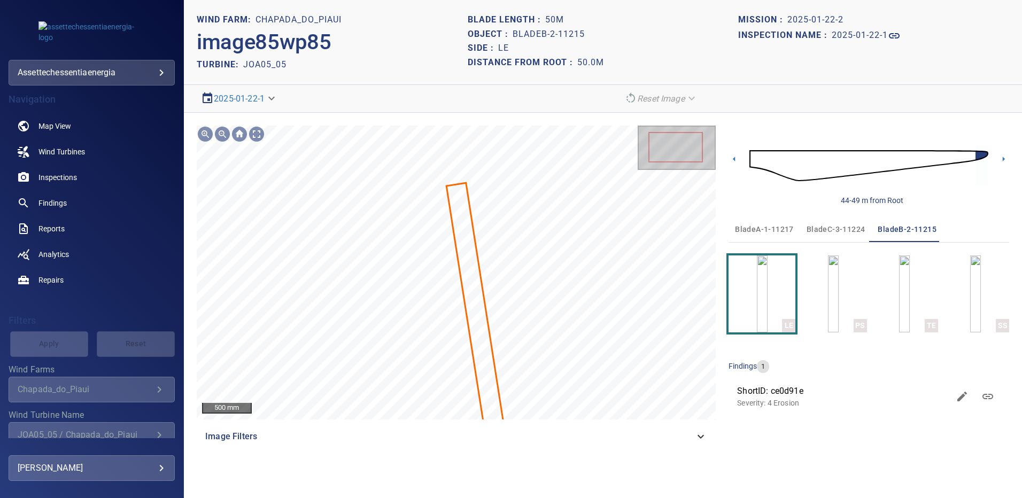
click at [891, 230] on span "bladeB-2-11215" at bounding box center [907, 229] width 59 height 13
click at [839, 298] on img "button" at bounding box center [833, 294] width 11 height 77
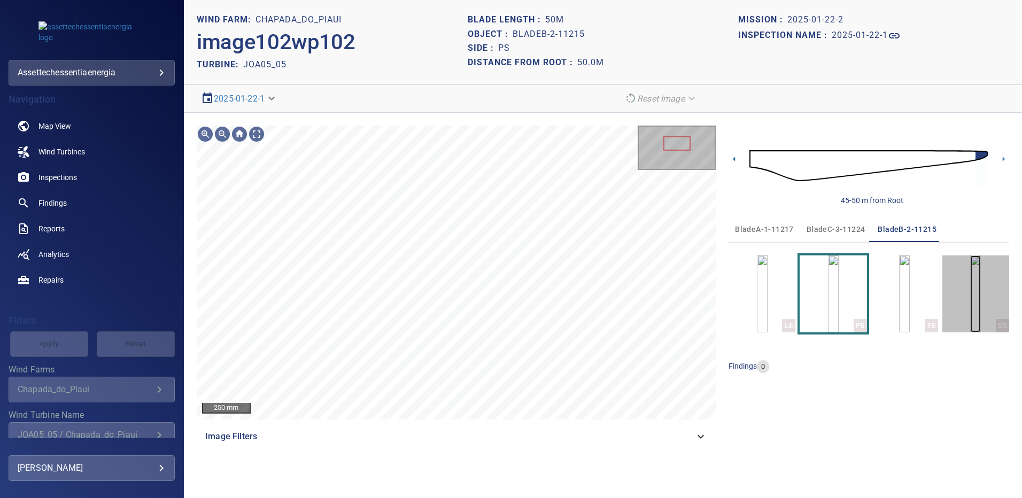
click at [975, 271] on img "button" at bounding box center [976, 294] width 11 height 77
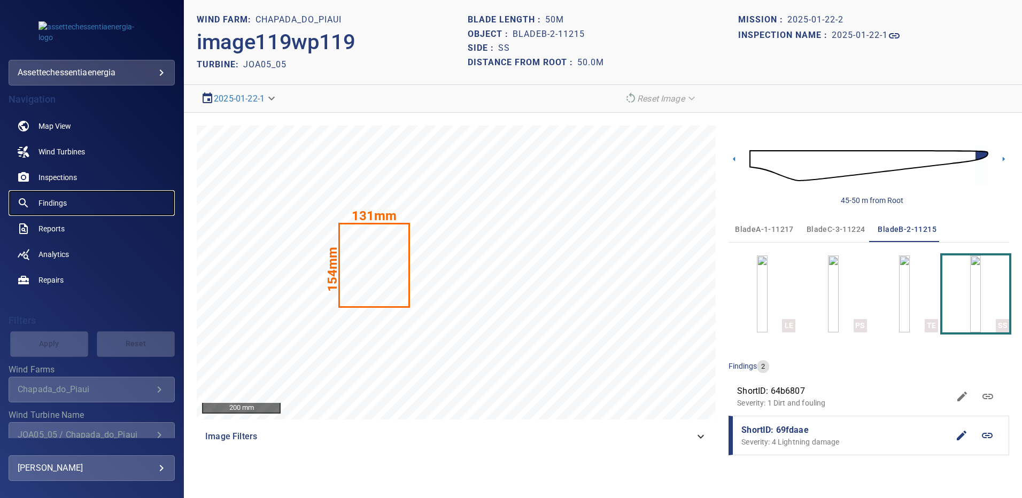
click at [58, 199] on span "Findings" at bounding box center [53, 203] width 28 height 11
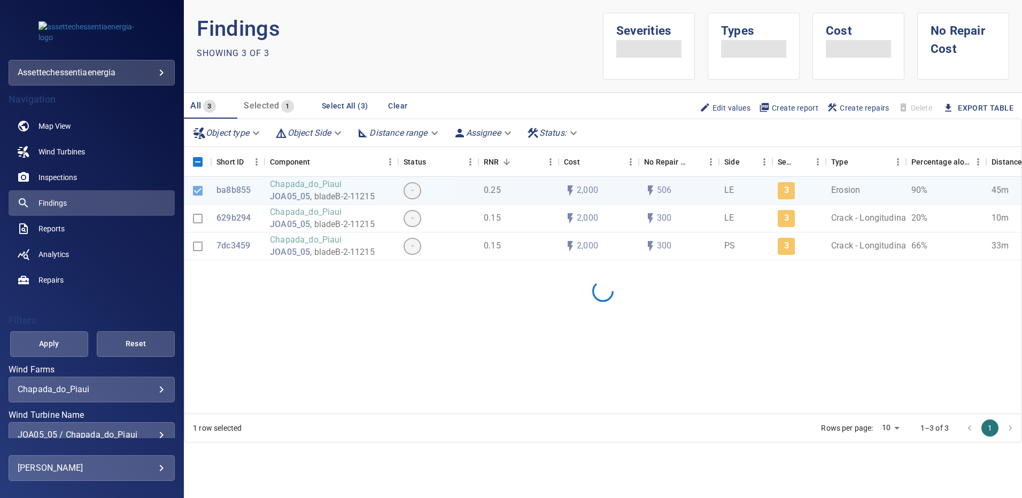
click at [155, 433] on div "JOA05_05 / Chapada_do_Piaui" at bounding box center [92, 435] width 148 height 10
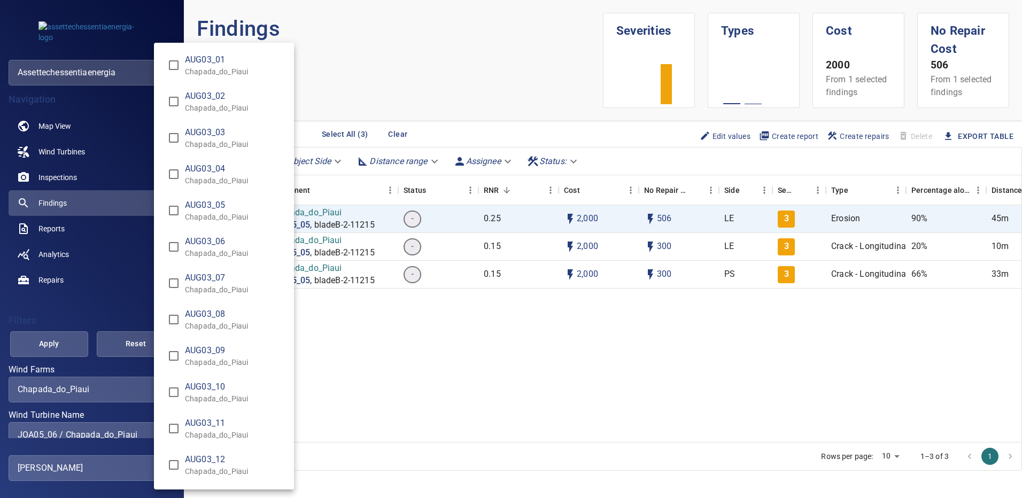
type input "**********"
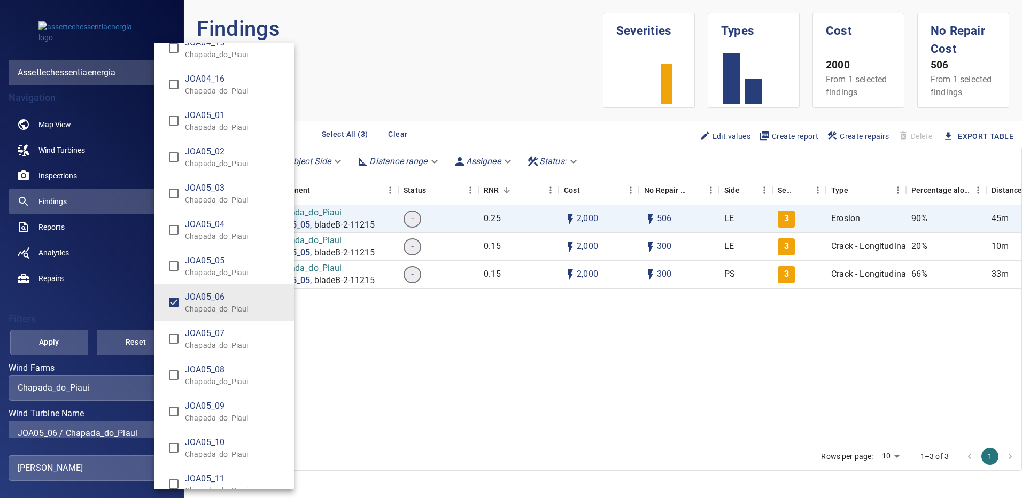
click at [62, 348] on div "Wind Turbine Name" at bounding box center [511, 249] width 1022 height 498
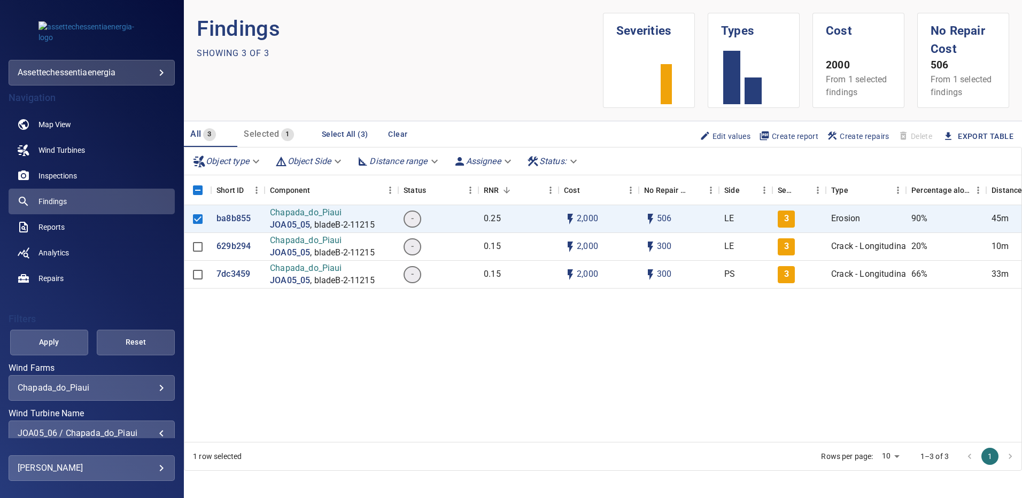
click at [62, 348] on span "Apply" at bounding box center [49, 342] width 51 height 13
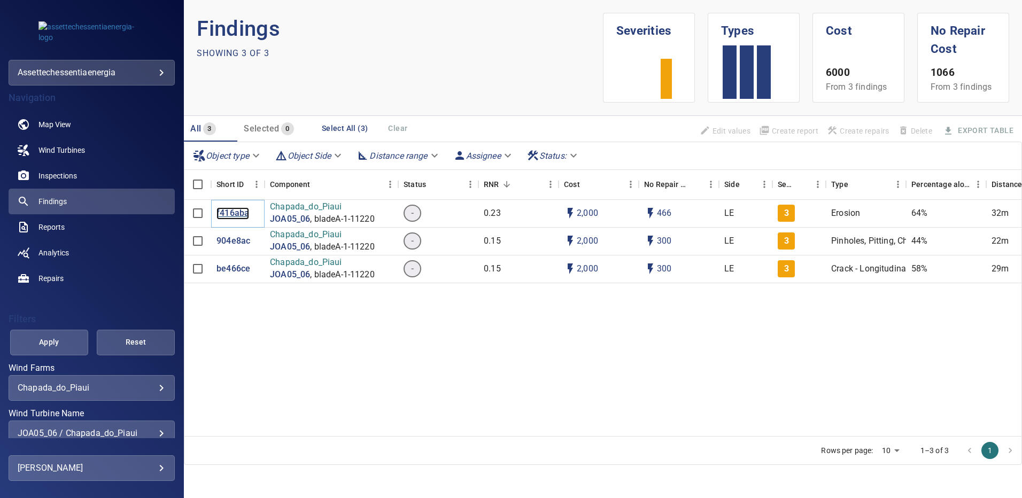
click at [226, 212] on p "f416aba" at bounding box center [233, 213] width 33 height 12
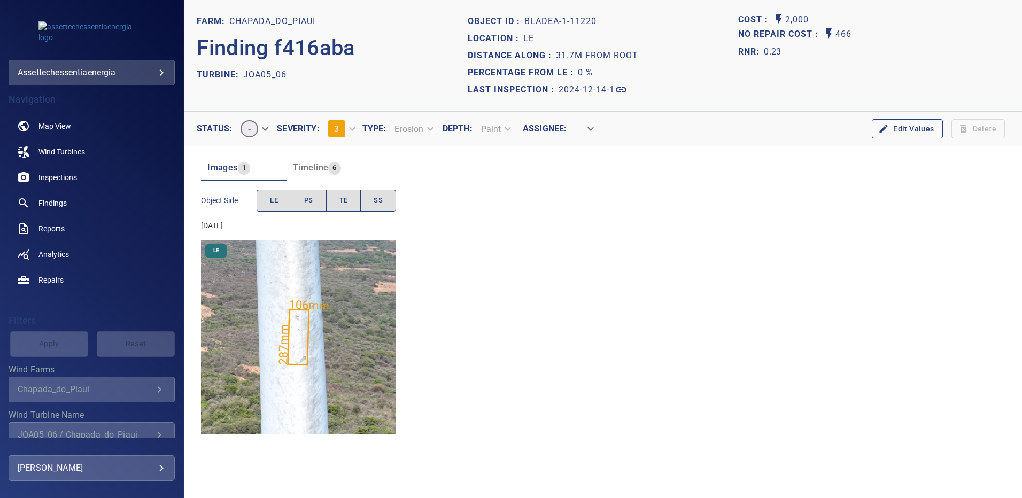
click at [368, 302] on img "Chapada_do_Piaui/JOA05_06/2024-12-14-1/2024-12-14-1/image10wp10.jpg" at bounding box center [298, 337] width 195 height 195
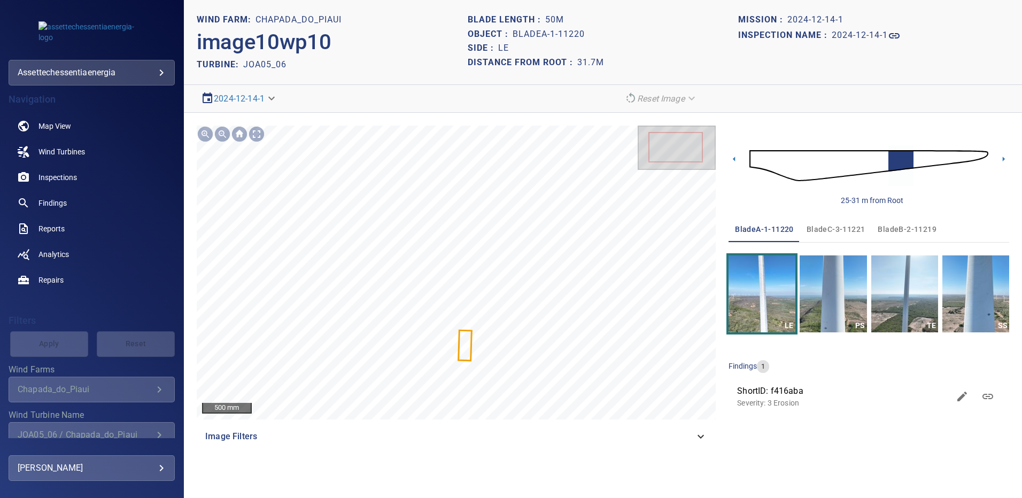
click at [984, 158] on img at bounding box center [869, 166] width 239 height 58
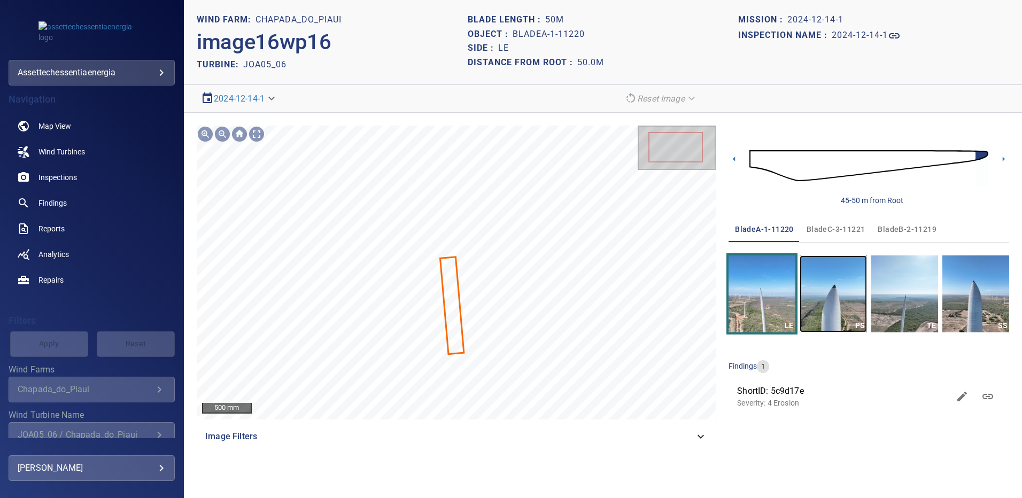
click at [827, 285] on img "button" at bounding box center [833, 294] width 67 height 77
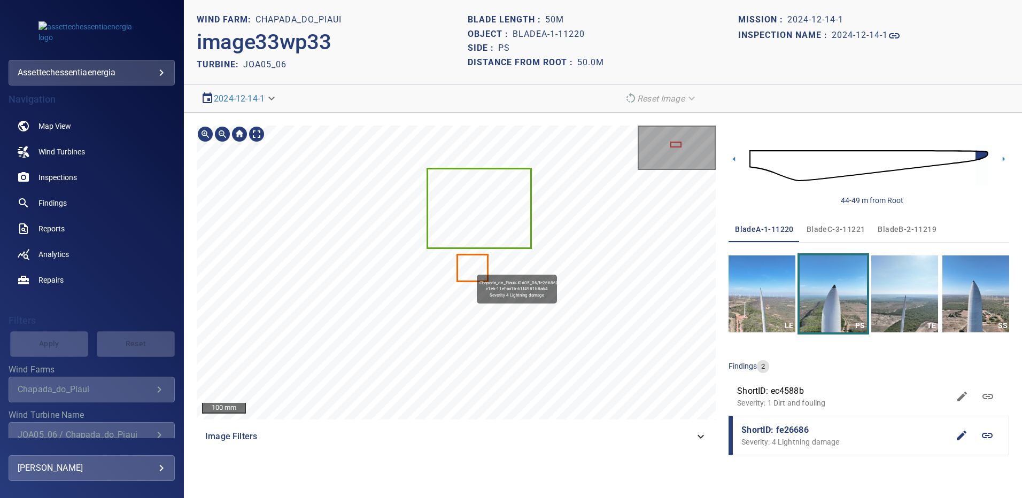
click at [472, 270] on icon at bounding box center [472, 268] width 29 height 25
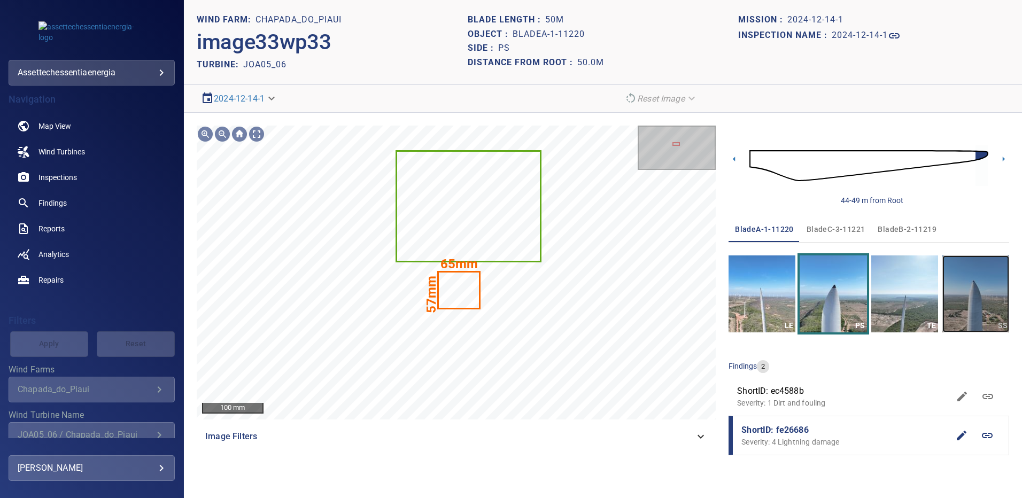
click at [994, 299] on img "button" at bounding box center [976, 294] width 67 height 77
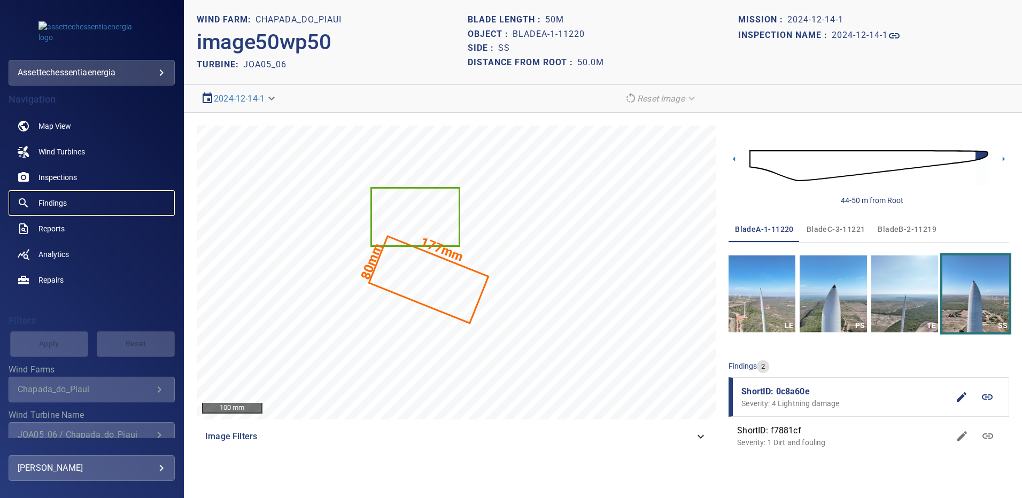
click at [57, 202] on span "Findings" at bounding box center [53, 203] width 28 height 11
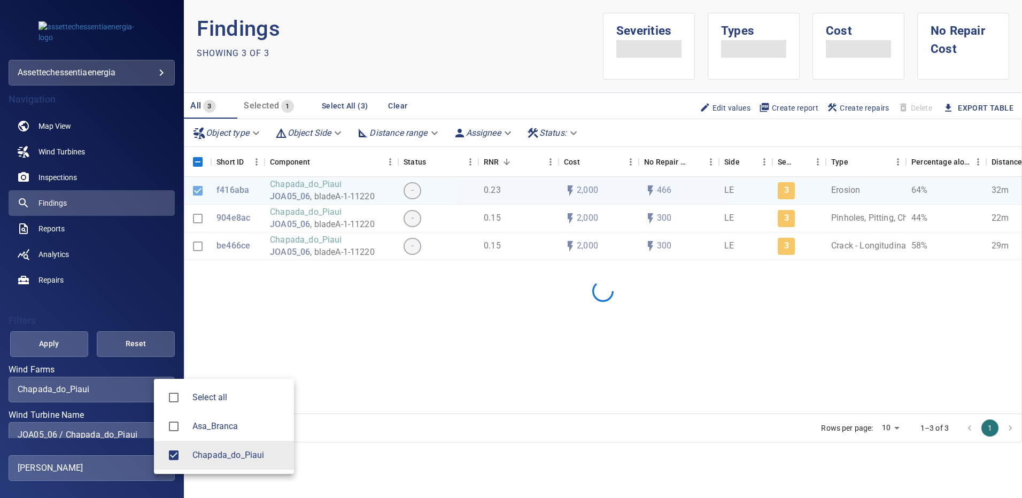
click at [155, 391] on body "**********" at bounding box center [511, 249] width 1022 height 498
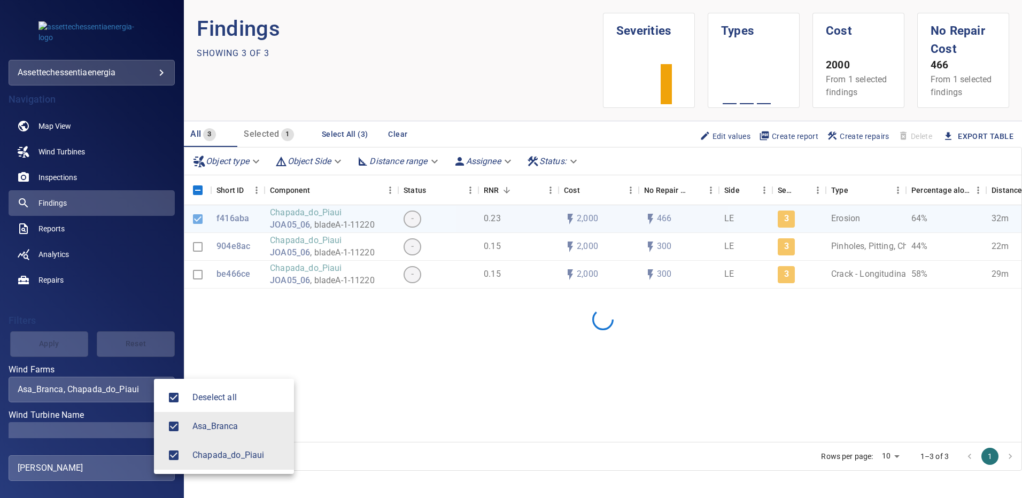
type input "**********"
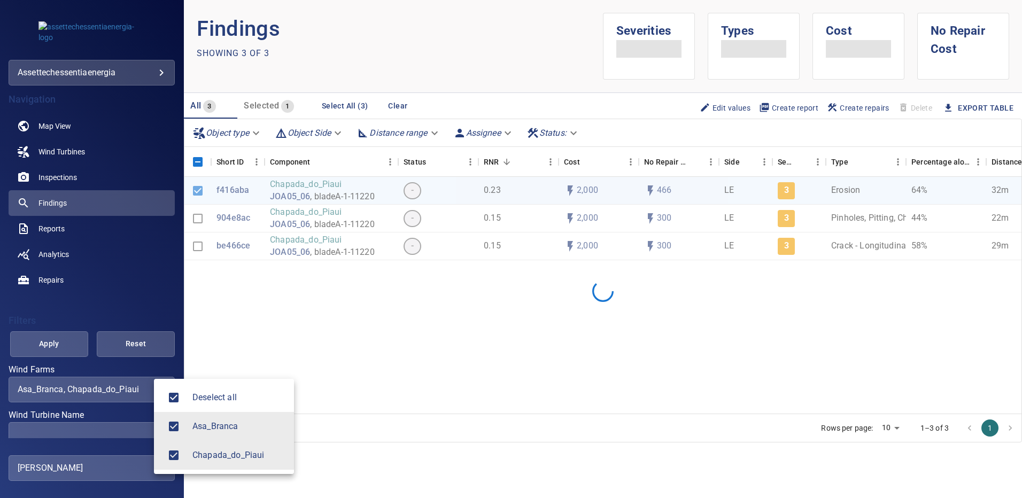
click at [488, 49] on div at bounding box center [511, 249] width 1022 height 498
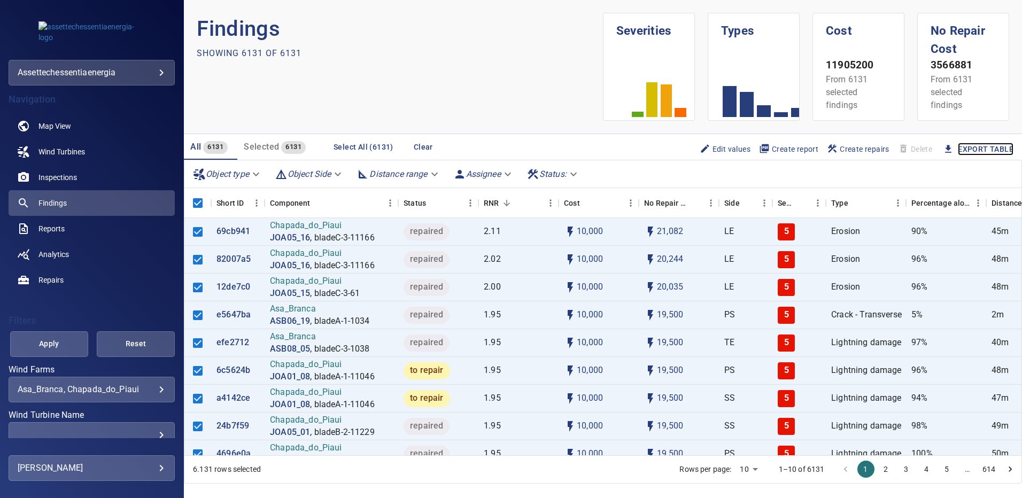
click at [972, 148] on link "Export Table" at bounding box center [986, 149] width 56 height 13
